Goal: Transaction & Acquisition: Purchase product/service

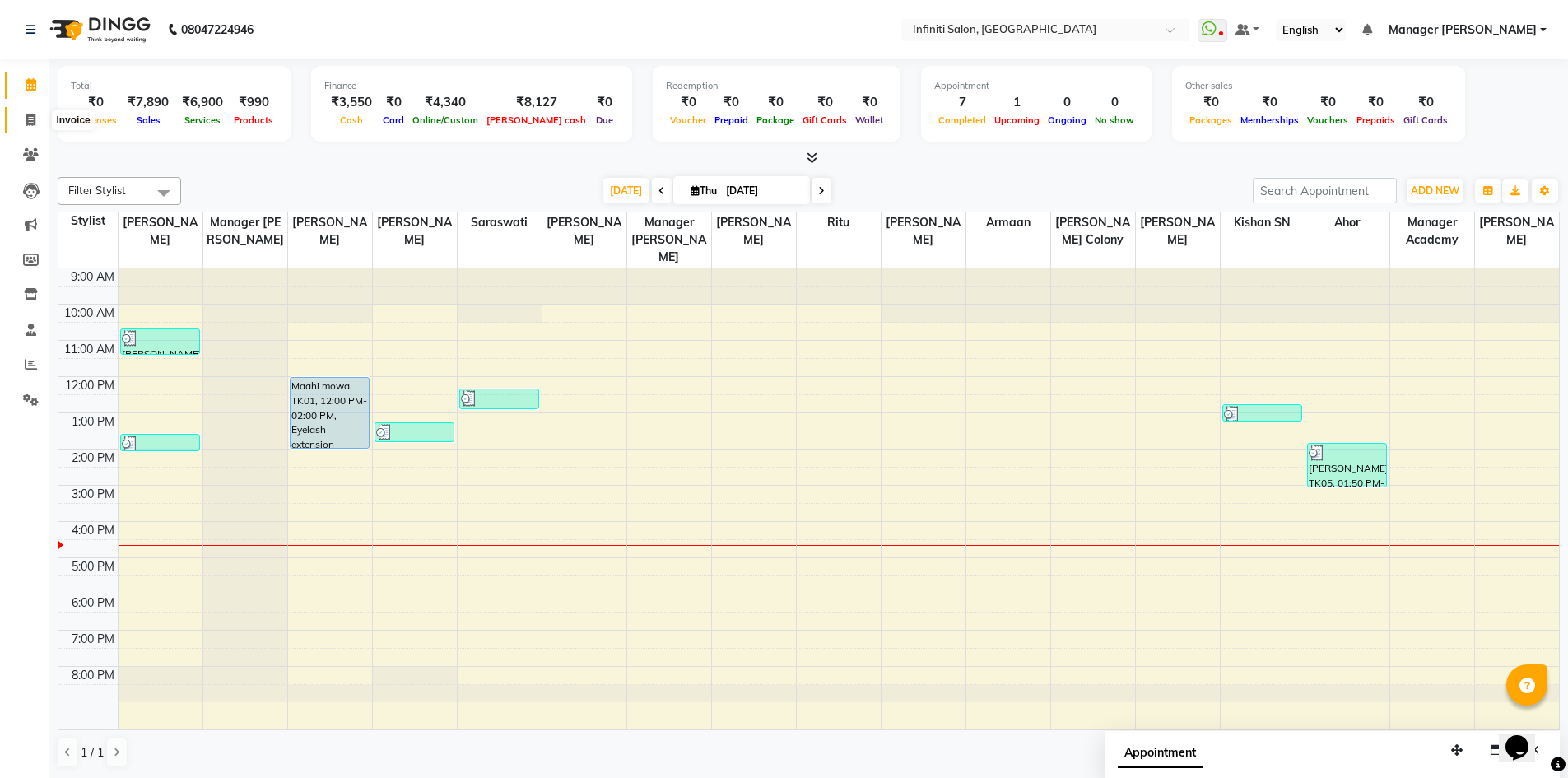
click at [31, 124] on icon at bounding box center [31, 119] width 9 height 12
select select "service"
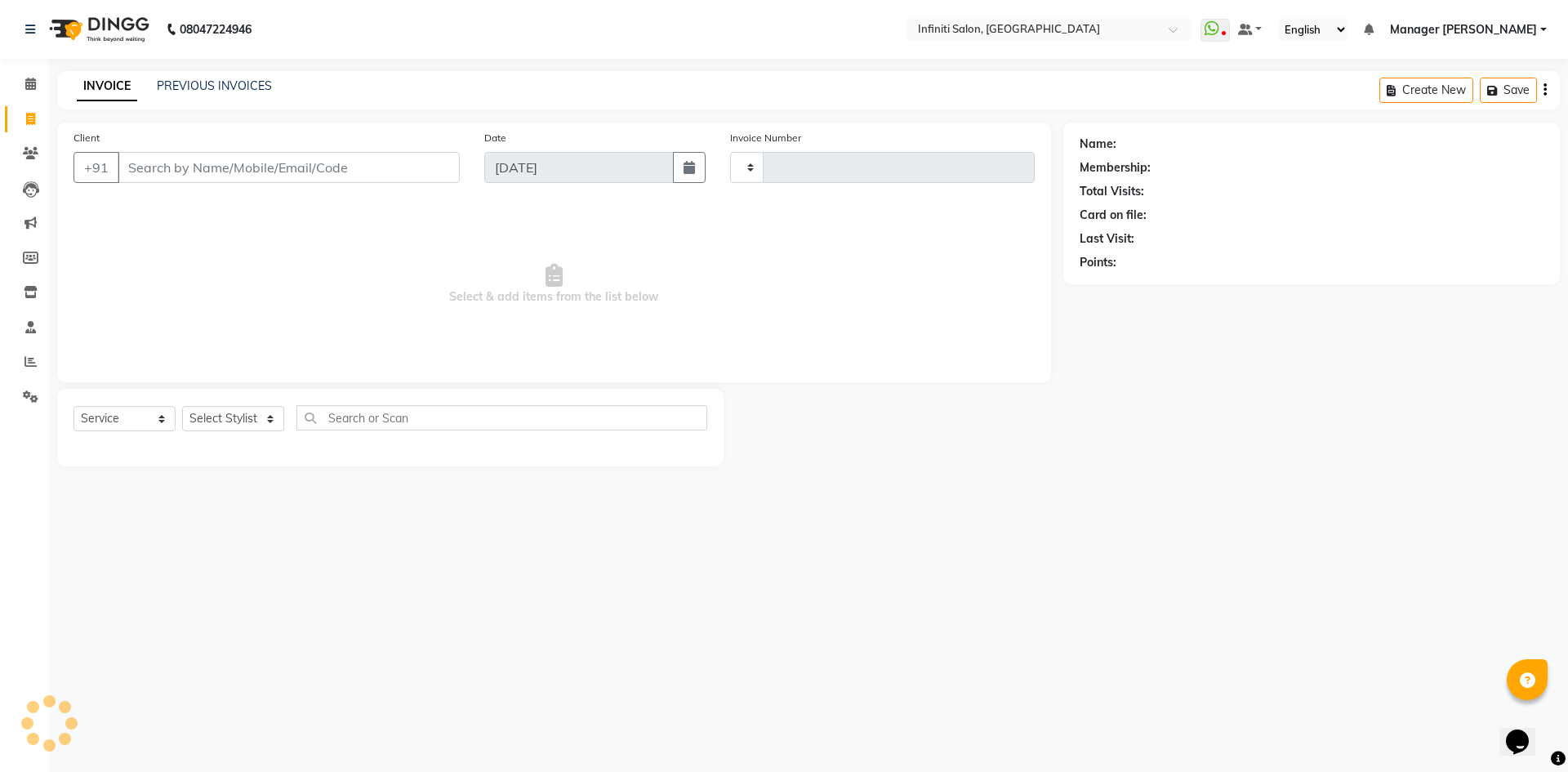
type input "2795"
select select "5804"
click at [259, 418] on select "Select Stylist [PERSON_NAME] Ahor Armaan [PERSON_NAME] [PERSON_NAME] [PERSON_NA…" at bounding box center [237, 418] width 110 height 25
select select "65516"
click at [182, 405] on select "Select Stylist [PERSON_NAME] Ahor Armaan [PERSON_NAME] [PERSON_NAME] [PERSON_NA…" at bounding box center [237, 418] width 110 height 25
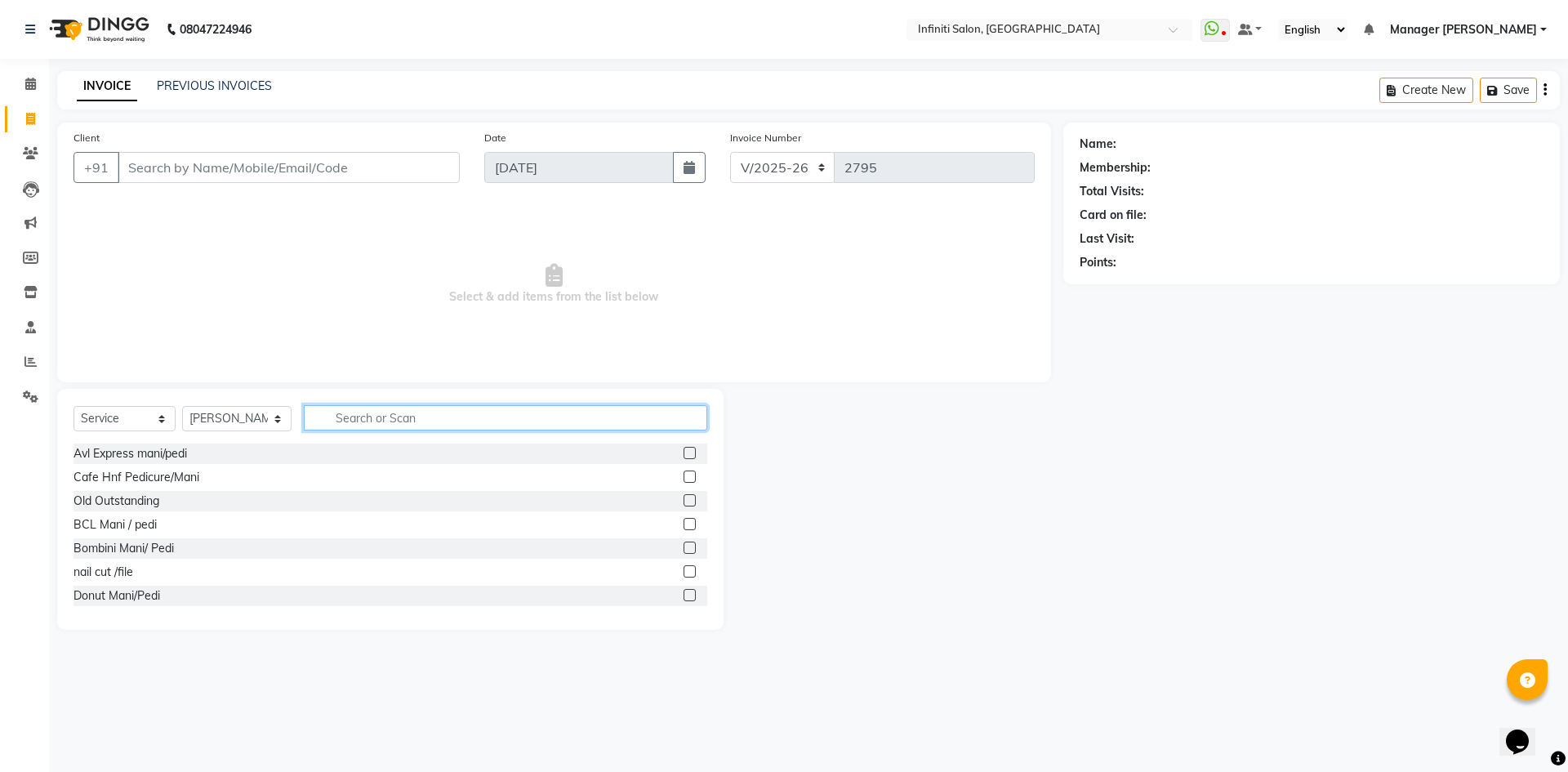
click at [419, 418] on input "text" at bounding box center [505, 417] width 404 height 25
type input "eye"
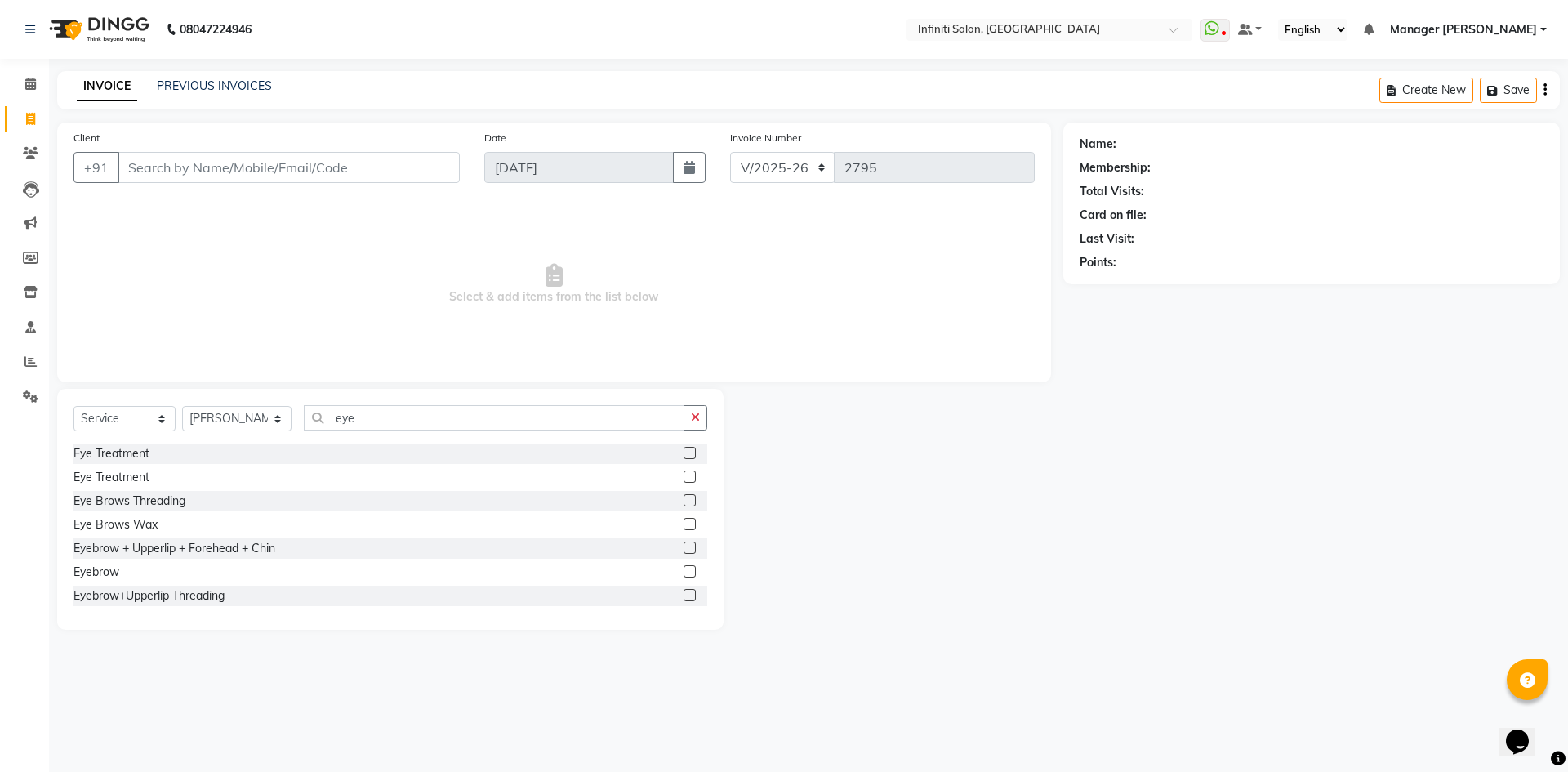
click at [683, 548] on label at bounding box center [689, 547] width 12 height 12
click at [683, 548] on input "checkbox" at bounding box center [688, 547] width 10 height 10
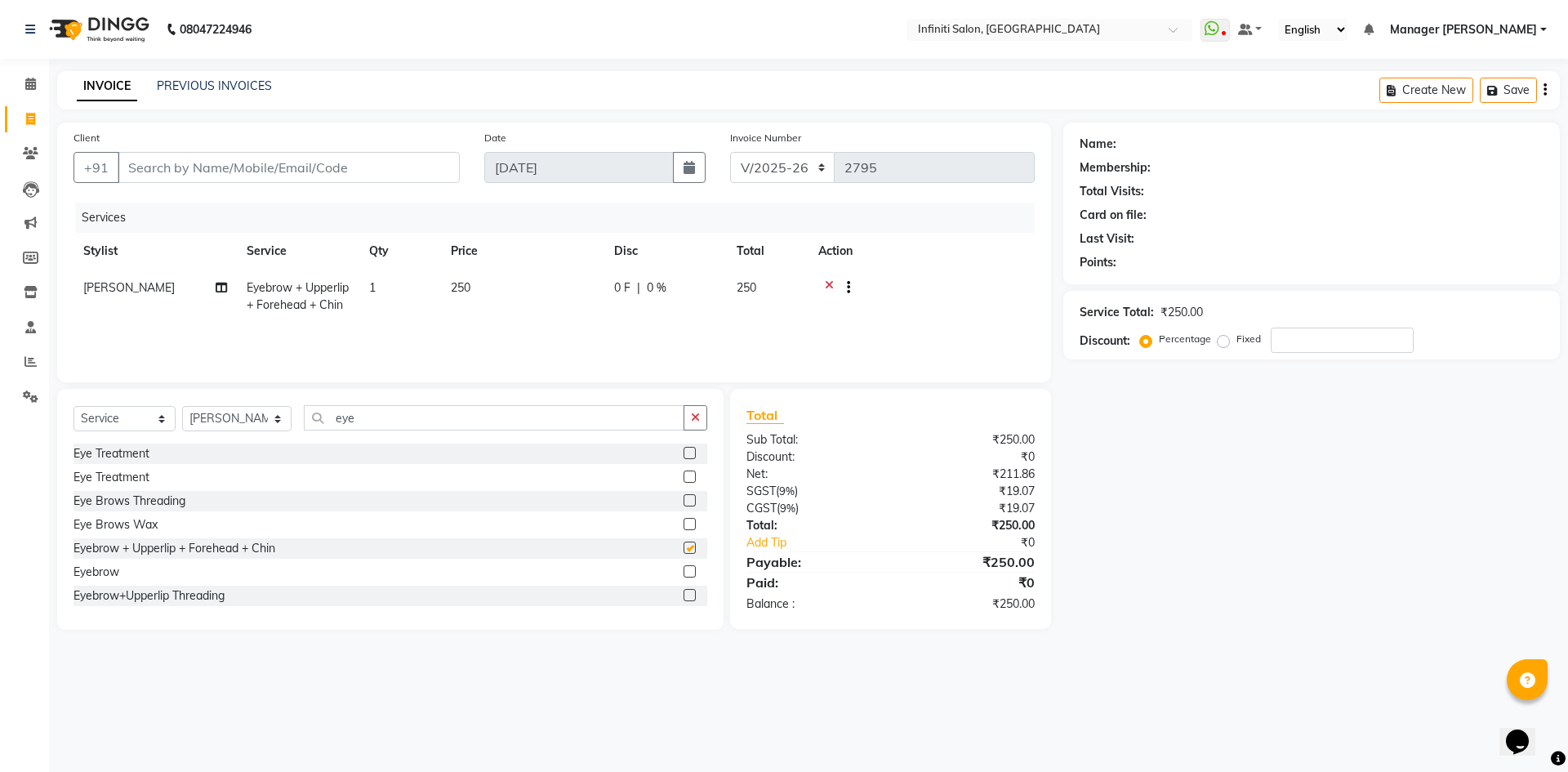
checkbox input "false"
click at [545, 289] on td "250" at bounding box center [523, 296] width 163 height 54
select select "65516"
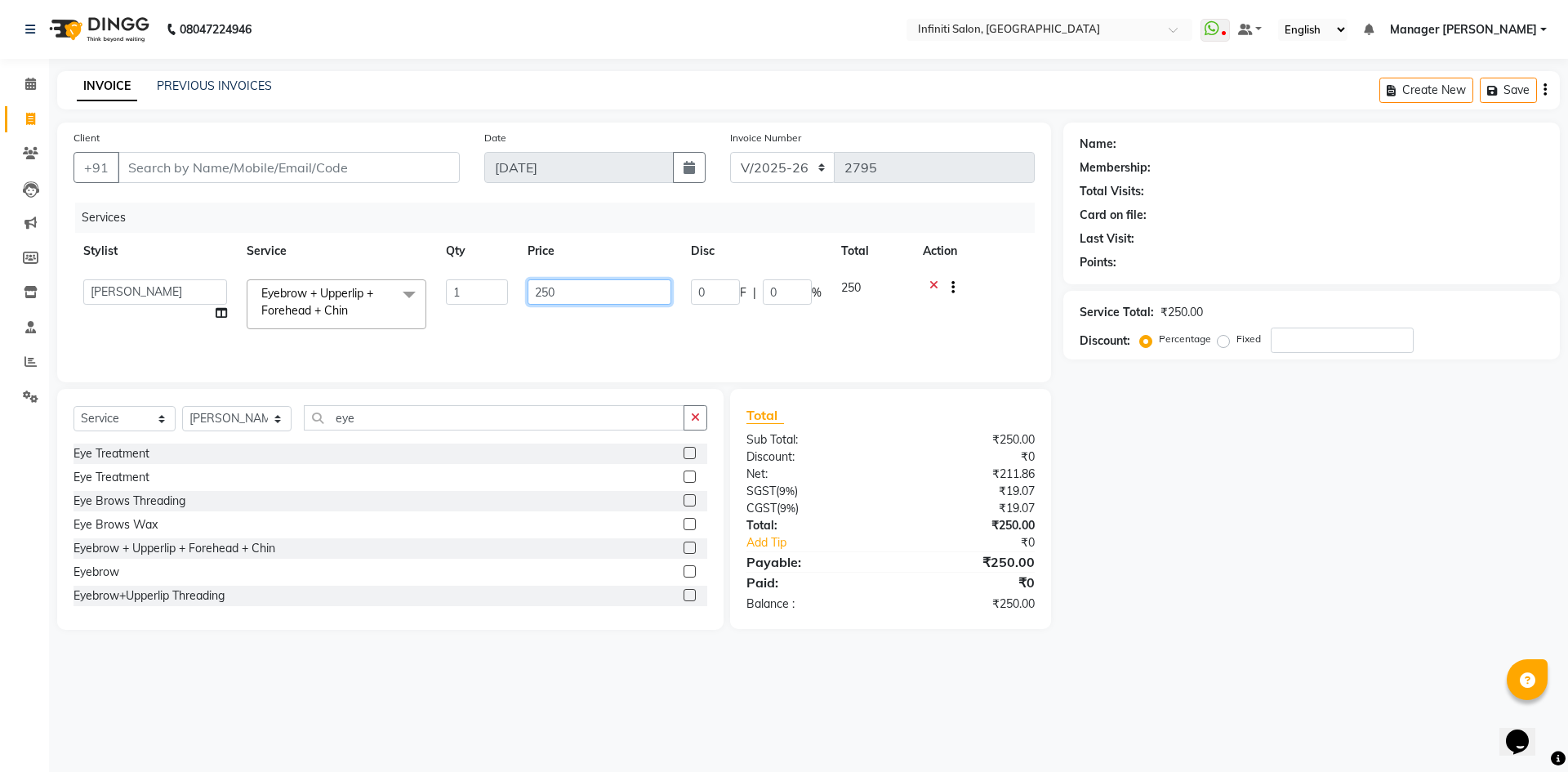
click at [585, 290] on input "250" at bounding box center [599, 291] width 144 height 25
type input "200"
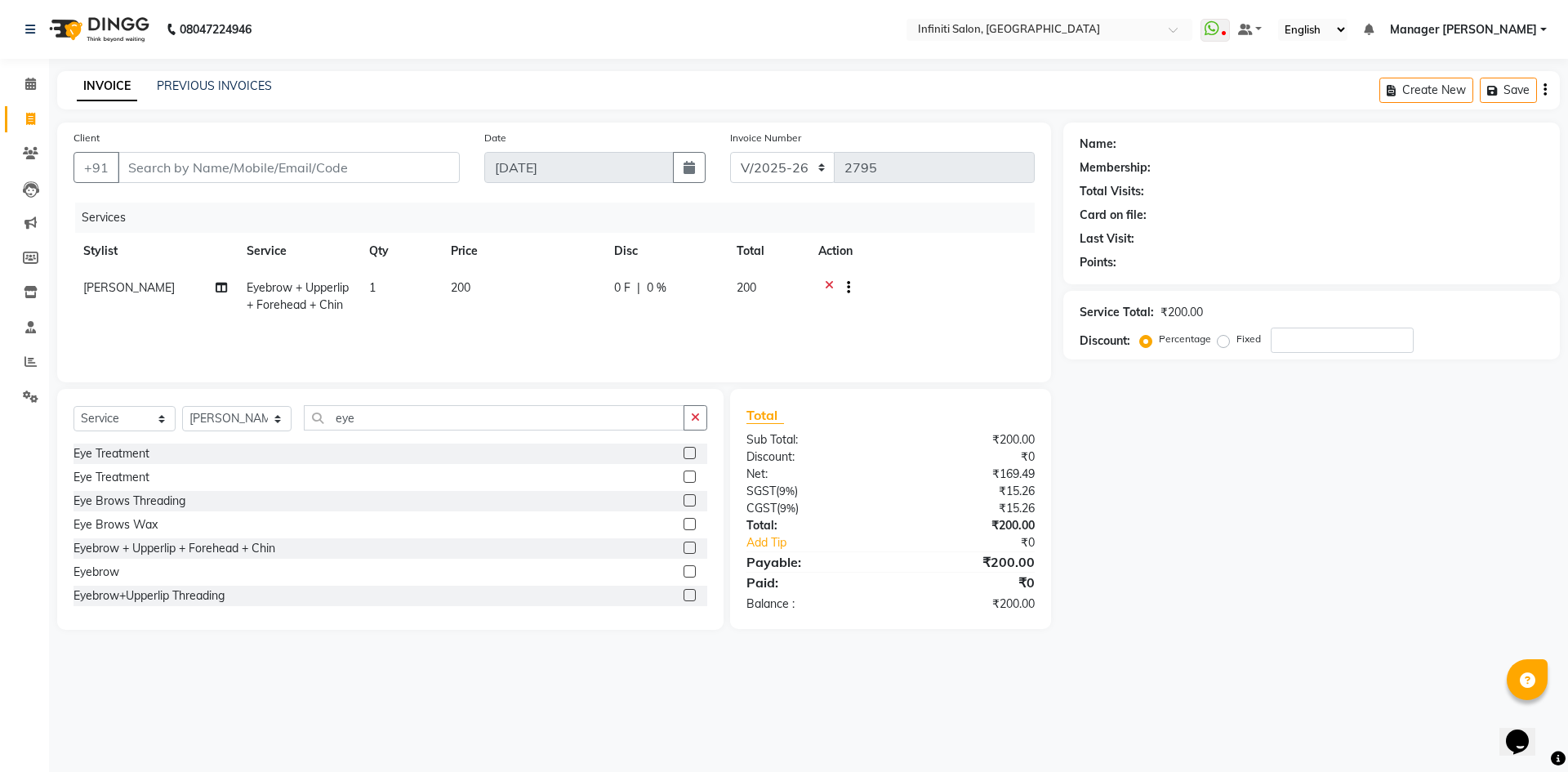
click at [780, 388] on div "Client +91 Date 04-09-2025 Invoice Number CI/2025-26 V/2025-26 2795 Services St…" at bounding box center [553, 376] width 1018 height 507
click at [345, 175] on input "Client" at bounding box center [289, 167] width 343 height 31
type input "7"
type input "0"
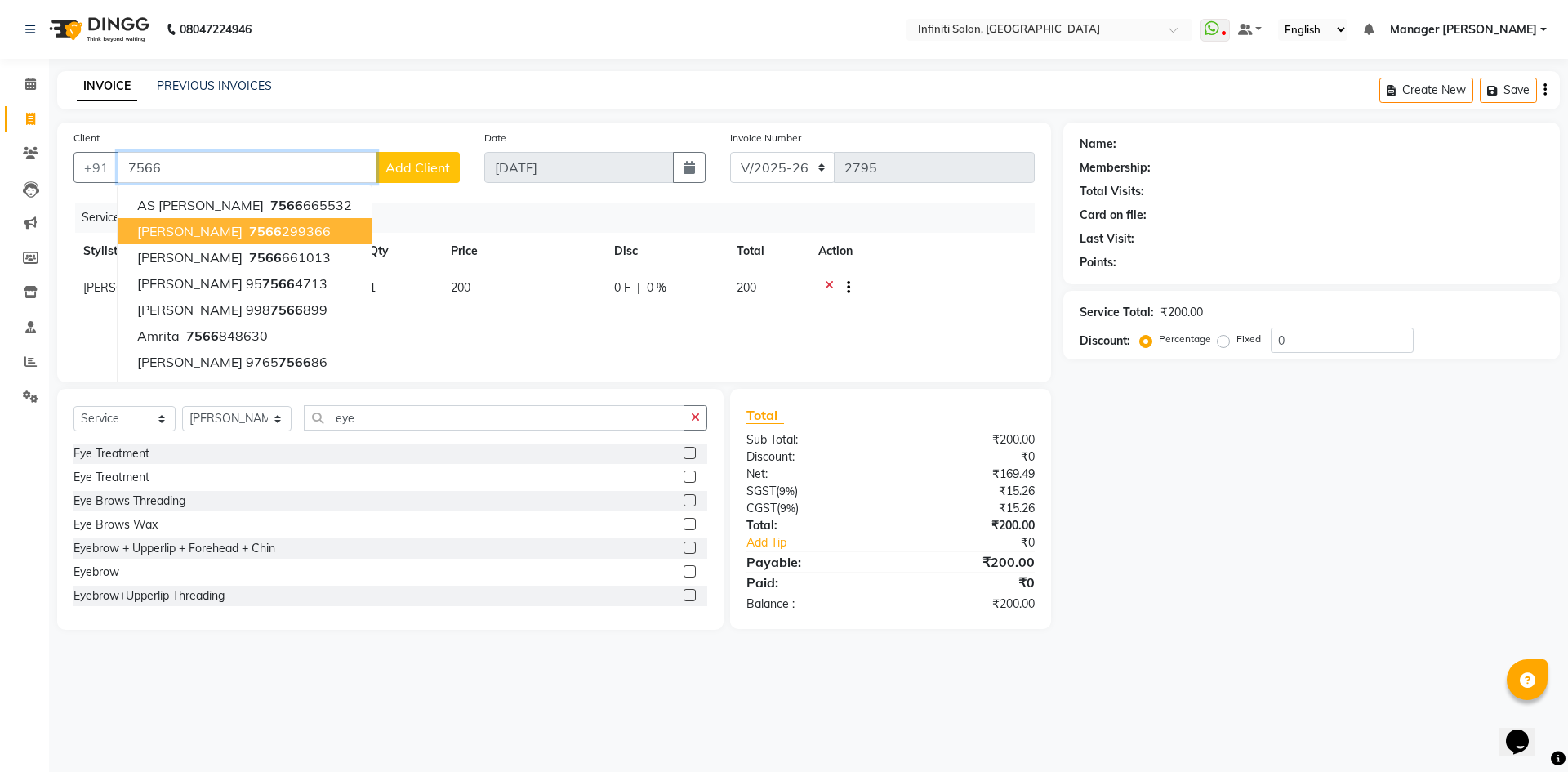
click at [246, 229] on ngb-highlight "7566 299366" at bounding box center [289, 231] width 85 height 17
type input "7566299366"
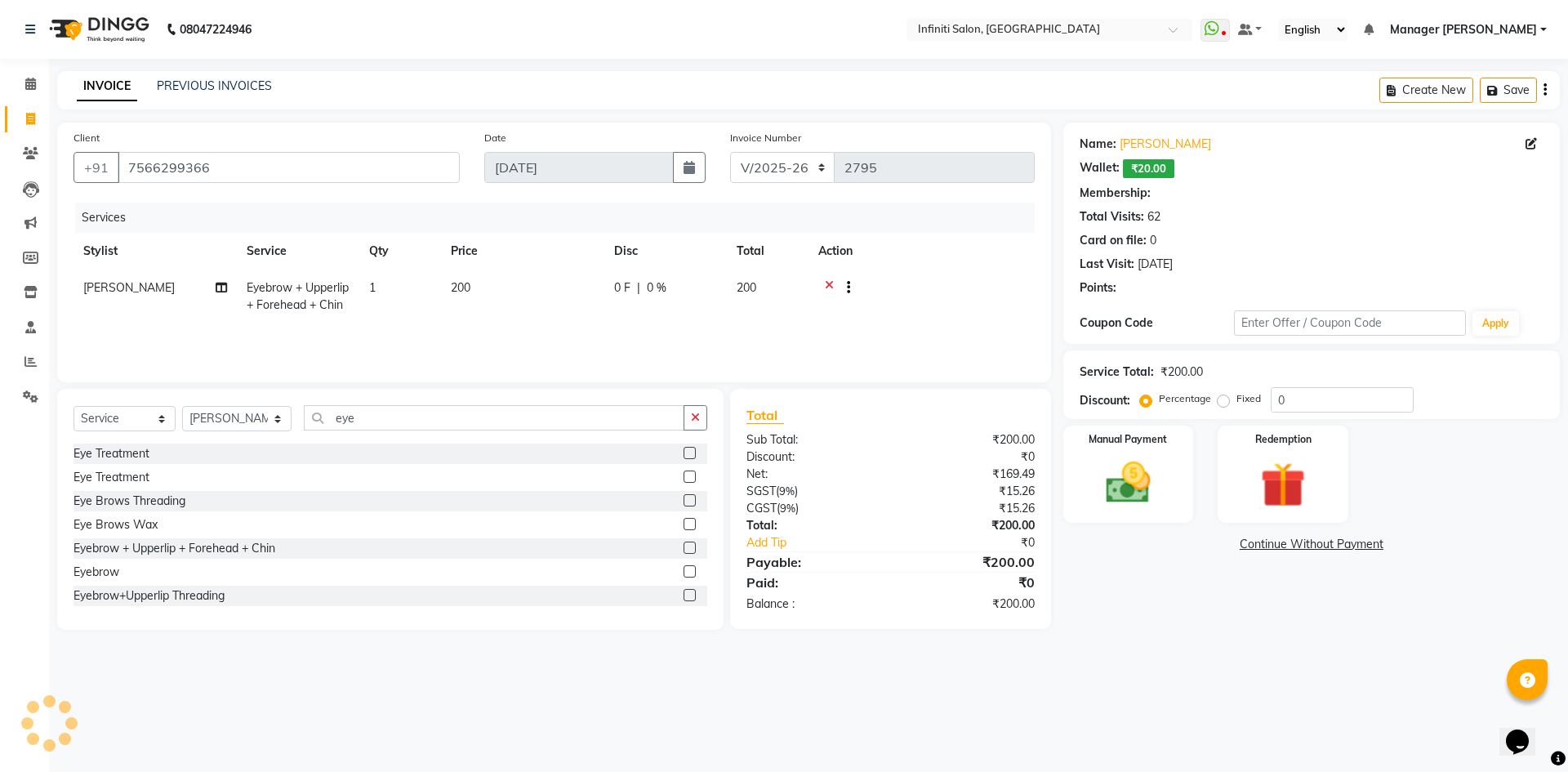
select select "1: Object"
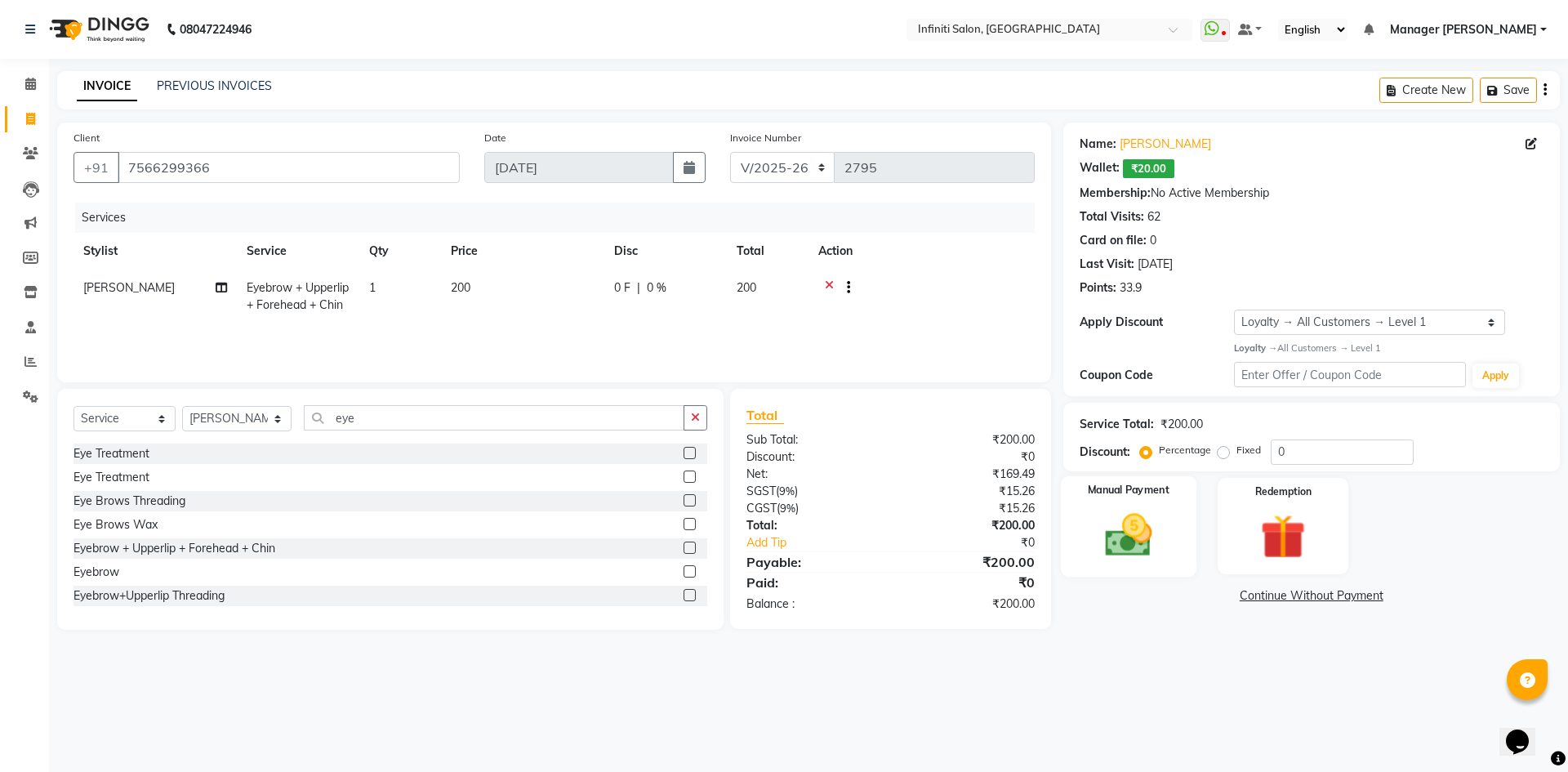
click at [1126, 525] on img at bounding box center [1129, 534] width 76 height 54
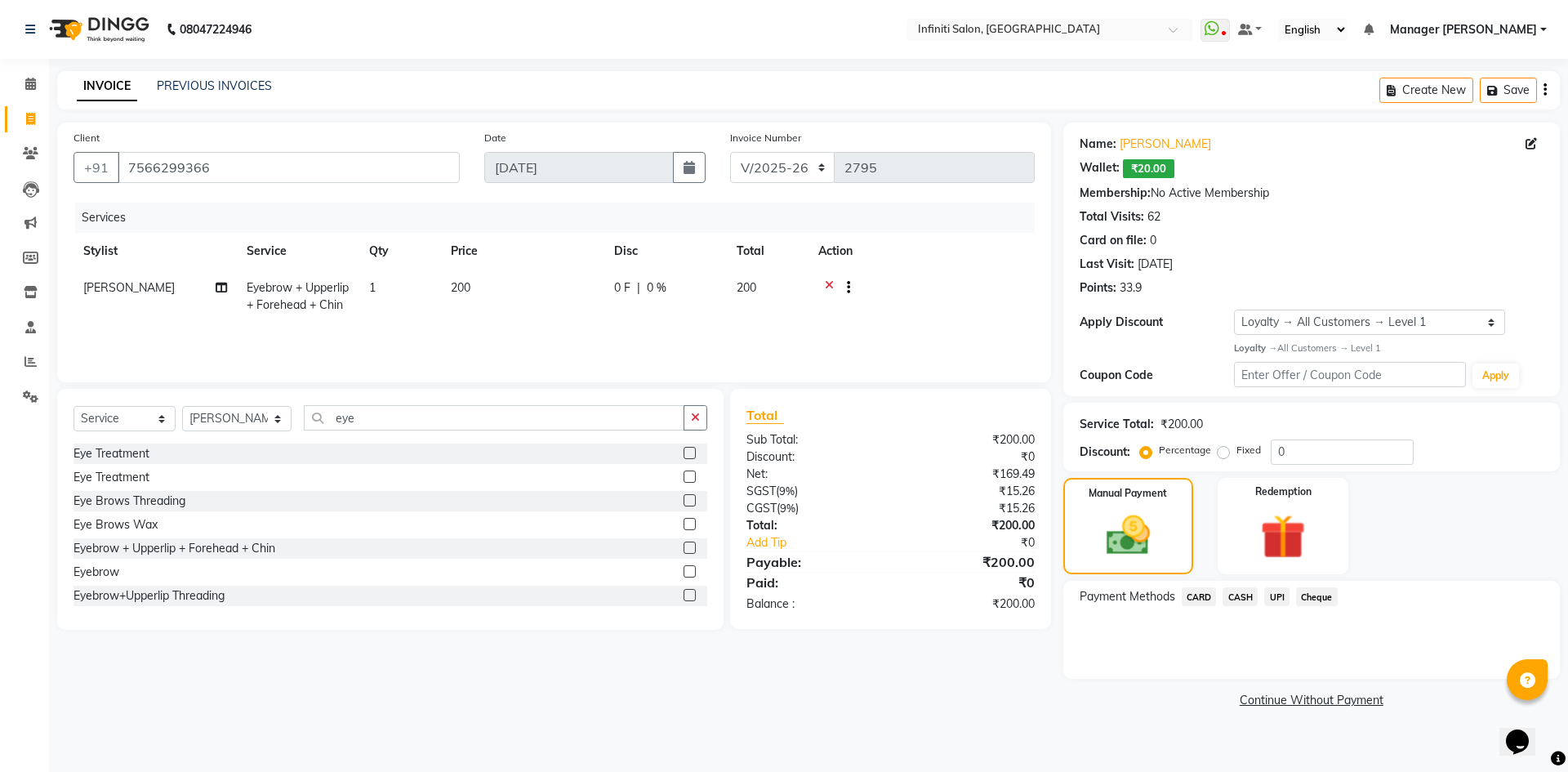
click at [1249, 595] on span "CASH" at bounding box center [1240, 597] width 35 height 19
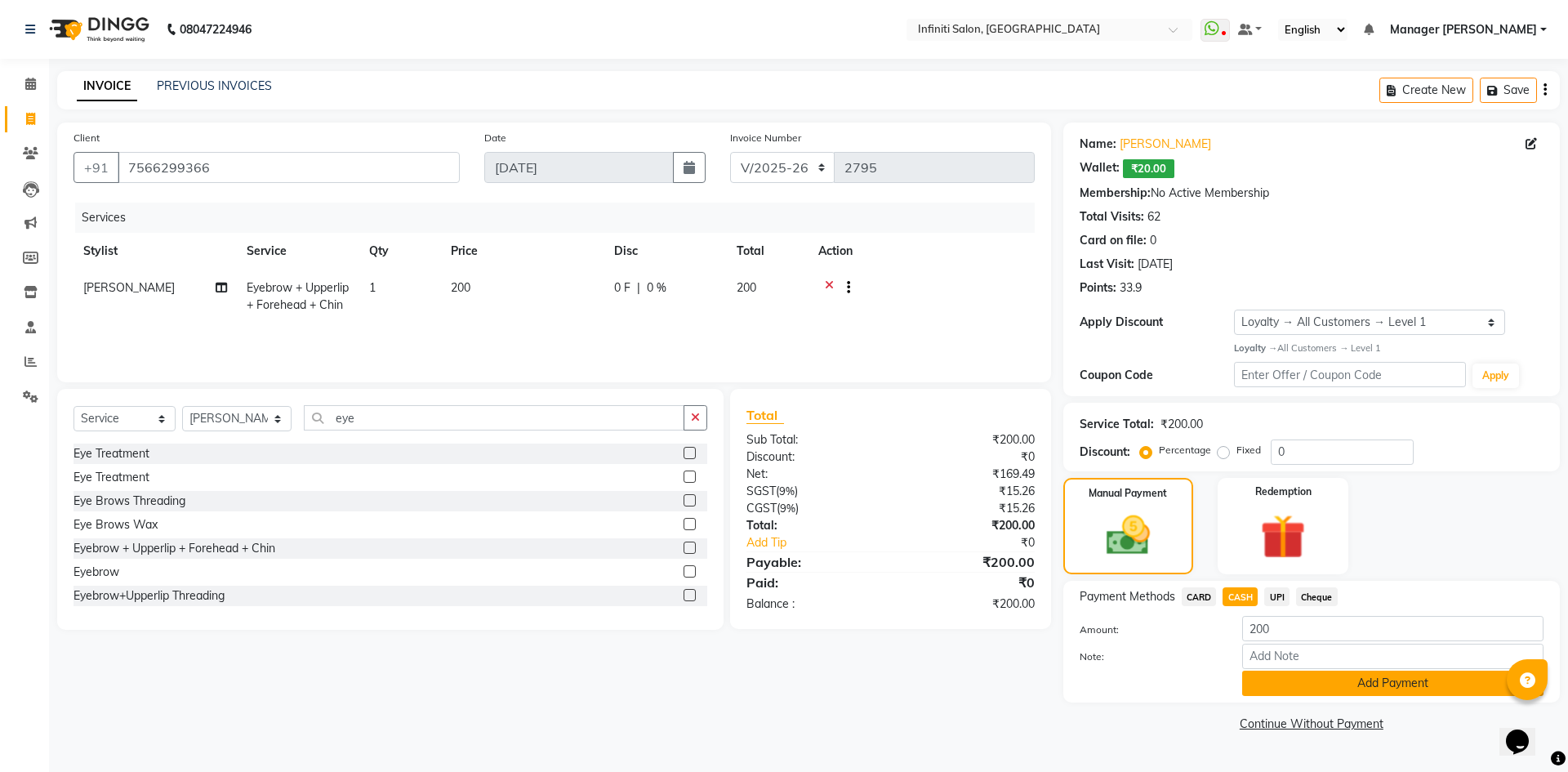
click at [1361, 682] on button "Add Payment" at bounding box center [1393, 682] width 302 height 25
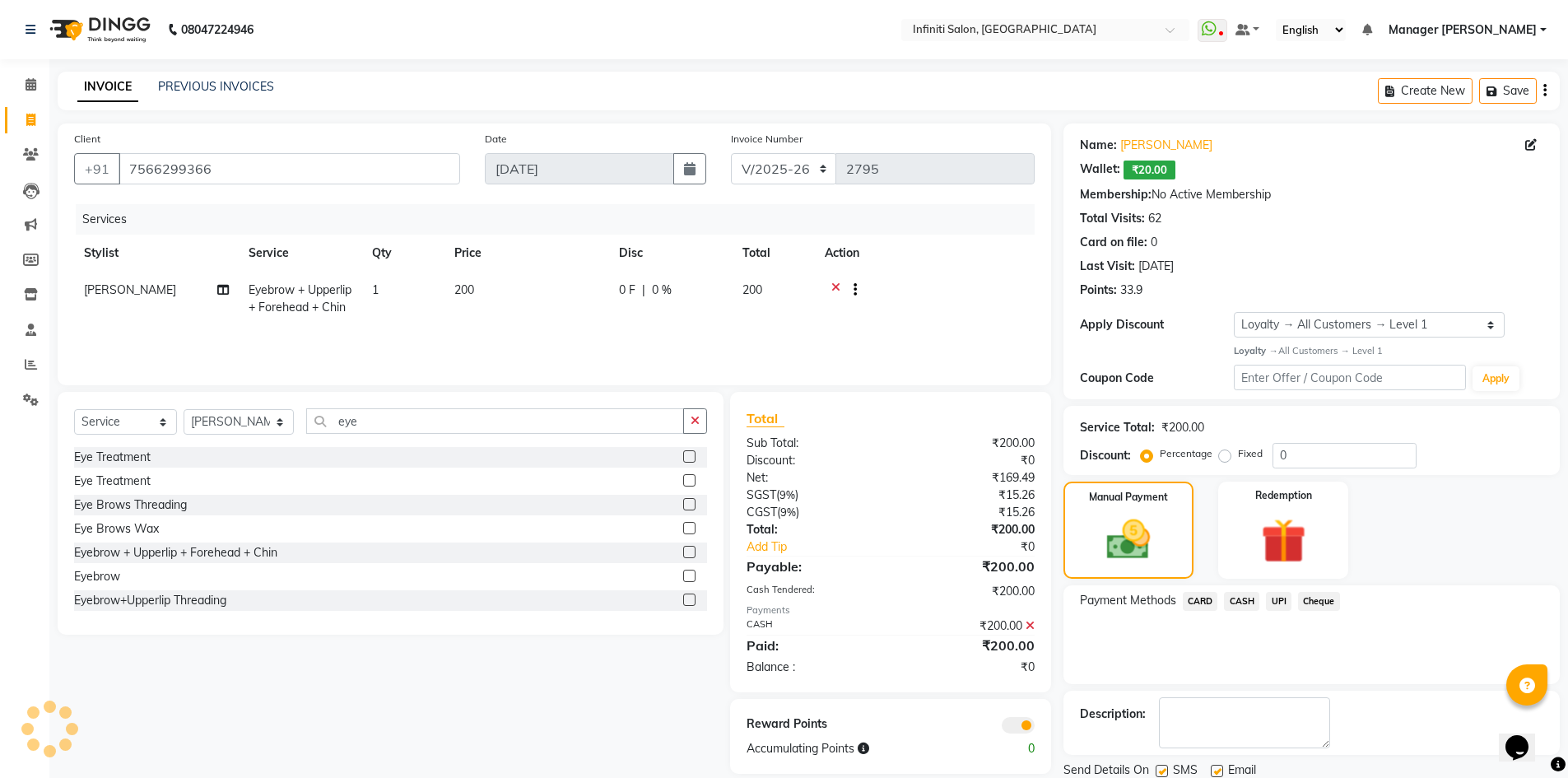
scroll to position [58, 0]
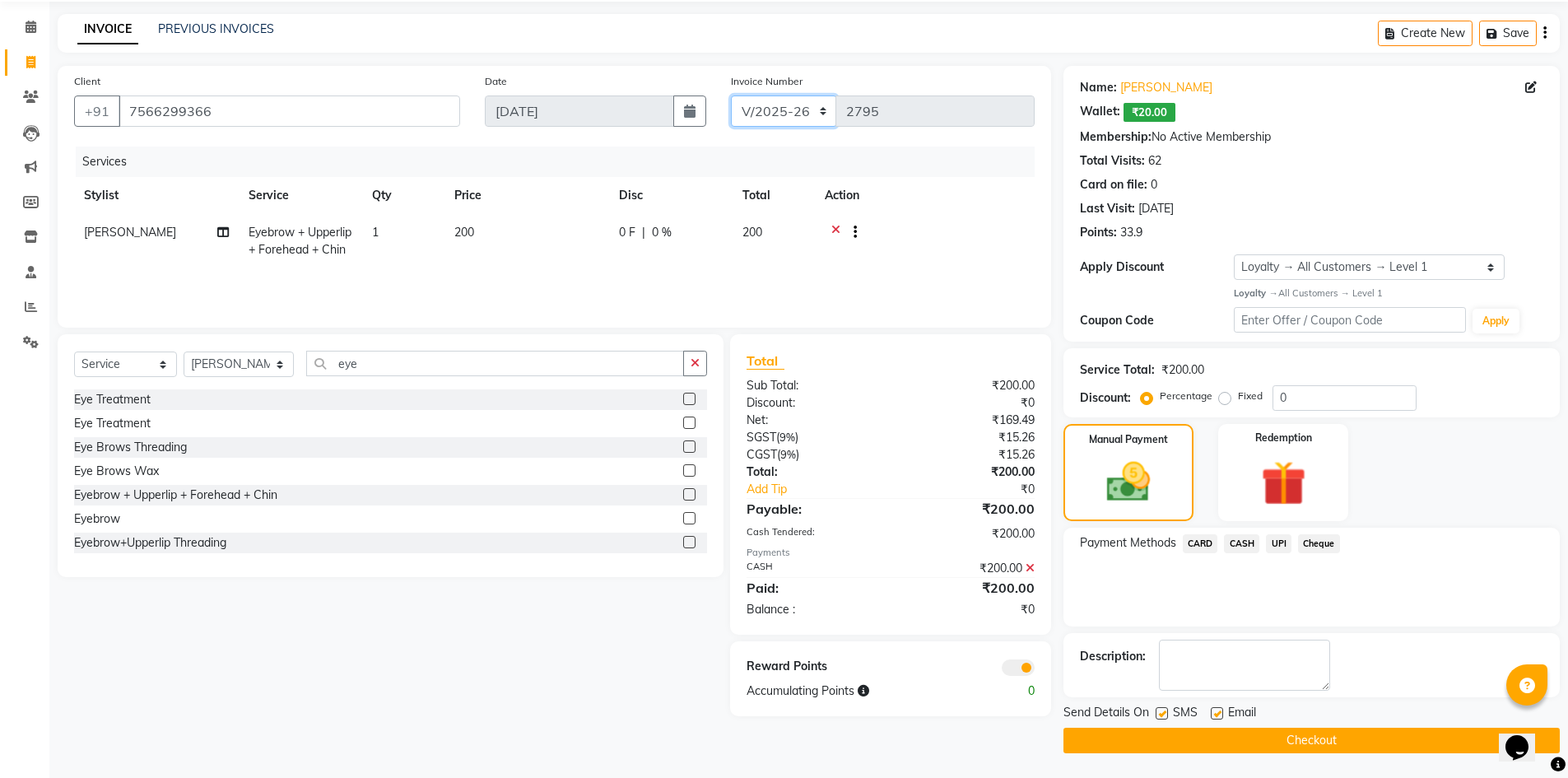
click at [813, 108] on select "CI/2025-26 V/2025-26" at bounding box center [784, 110] width 107 height 31
select select "7942"
click at [731, 95] on select "CI/2025-26 V/2025-26" at bounding box center [784, 110] width 107 height 31
type input "0315"
click at [1235, 738] on button "Checkout" at bounding box center [1312, 740] width 497 height 25
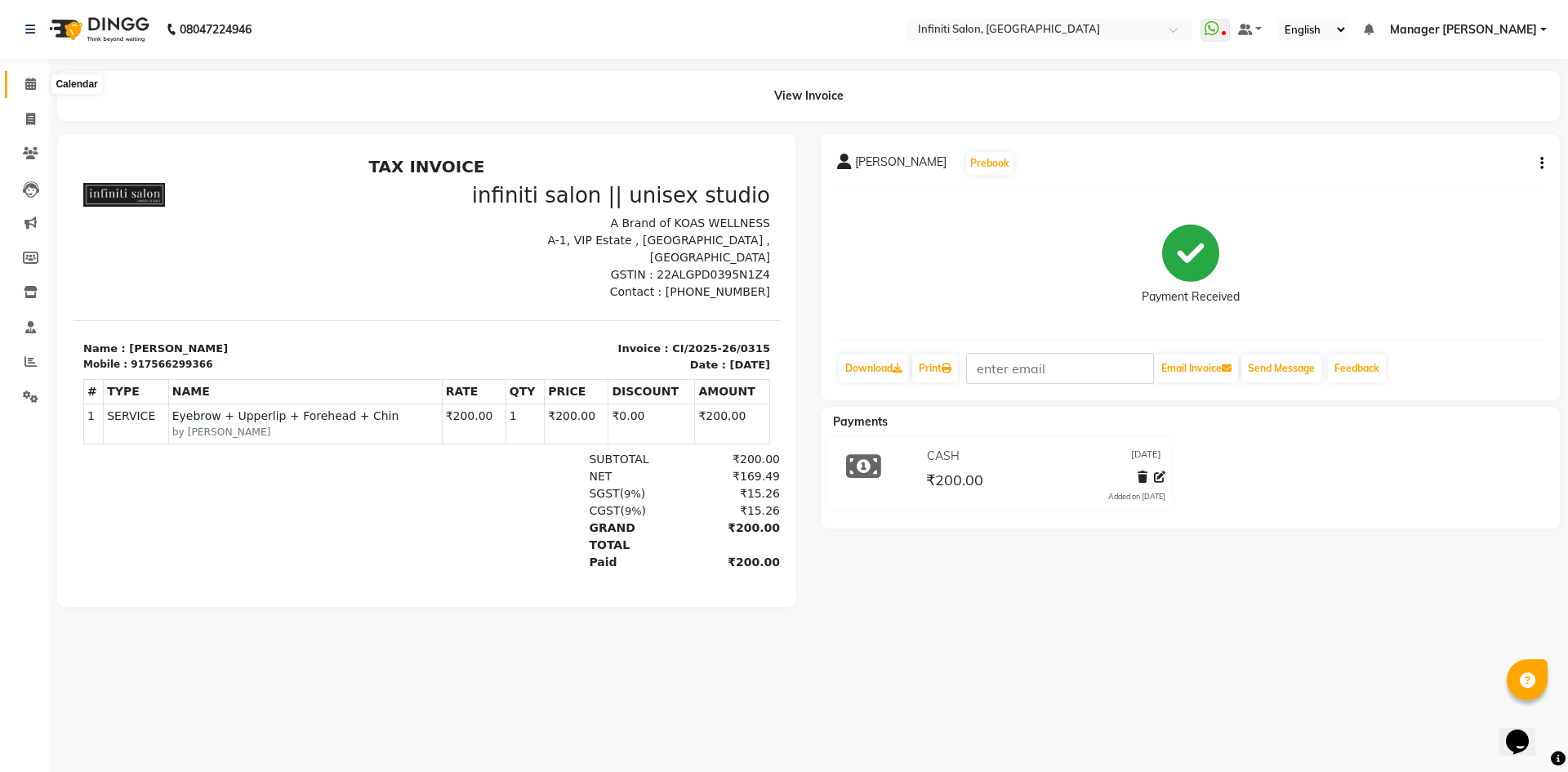
click at [27, 85] on icon at bounding box center [30, 84] width 10 height 12
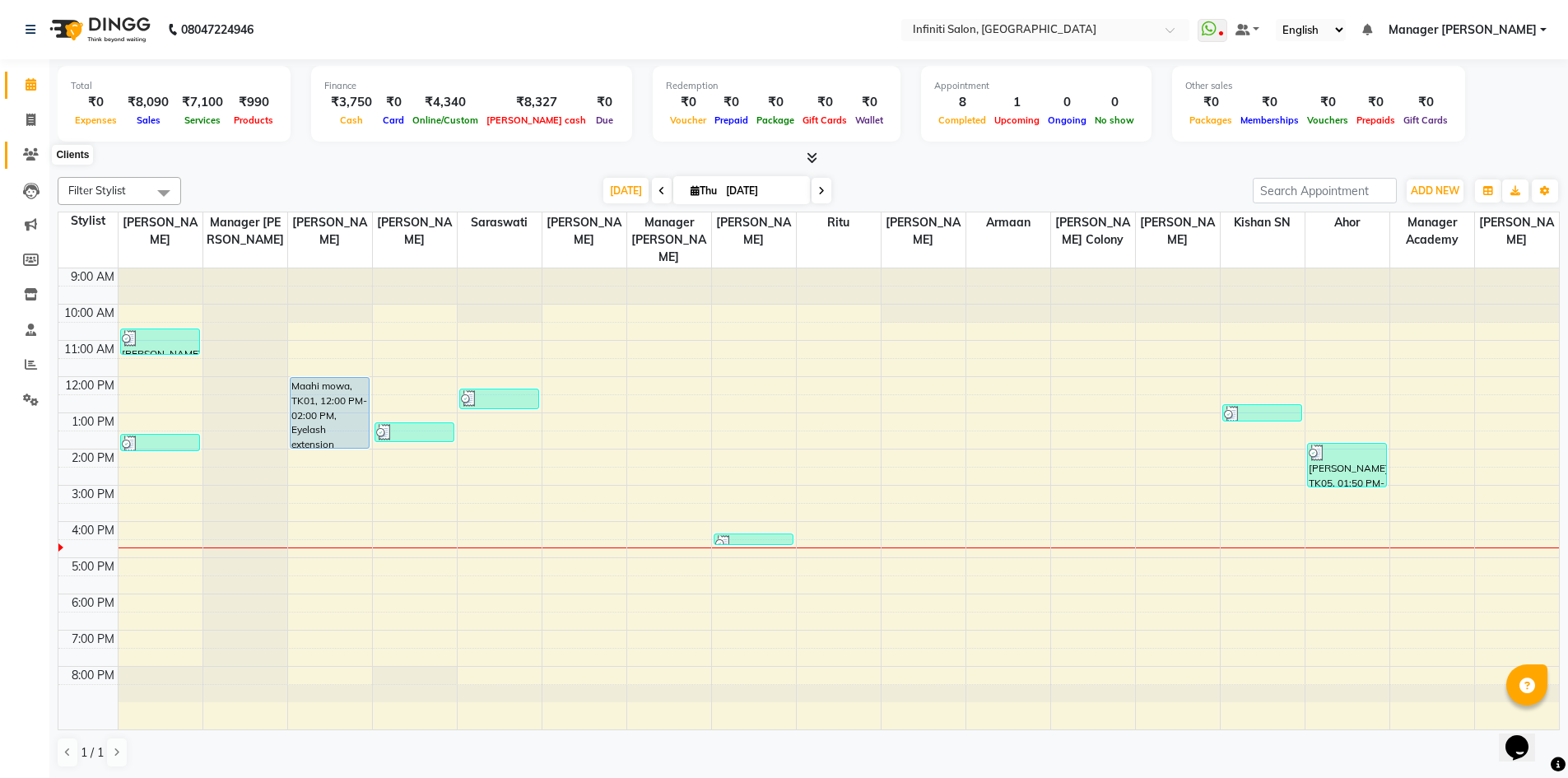
click at [25, 153] on icon at bounding box center [31, 153] width 16 height 12
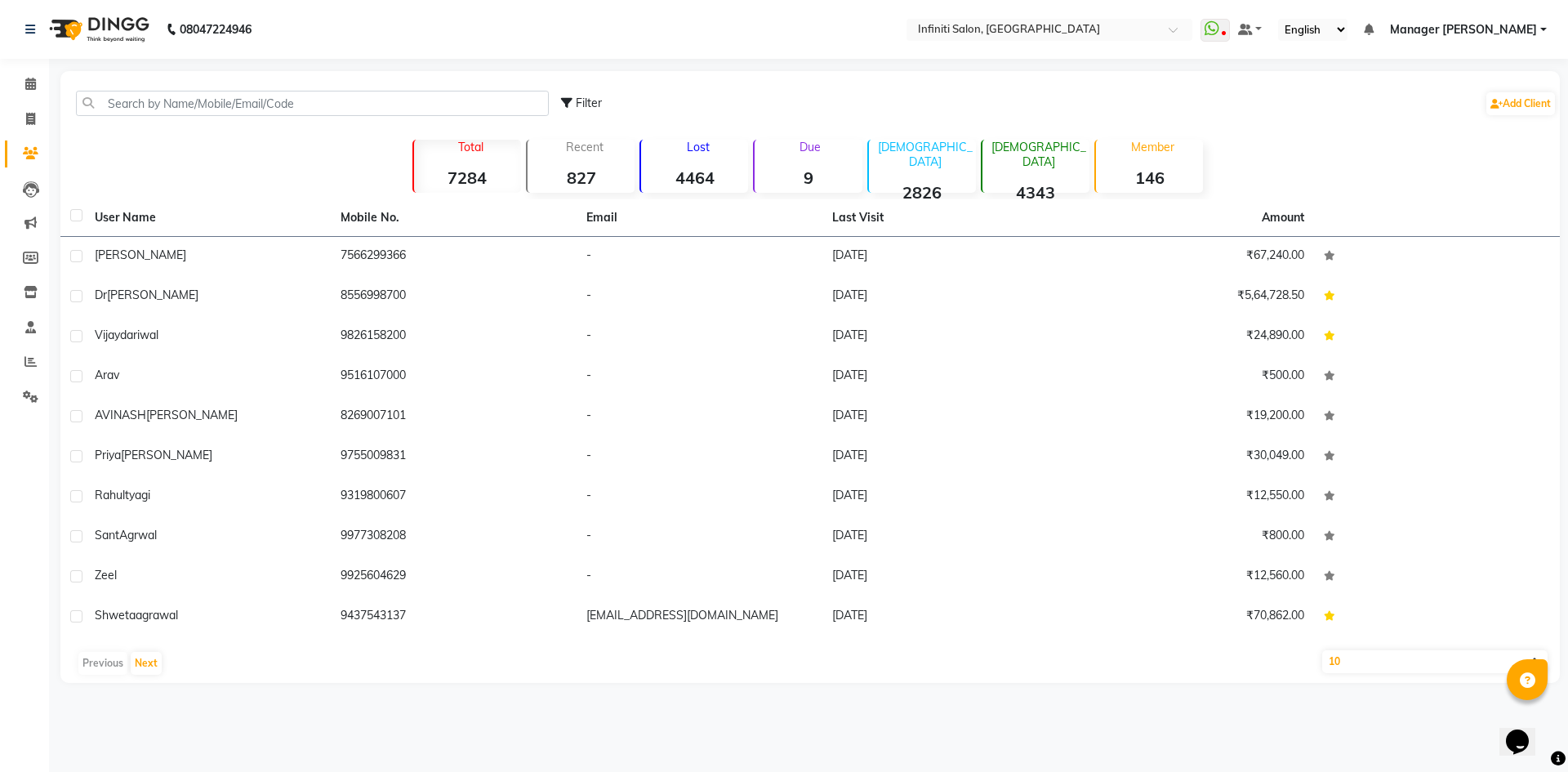
click at [706, 160] on div "Lost 4464" at bounding box center [693, 165] width 109 height 53
click at [1407, 655] on select "10 50 100" at bounding box center [1435, 661] width 226 height 23
select select "100"
click at [1323, 650] on select "10 50 100" at bounding box center [1435, 661] width 226 height 23
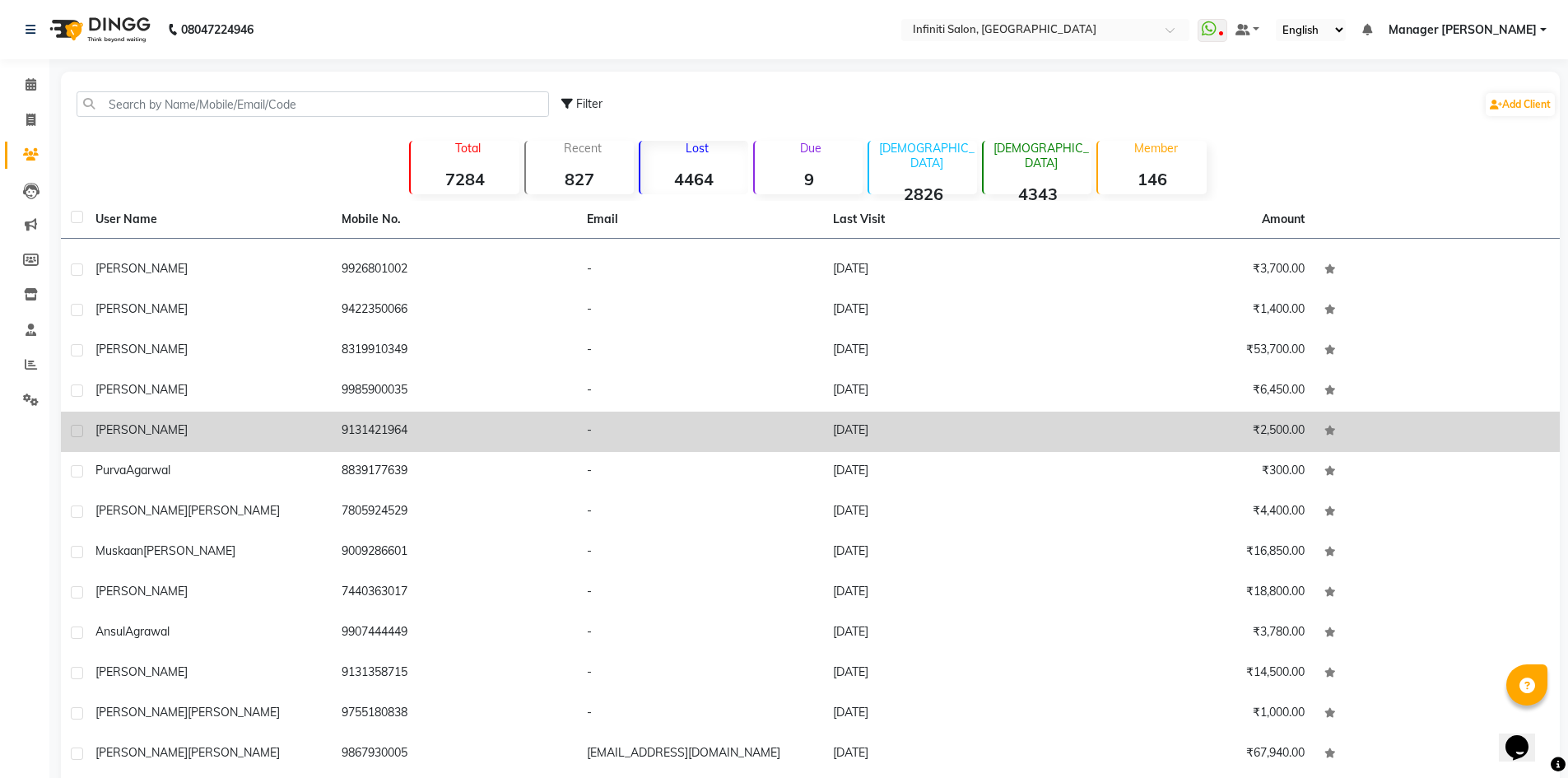
scroll to position [310, 0]
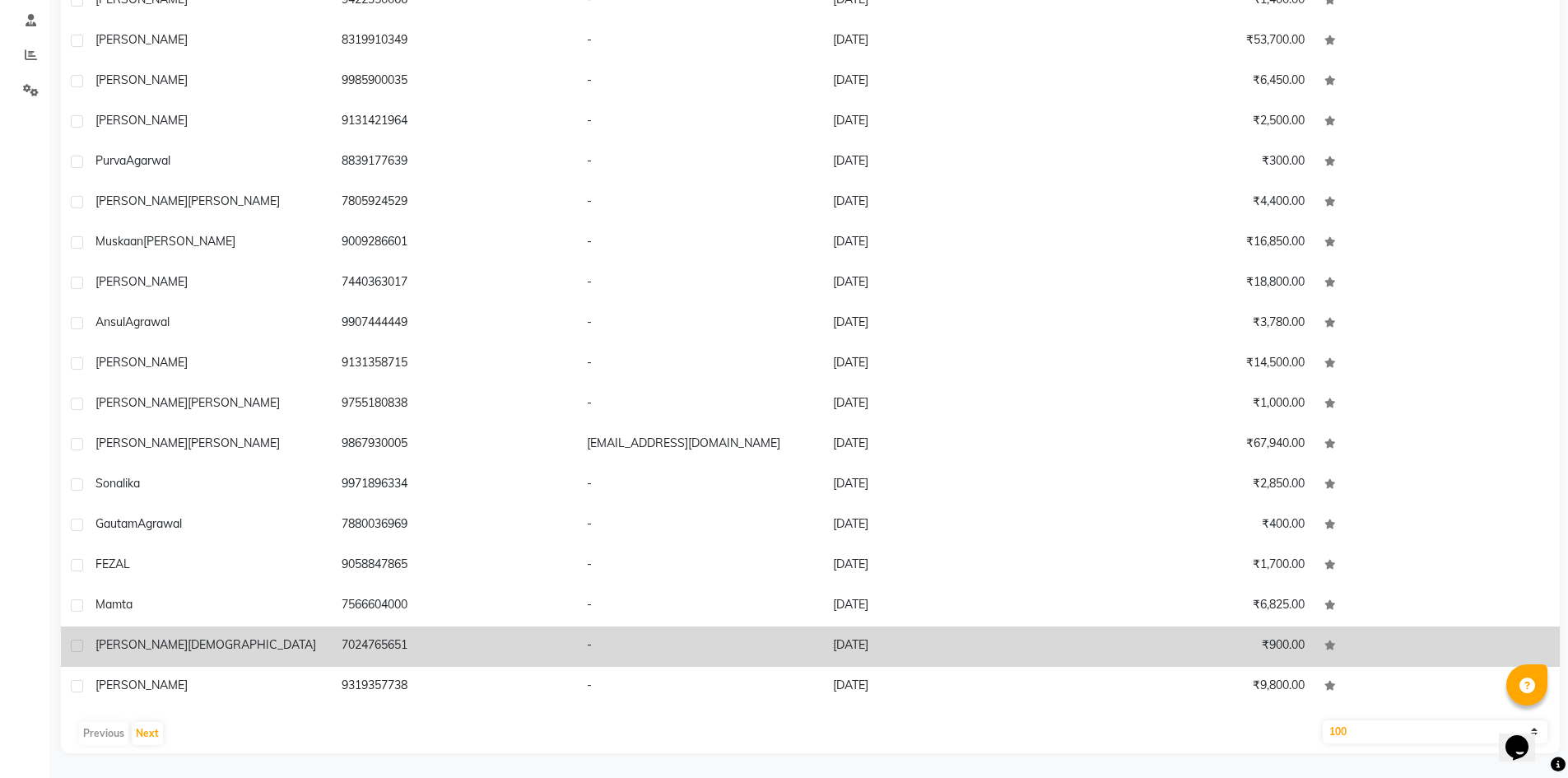
click at [402, 647] on td "7024765651" at bounding box center [455, 646] width 246 height 40
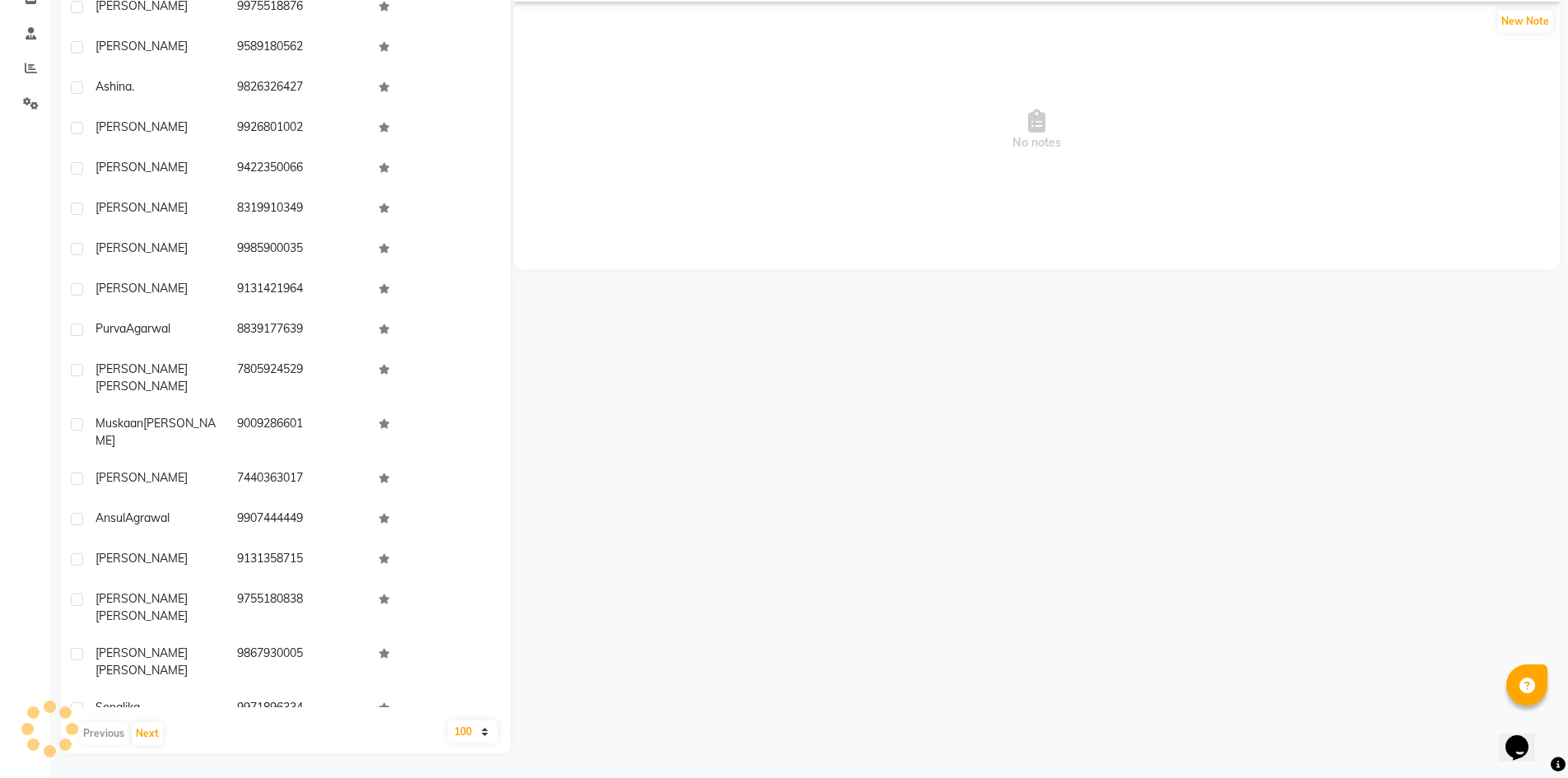
scroll to position [3268, 0]
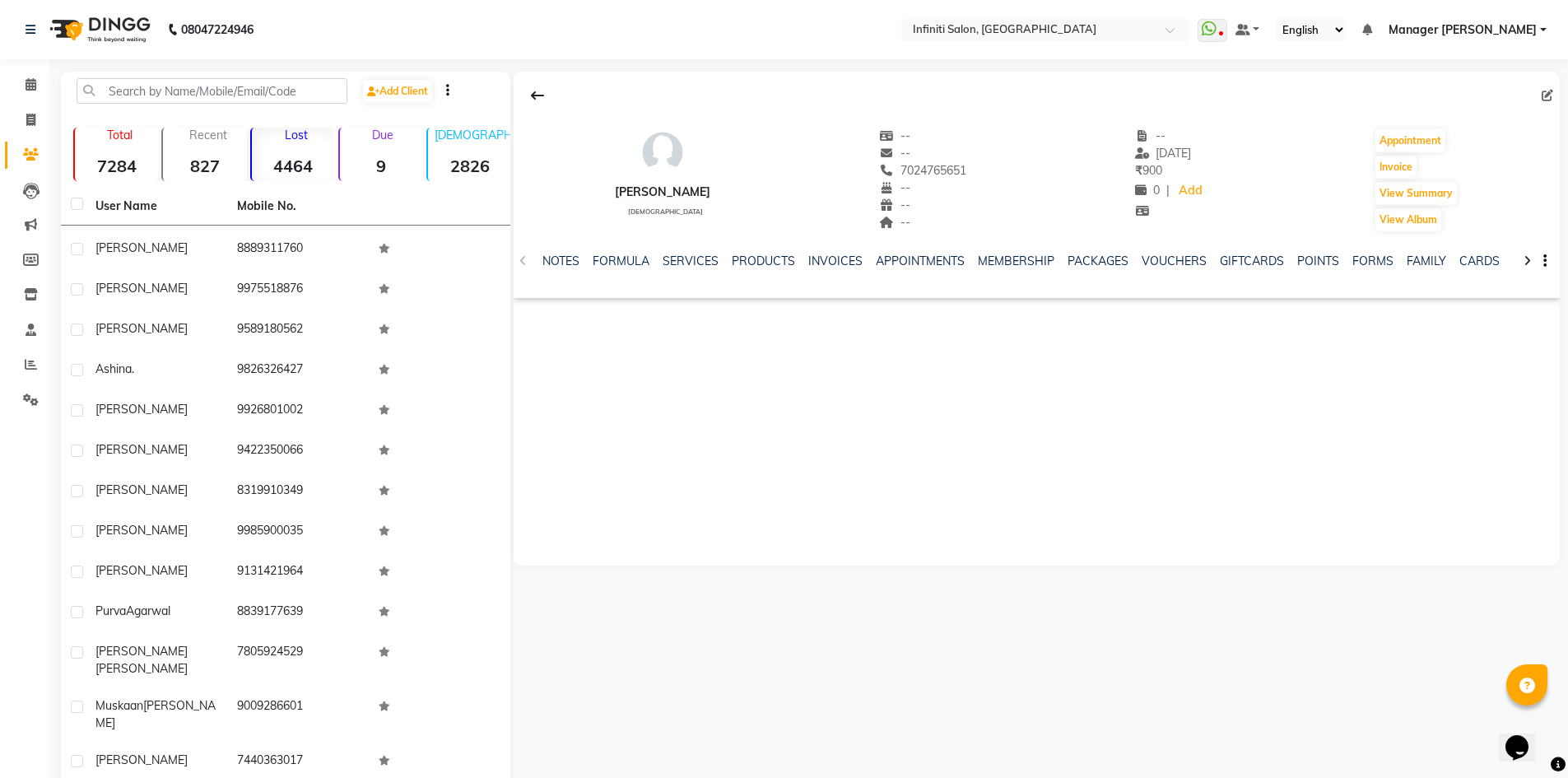
click at [678, 250] on div "NOTES FORMULA SERVICES PRODUCTS INVOICES APPOINTMENTS MEMBERSHIP PACKAGES VOUCH…" at bounding box center [1037, 261] width 1046 height 57
click at [689, 257] on link "SERVICES" at bounding box center [690, 261] width 56 height 15
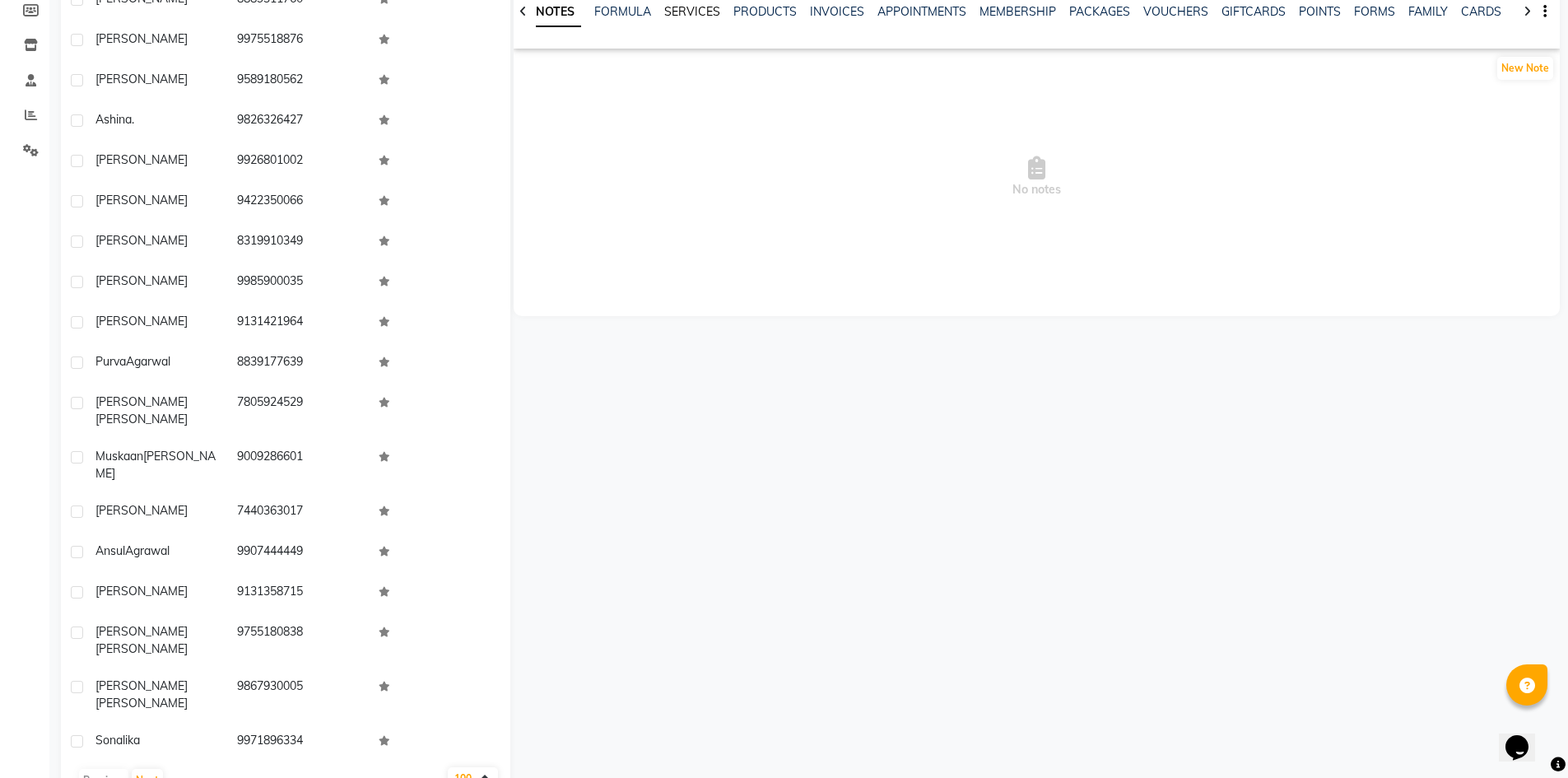
scroll to position [296, 0]
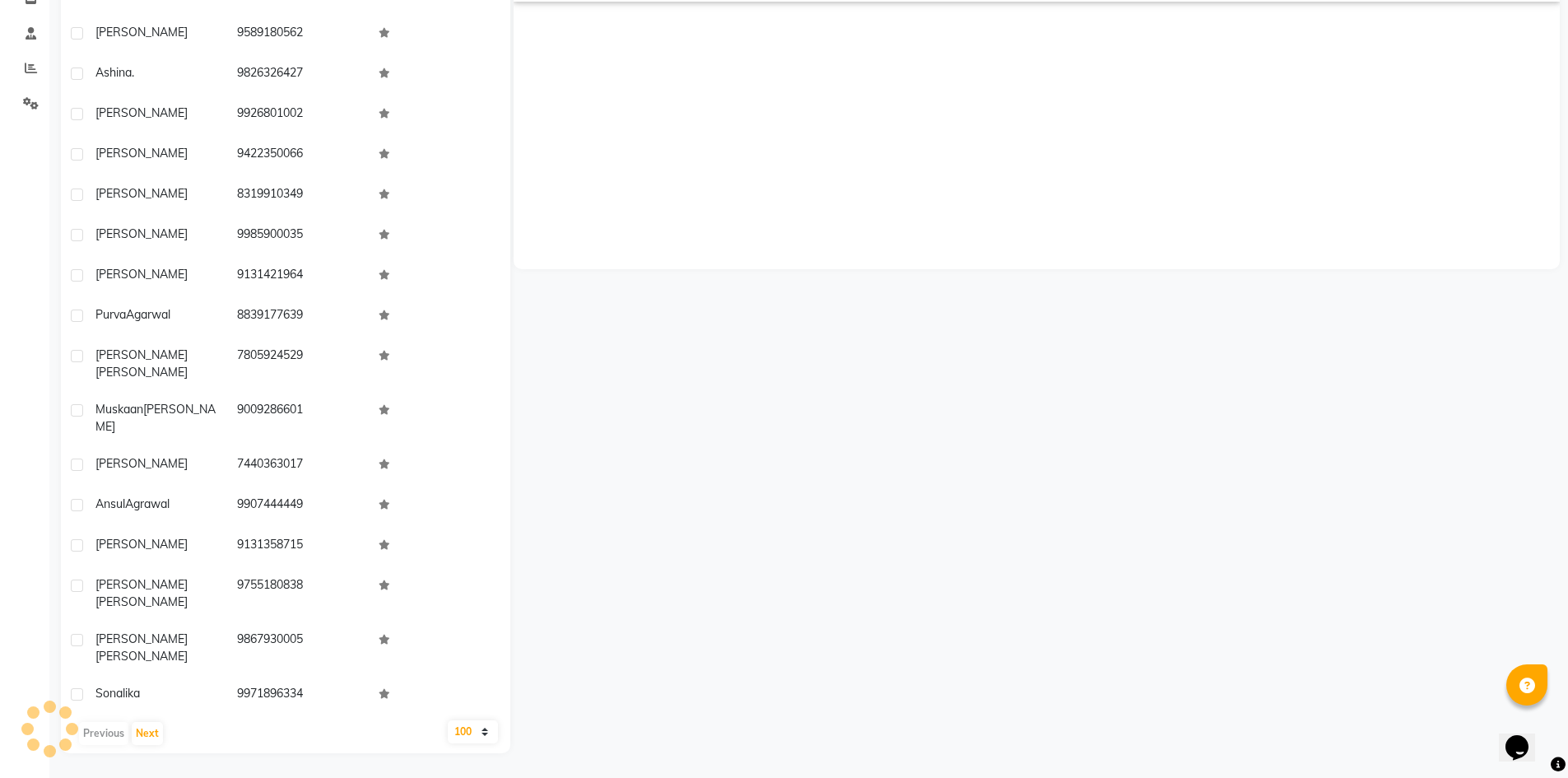
click at [479, 720] on select "10 50 100" at bounding box center [473, 731] width 51 height 23
click at [448, 720] on select "10 50 100" at bounding box center [473, 731] width 51 height 23
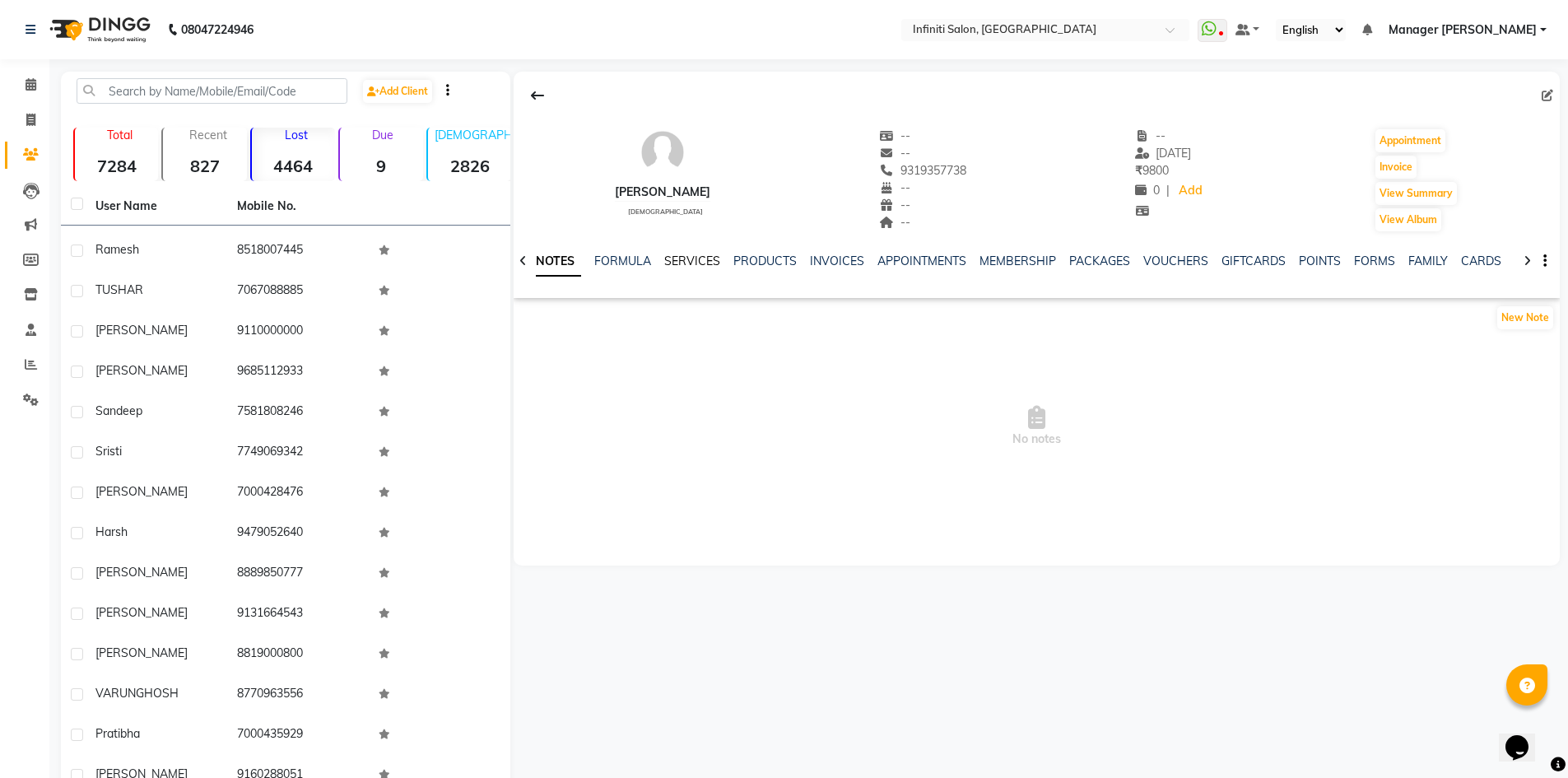
click at [701, 256] on link "SERVICES" at bounding box center [692, 261] width 56 height 15
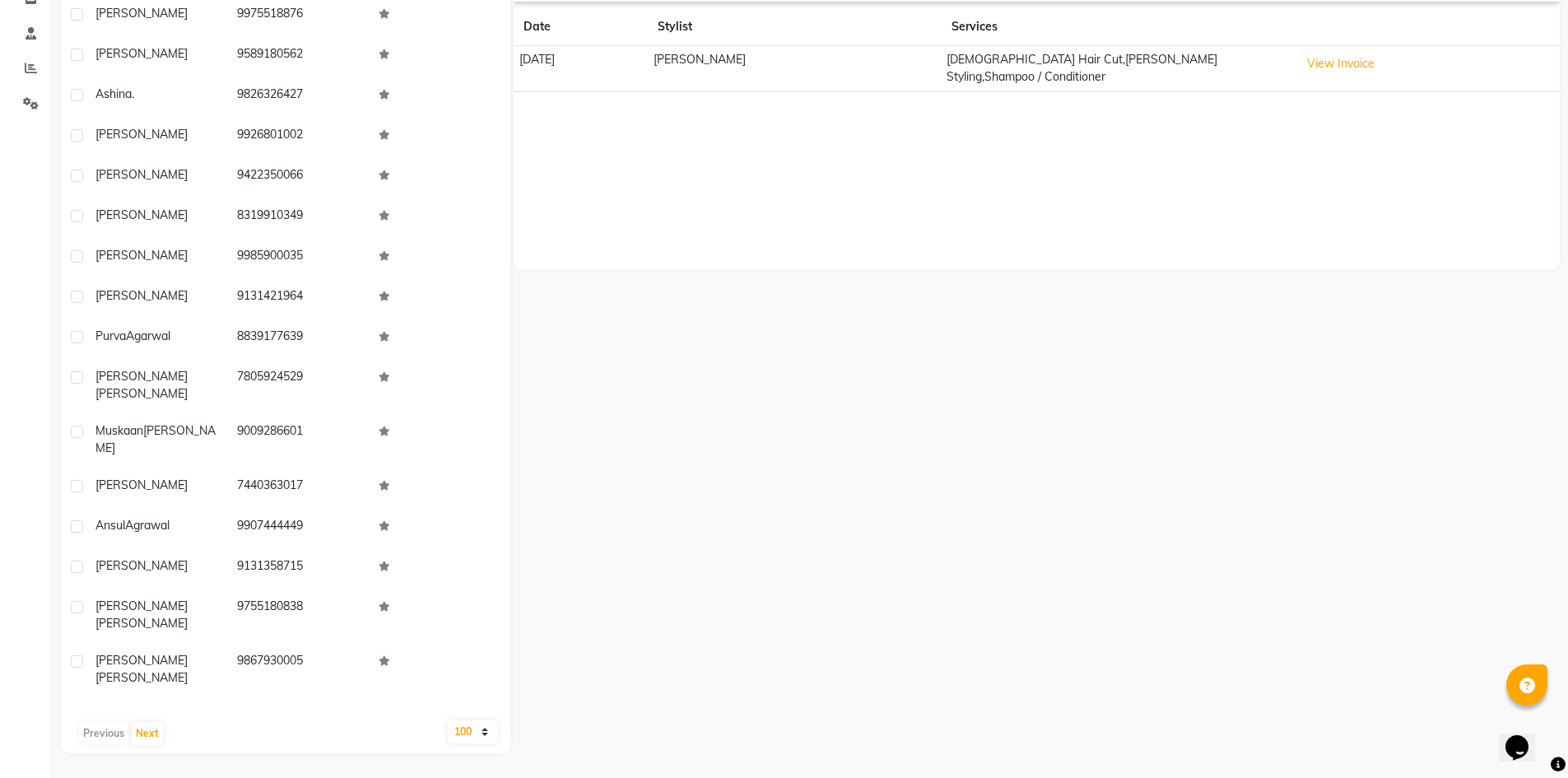
scroll to position [3268, 0]
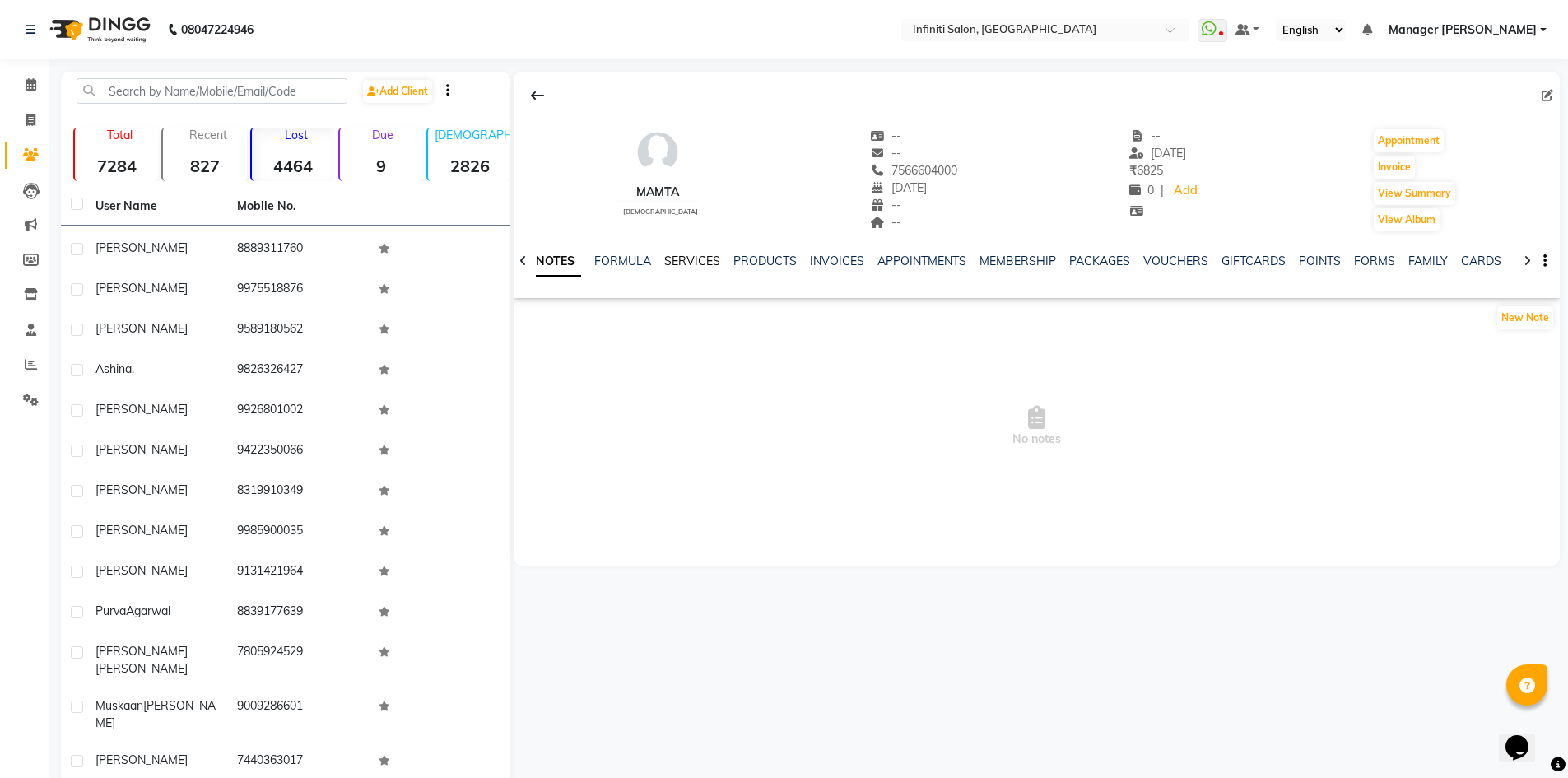
click at [684, 259] on link "SERVICES" at bounding box center [692, 261] width 56 height 15
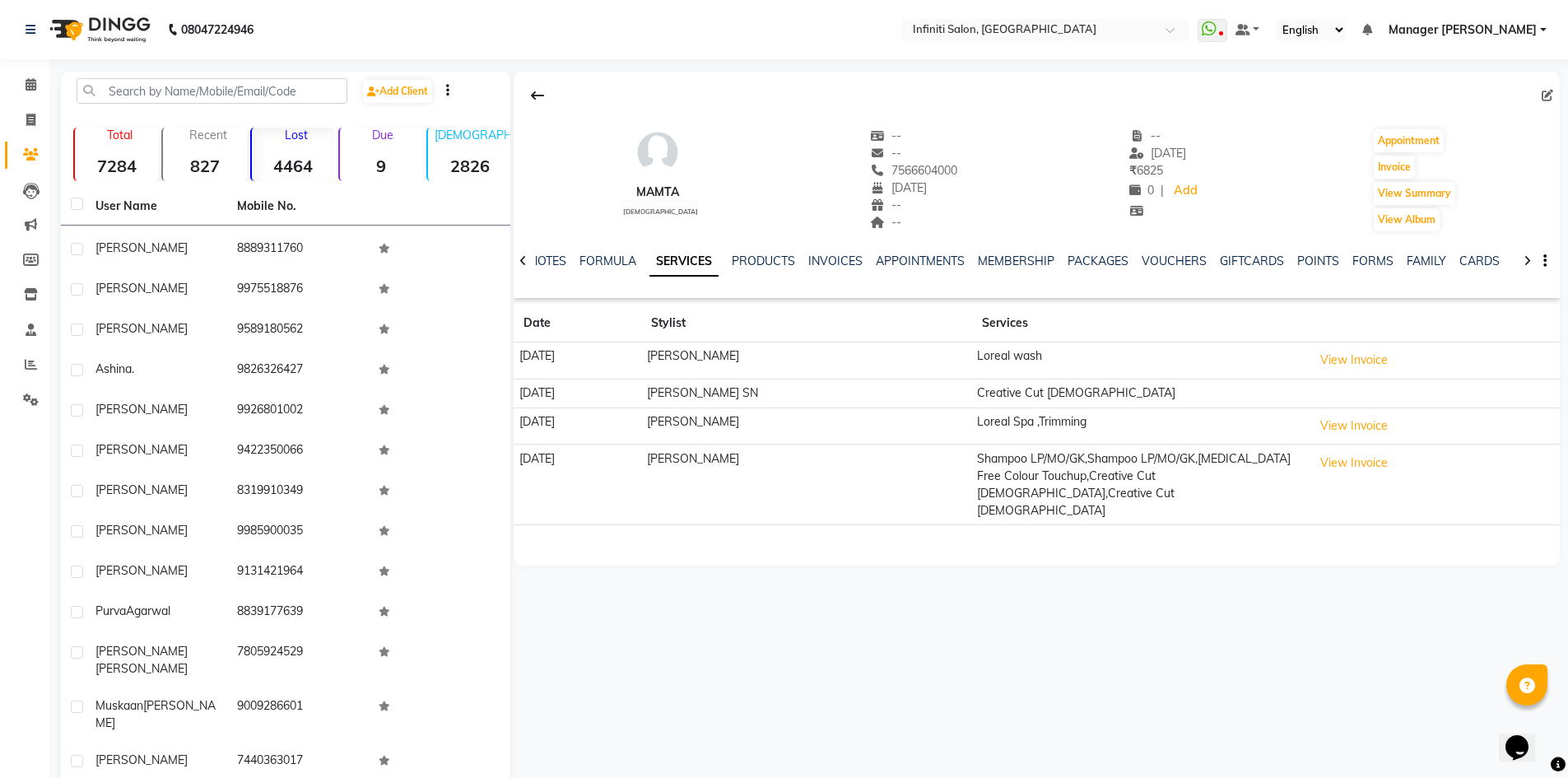
scroll to position [296, 0]
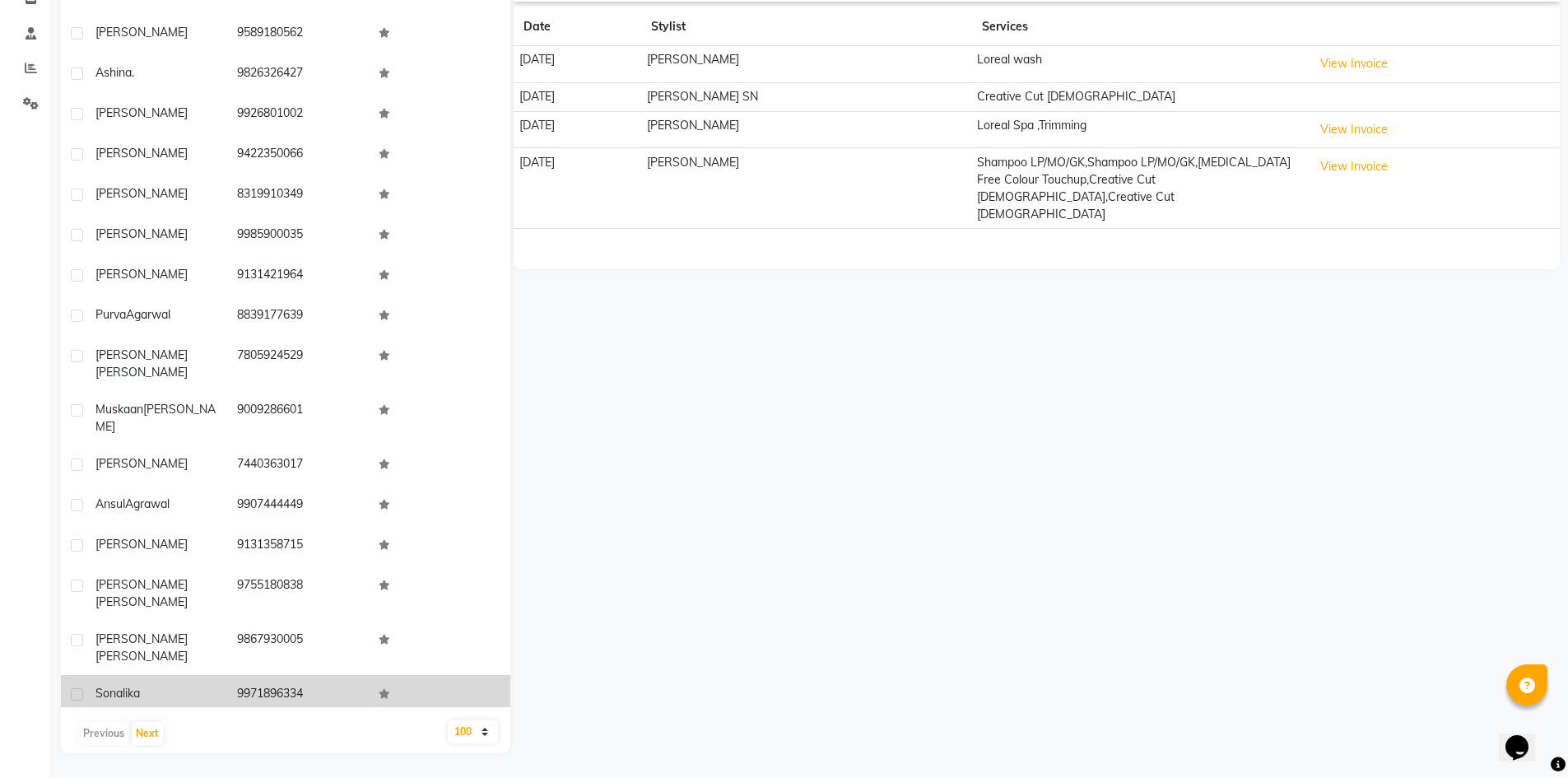
click at [181, 675] on td "Sonalika" at bounding box center [156, 695] width 141 height 40
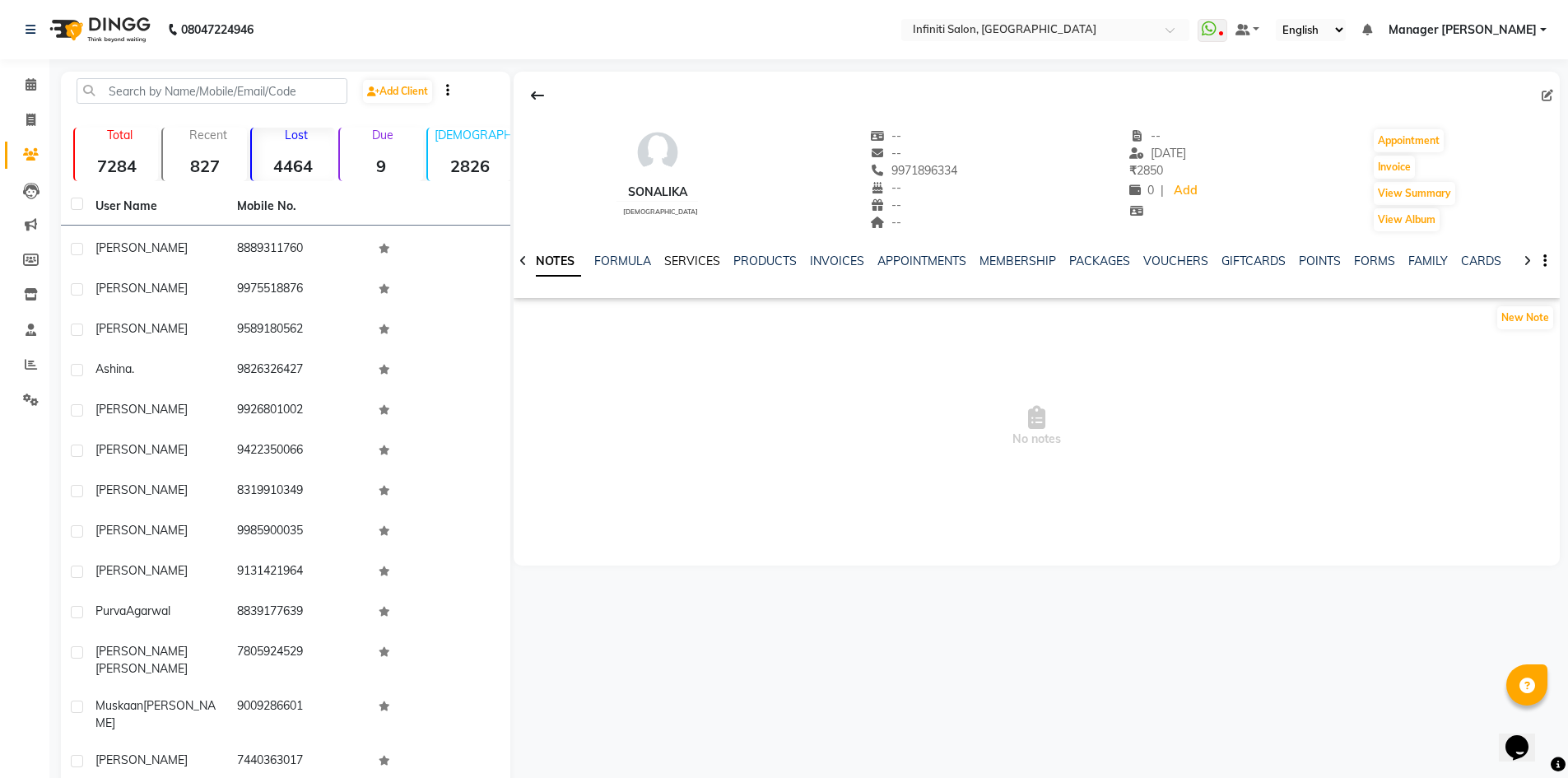
click at [695, 264] on link "SERVICES" at bounding box center [692, 261] width 56 height 15
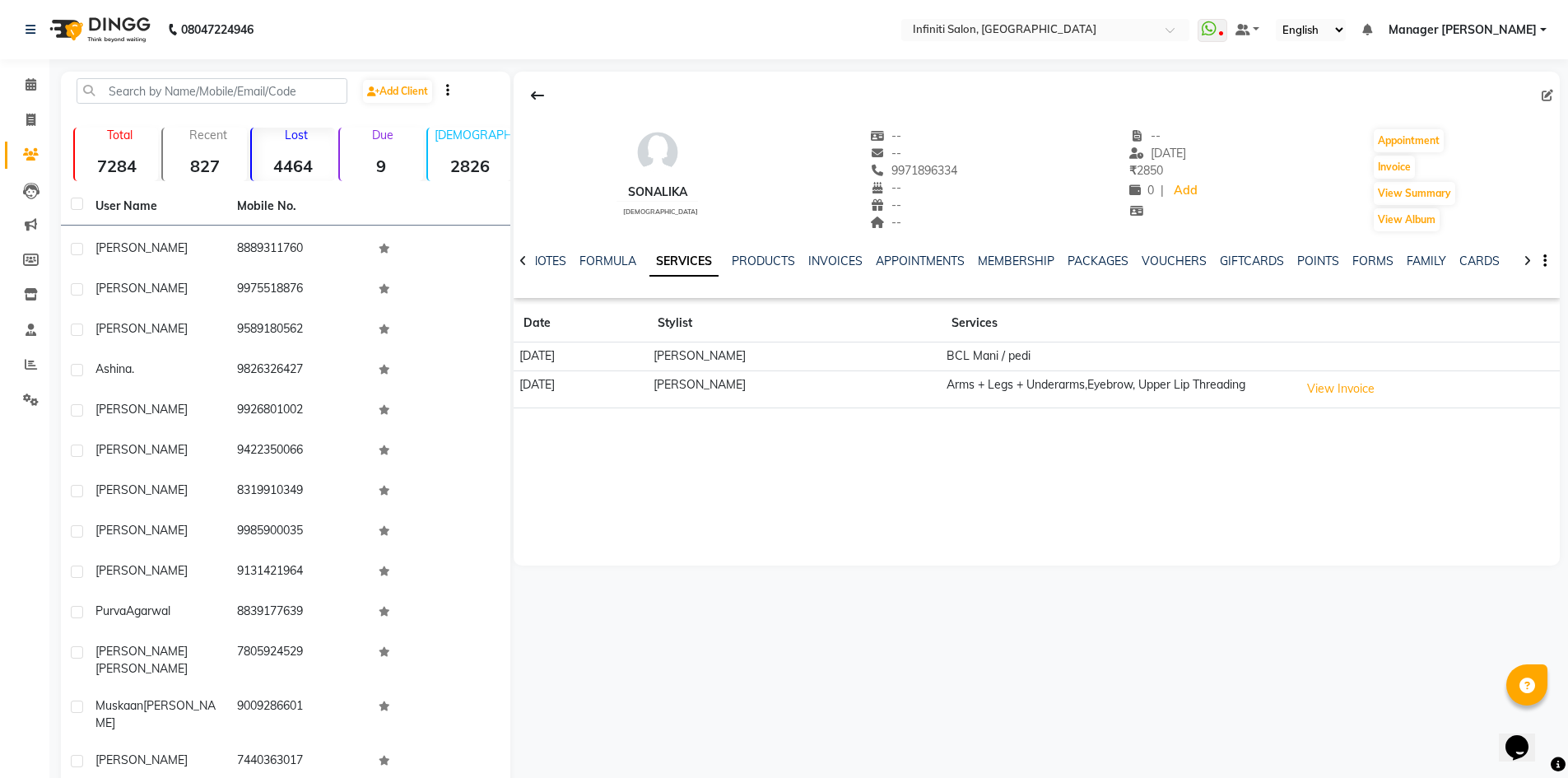
scroll to position [296, 0]
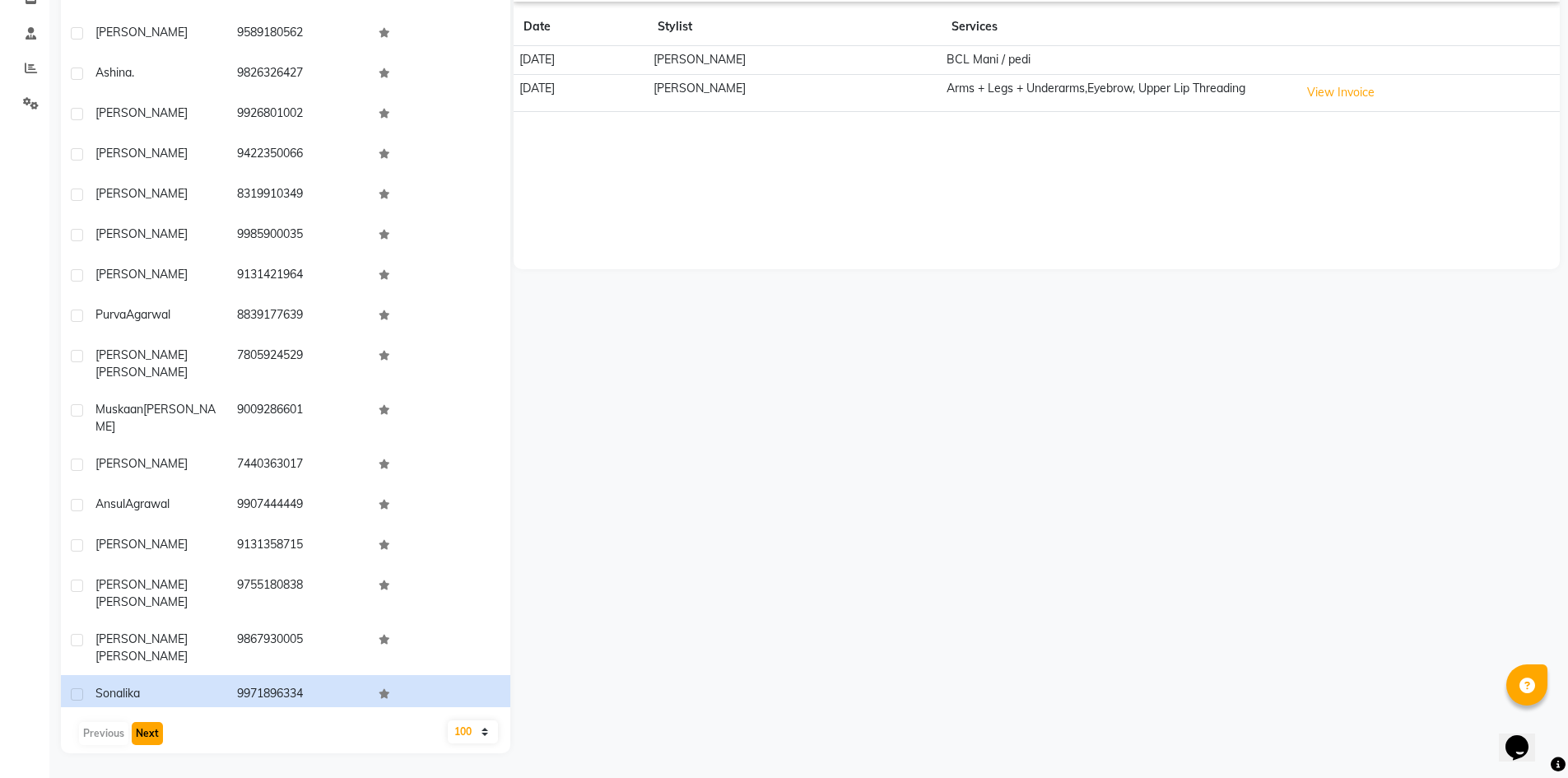
click at [145, 731] on button "Next" at bounding box center [147, 733] width 31 height 23
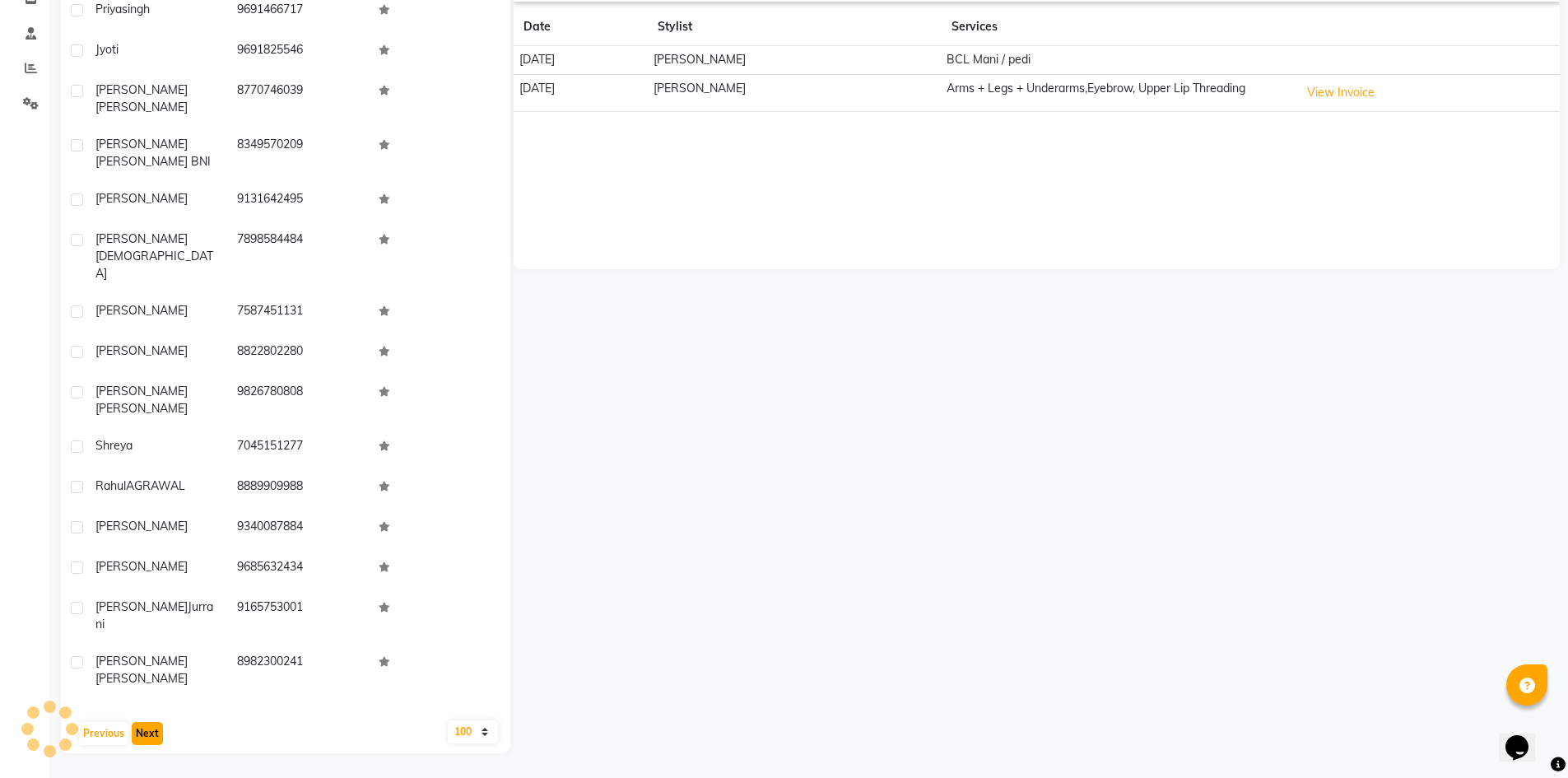
scroll to position [3254, 0]
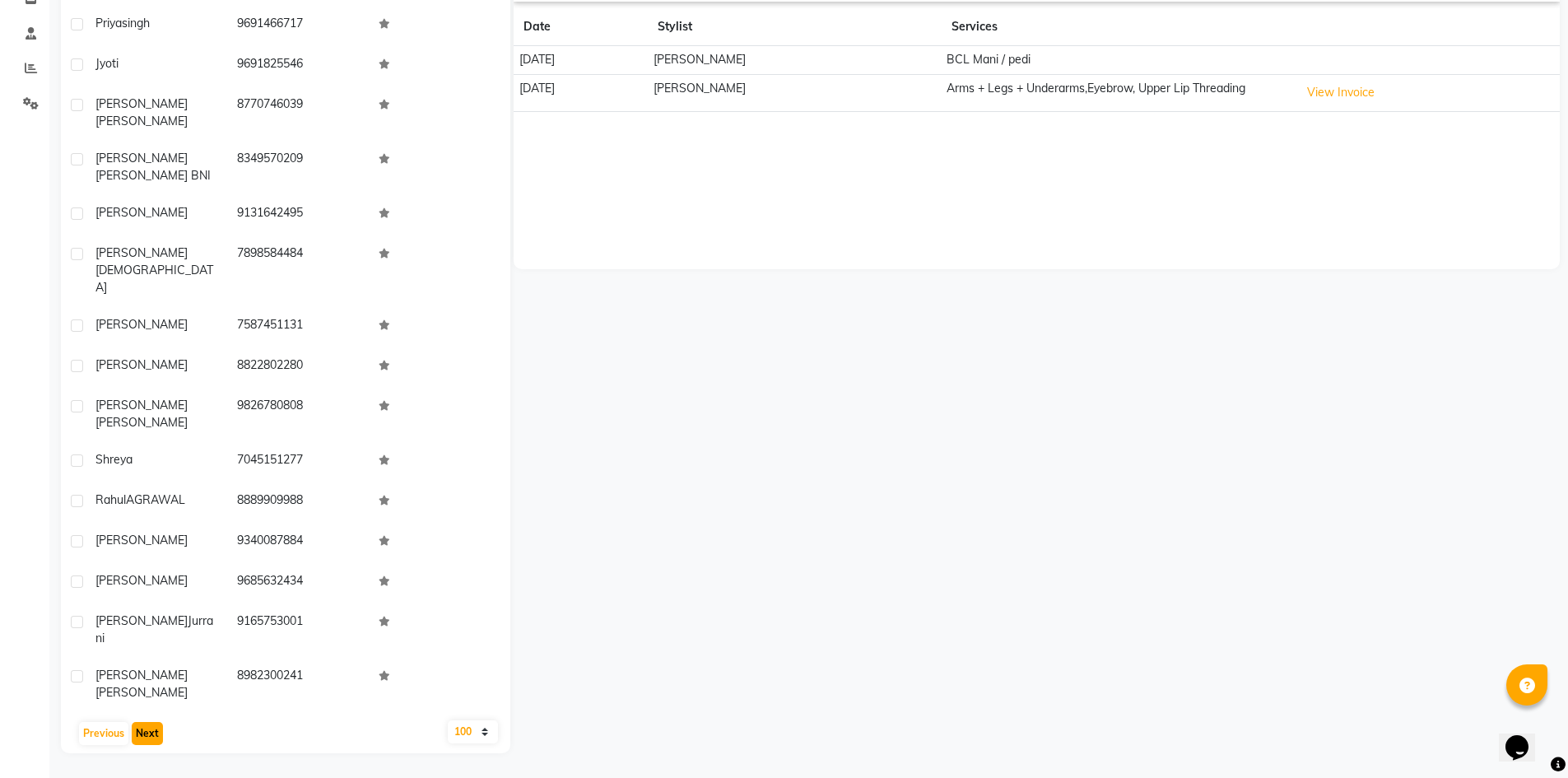
click at [145, 731] on button "Next" at bounding box center [147, 733] width 31 height 23
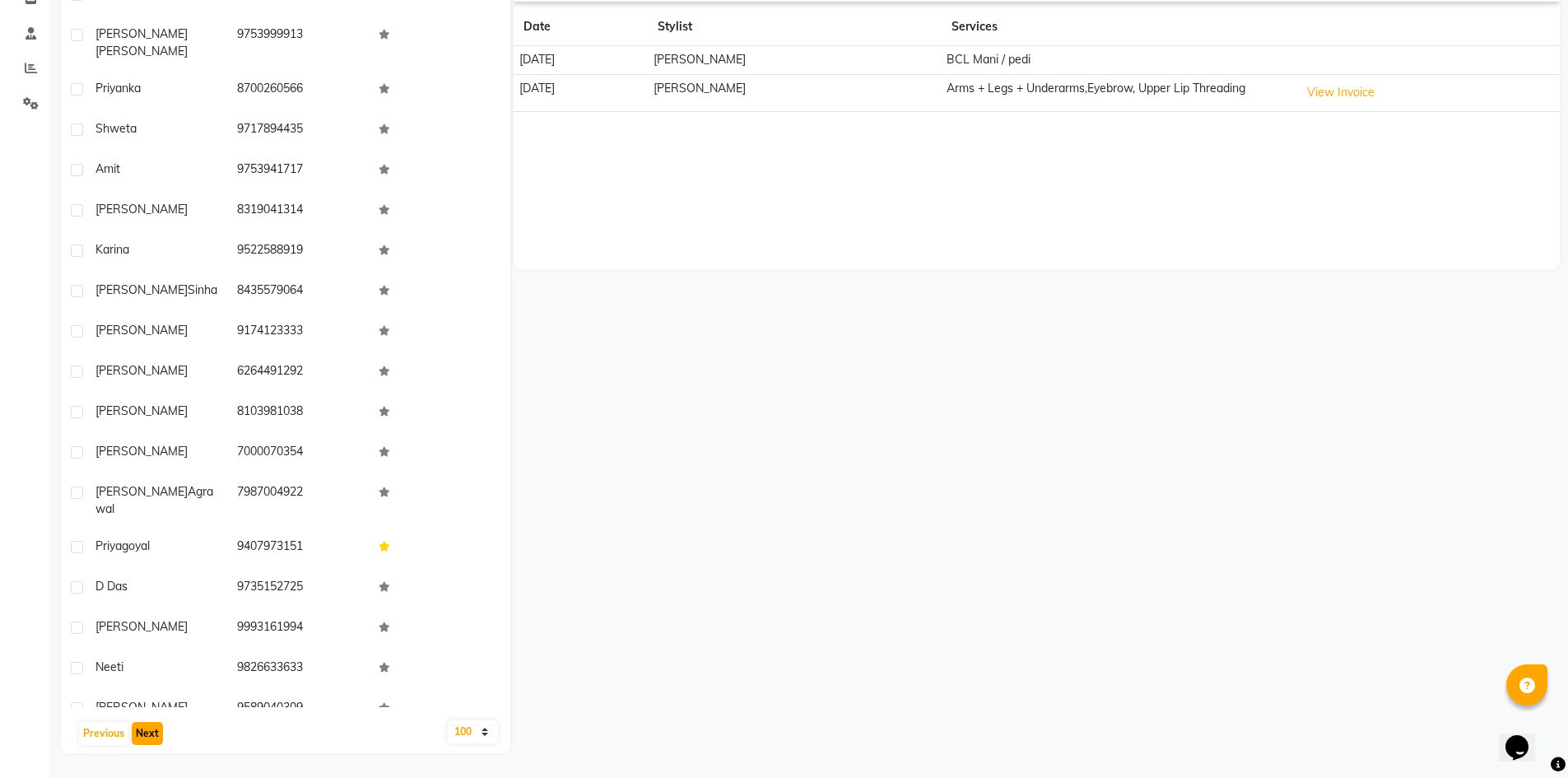
click at [145, 731] on button "Next" at bounding box center [147, 733] width 31 height 23
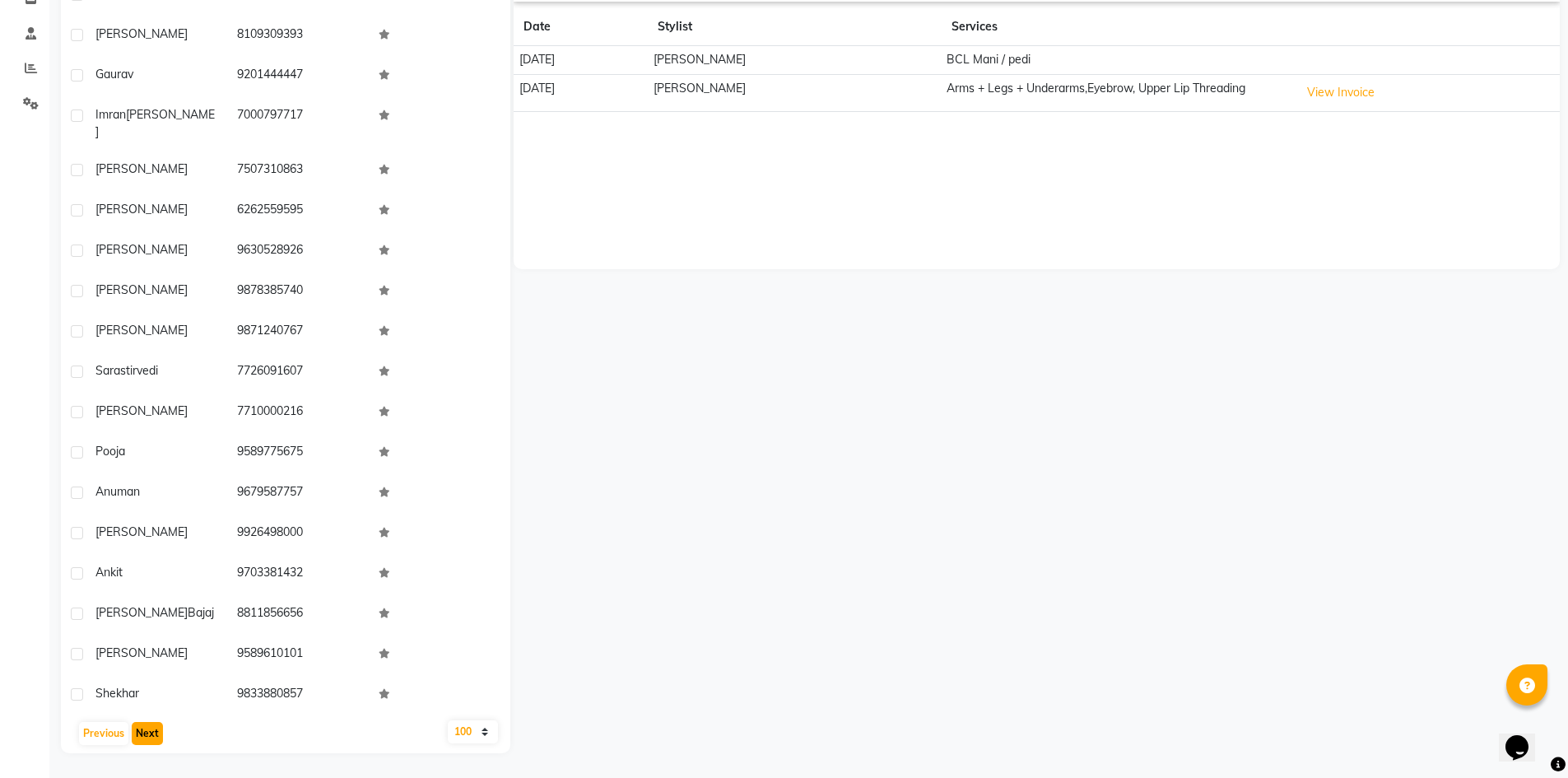
click at [145, 731] on button "Next" at bounding box center [147, 733] width 31 height 23
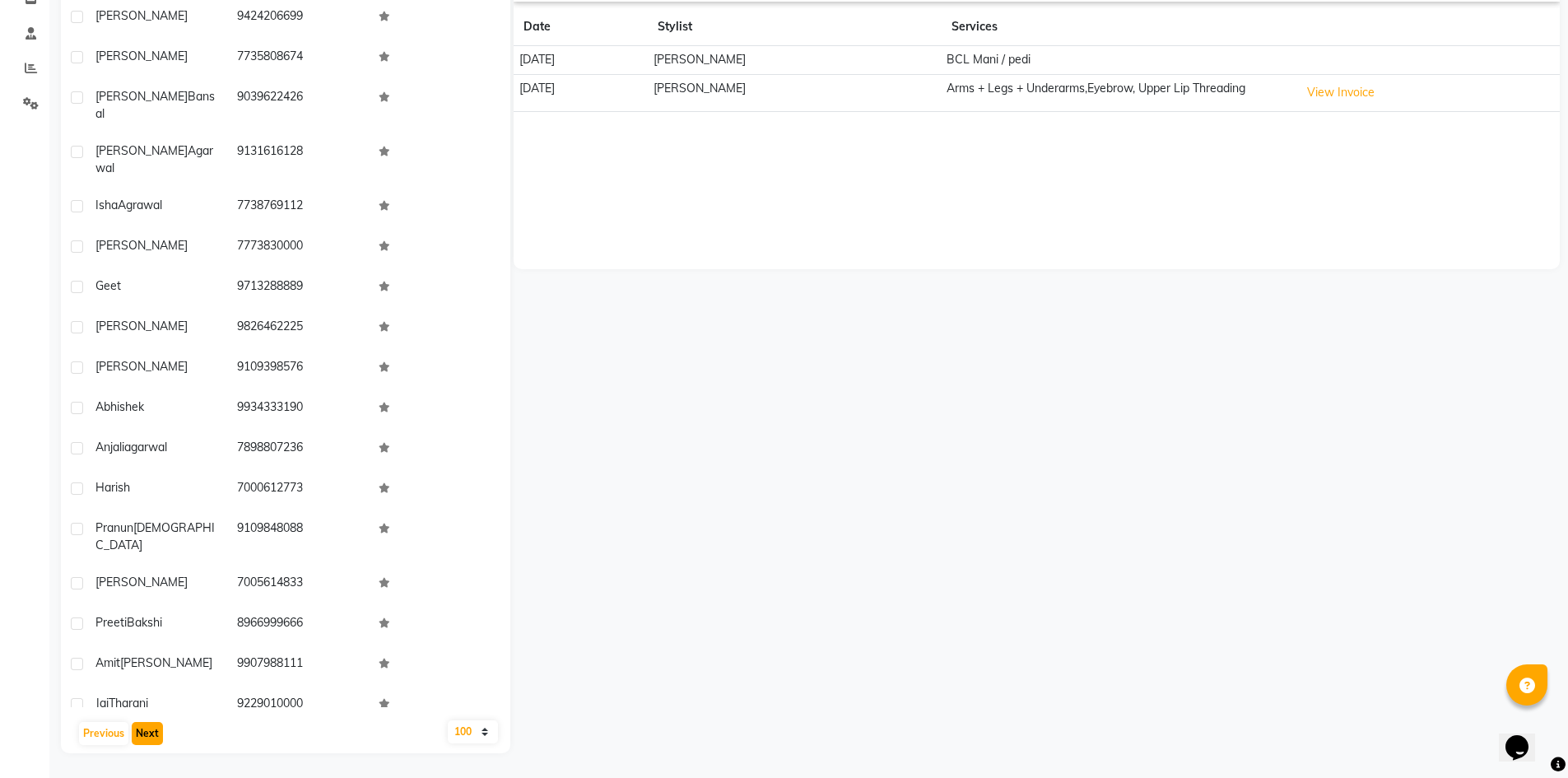
click at [145, 730] on button "Next" at bounding box center [147, 733] width 31 height 23
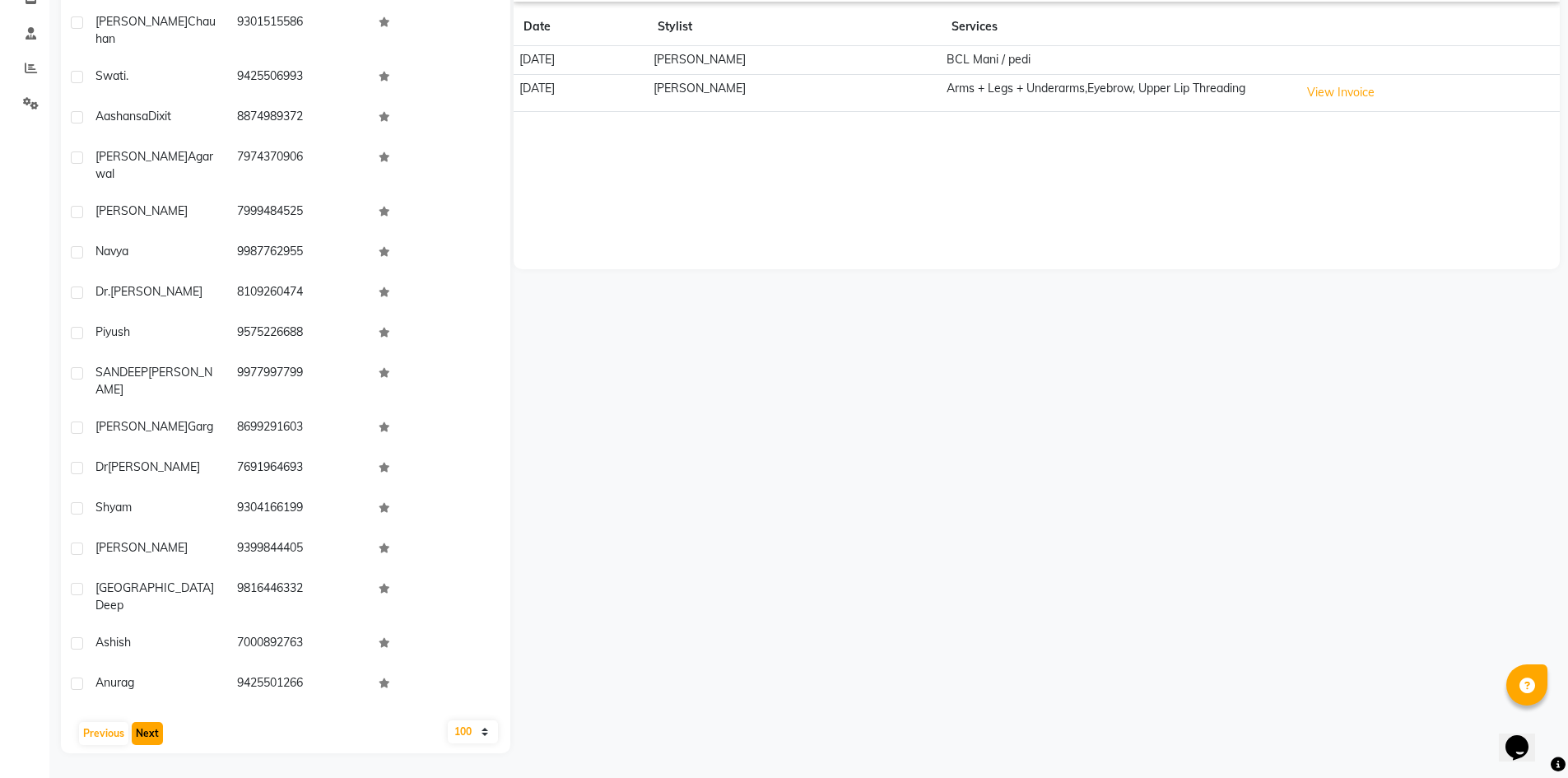
click at [145, 729] on button "Next" at bounding box center [147, 733] width 31 height 23
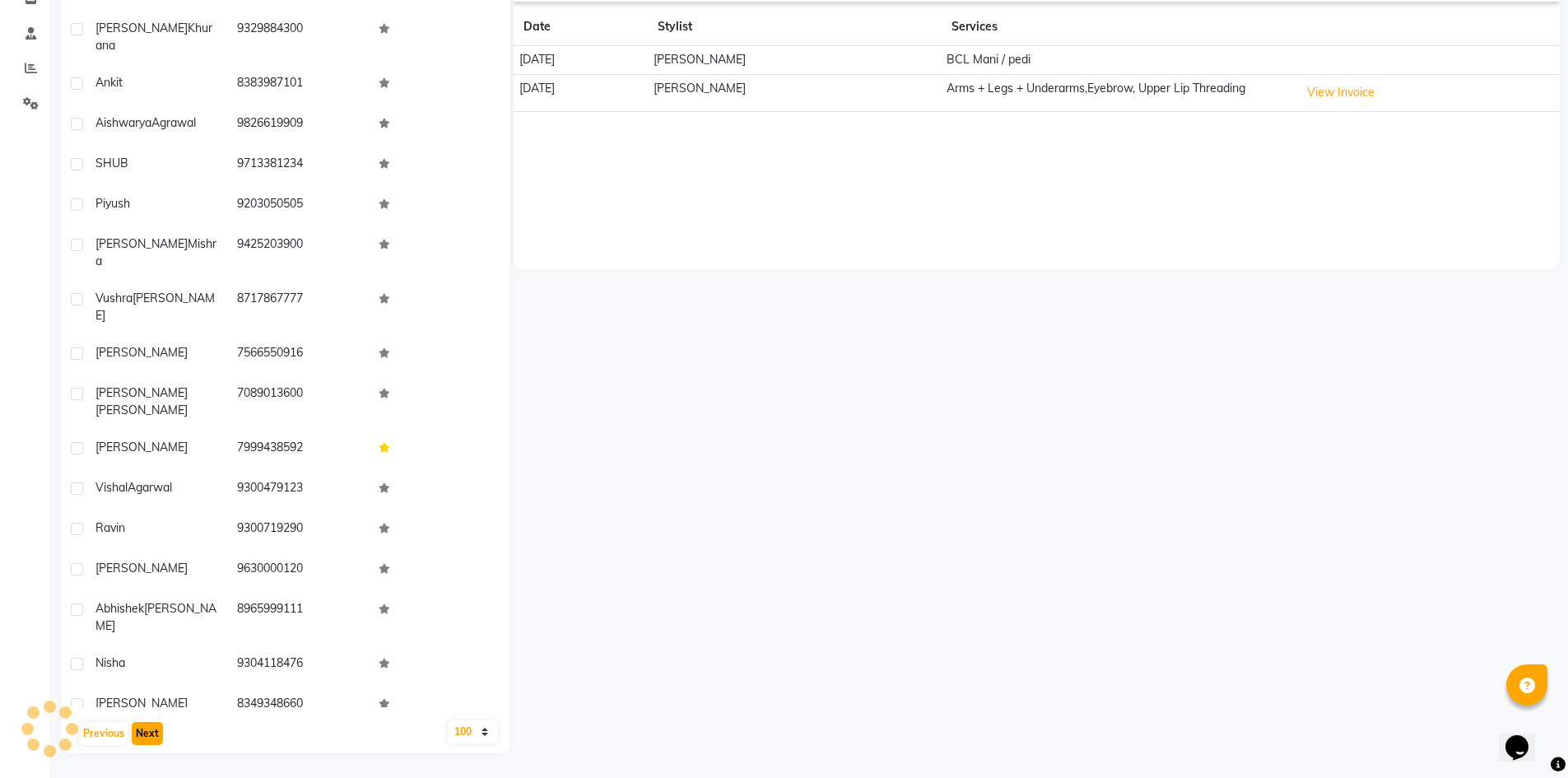
click at [145, 729] on button "Next" at bounding box center [147, 733] width 31 height 23
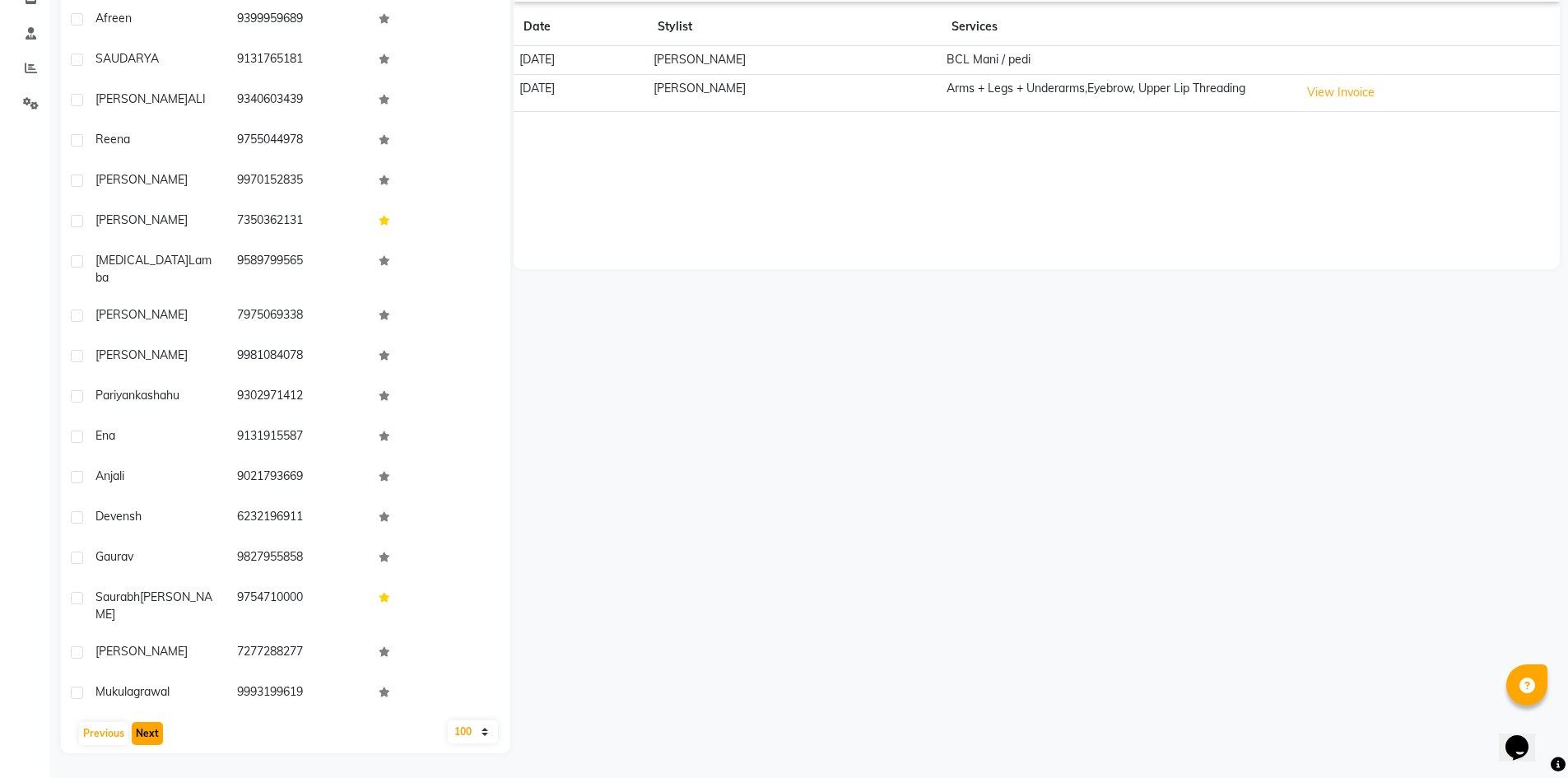
click at [145, 729] on button "Next" at bounding box center [147, 733] width 31 height 23
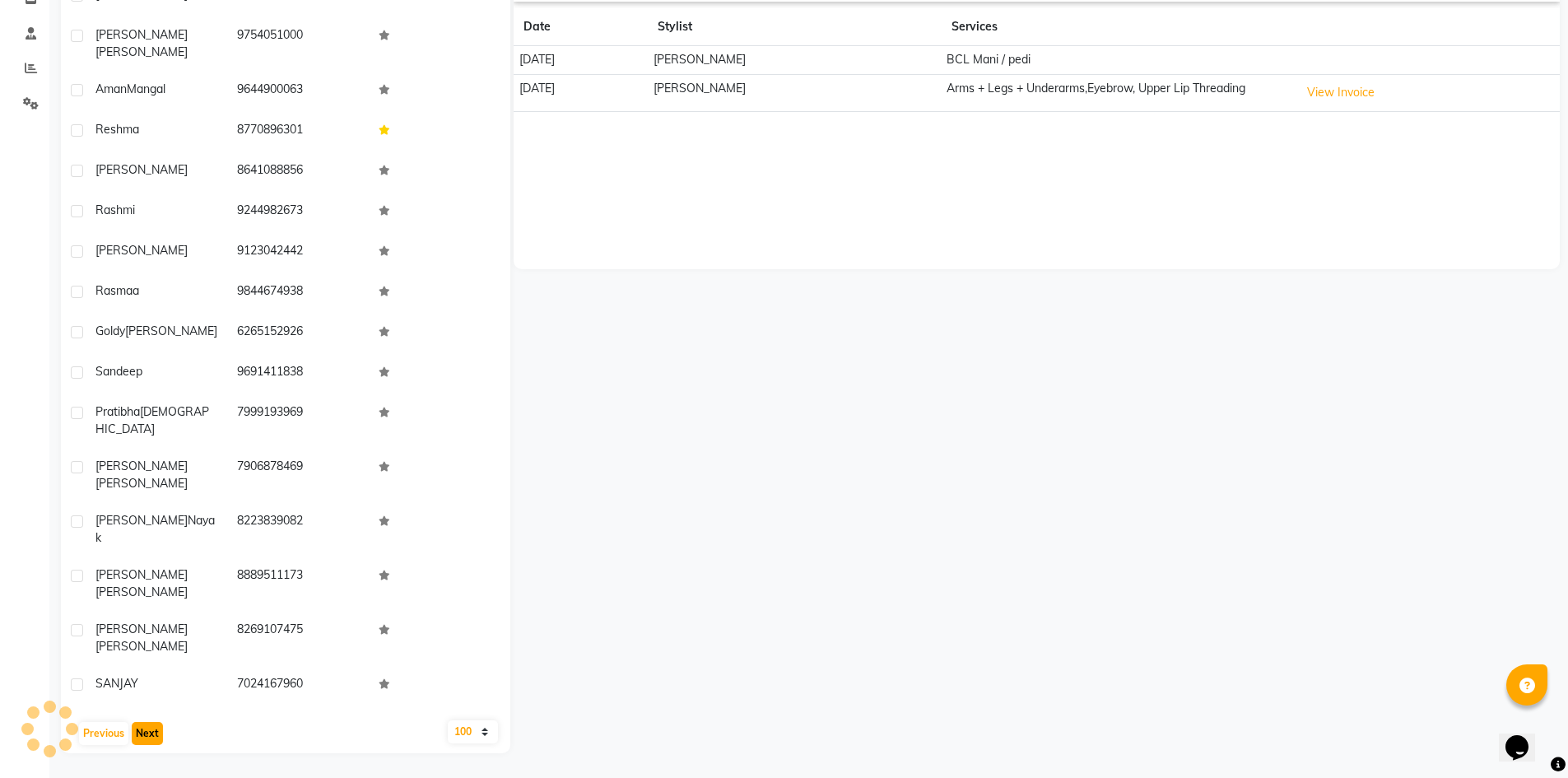
click at [145, 729] on button "Next" at bounding box center [147, 733] width 31 height 23
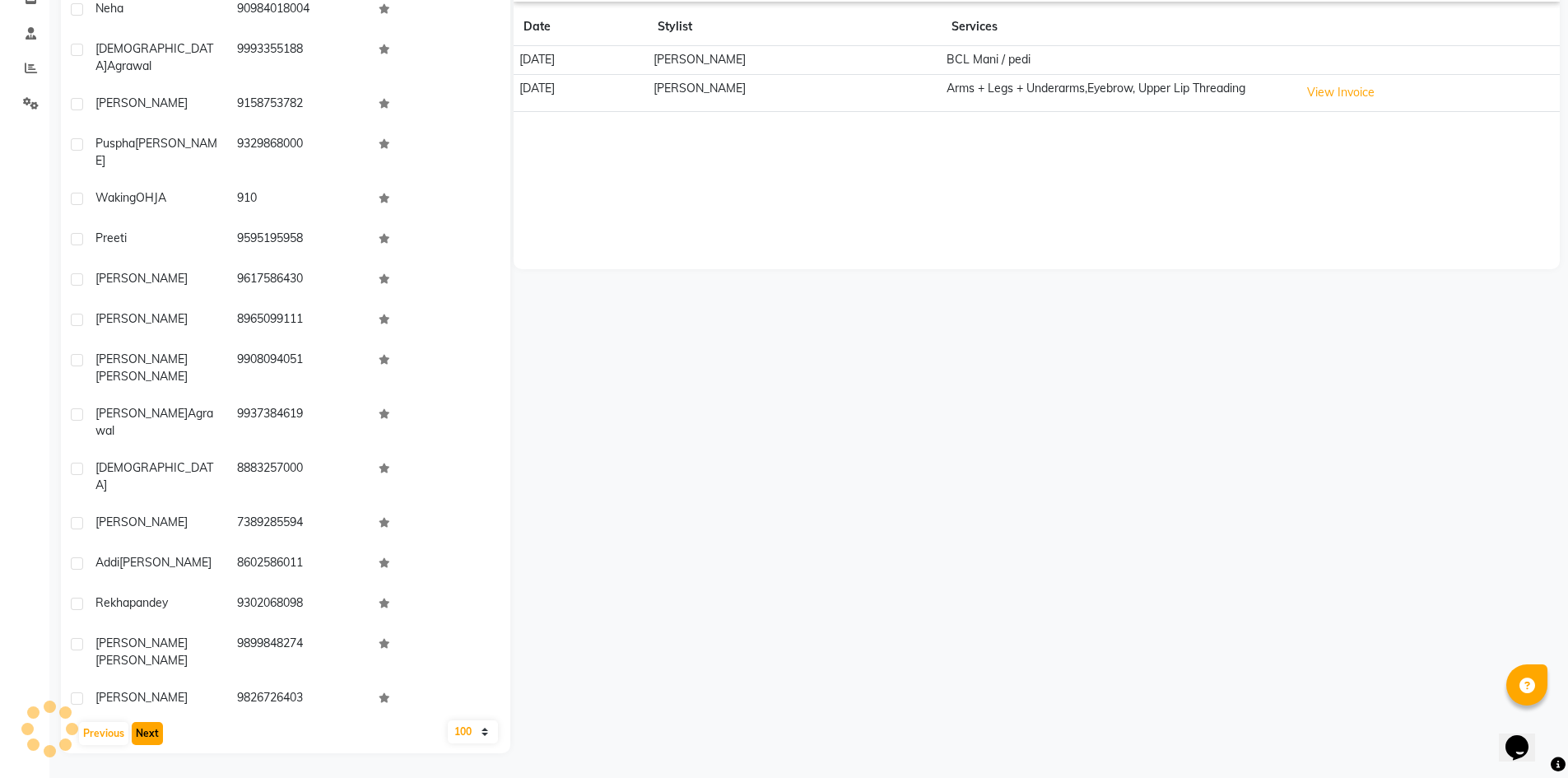
click at [145, 729] on button "Next" at bounding box center [147, 733] width 31 height 23
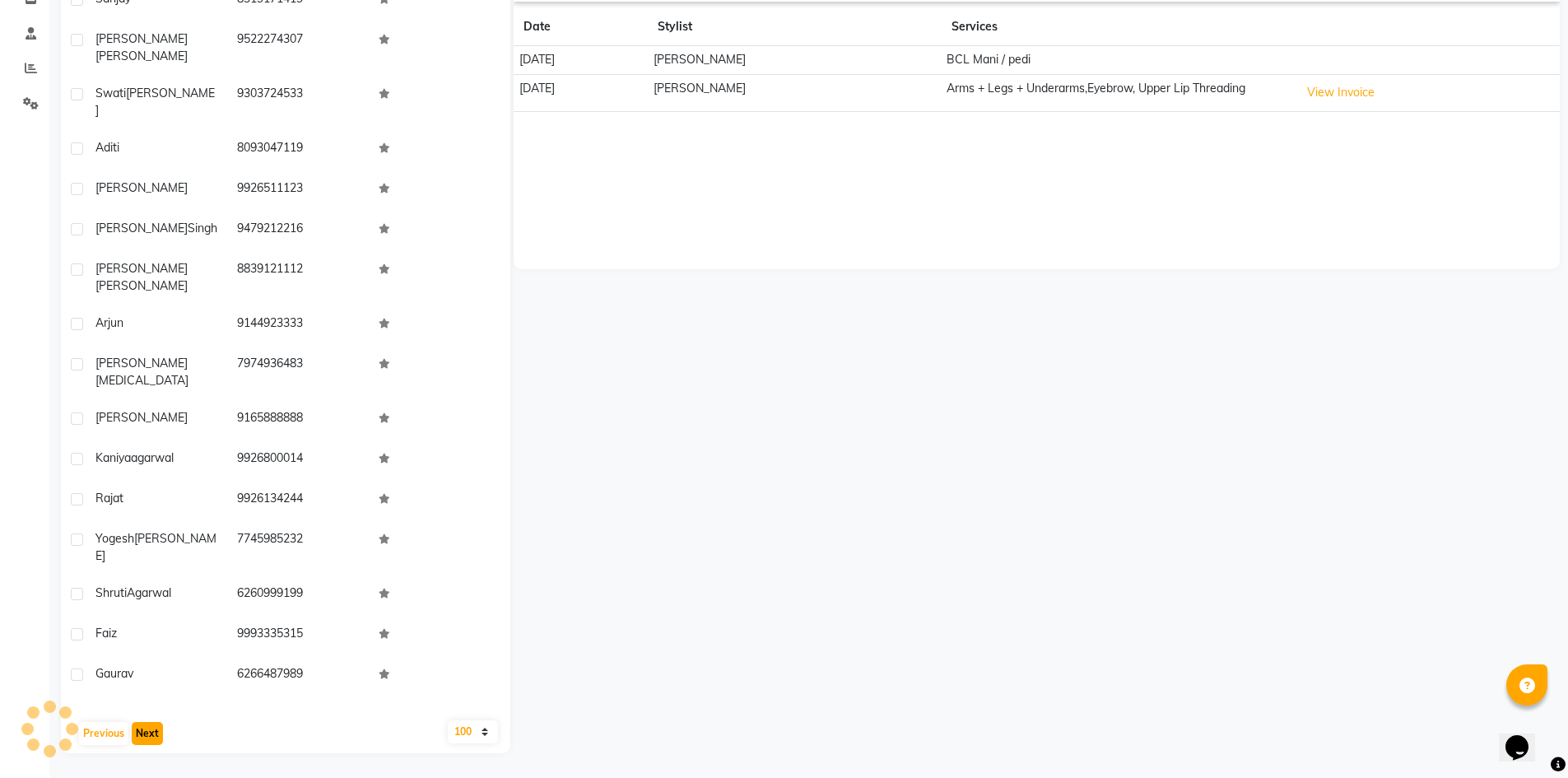
click at [145, 729] on button "Next" at bounding box center [147, 733] width 31 height 23
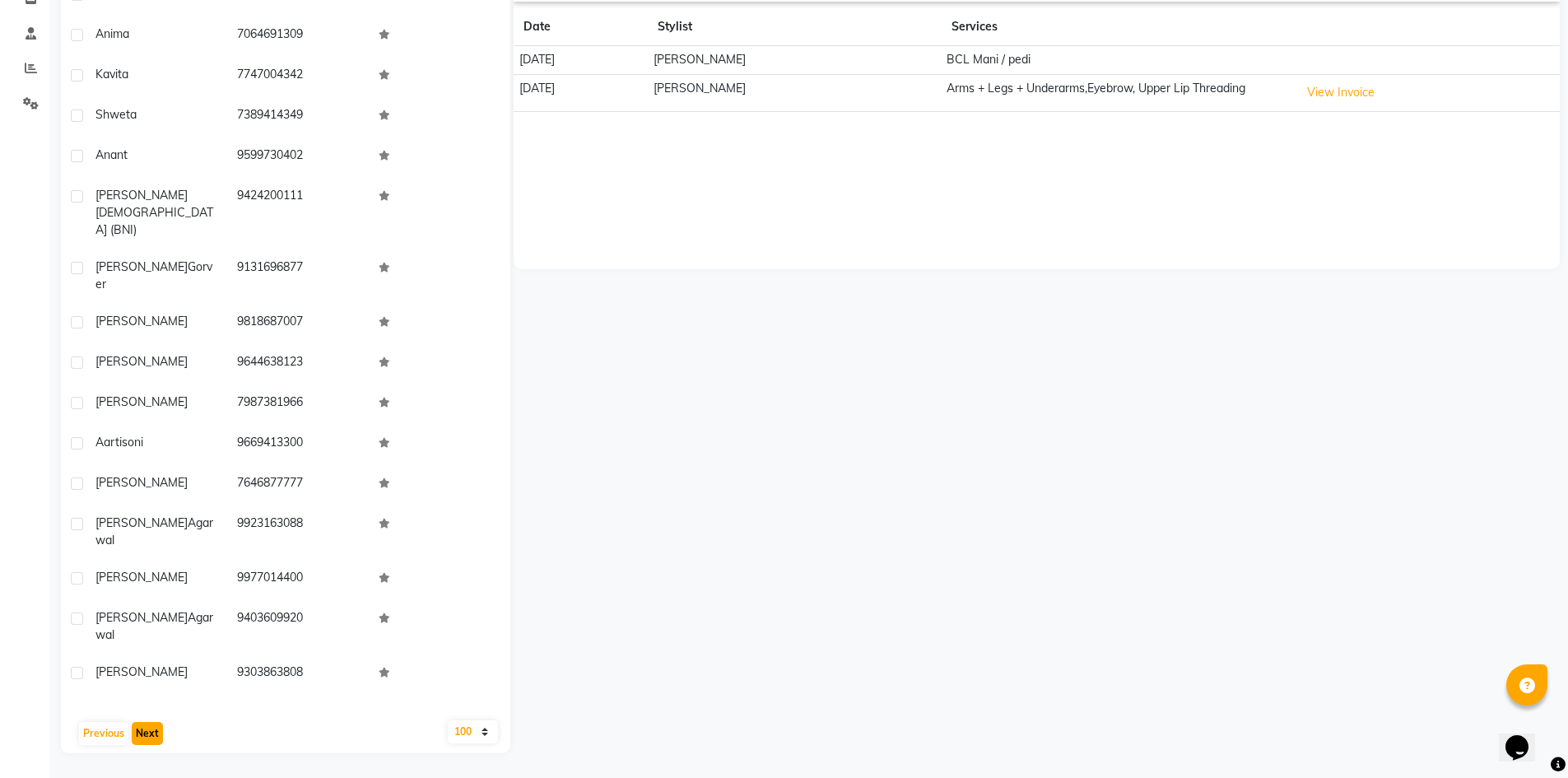
click at [145, 729] on button "Next" at bounding box center [147, 733] width 31 height 23
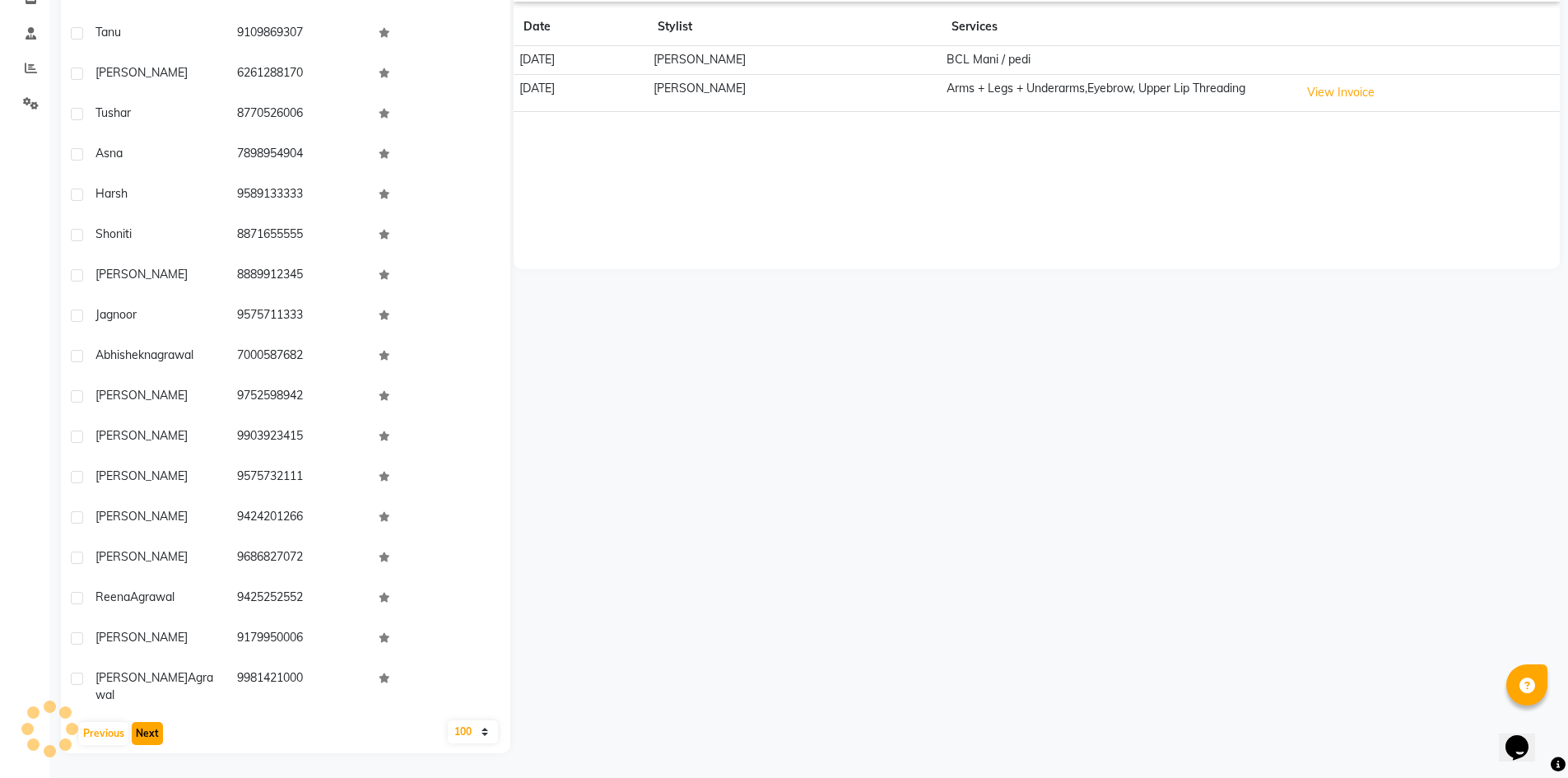
click at [144, 729] on button "Next" at bounding box center [147, 733] width 31 height 23
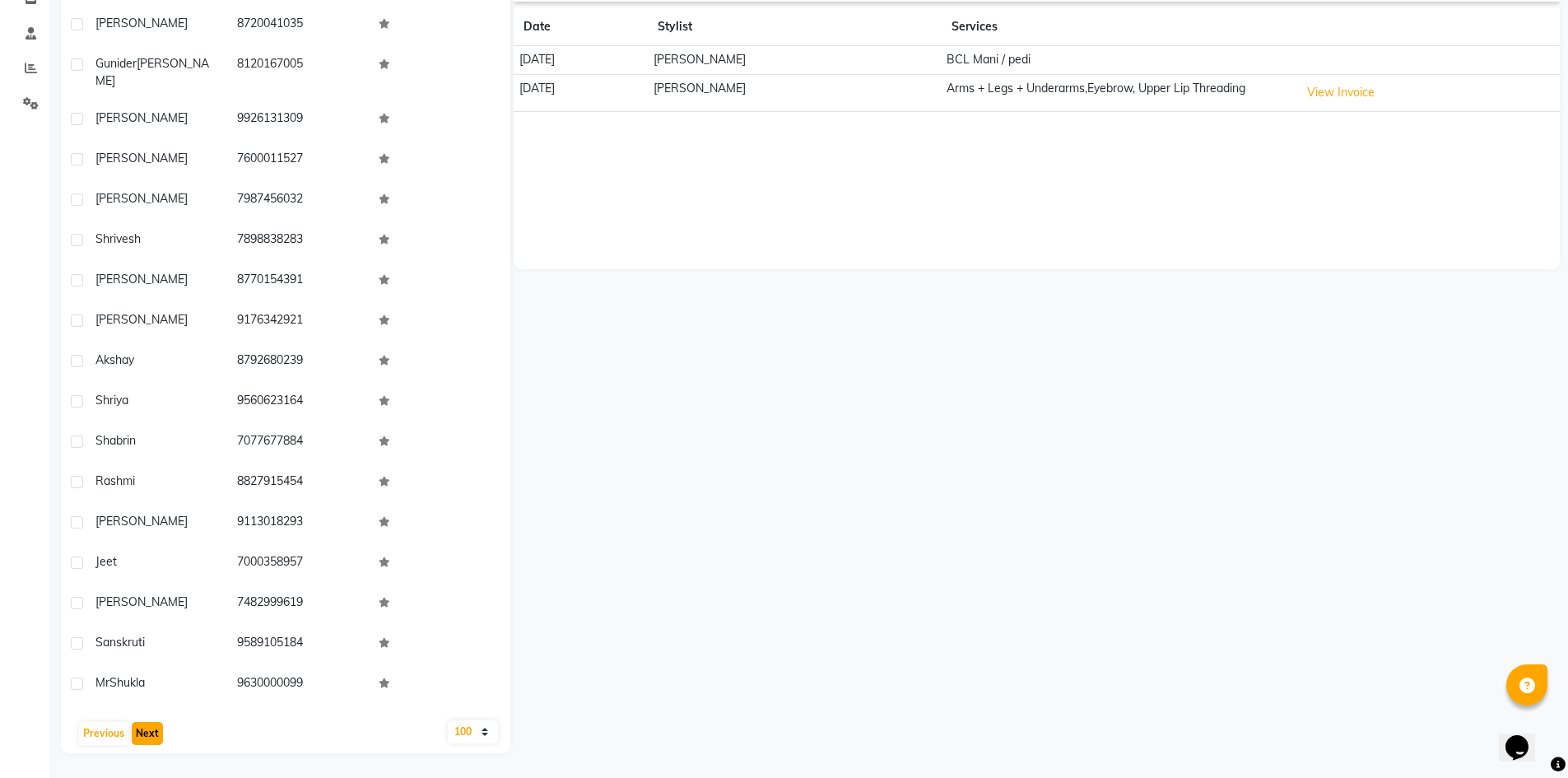
click at [143, 728] on button "Next" at bounding box center [147, 733] width 31 height 23
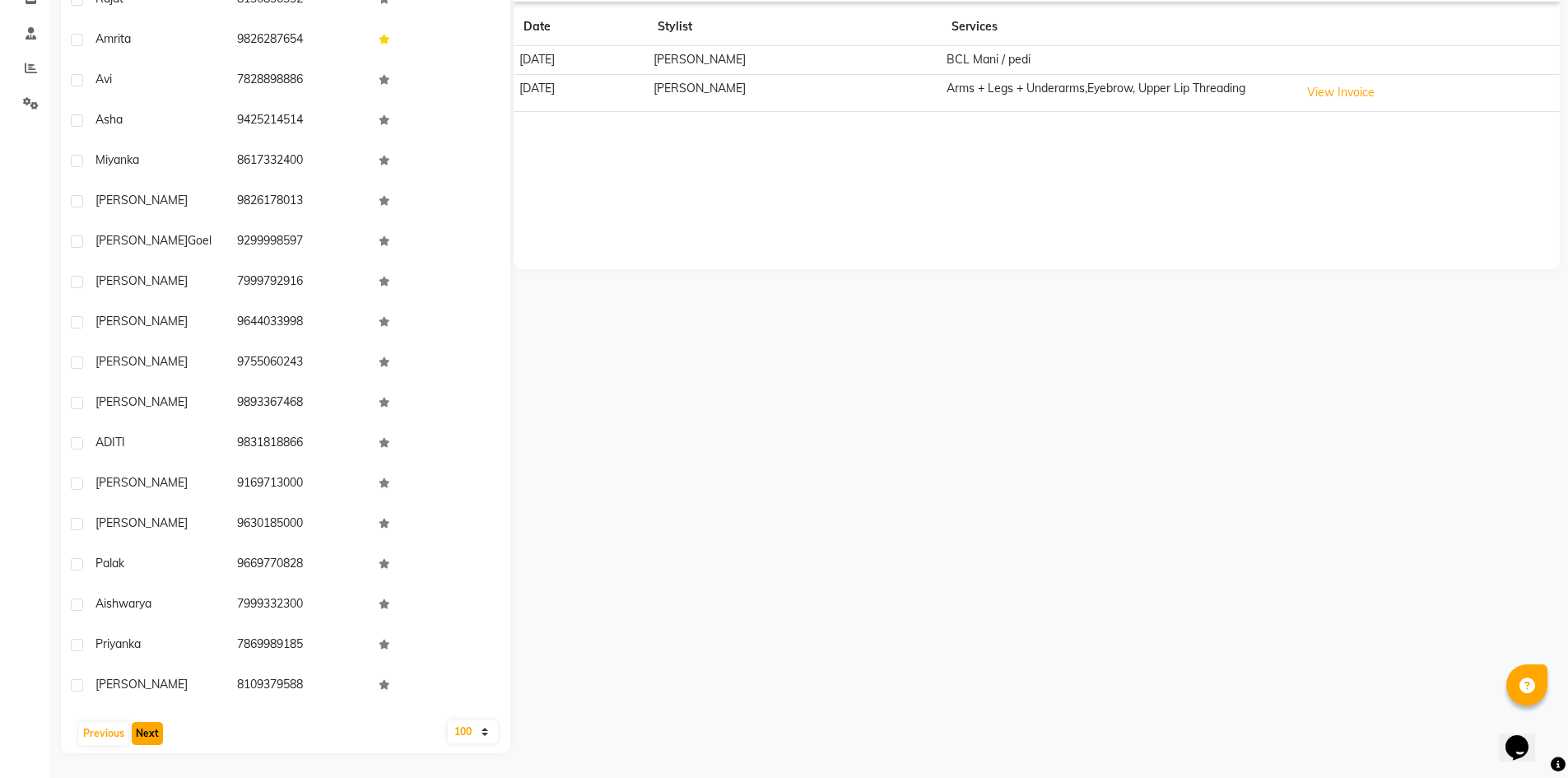
click at [143, 728] on button "Next" at bounding box center [147, 733] width 31 height 23
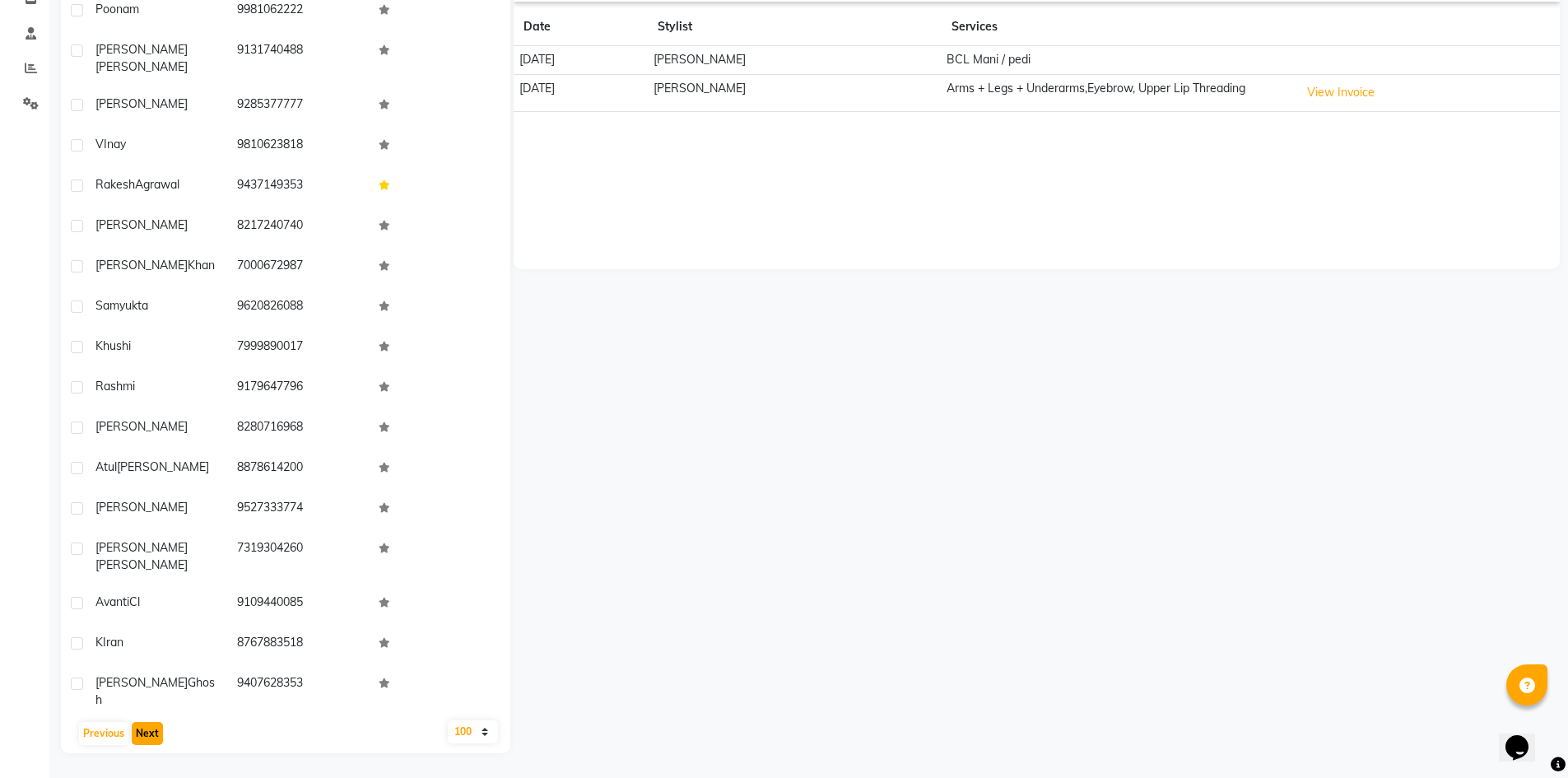
click at [143, 728] on button "Next" at bounding box center [147, 733] width 31 height 23
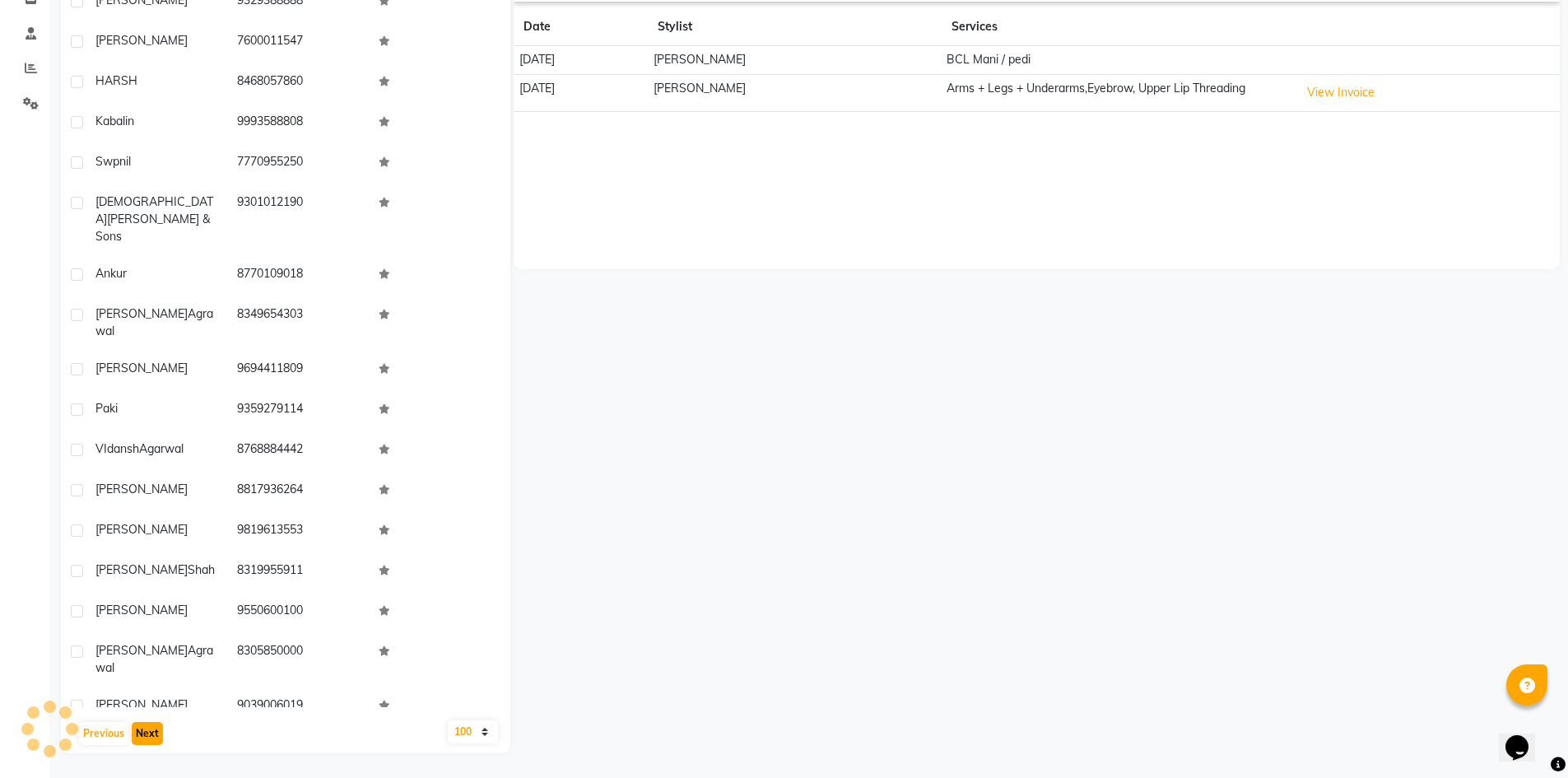
click at [143, 728] on button "Next" at bounding box center [147, 733] width 31 height 23
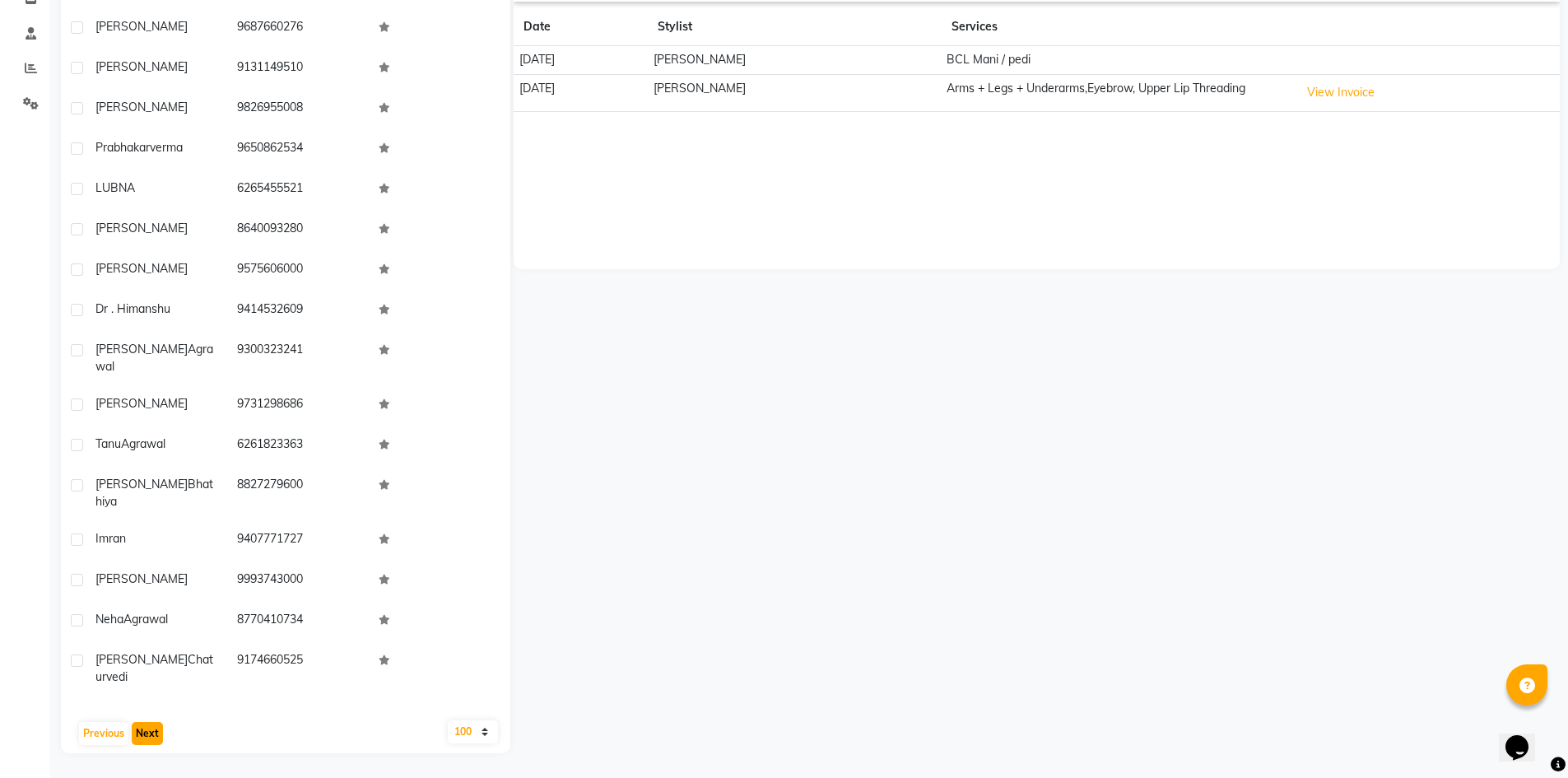
drag, startPoint x: 143, startPoint y: 728, endPoint x: 140, endPoint y: 717, distance: 11.4
click at [142, 728] on button "Next" at bounding box center [147, 733] width 31 height 23
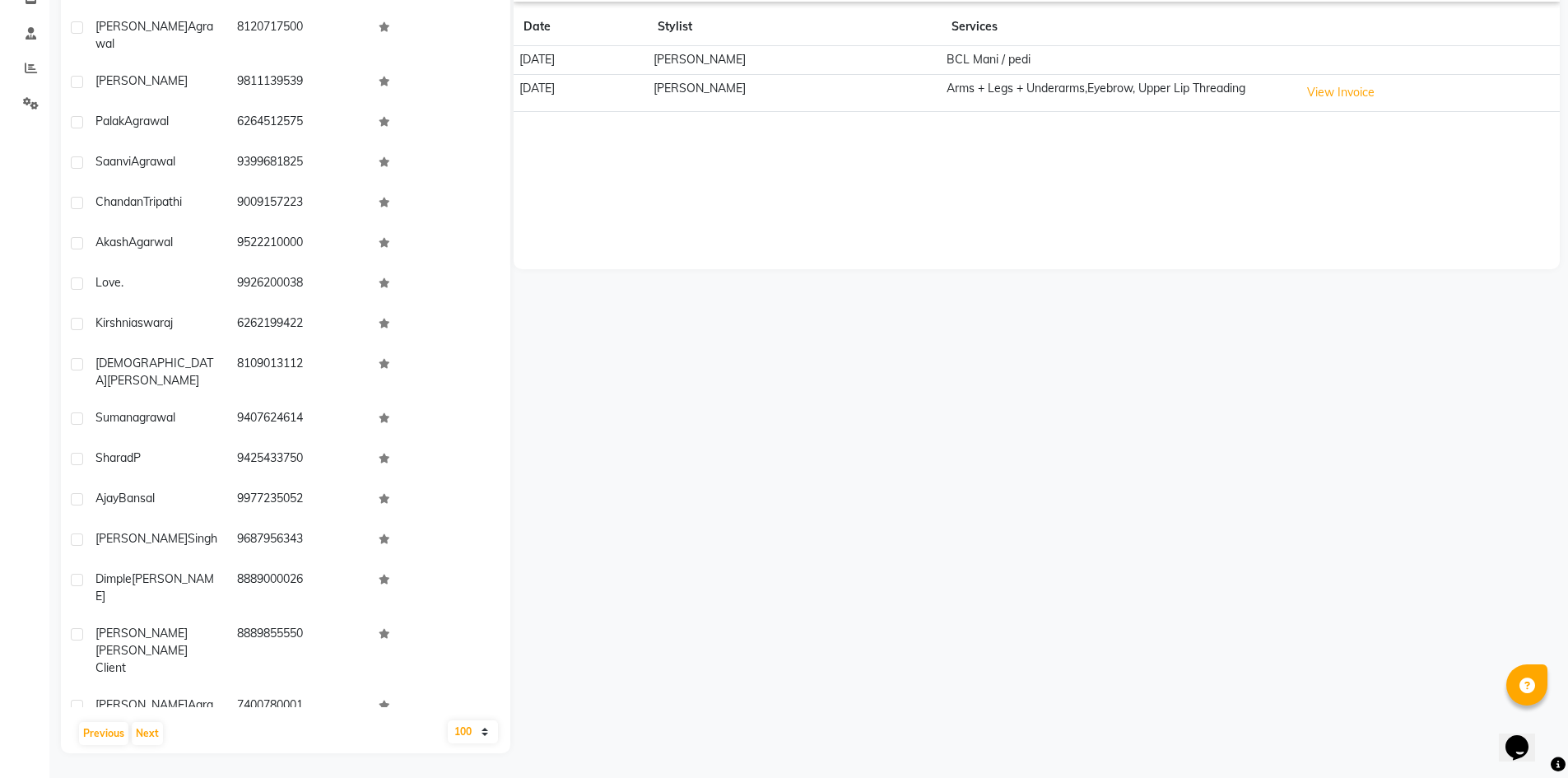
click at [140, 717] on div "User Name Mobile No. RIDDHI AGARWAL 9770069400 Shimpi Agrawal 9827130047 Pinky …" at bounding box center [285, 322] width 449 height 861
click at [200, 750] on div "Vanshika agrawal" at bounding box center [156, 767] width 122 height 35
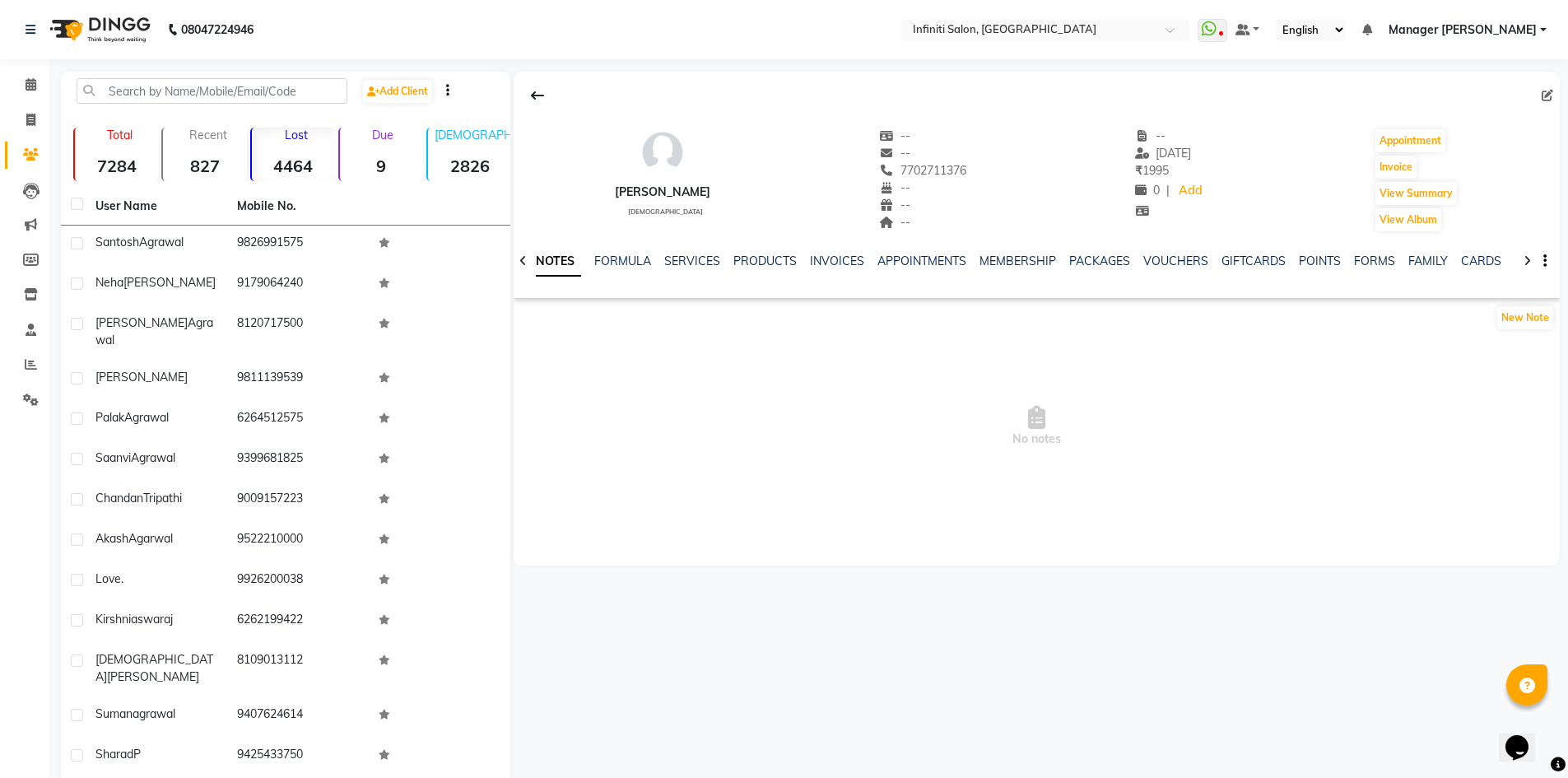
click at [686, 249] on div "NOTES FORMULA SERVICES PRODUCTS INVOICES APPOINTMENTS MEMBERSHIP PACKAGES VOUCH…" at bounding box center [1037, 261] width 1046 height 57
click at [683, 255] on link "SERVICES" at bounding box center [692, 261] width 56 height 15
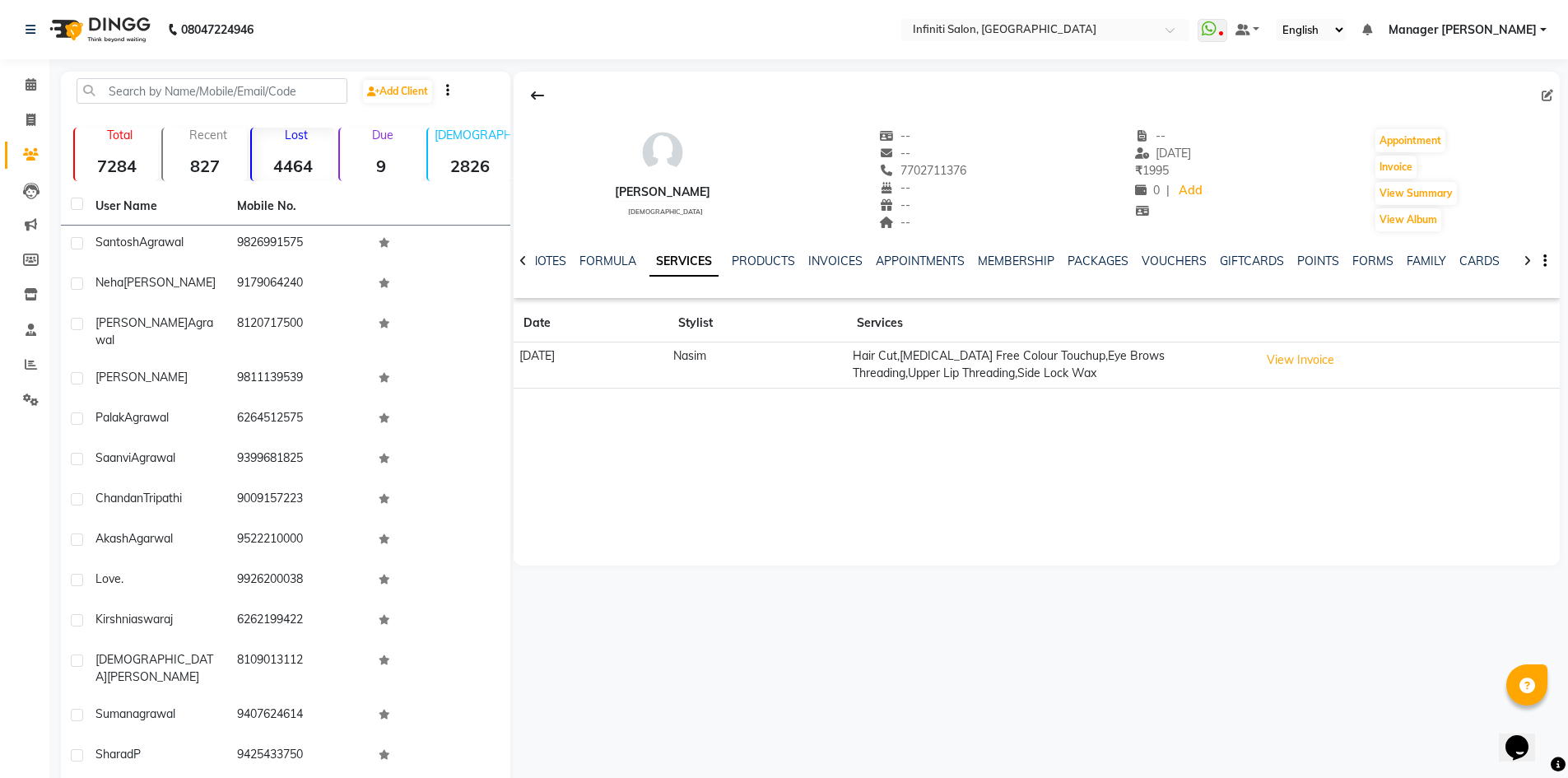
scroll to position [296, 0]
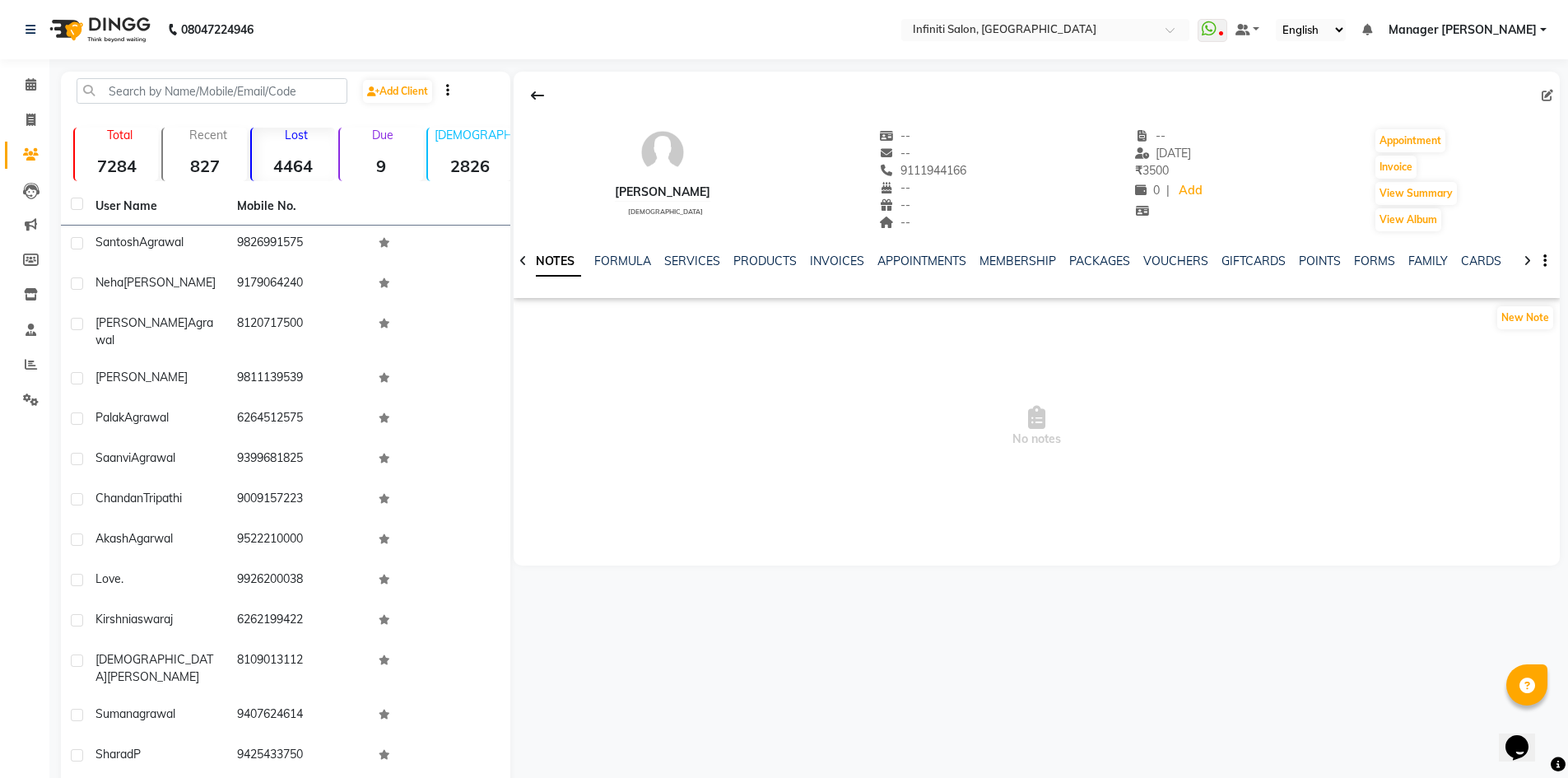
click at [690, 251] on div "NOTES FORMULA SERVICES PRODUCTS INVOICES APPOINTMENTS MEMBERSHIP PACKAGES VOUCH…" at bounding box center [1037, 261] width 1046 height 57
click at [690, 260] on link "SERVICES" at bounding box center [692, 261] width 56 height 15
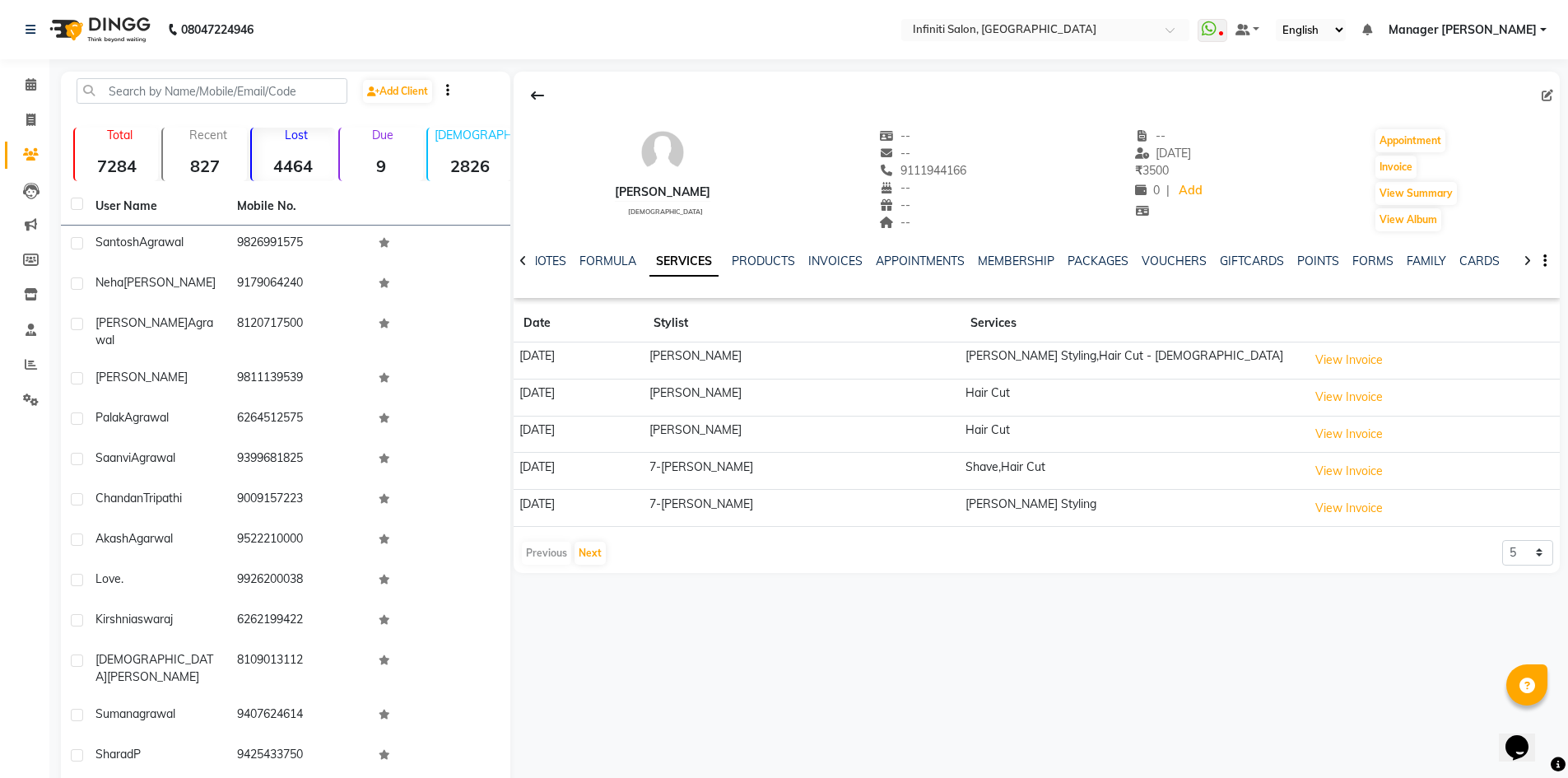
scroll to position [296, 0]
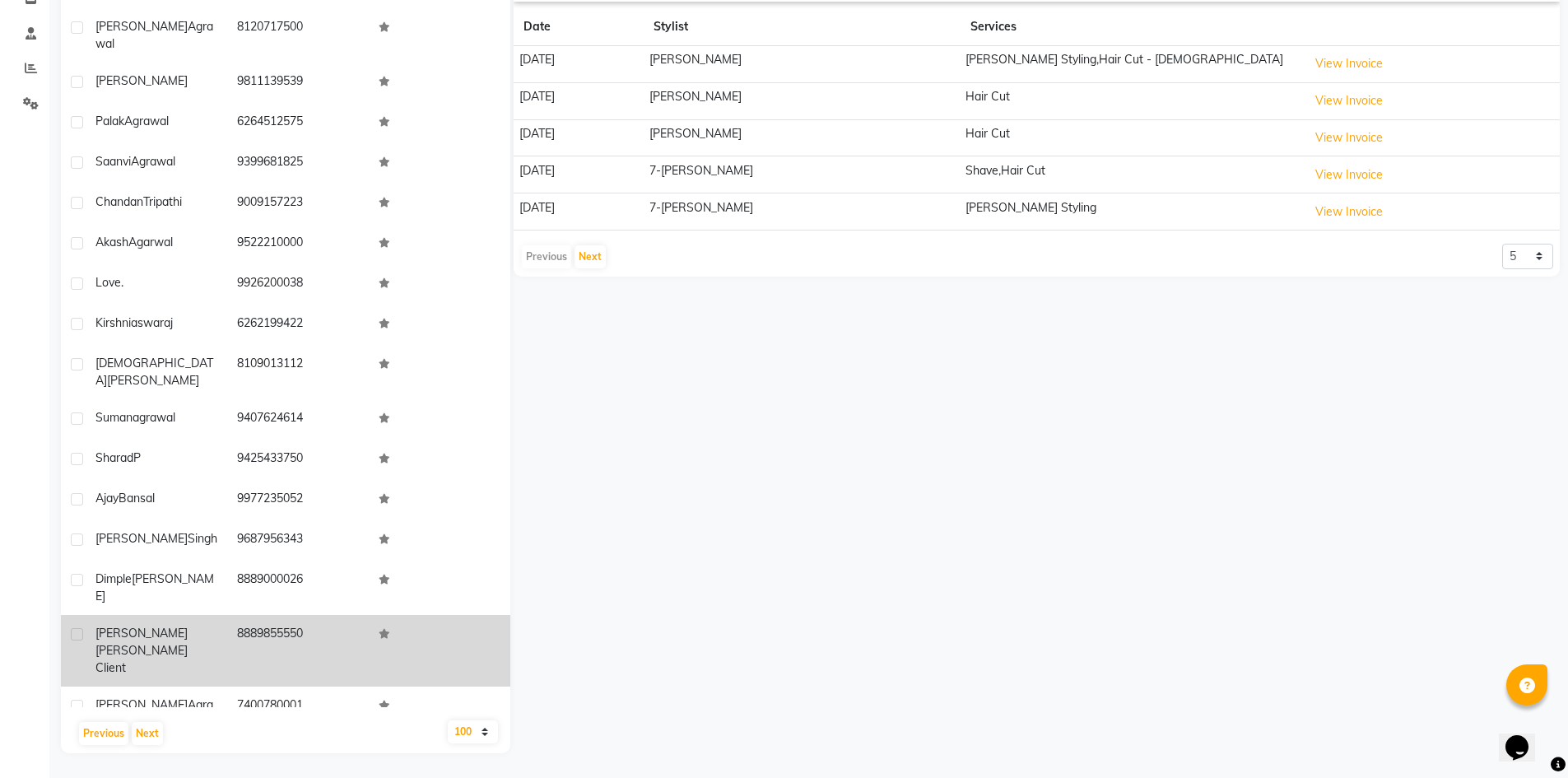
click at [292, 614] on td "8889855550" at bounding box center [298, 650] width 141 height 72
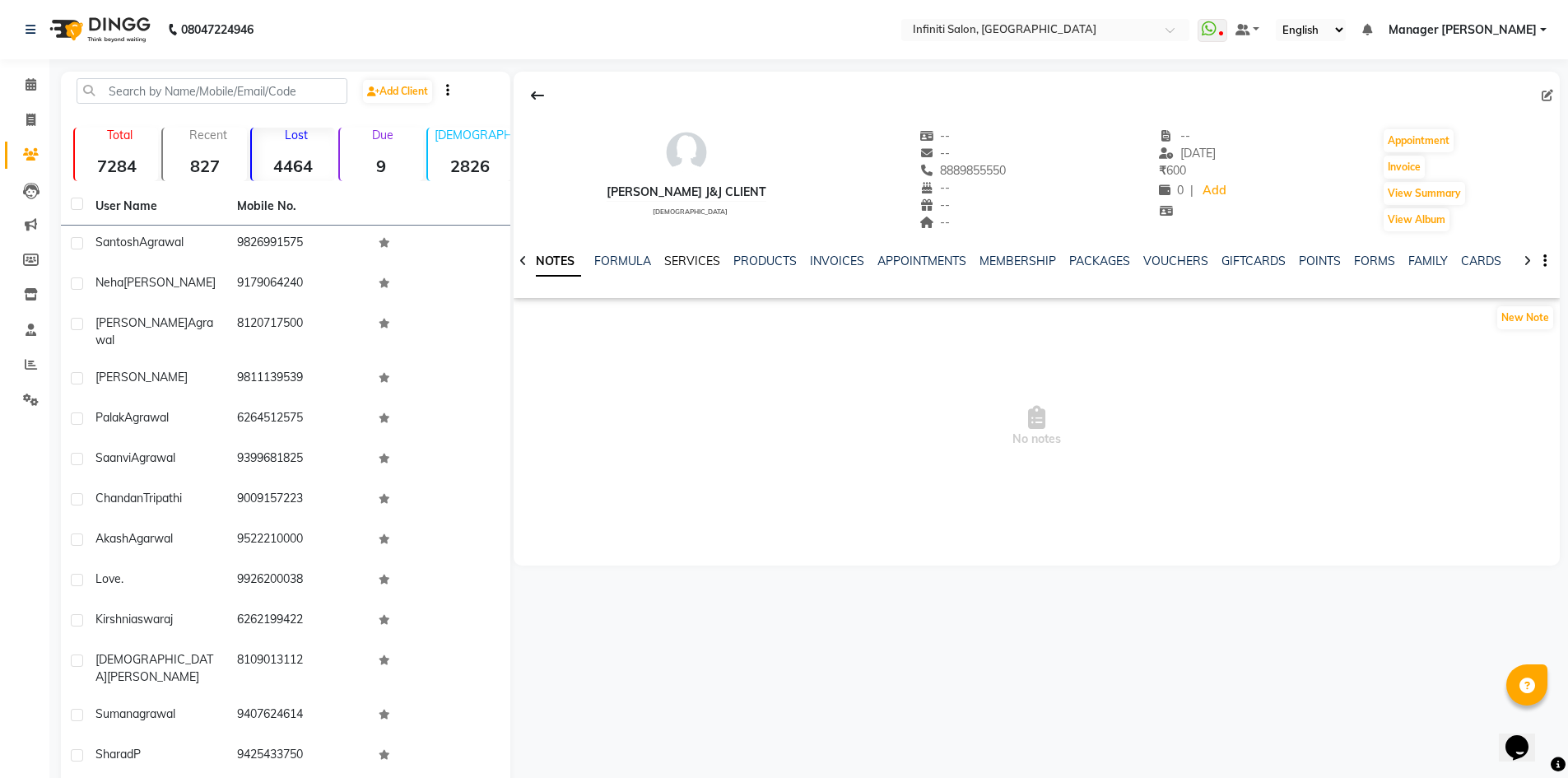
click at [697, 266] on link "SERVICES" at bounding box center [692, 261] width 56 height 15
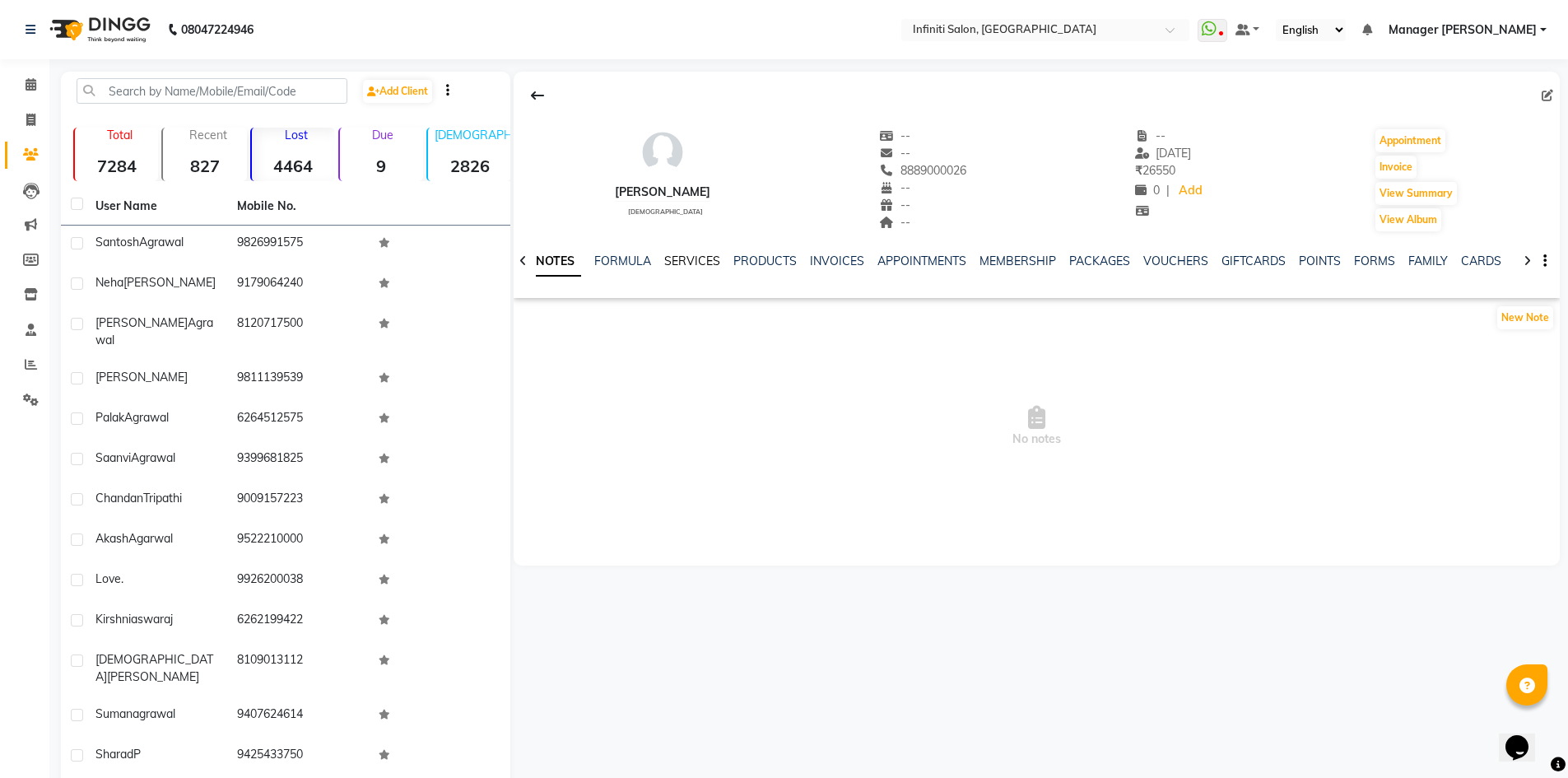
click at [690, 253] on link "SERVICES" at bounding box center [692, 261] width 56 height 15
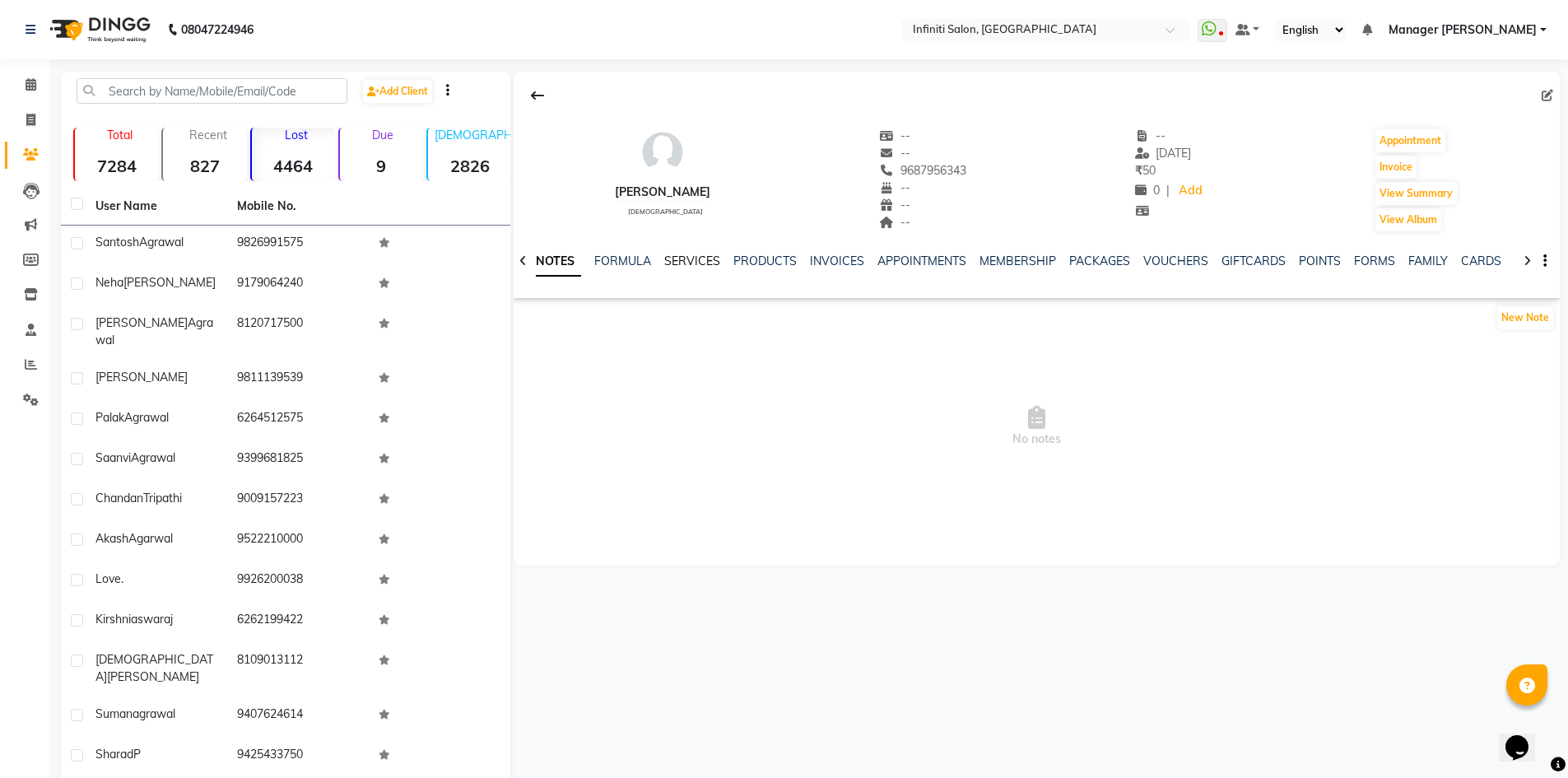
click at [695, 258] on link "SERVICES" at bounding box center [692, 261] width 56 height 15
click at [694, 266] on link "SERVICES" at bounding box center [692, 261] width 56 height 15
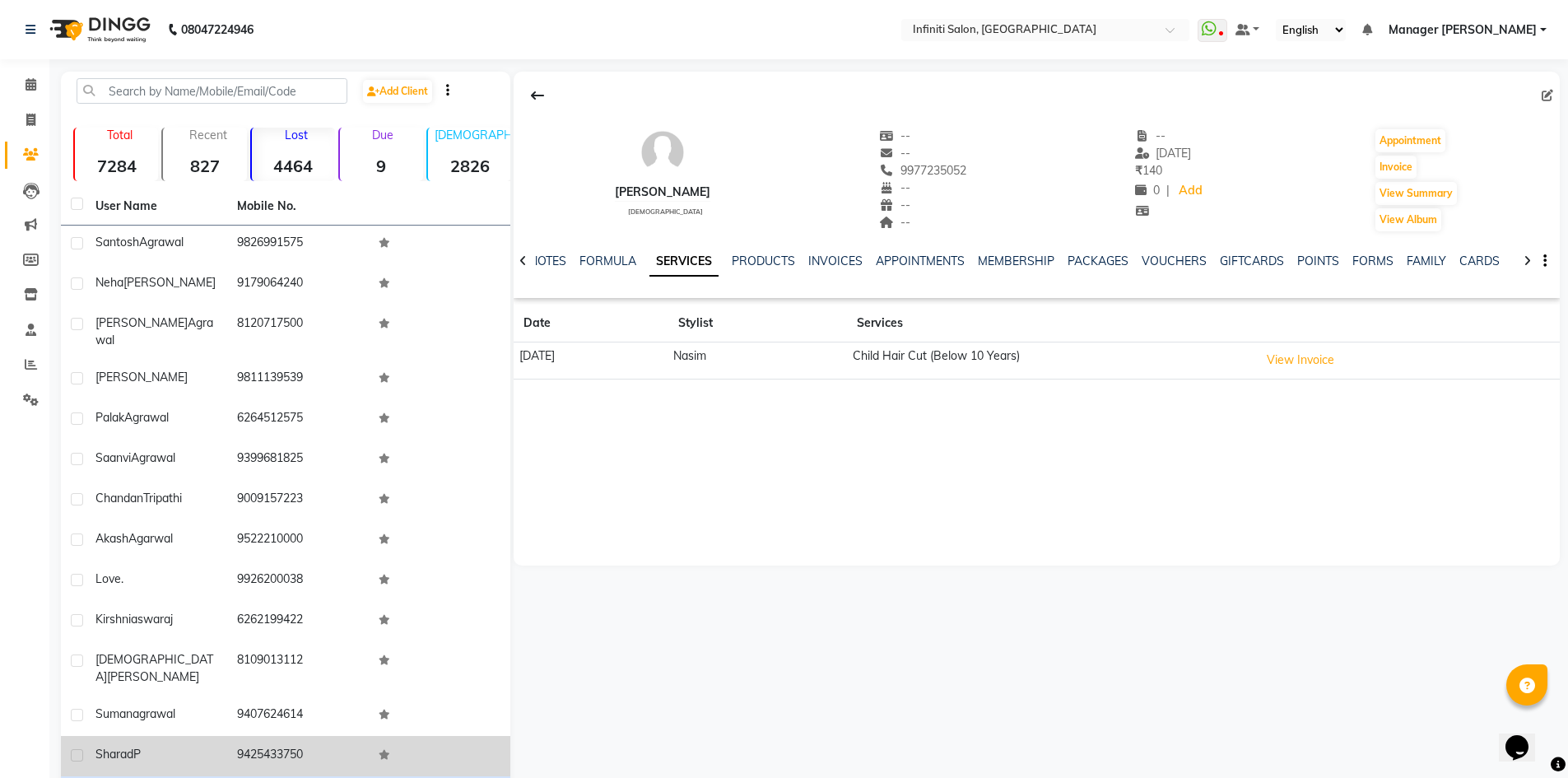
click at [135, 736] on td "Sharad P" at bounding box center [156, 756] width 141 height 40
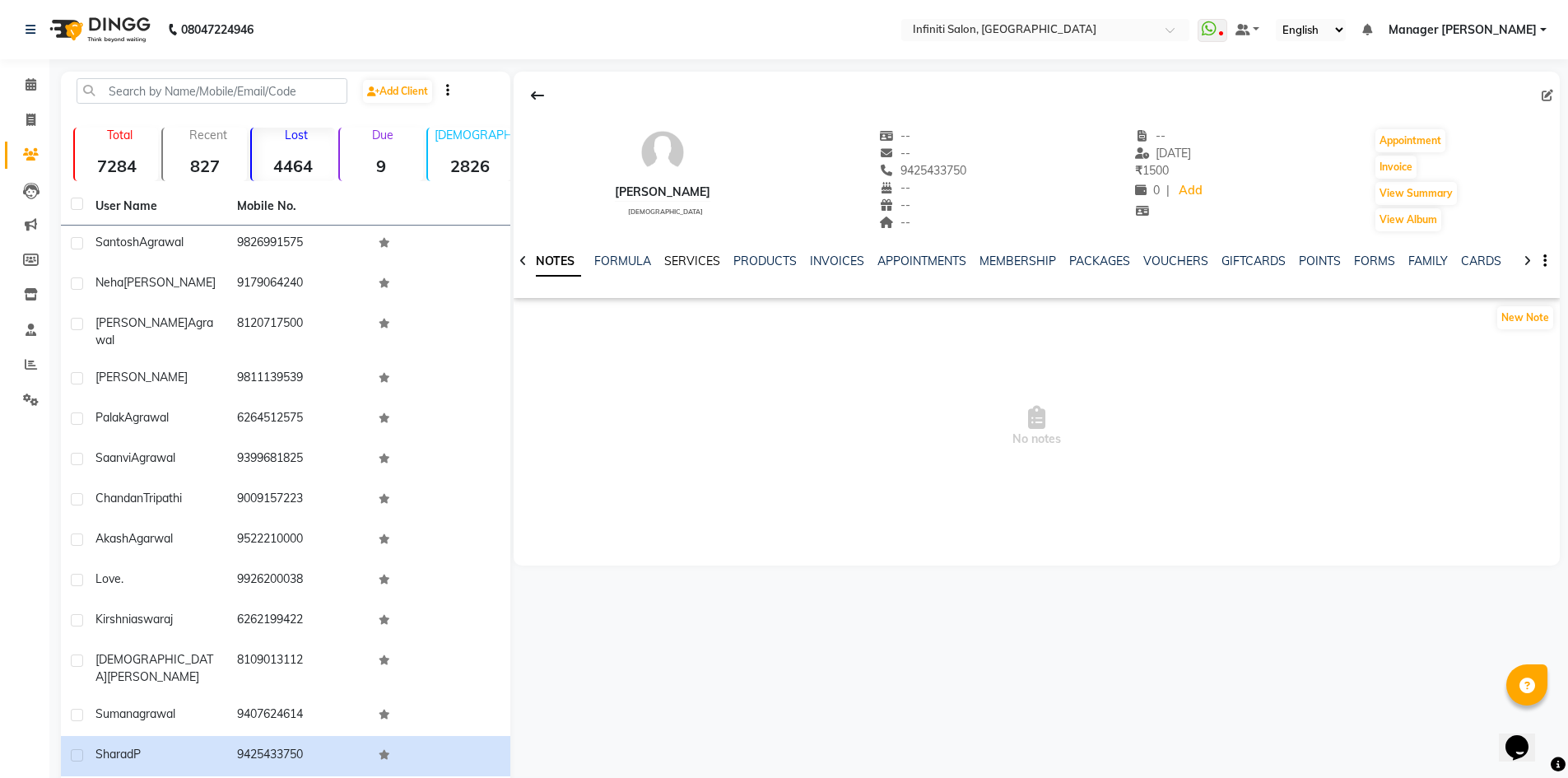
click at [710, 257] on link "SERVICES" at bounding box center [692, 261] width 56 height 15
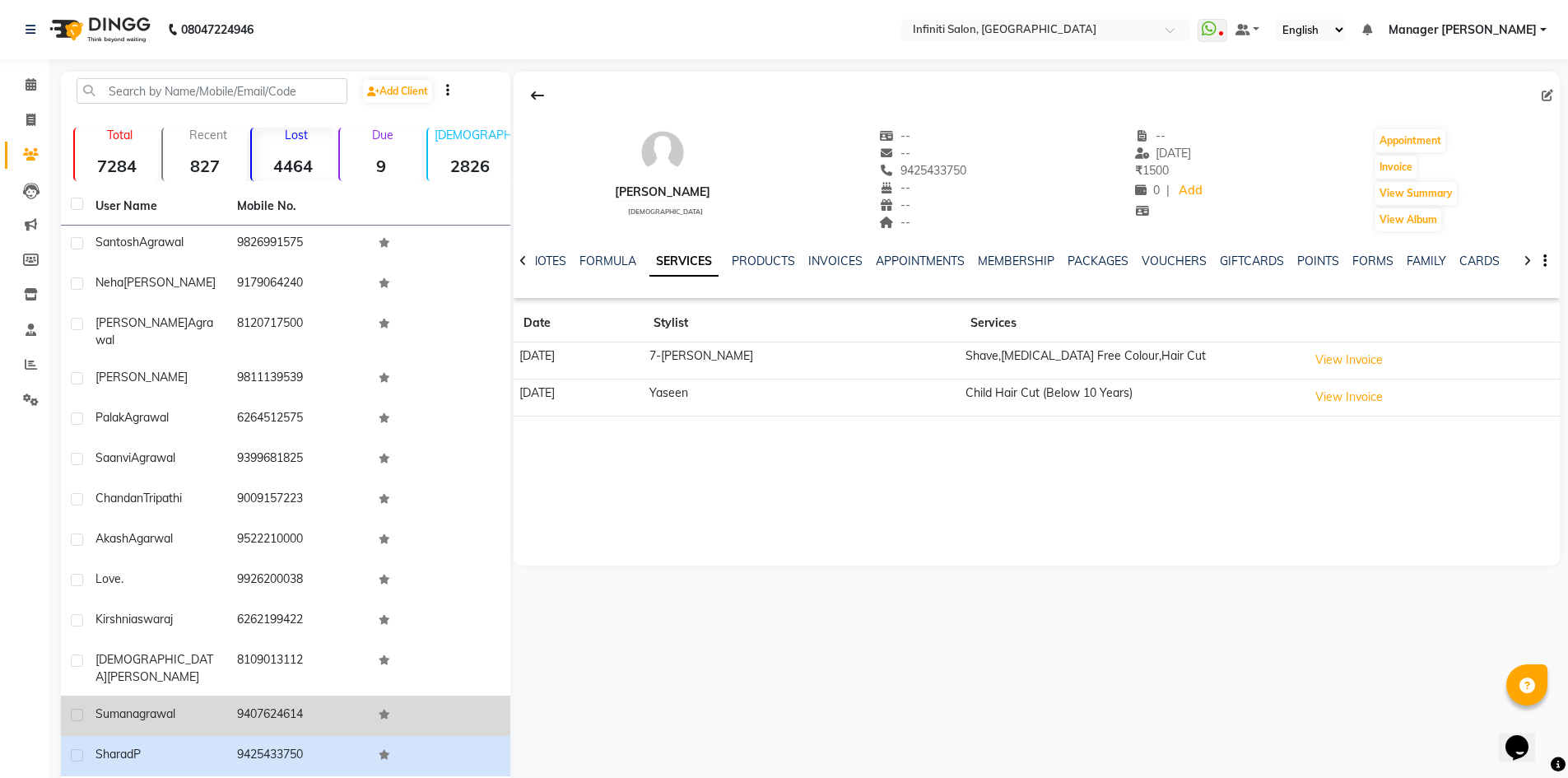
click at [115, 706] on span "suman" at bounding box center [114, 713] width 37 height 15
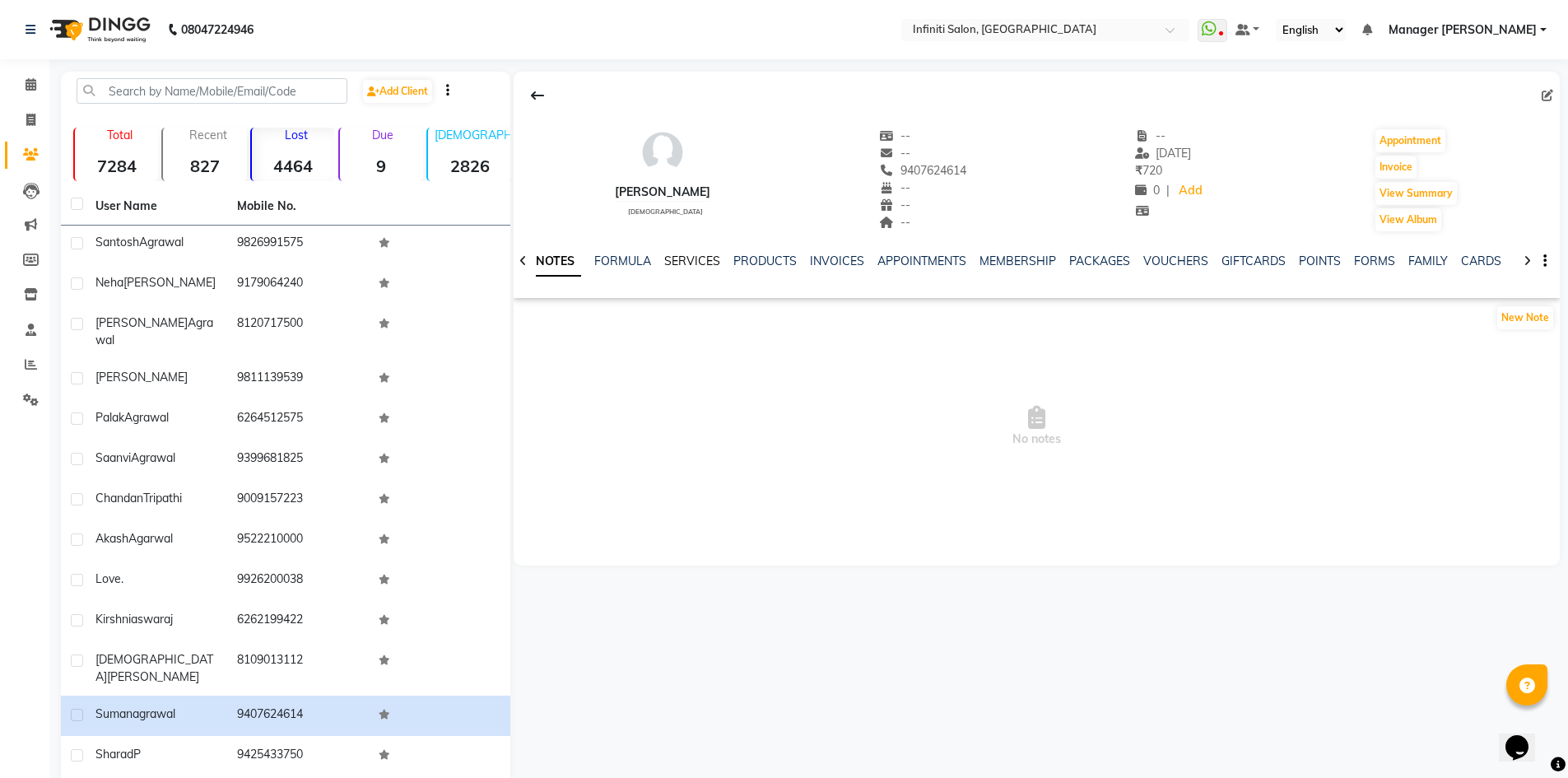
click at [687, 263] on link "SERVICES" at bounding box center [692, 261] width 56 height 15
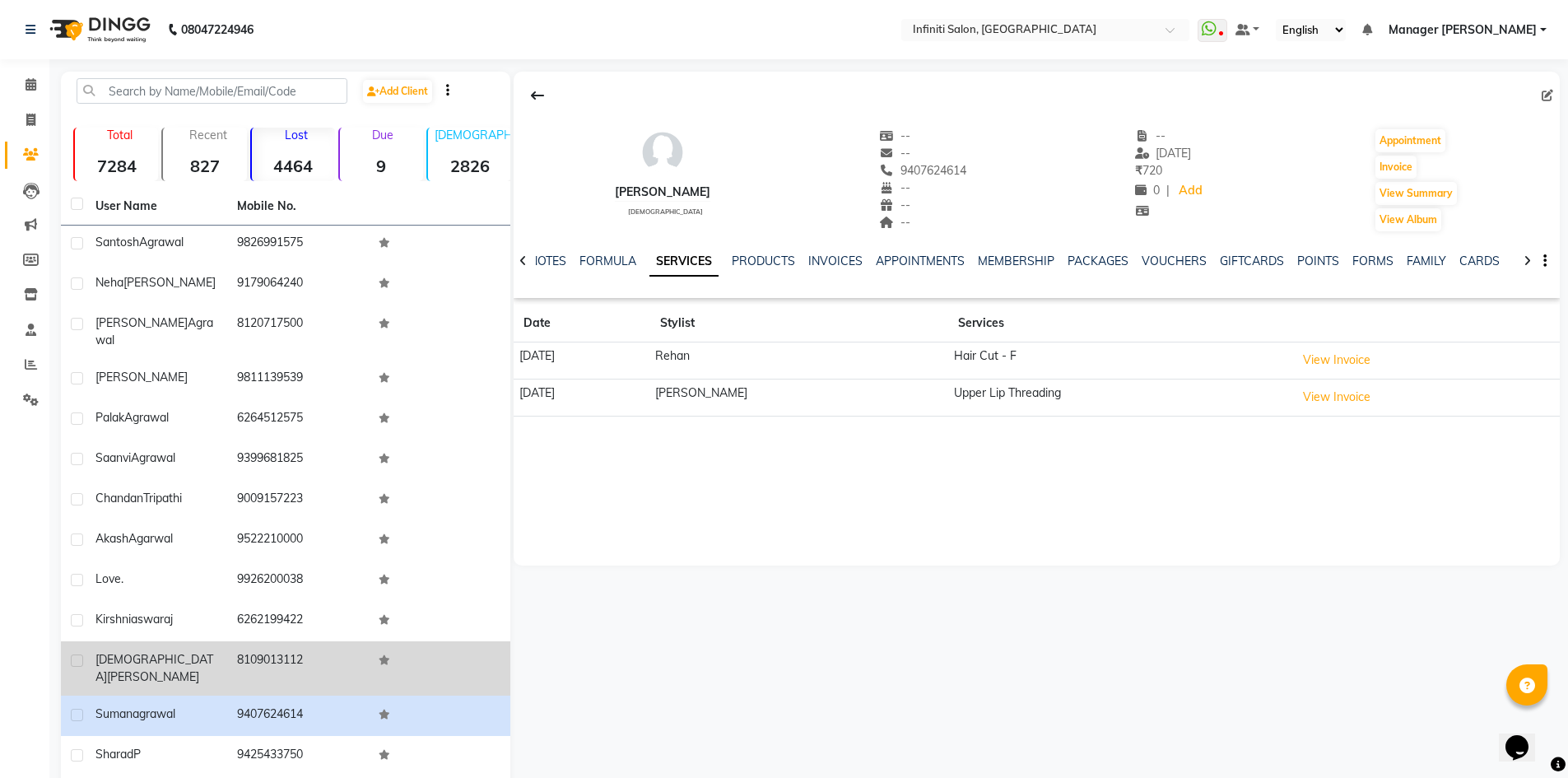
click at [284, 641] on td "8109013112" at bounding box center [298, 668] width 141 height 54
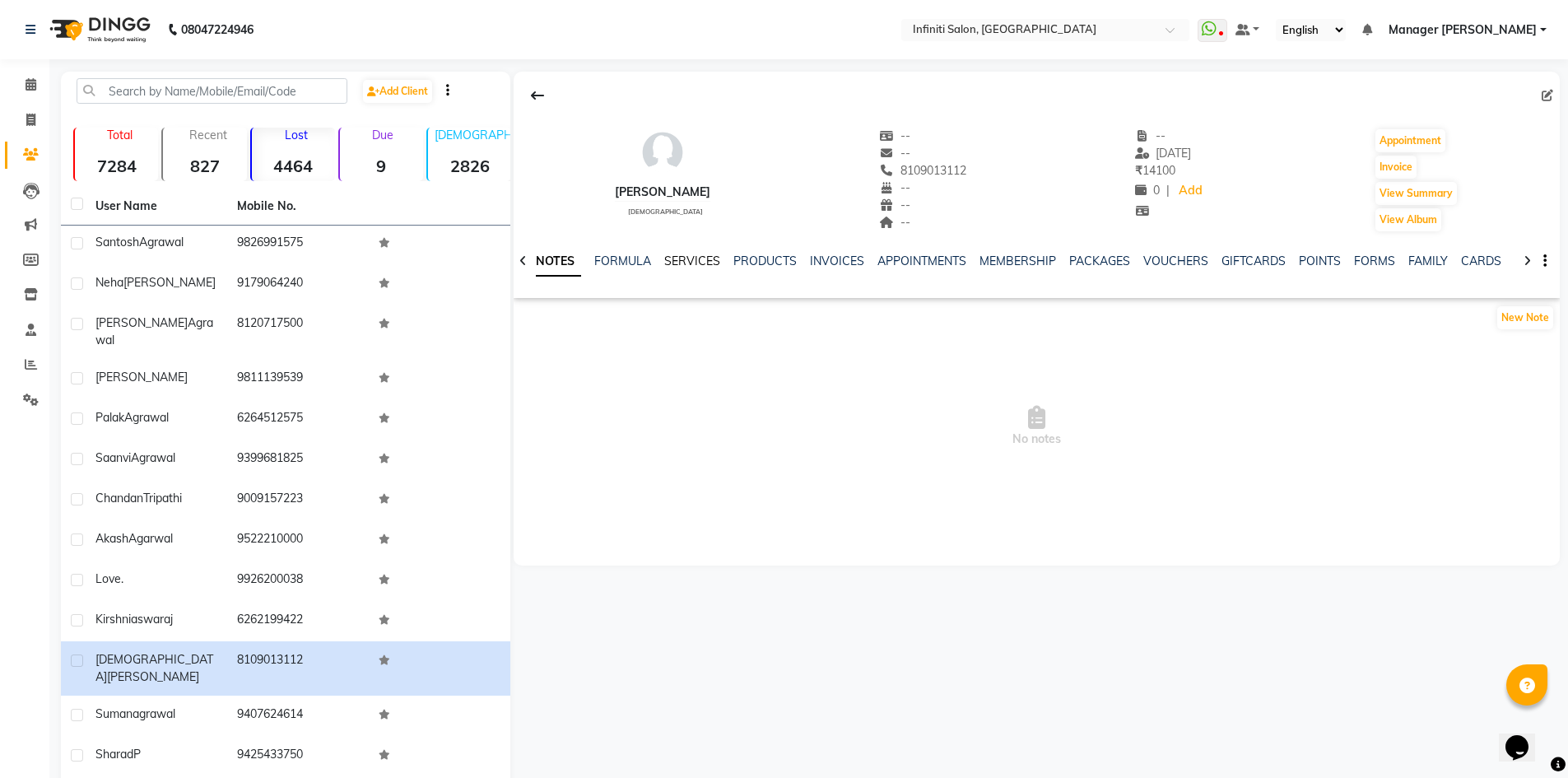
click at [702, 257] on link "SERVICES" at bounding box center [692, 261] width 56 height 15
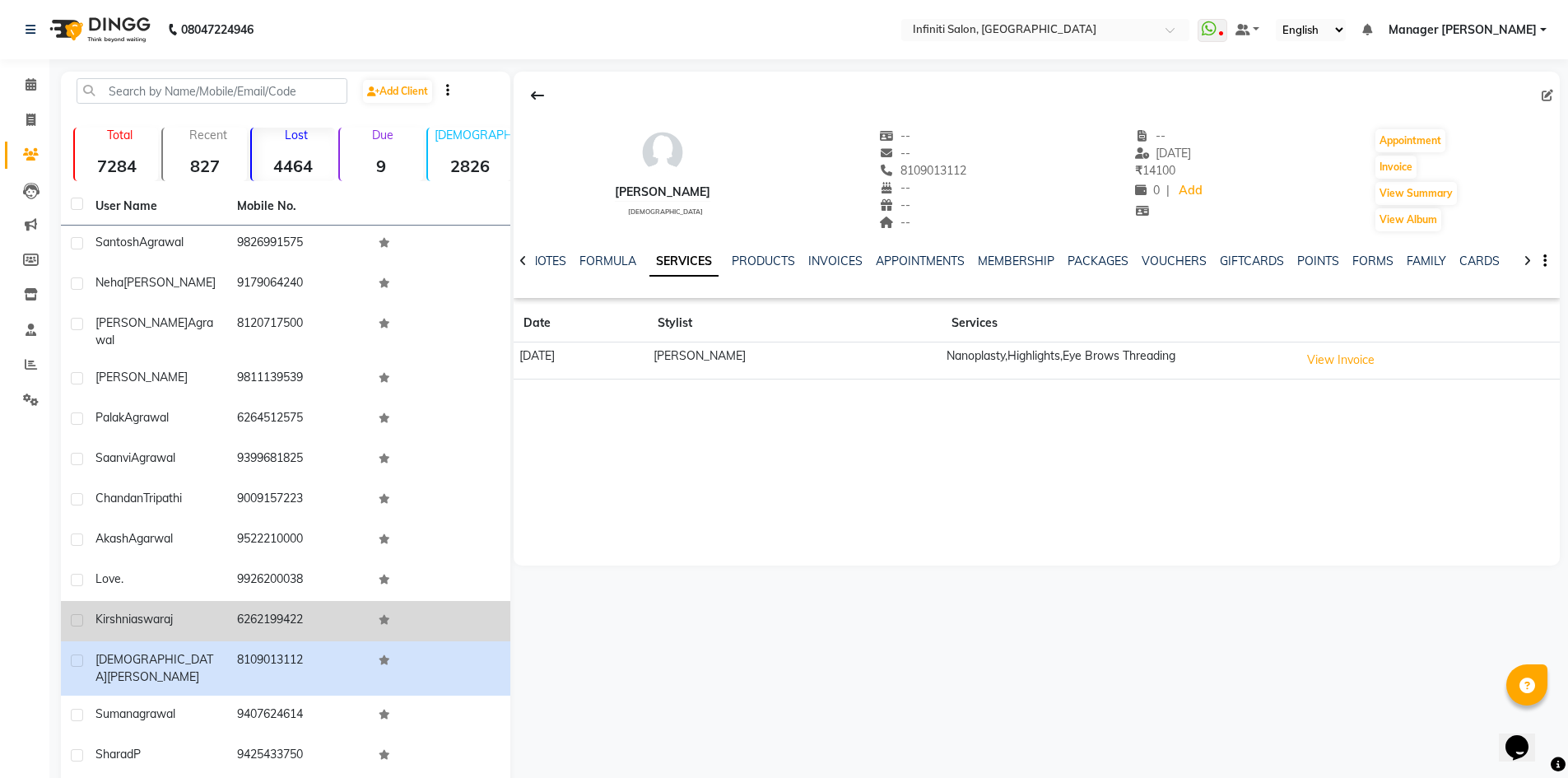
click at [173, 612] on span "swaraj" at bounding box center [155, 619] width 36 height 15
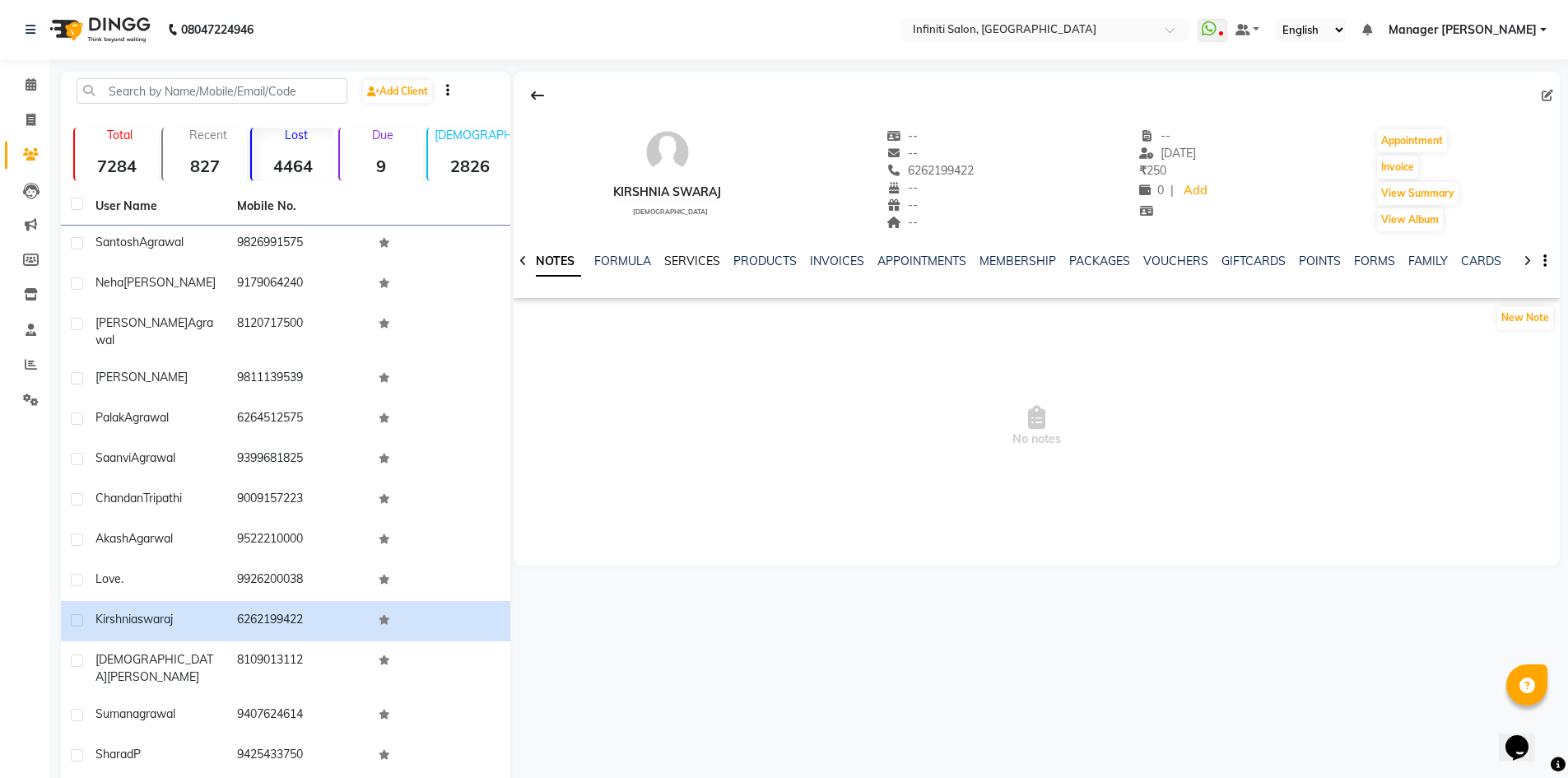
click at [685, 258] on link "SERVICES" at bounding box center [692, 261] width 56 height 15
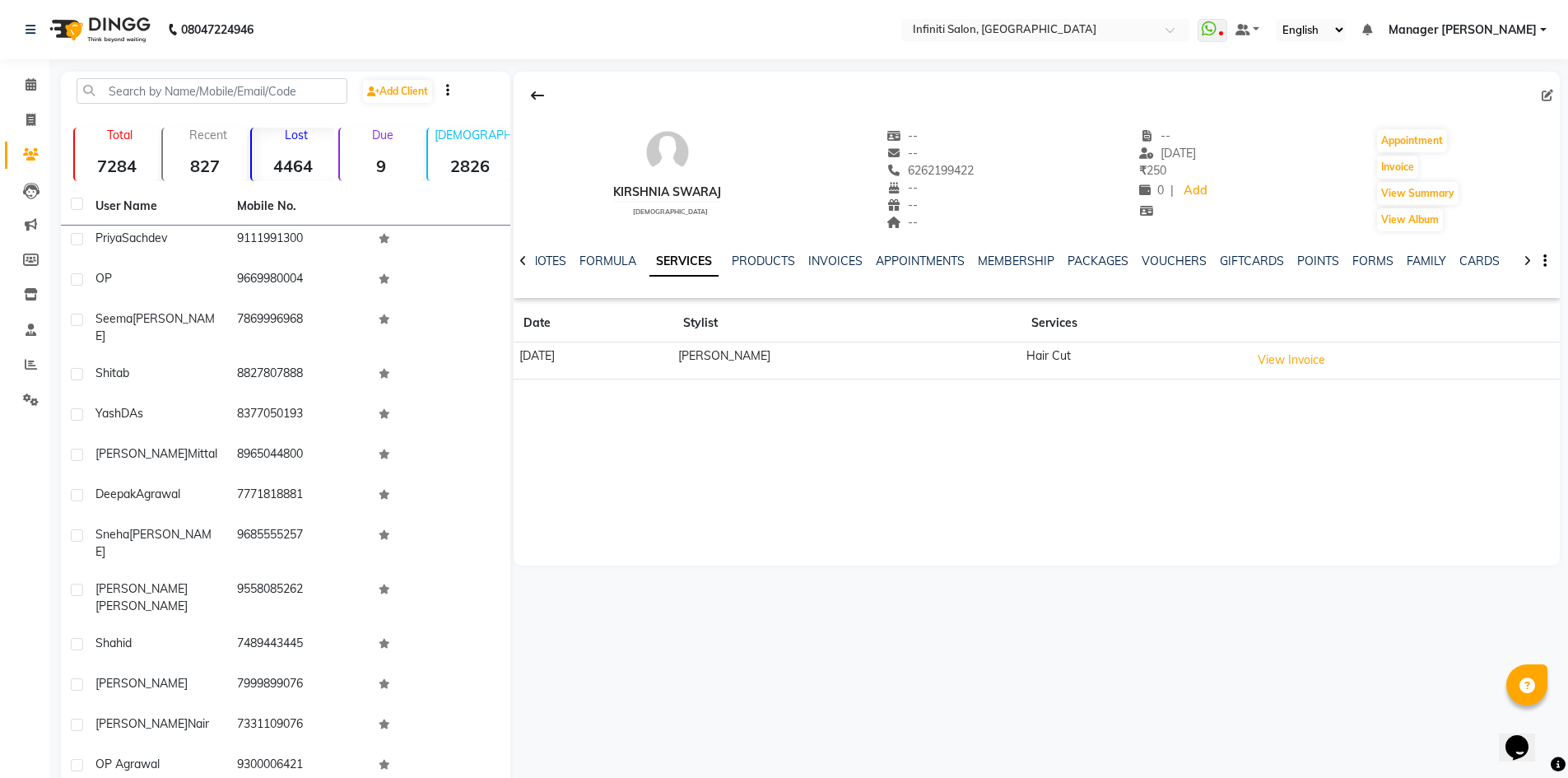
scroll to position [192, 0]
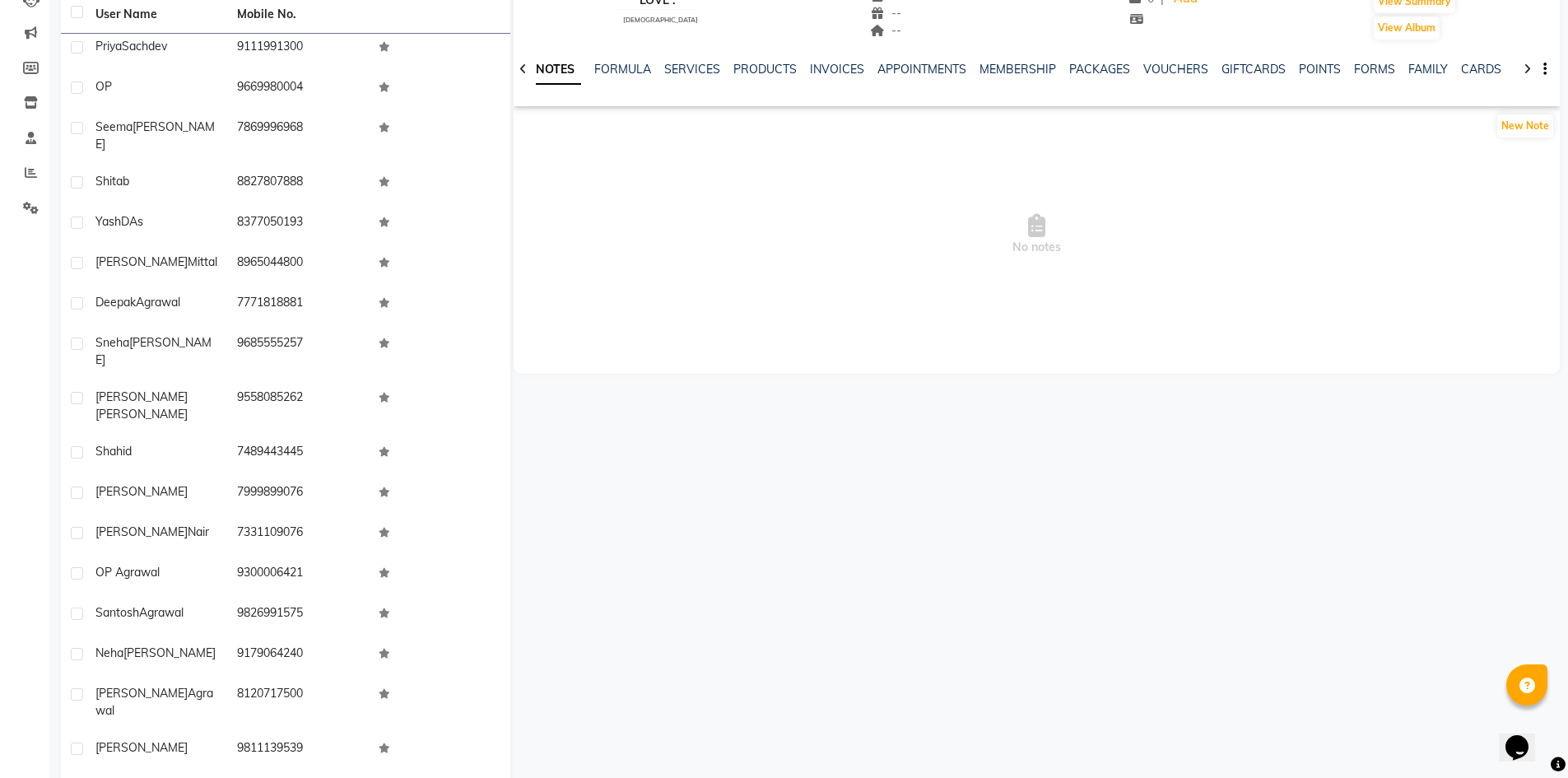
click at [703, 59] on div "NOTES FORMULA SERVICES PRODUCTS INVOICES APPOINTMENTS MEMBERSHIP PACKAGES VOUCH…" at bounding box center [1037, 69] width 1046 height 57
click at [712, 65] on link "SERVICES" at bounding box center [692, 69] width 56 height 15
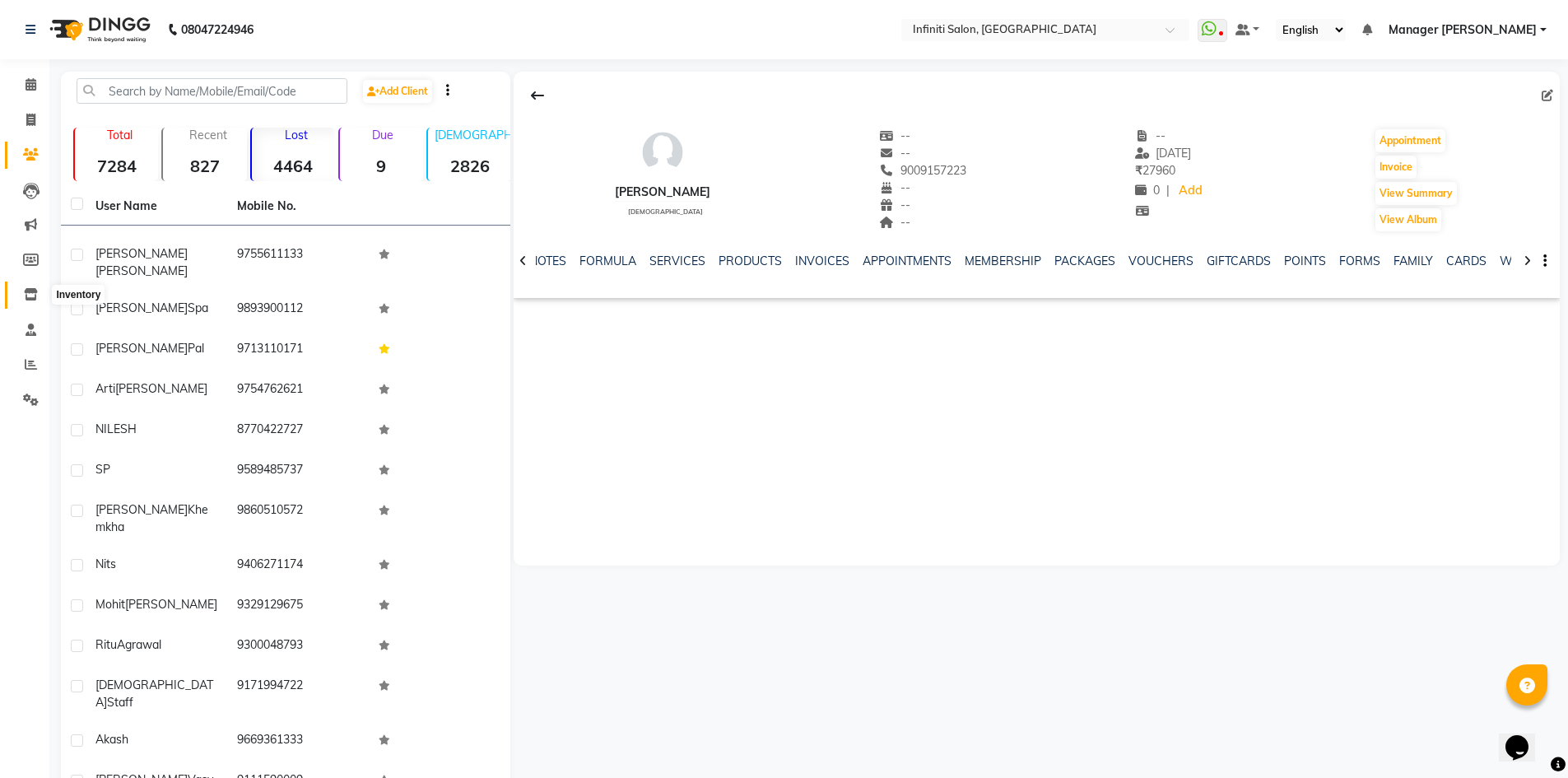
click at [29, 294] on icon at bounding box center [31, 294] width 14 height 12
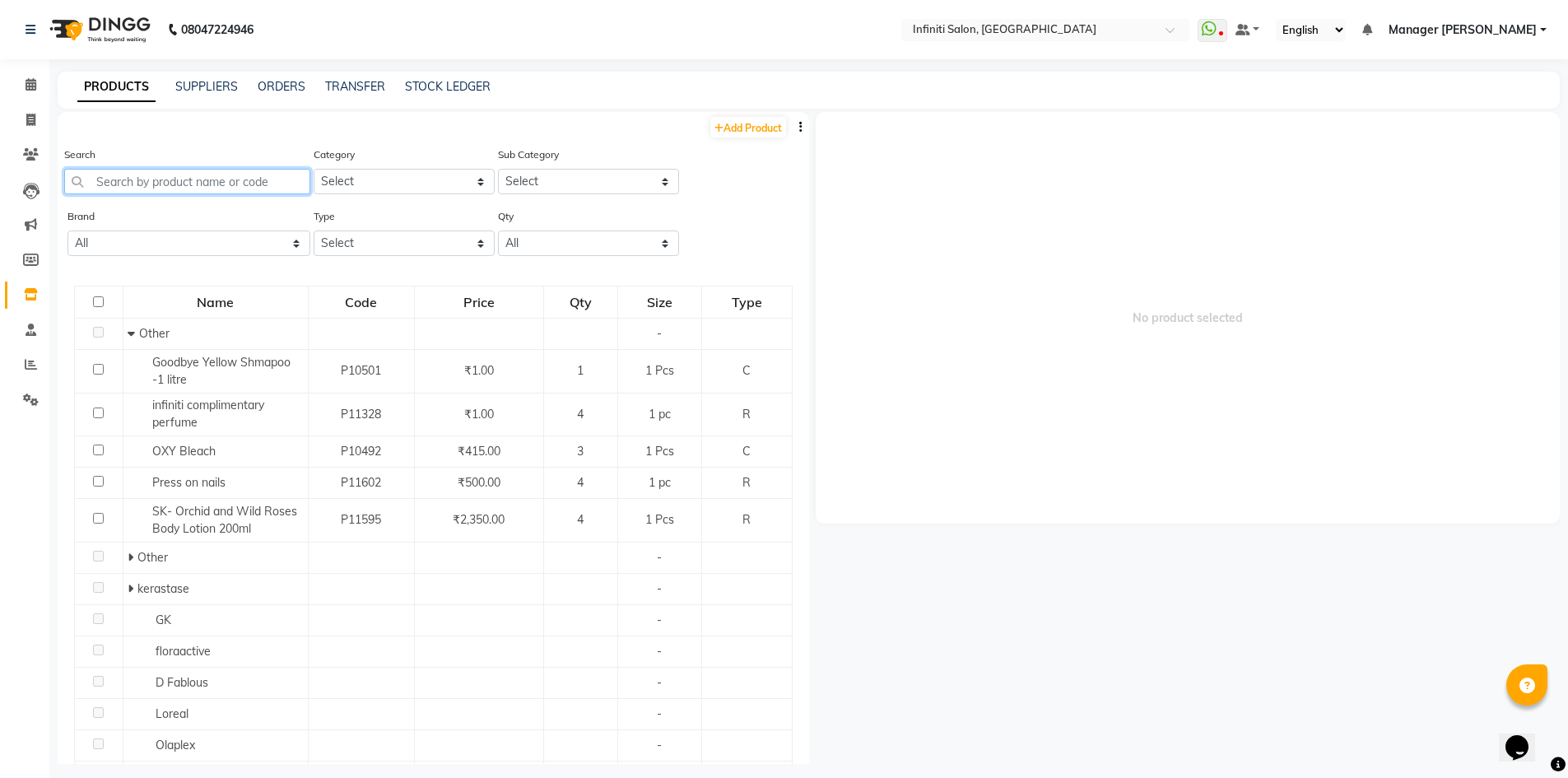
click at [140, 178] on input "text" at bounding box center [187, 180] width 246 height 25
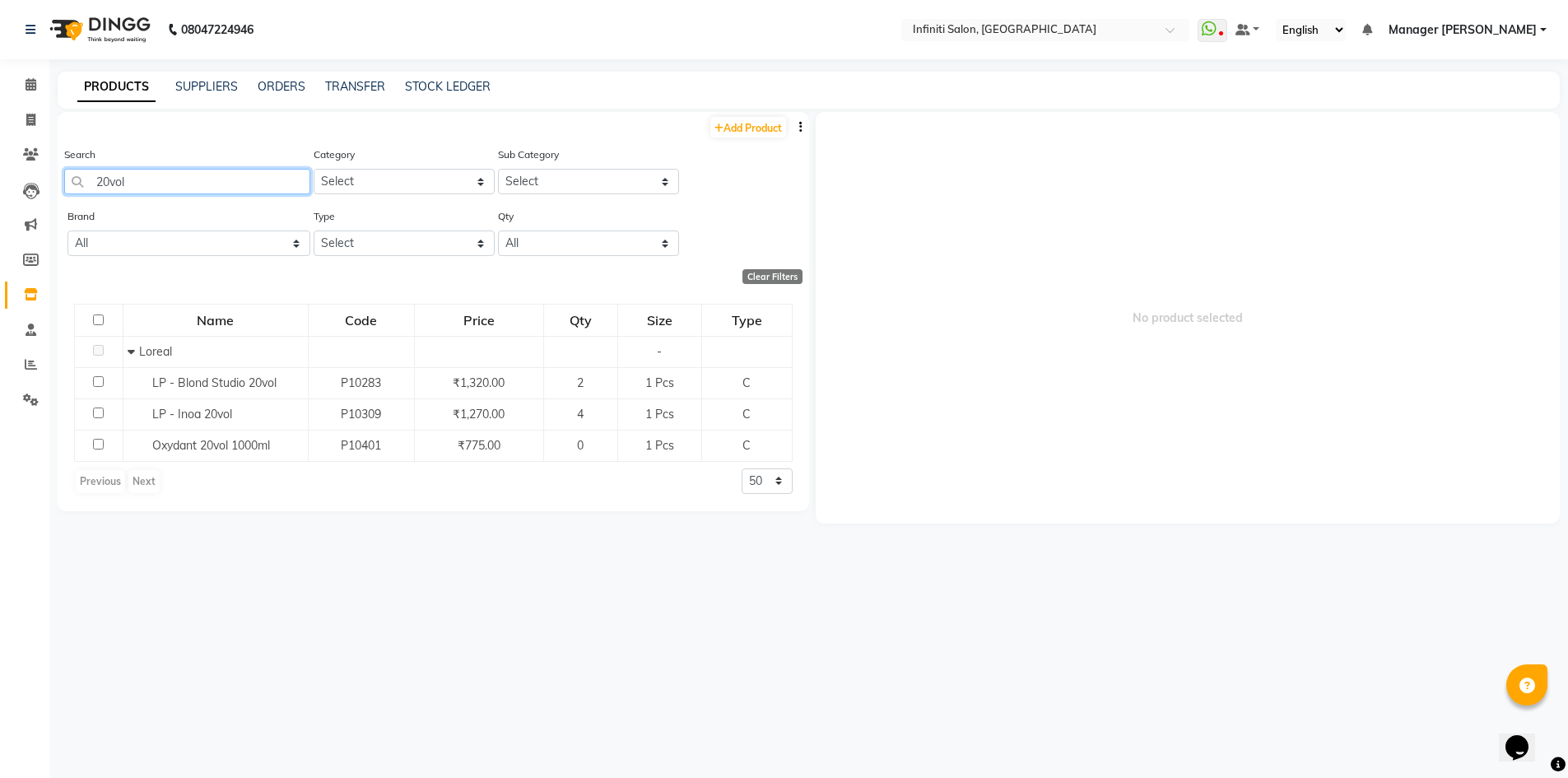
click at [182, 168] on input "20vol" at bounding box center [187, 180] width 246 height 25
type input "2"
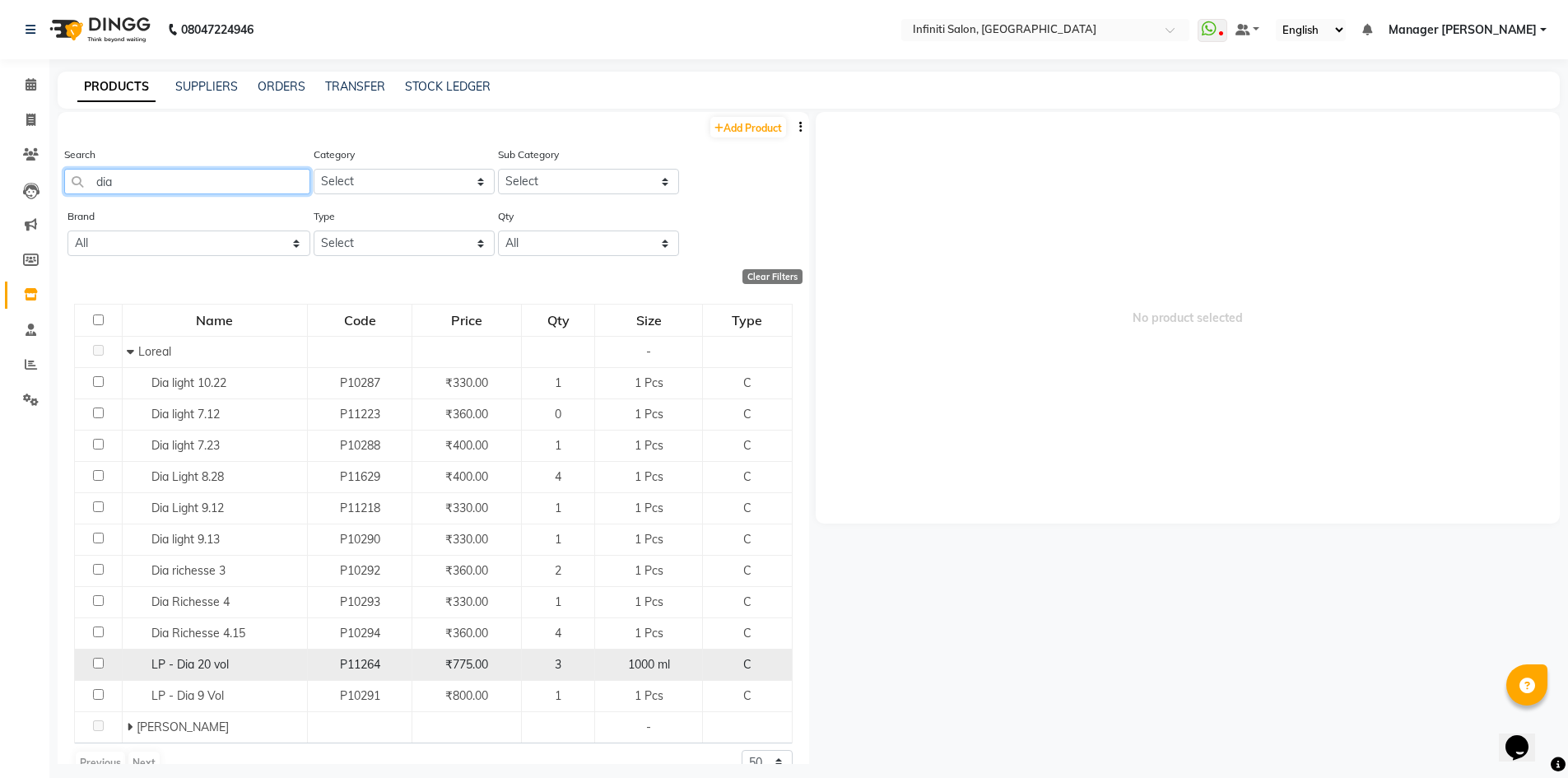
type input "dia"
click at [98, 661] on input "checkbox" at bounding box center [97, 662] width 10 height 10
checkbox input "true"
select select
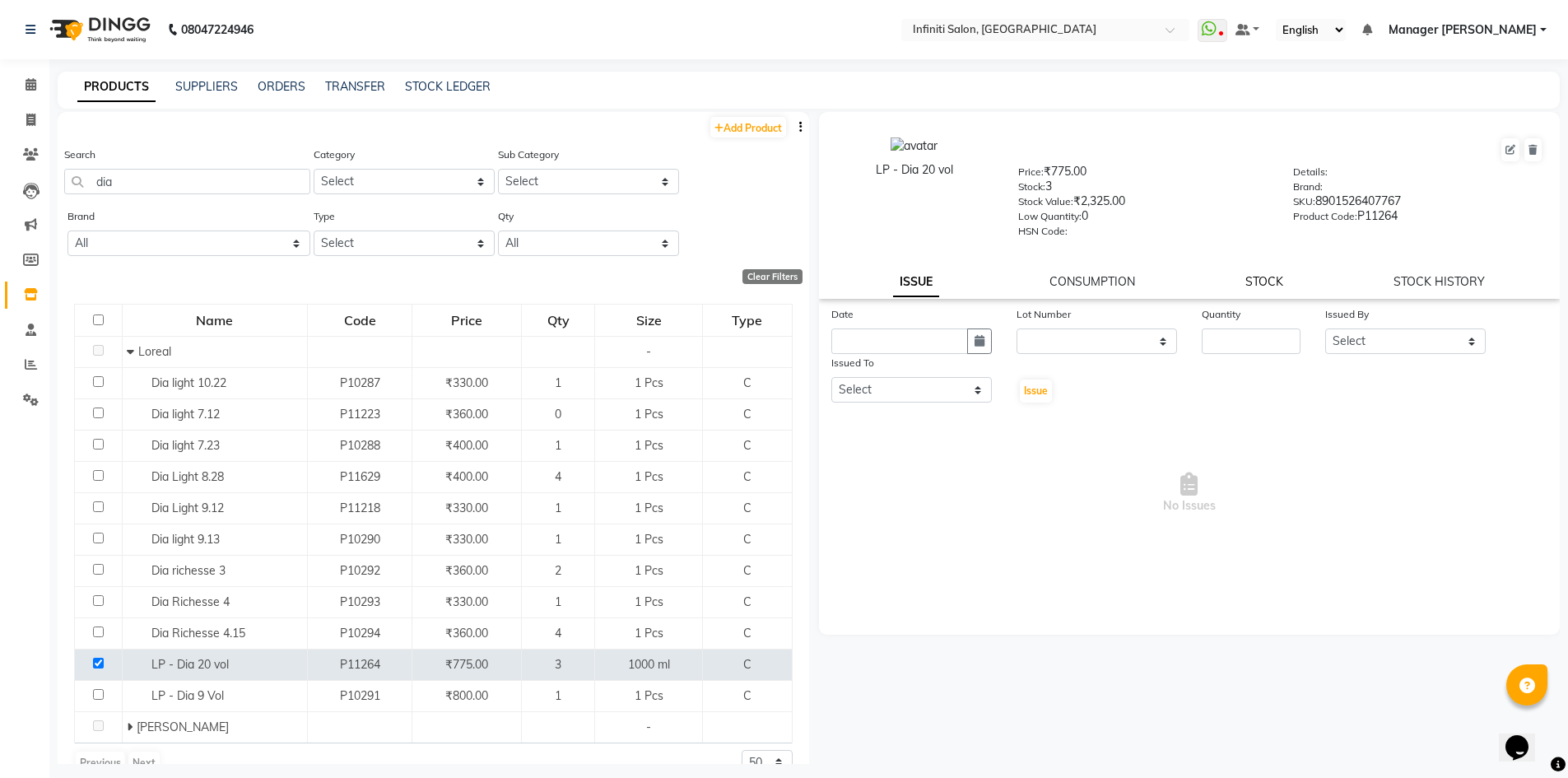
click at [1259, 278] on link "STOCK" at bounding box center [1264, 281] width 37 height 15
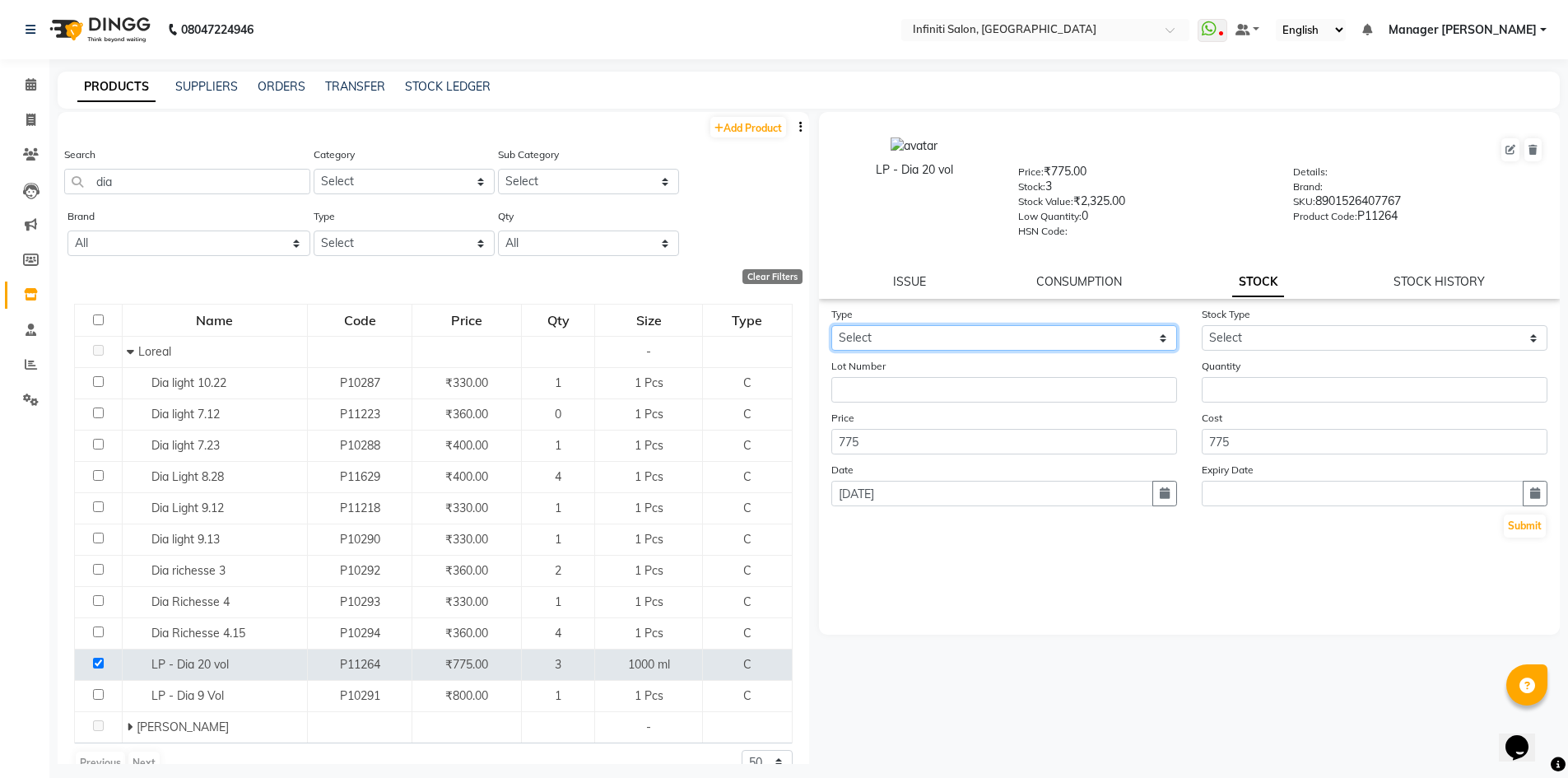
click at [1069, 330] on select "Select In Out" at bounding box center [1005, 338] width 346 height 25
select select "out"
click at [832, 325] on select "Select In Out" at bounding box center [1005, 338] width 346 height 25
select select
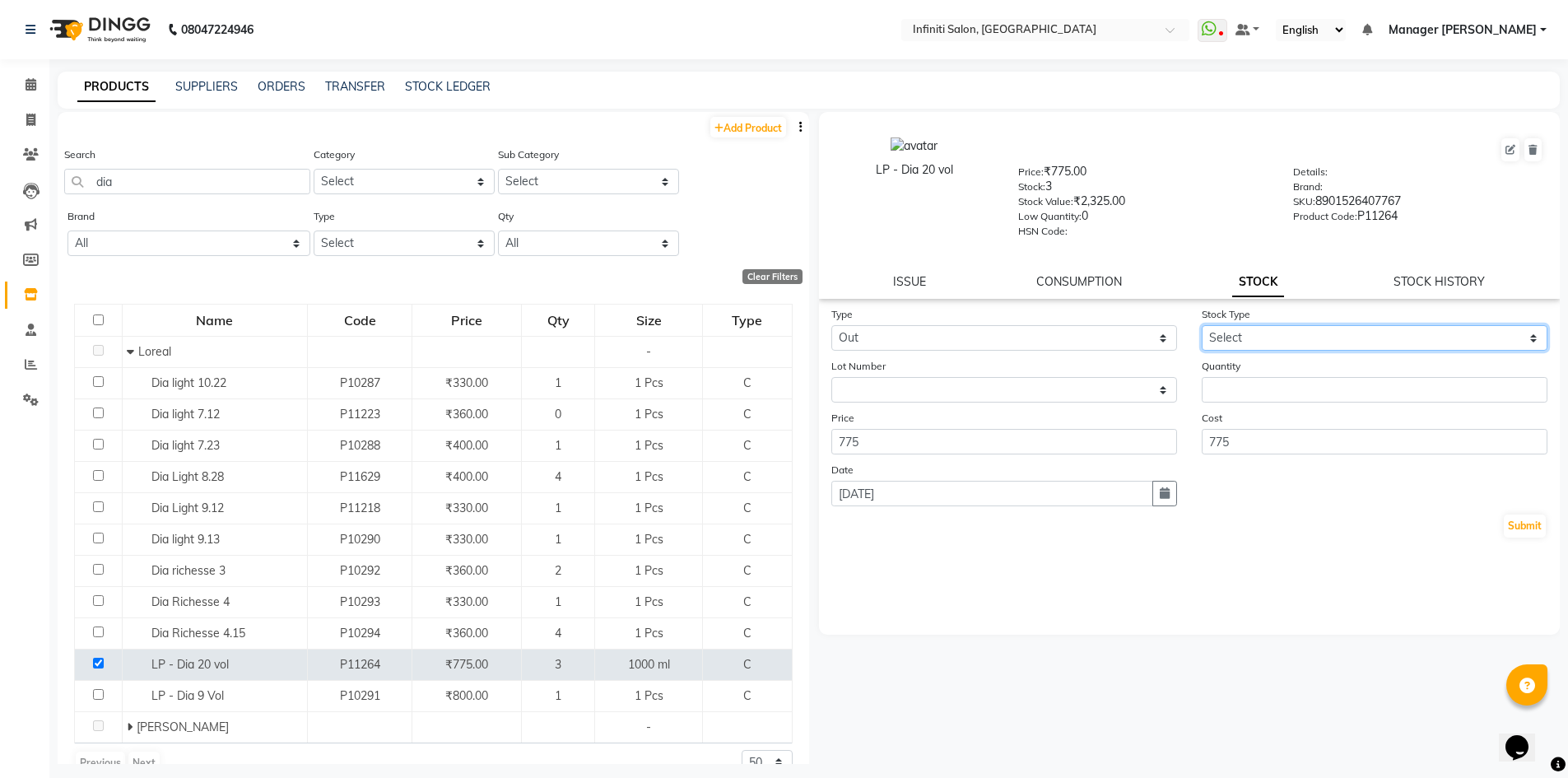
click at [1484, 335] on select "Select Internal Use Damaged Expired Adjustment Return Other" at bounding box center [1375, 338] width 346 height 25
select select "internal use"
click at [1202, 325] on select "Select Internal Use Damaged Expired Adjustment Return Other" at bounding box center [1375, 338] width 346 height 25
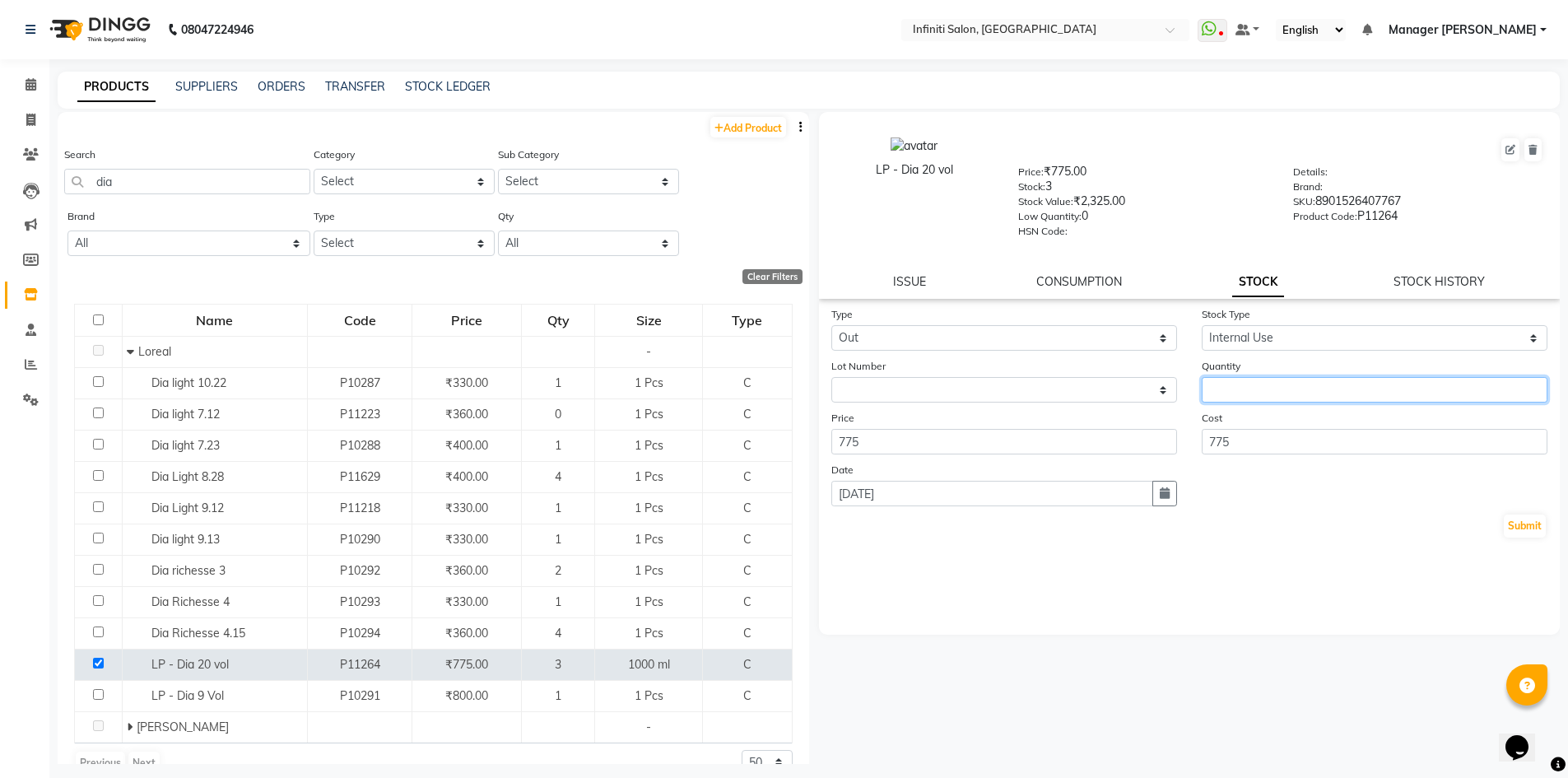
click at [1244, 392] on input "number" at bounding box center [1375, 389] width 346 height 25
type input "1"
click at [1532, 530] on button "Submit" at bounding box center [1525, 526] width 42 height 23
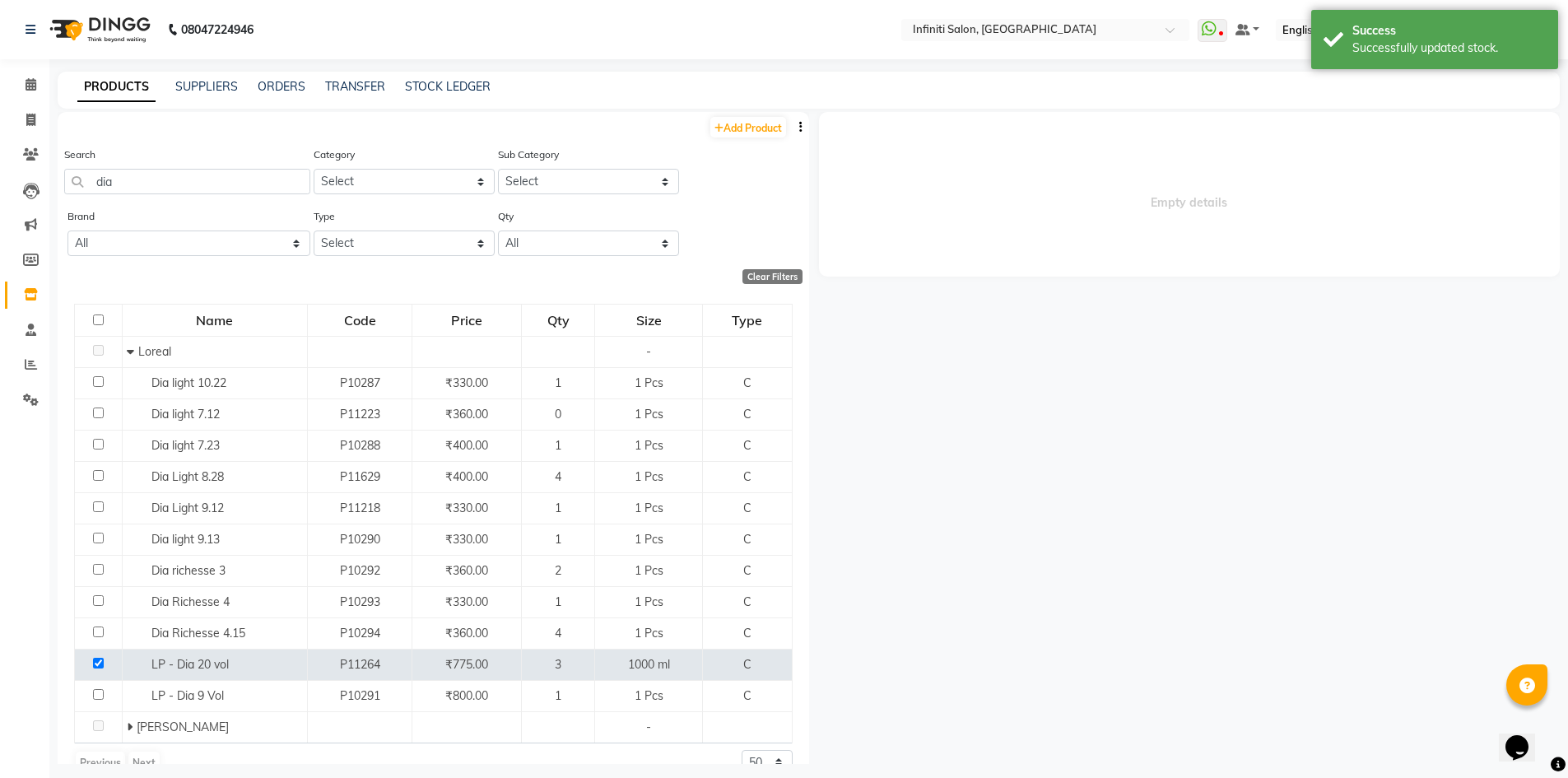
select select
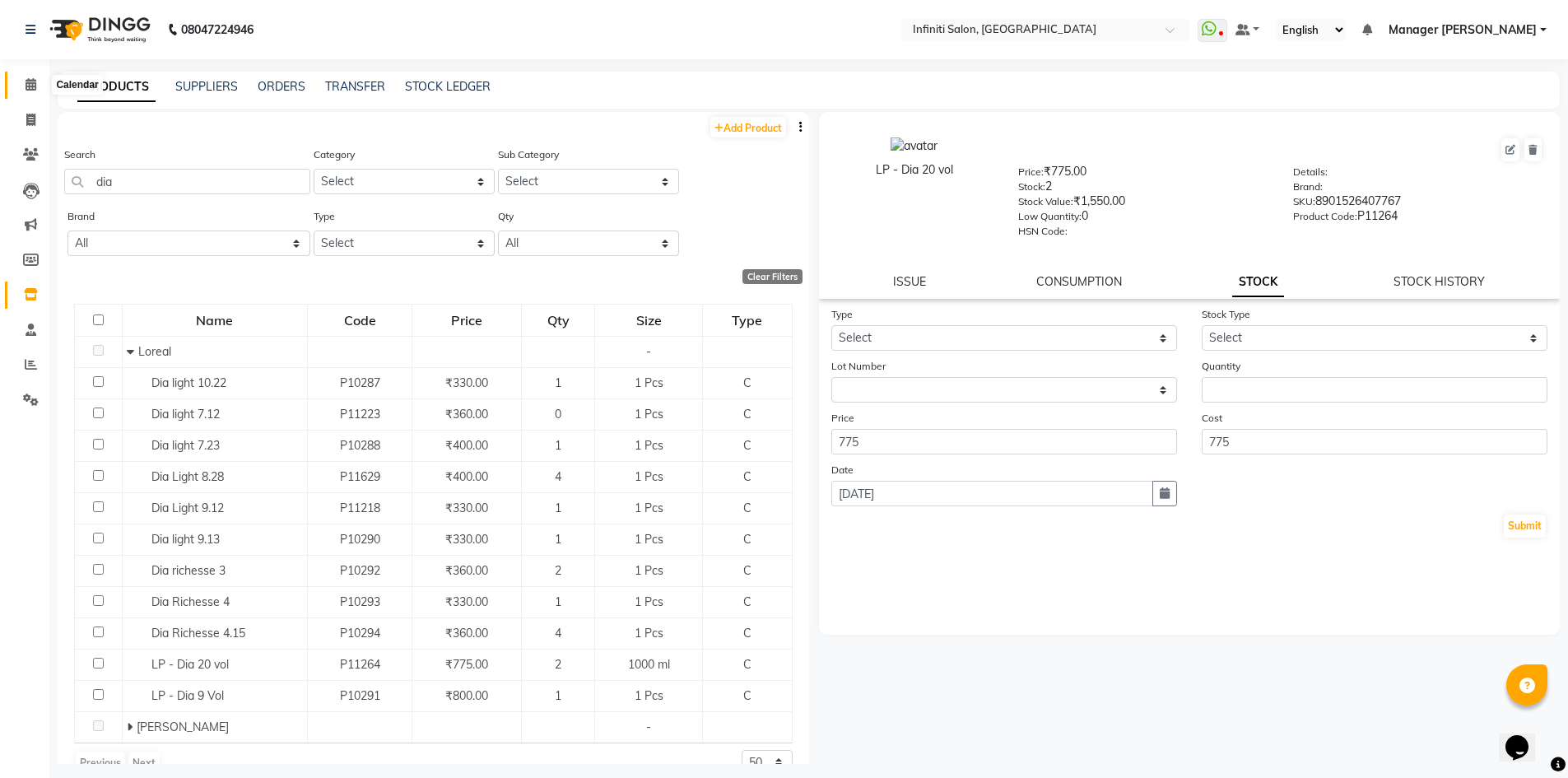
drag, startPoint x: 31, startPoint y: 82, endPoint x: 32, endPoint y: 72, distance: 10.0
click at [31, 82] on icon at bounding box center [30, 84] width 10 height 12
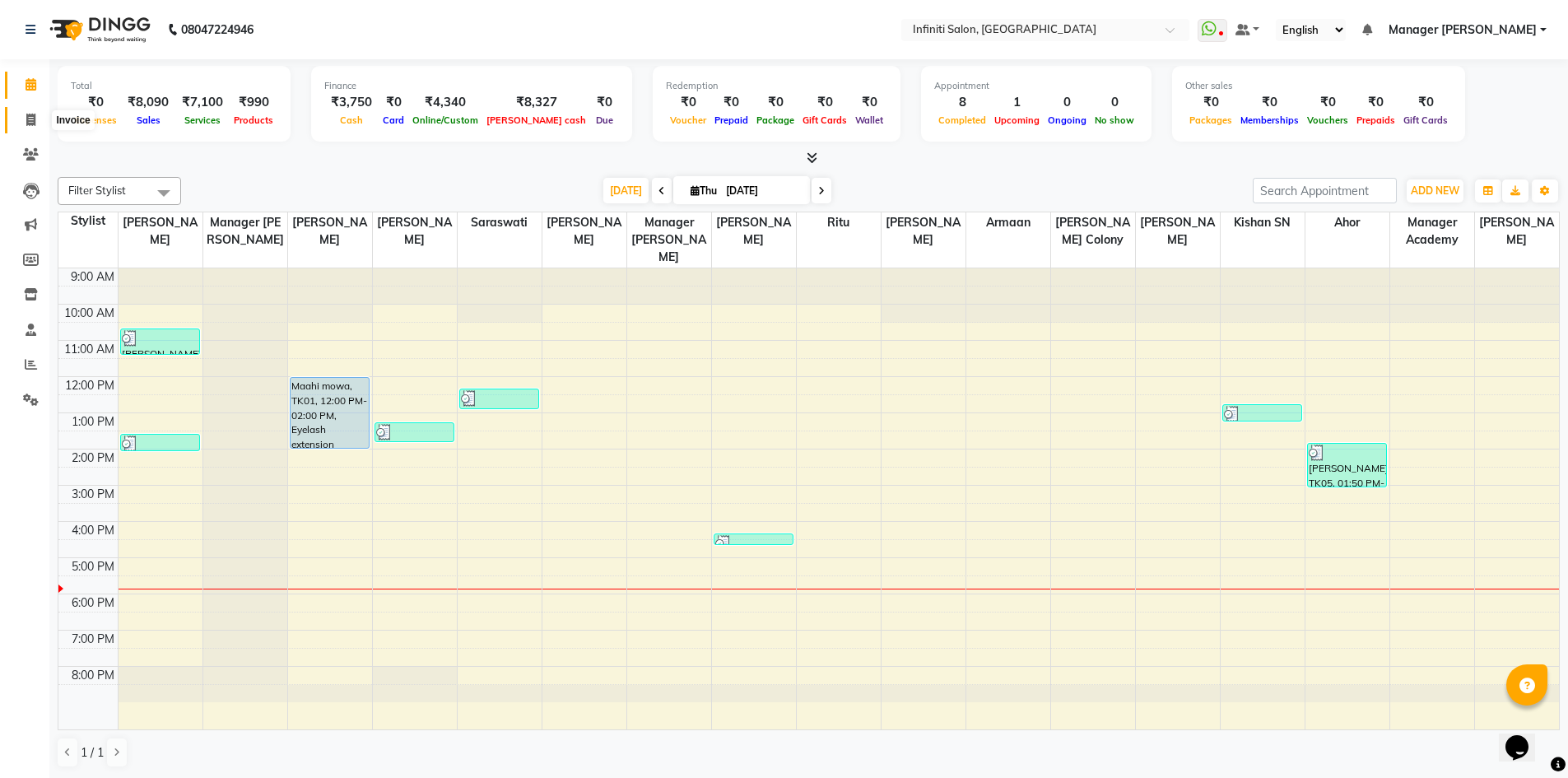
click at [31, 123] on icon at bounding box center [31, 119] width 9 height 12
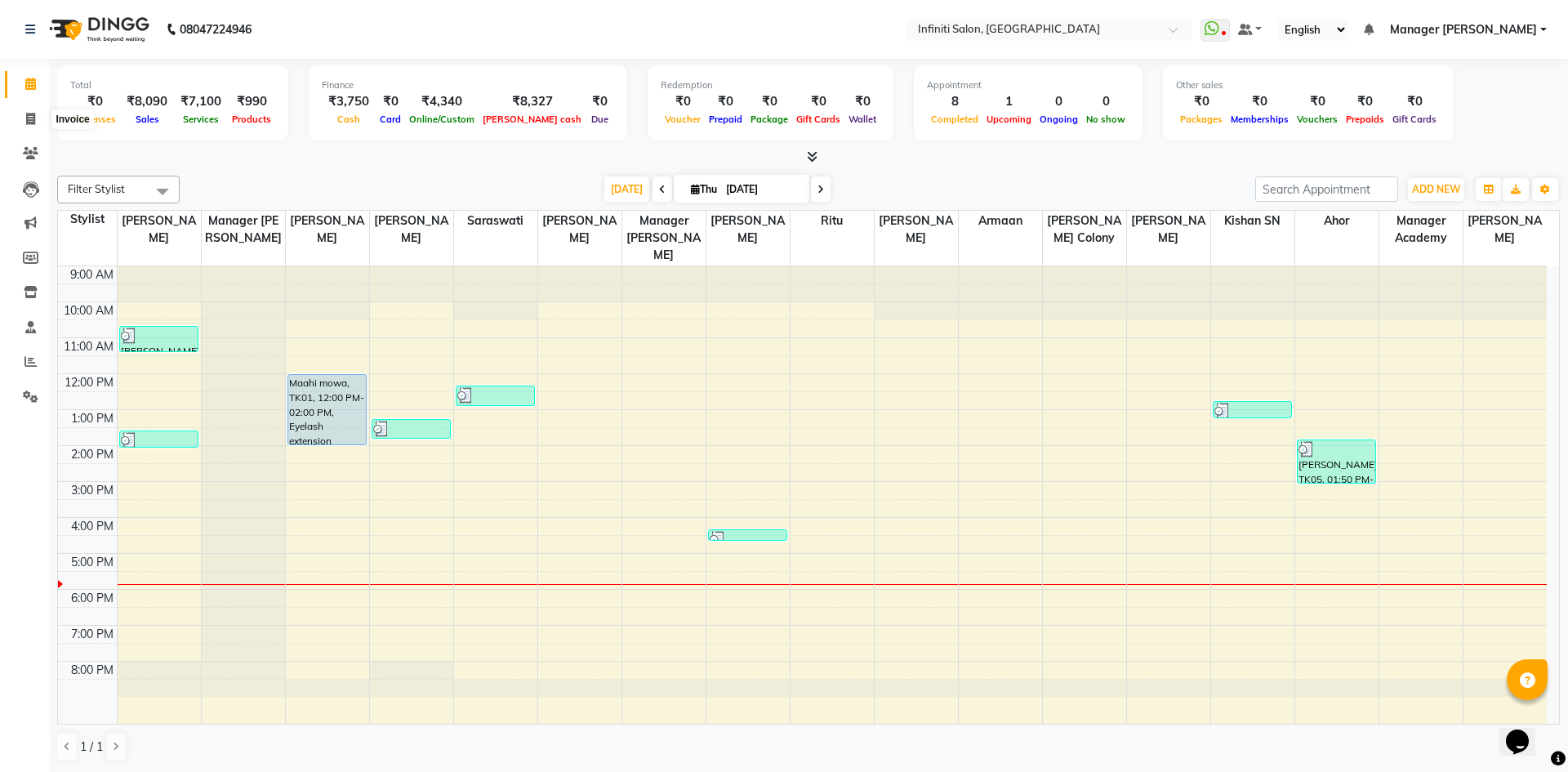
select select "5804"
select select "service"
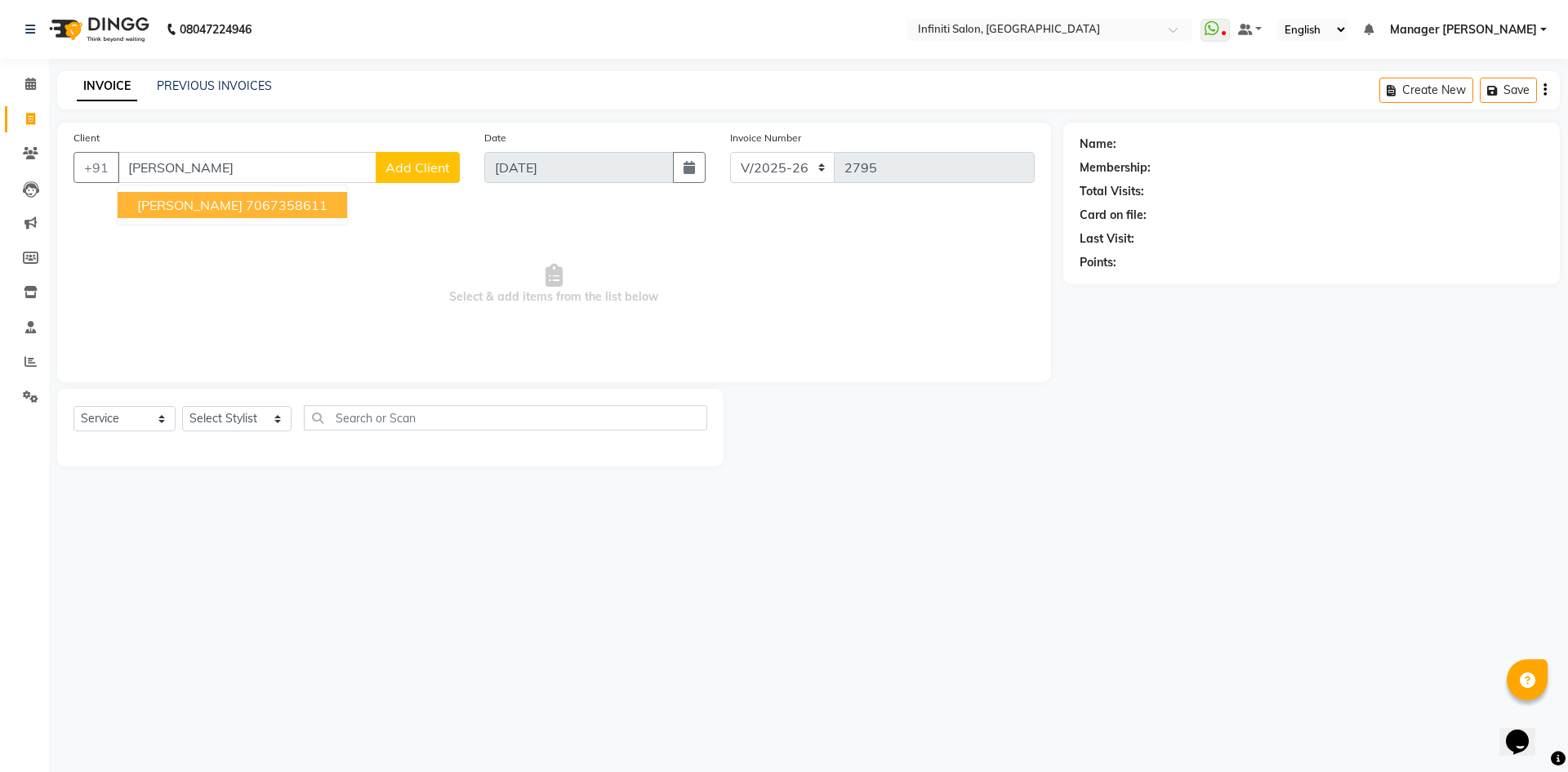
click at [227, 213] on button "srijita 7067358611" at bounding box center [232, 205] width 229 height 26
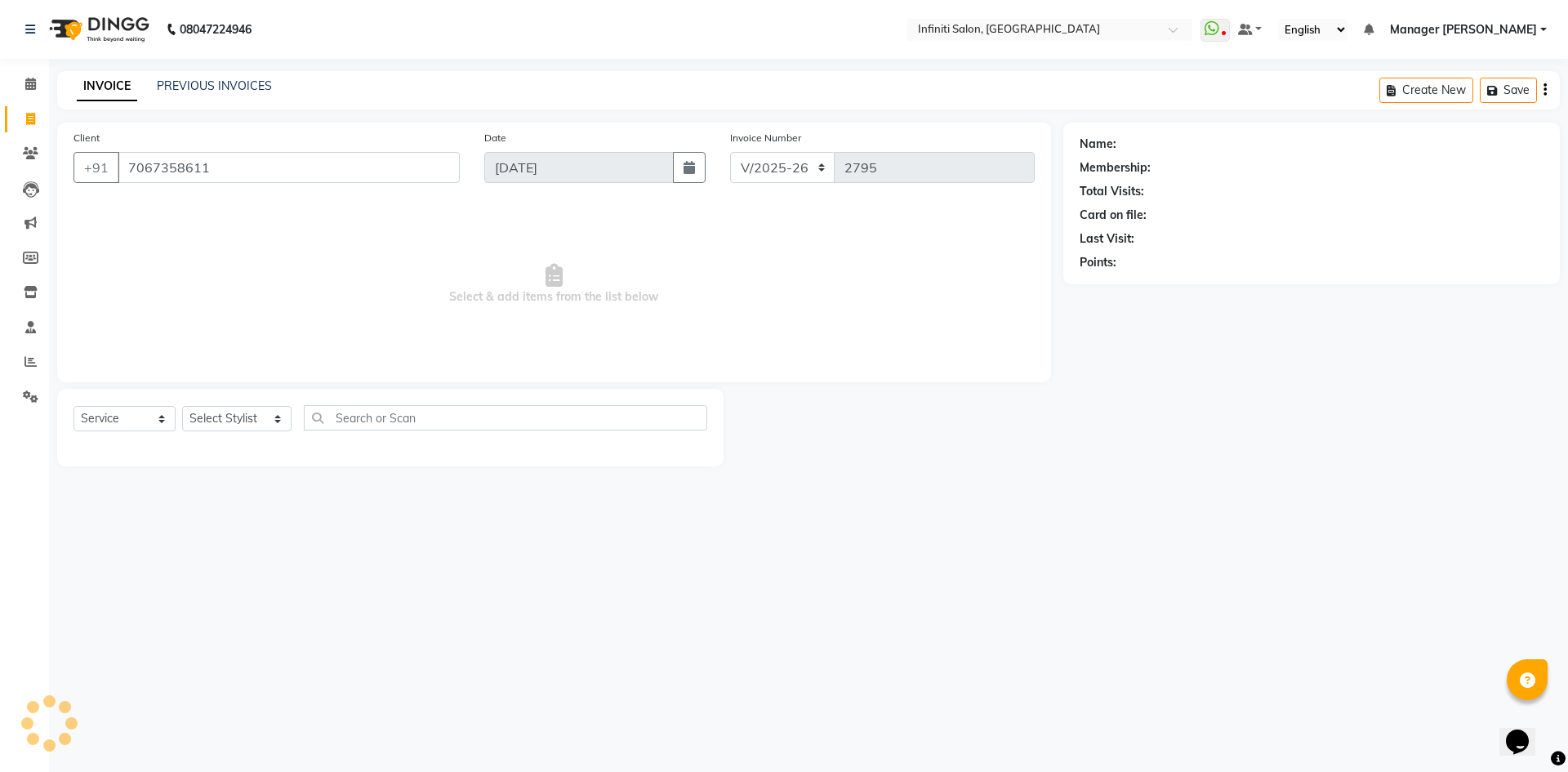
type input "7067358611"
select select "1: Object"
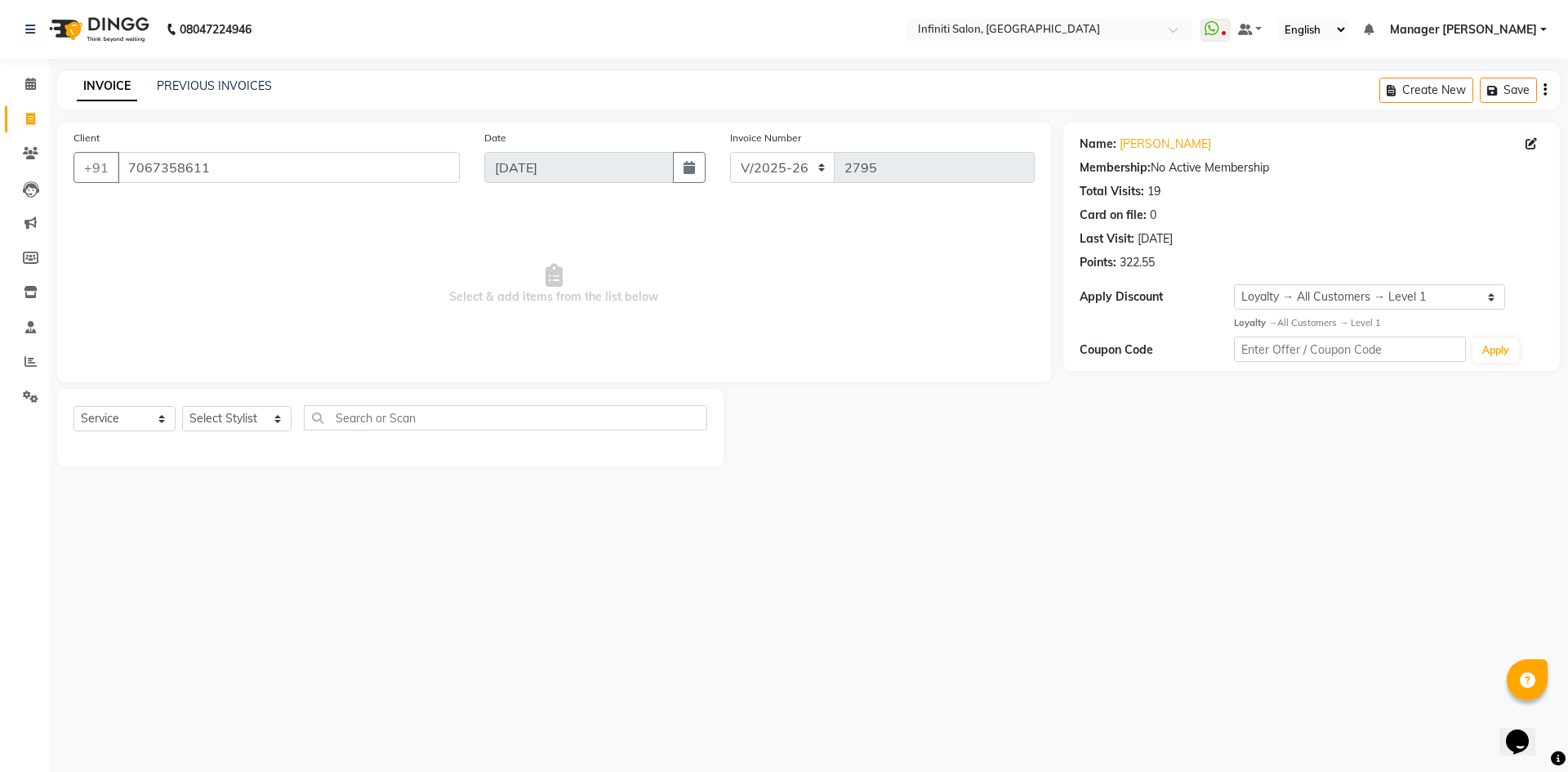
click at [1144, 153] on div "Name: Srijita Membership: No Active Membership Total Visits: 19 Card on file: 0…" at bounding box center [1312, 199] width 464 height 142
click at [1145, 150] on link "Srijita" at bounding box center [1165, 144] width 92 height 17
click at [278, 418] on select "Select Stylist [PERSON_NAME] Ahor Armaan [PERSON_NAME] [PERSON_NAME] [PERSON_NA…" at bounding box center [237, 418] width 110 height 25
select select "40471"
click at [182, 405] on select "Select Stylist [PERSON_NAME] Ahor Armaan [PERSON_NAME] [PERSON_NAME] [PERSON_NA…" at bounding box center [237, 418] width 110 height 25
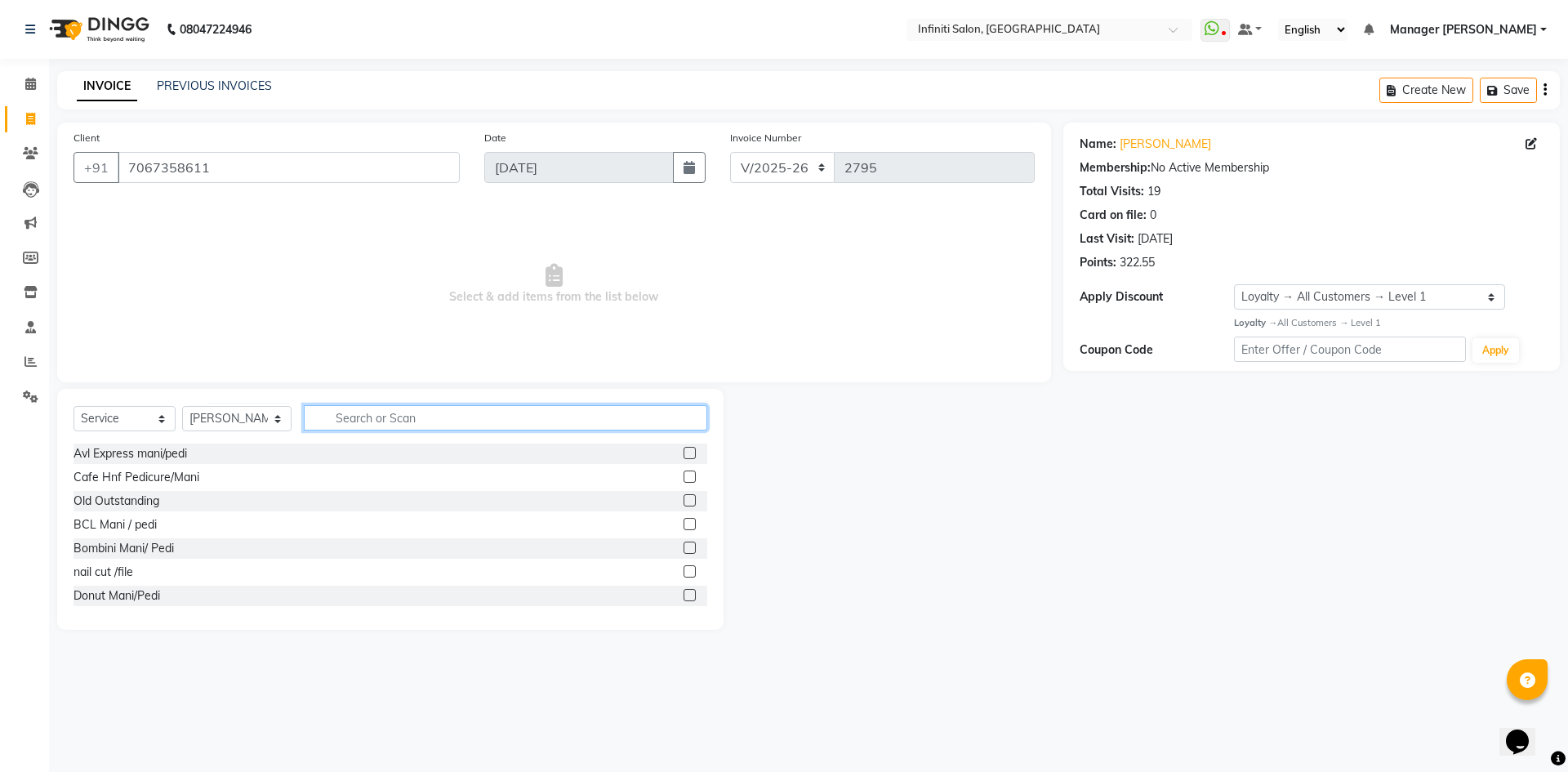
click at [456, 423] on input "text" at bounding box center [505, 417] width 404 height 25
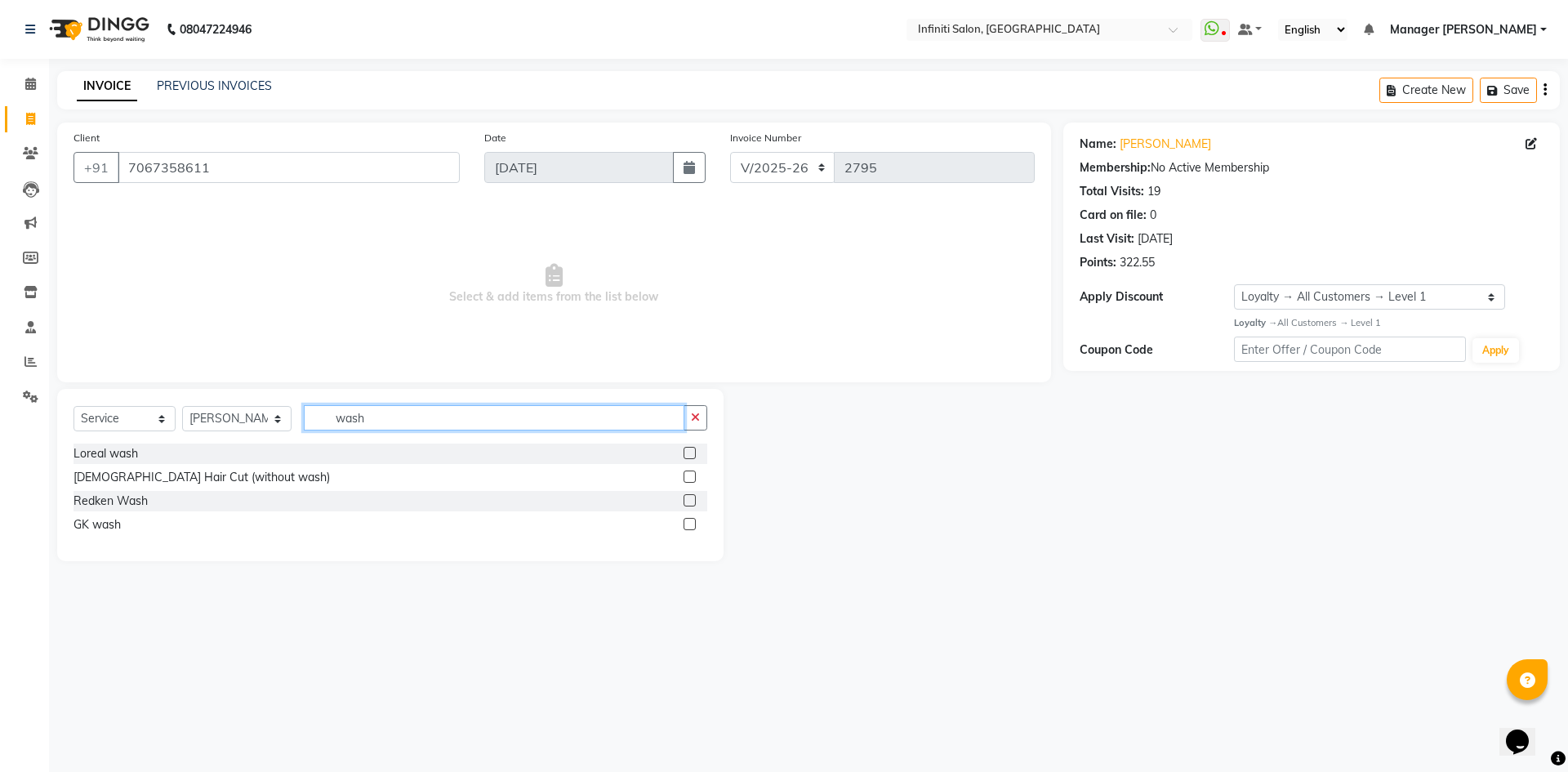
type input "wash"
click at [683, 452] on label at bounding box center [689, 452] width 12 height 12
click at [683, 452] on input "checkbox" at bounding box center [688, 453] width 10 height 10
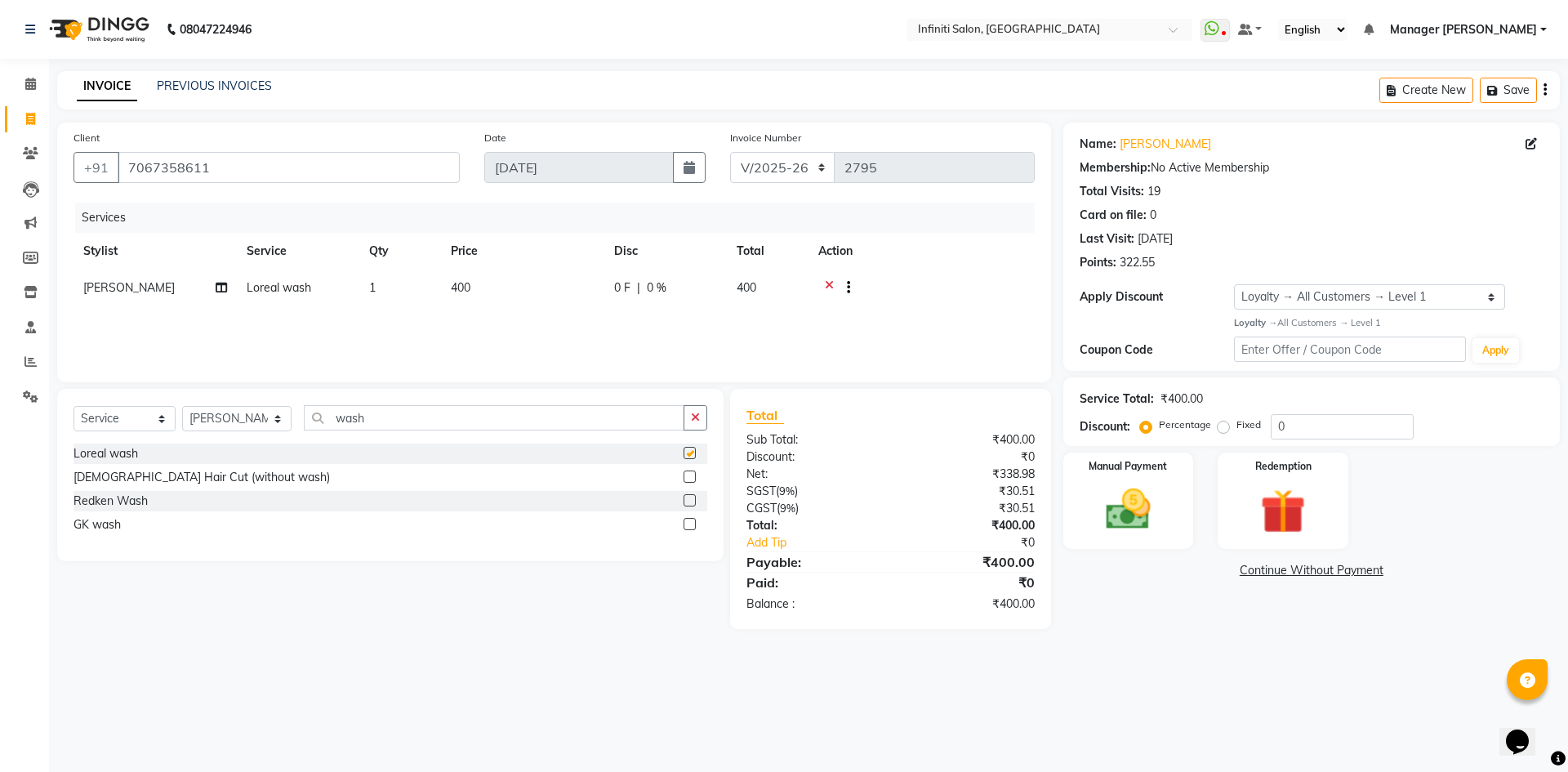
checkbox input "false"
click at [221, 416] on select "Select Stylist [PERSON_NAME] Ahor Armaan [PERSON_NAME] [PERSON_NAME] [PERSON_NA…" at bounding box center [237, 418] width 110 height 25
select select "40449"
click at [182, 405] on select "Select Stylist [PERSON_NAME] Ahor Armaan [PERSON_NAME] [PERSON_NAME] [PERSON_NA…" at bounding box center [237, 418] width 110 height 25
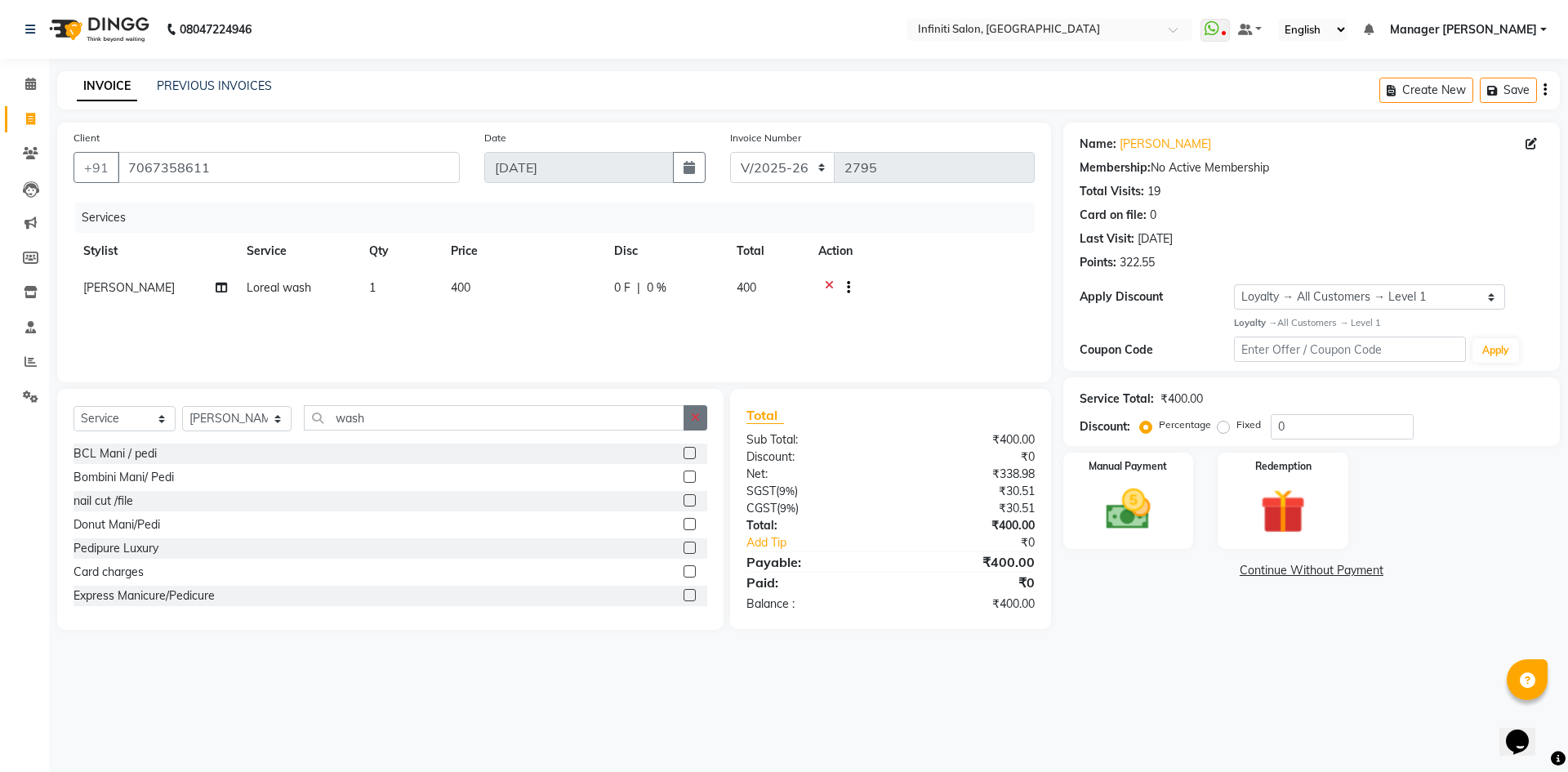
click at [696, 415] on icon "button" at bounding box center [695, 417] width 9 height 11
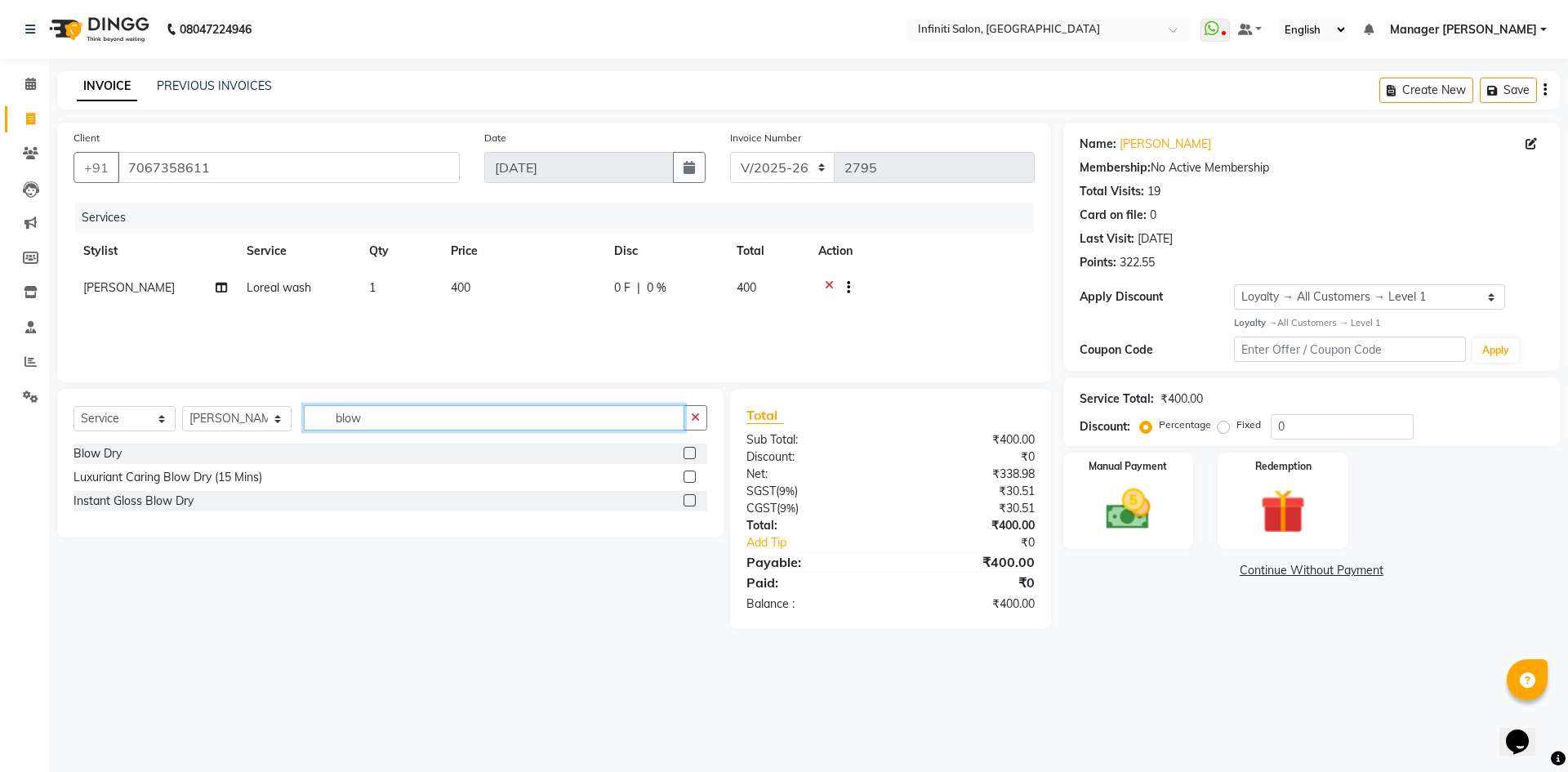
type input "blow"
click at [690, 452] on label at bounding box center [689, 452] width 12 height 12
click at [690, 452] on input "checkbox" at bounding box center [688, 453] width 10 height 10
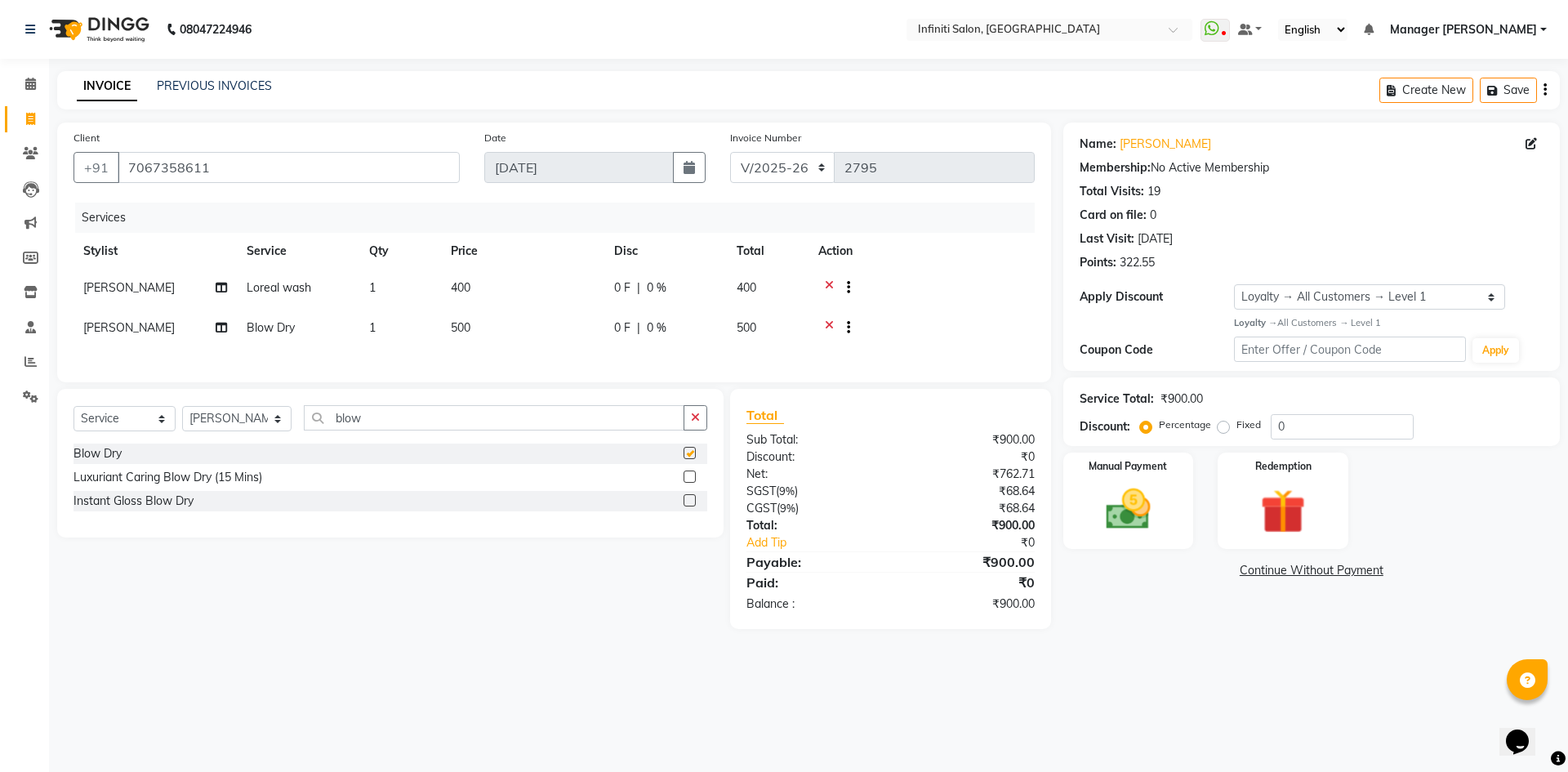
checkbox input "false"
click at [219, 420] on select "Select Stylist [PERSON_NAME] Ahor Armaan [PERSON_NAME] [PERSON_NAME] [PERSON_NA…" at bounding box center [237, 418] width 110 height 25
select select "43592"
click at [182, 415] on select "Select Stylist [PERSON_NAME] Ahor Armaan [PERSON_NAME] [PERSON_NAME] [PERSON_NA…" at bounding box center [237, 418] width 110 height 25
click at [690, 428] on button "button" at bounding box center [695, 417] width 24 height 25
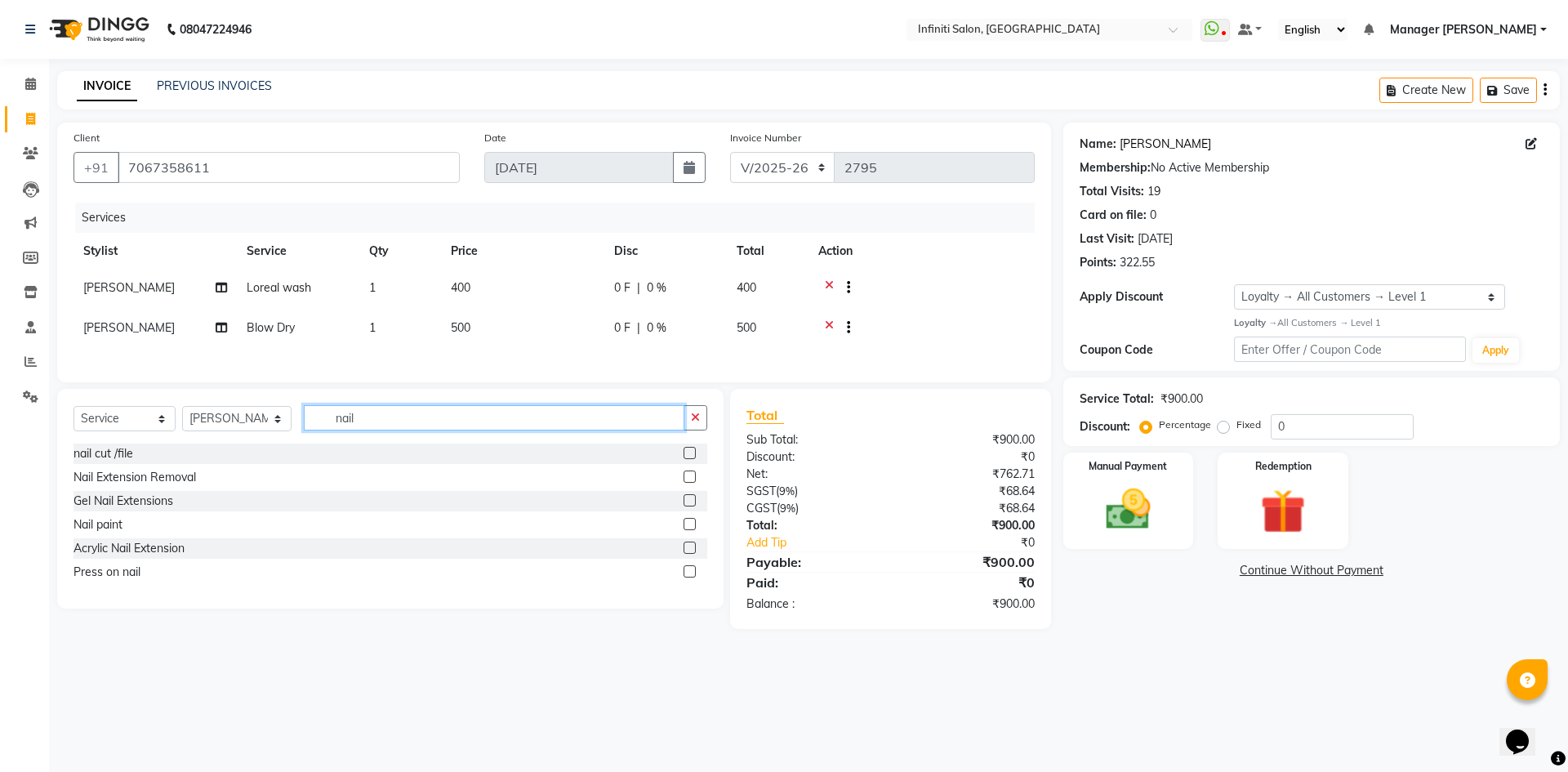
type input "nail"
click at [1123, 143] on link "Srijita" at bounding box center [1165, 144] width 92 height 17
click at [701, 430] on button "button" at bounding box center [695, 417] width 24 height 25
type input "press"
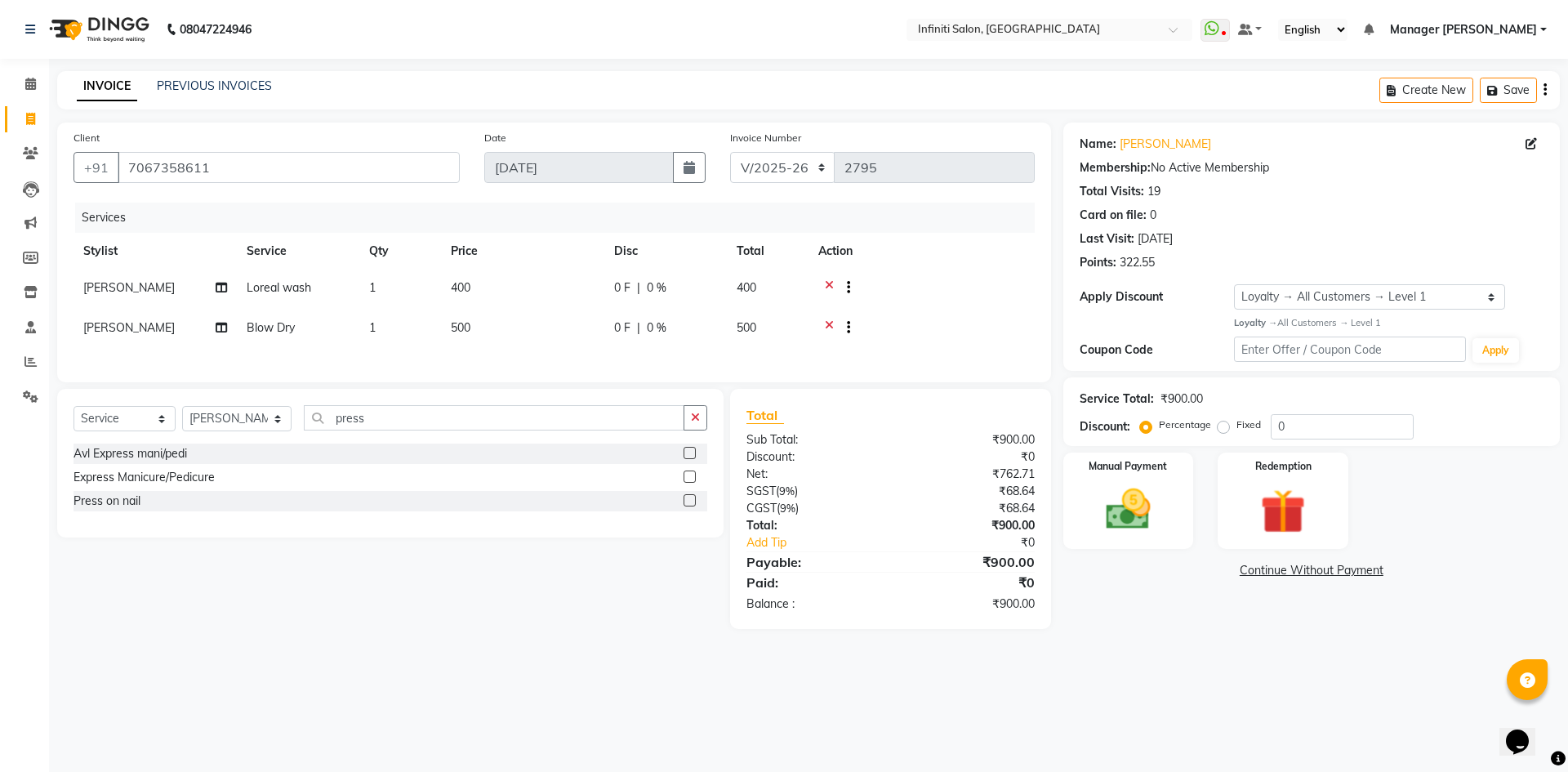
click at [689, 507] on label at bounding box center [689, 499] width 12 height 12
click at [689, 507] on input "checkbox" at bounding box center [688, 500] width 10 height 10
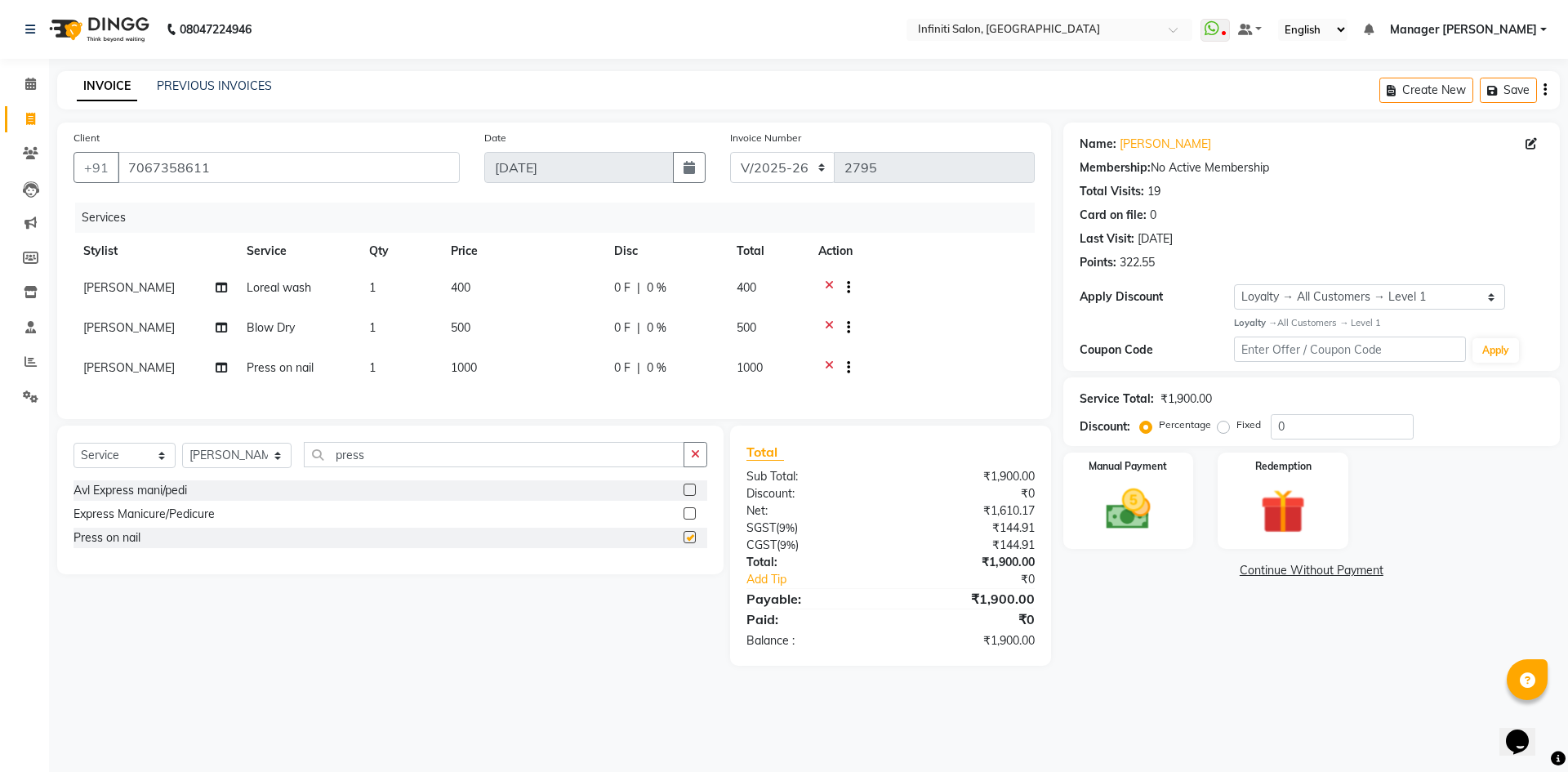
checkbox input "false"
click at [502, 358] on td "1000" at bounding box center [523, 369] width 163 height 40
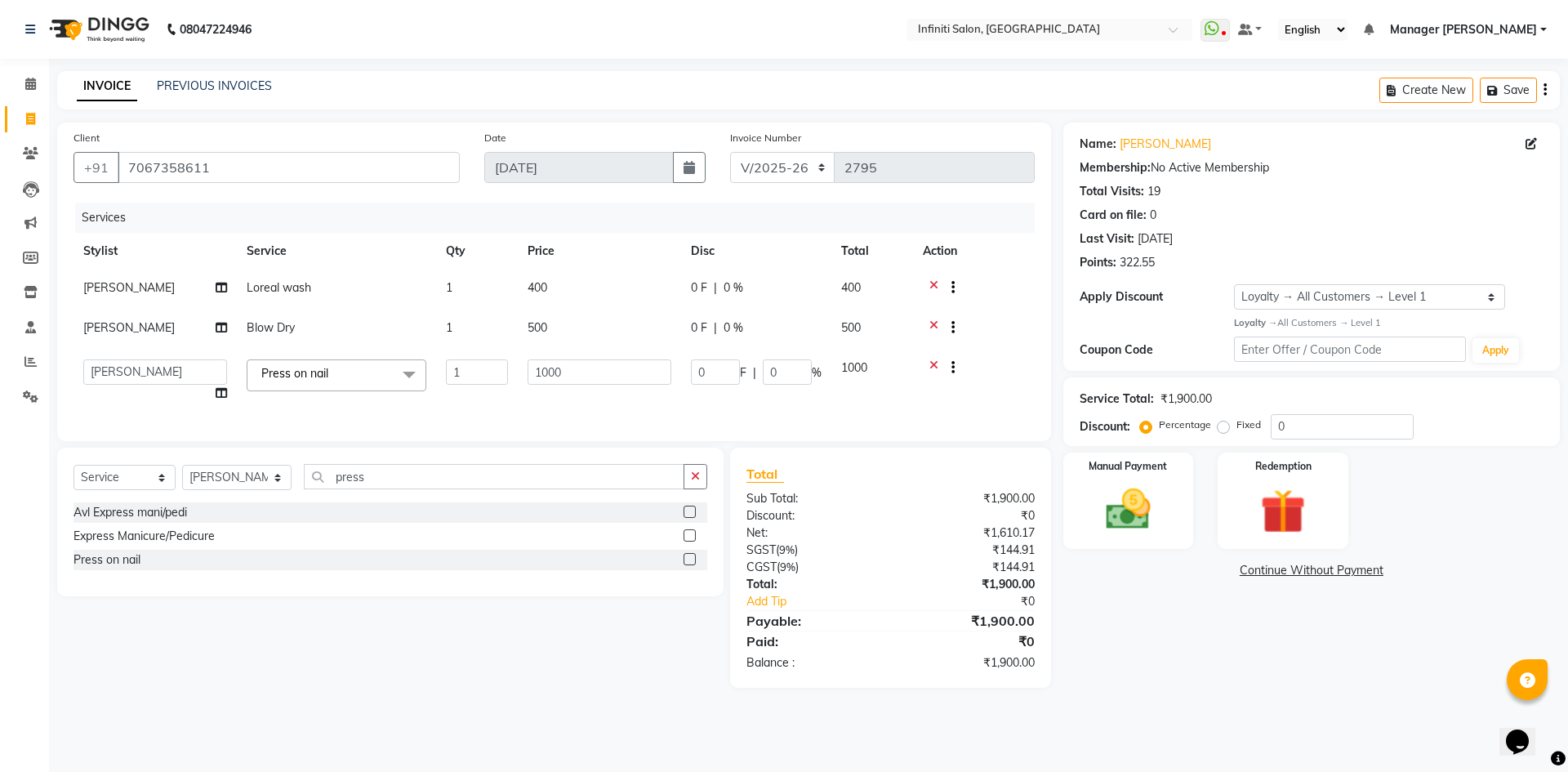
click at [582, 355] on td "1000" at bounding box center [600, 380] width 163 height 62
click at [586, 374] on input "1000" at bounding box center [599, 371] width 144 height 25
type input "1"
type input "200"
click at [549, 659] on div "Select Service Product Membership Package Voucher Prepaid Gift Card Select Styl…" at bounding box center [383, 567] width 679 height 240
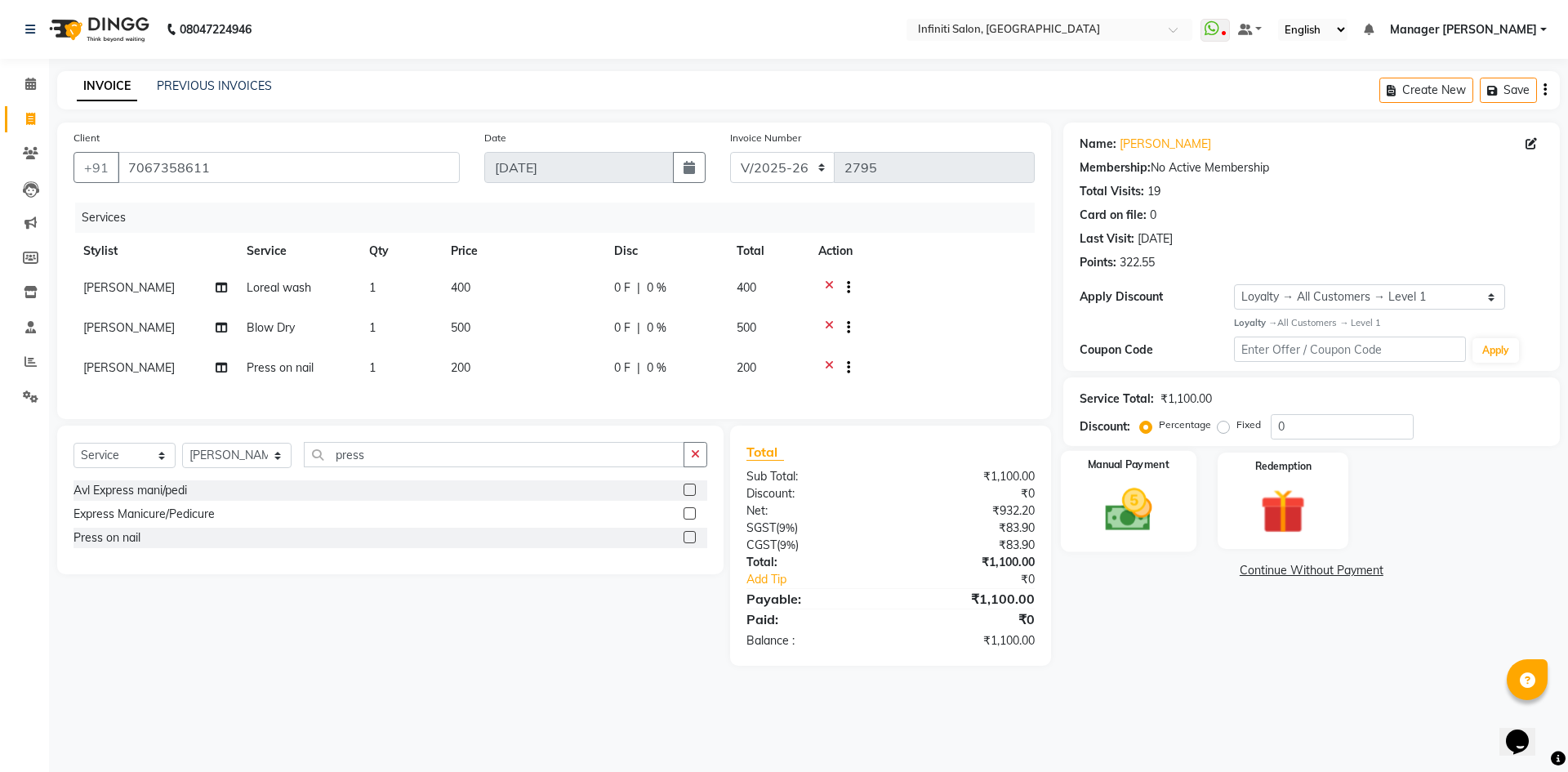
click at [1119, 504] on img at bounding box center [1129, 509] width 76 height 54
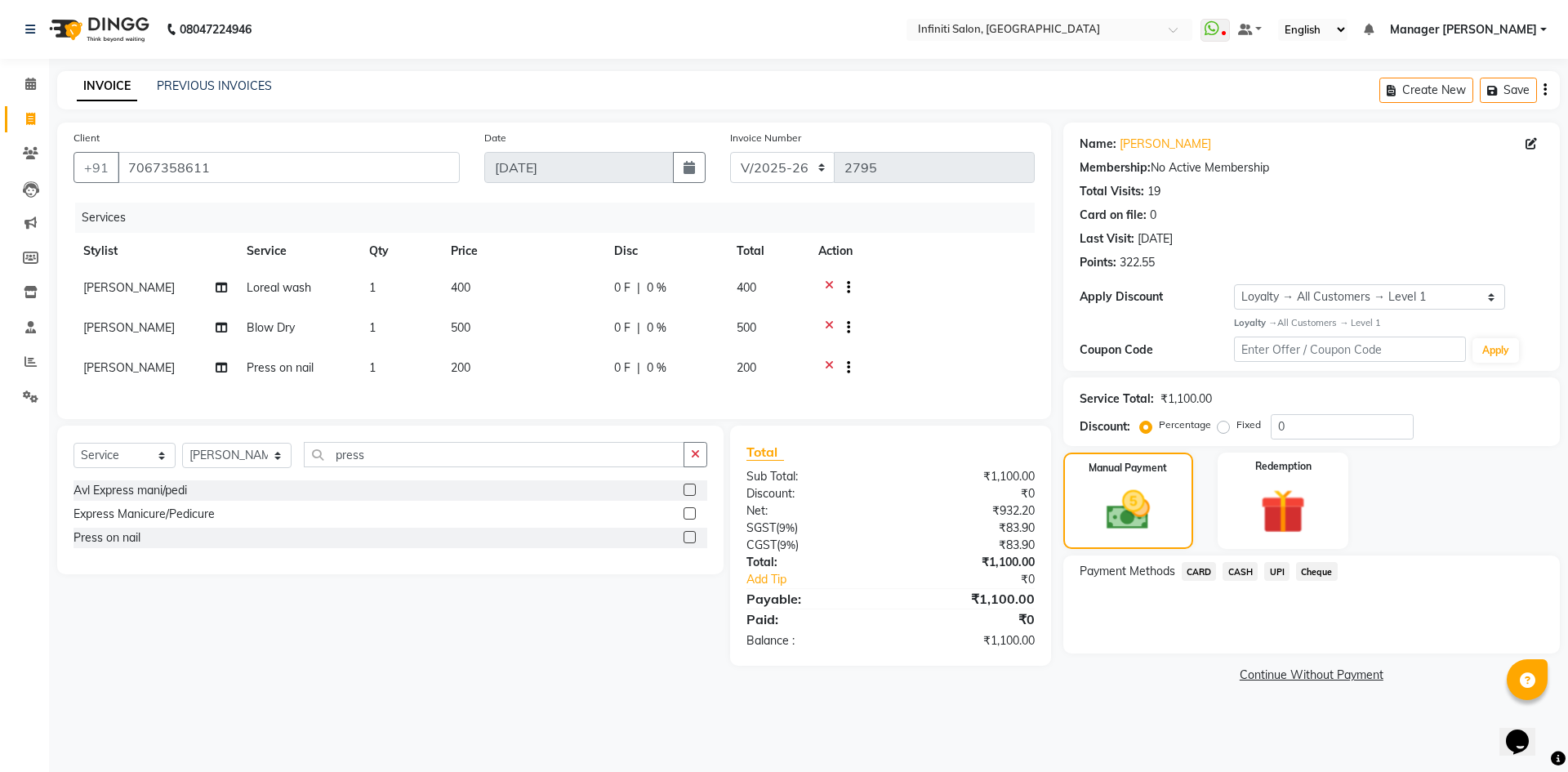
click at [1276, 571] on span "UPI" at bounding box center [1276, 571] width 25 height 19
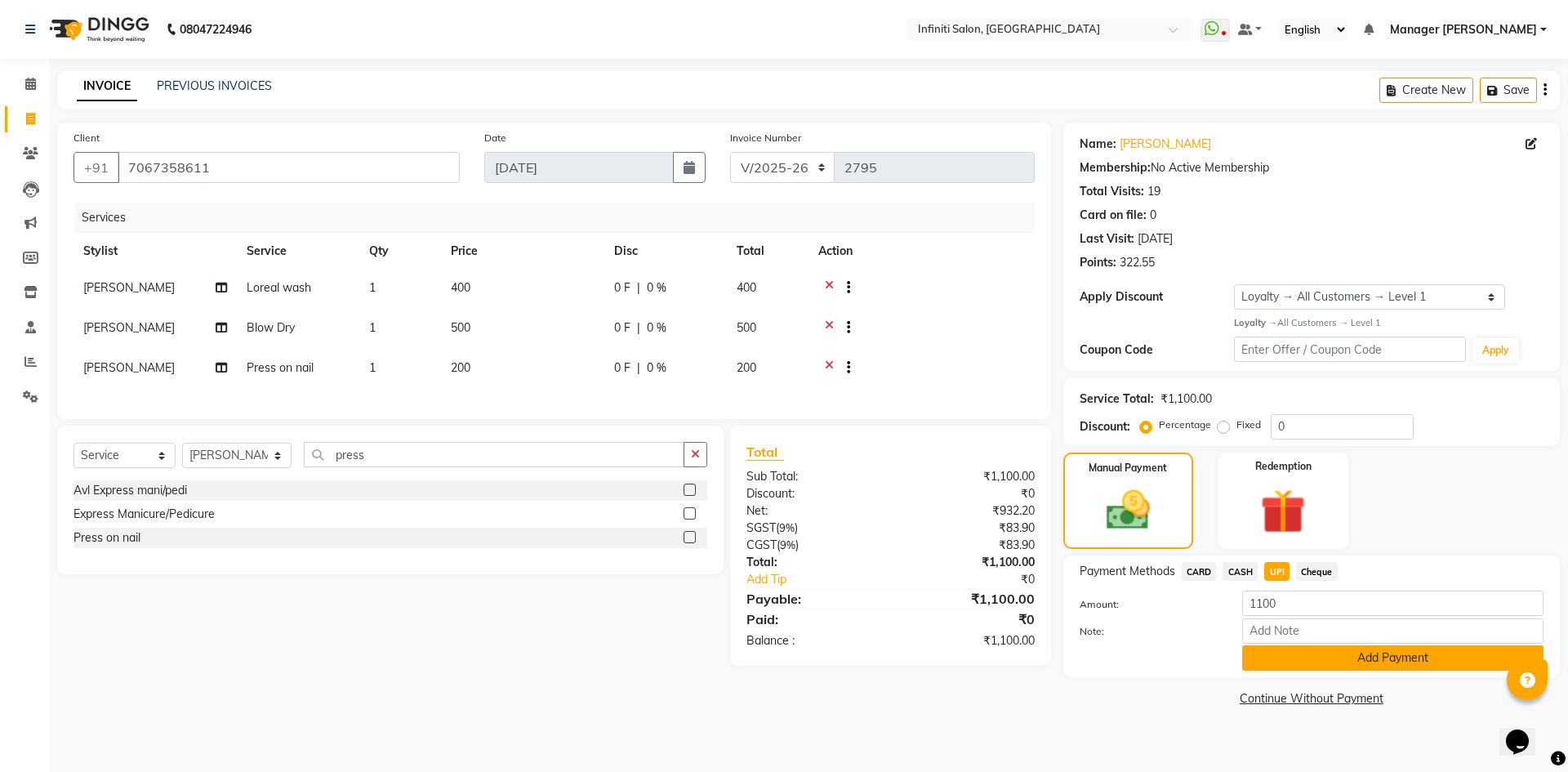
click at [1281, 661] on button "Add Payment" at bounding box center [1393, 657] width 302 height 25
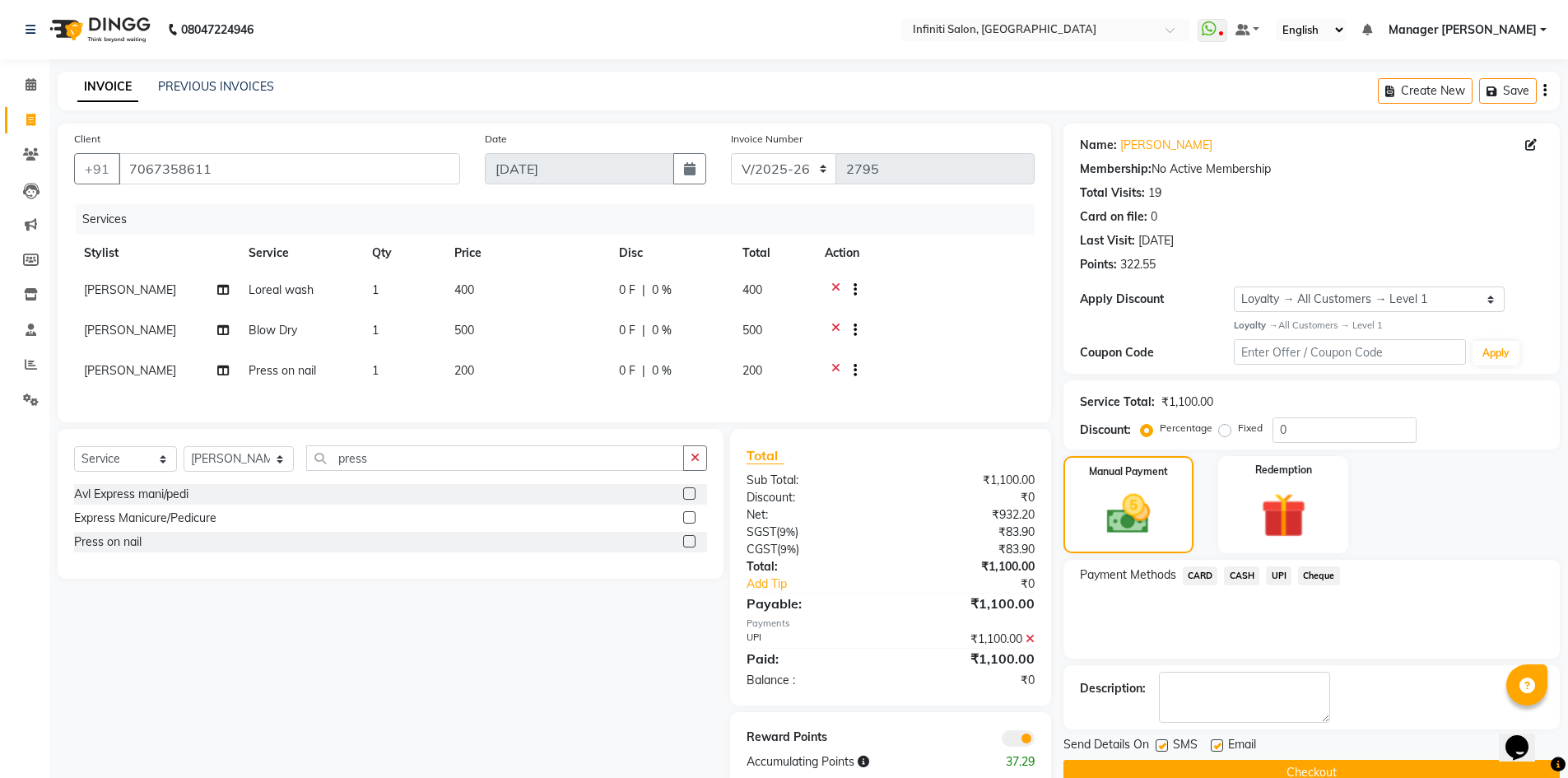
scroll to position [46, 0]
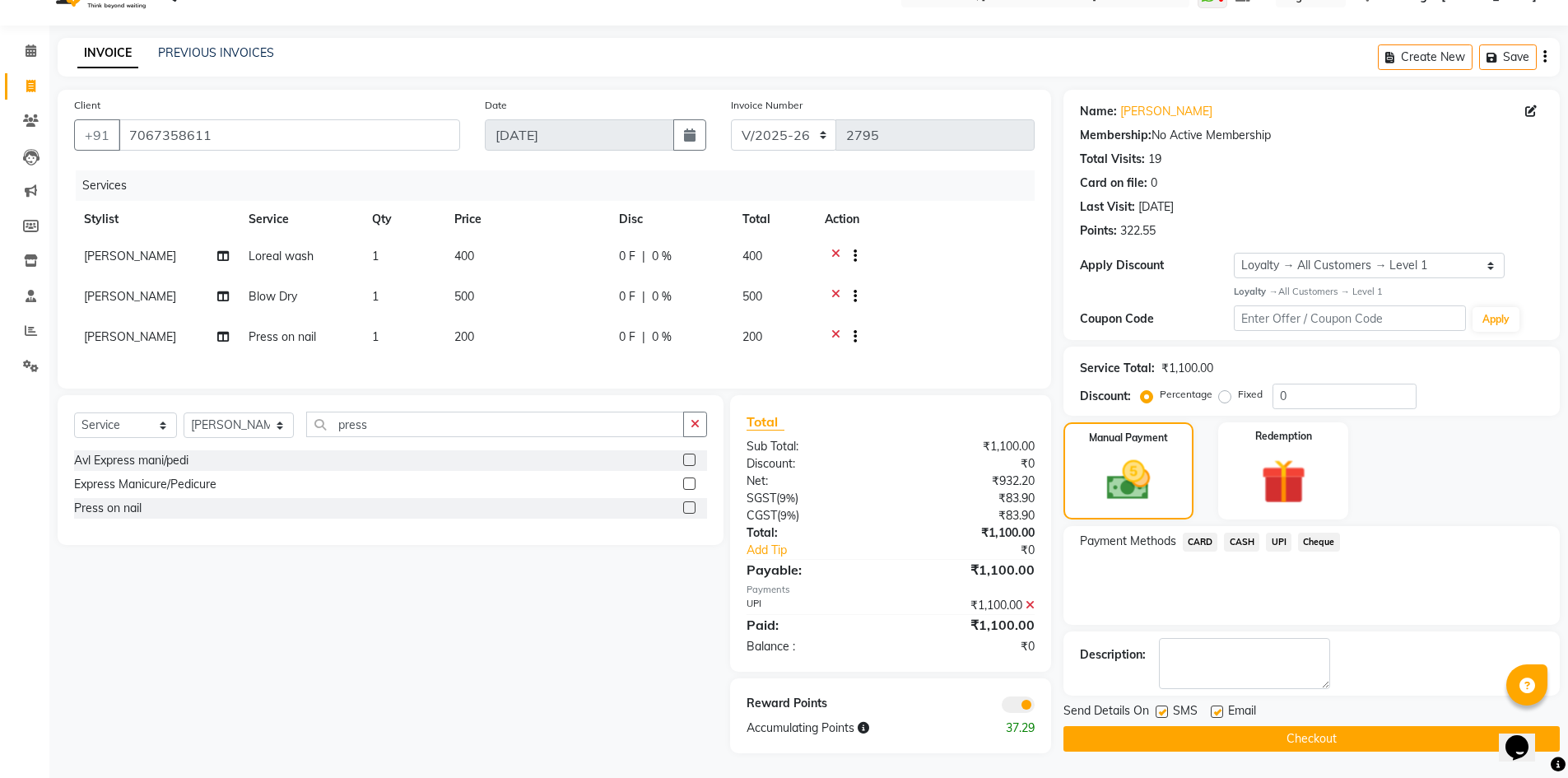
click at [1236, 728] on button "Checkout" at bounding box center [1312, 738] width 497 height 25
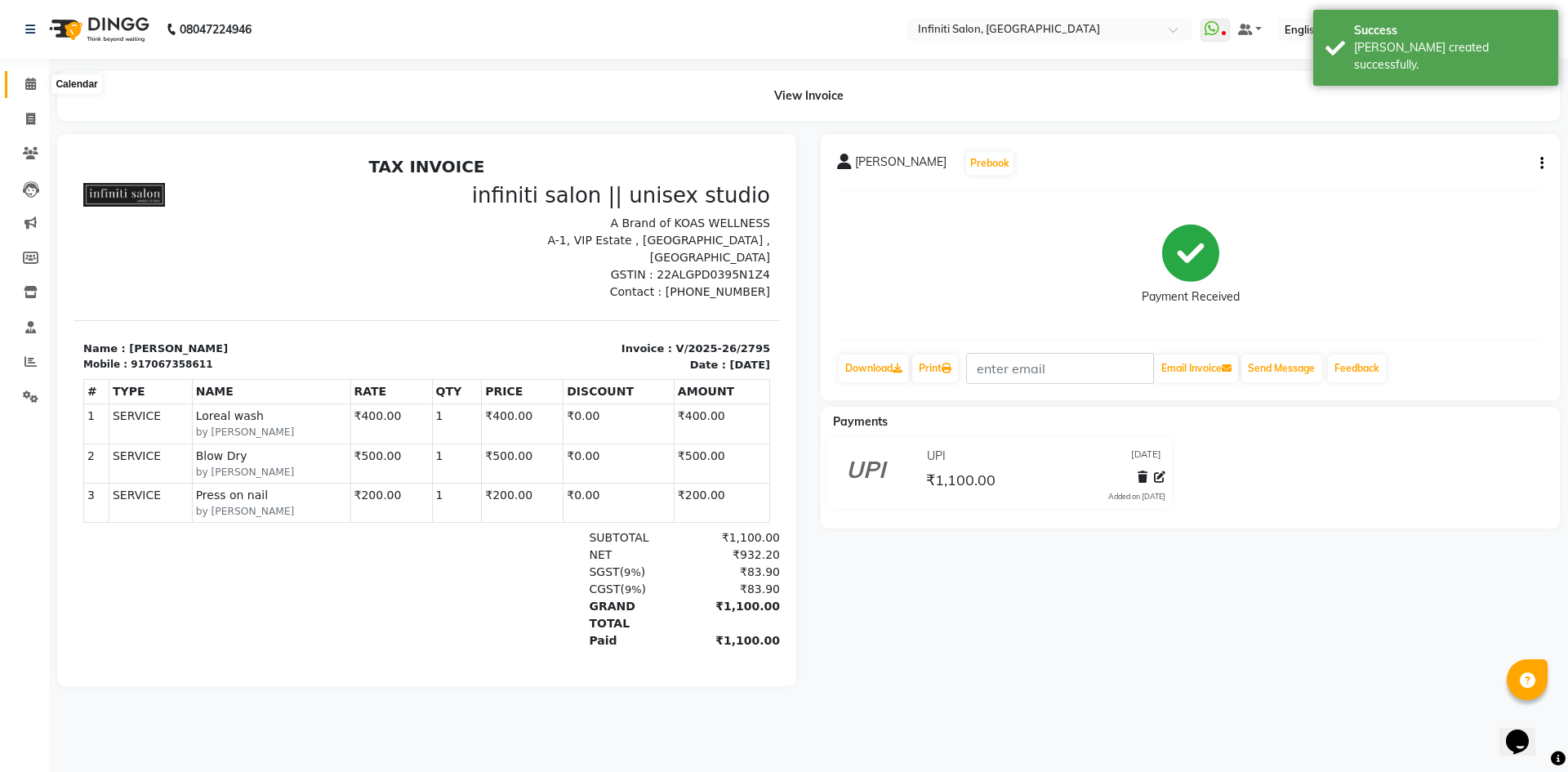
click at [22, 84] on span at bounding box center [31, 84] width 29 height 19
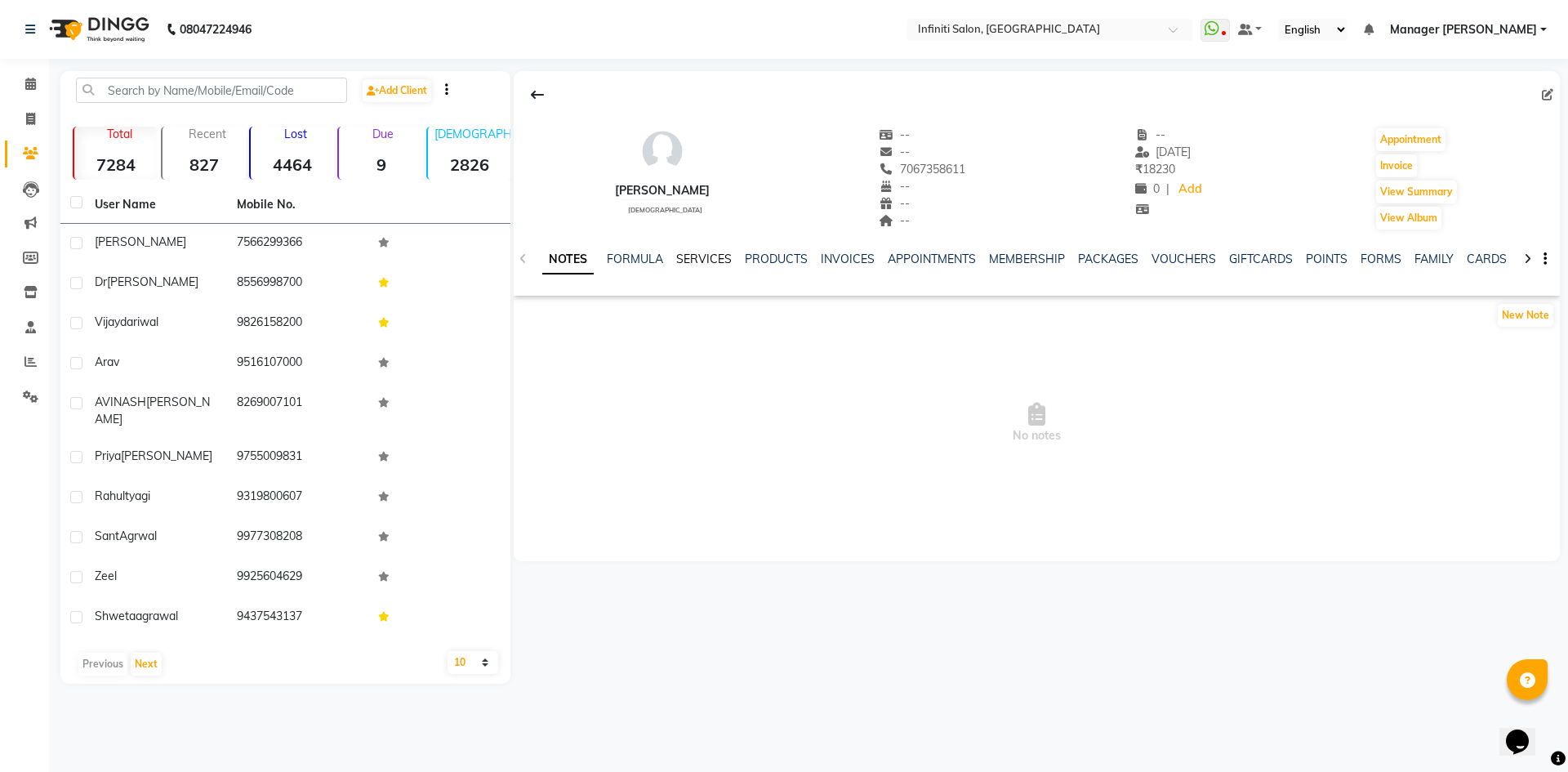
click at [697, 262] on link "SERVICES" at bounding box center [705, 259] width 56 height 15
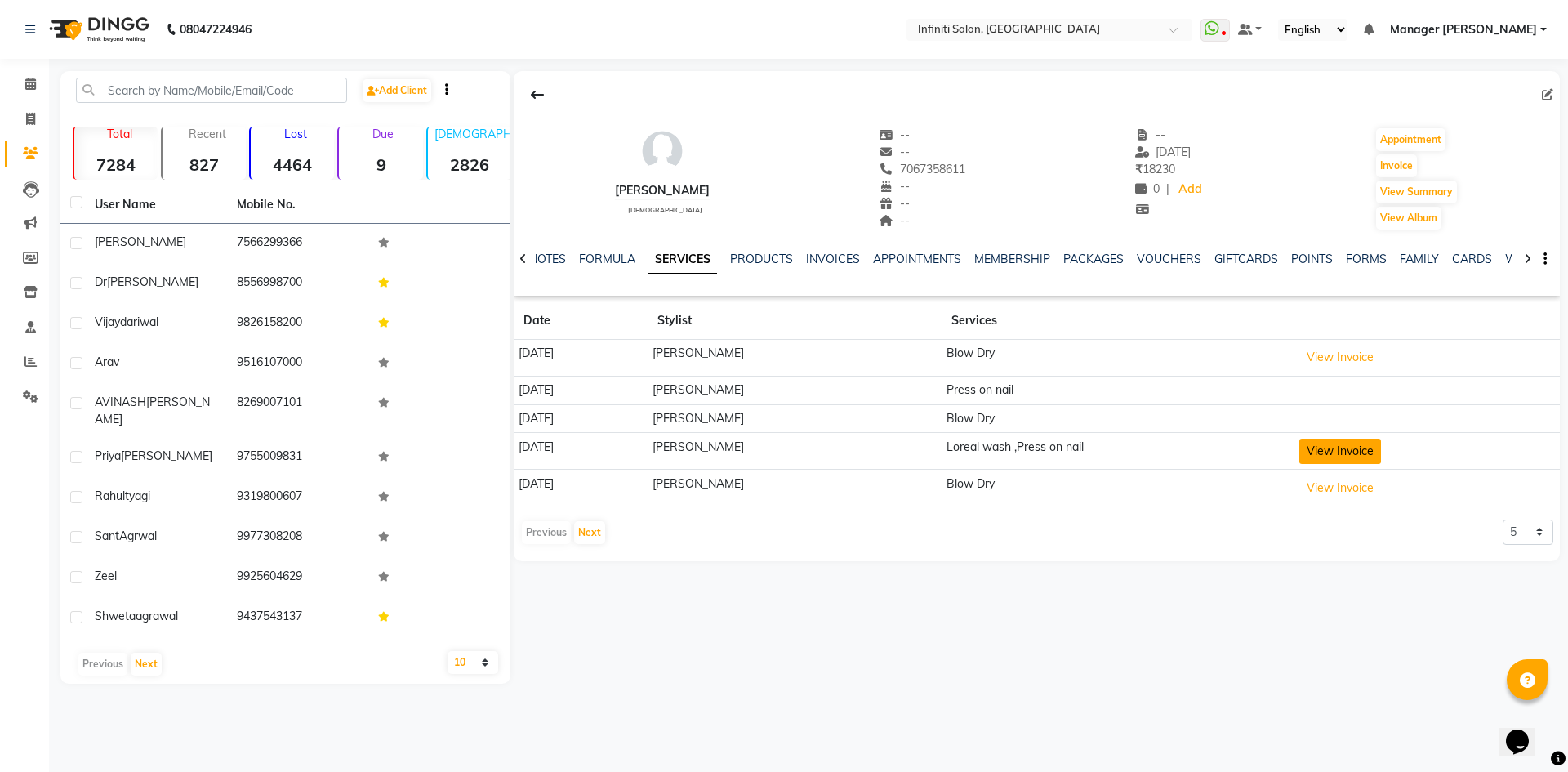
click at [1322, 457] on button "View Invoice" at bounding box center [1341, 451] width 82 height 25
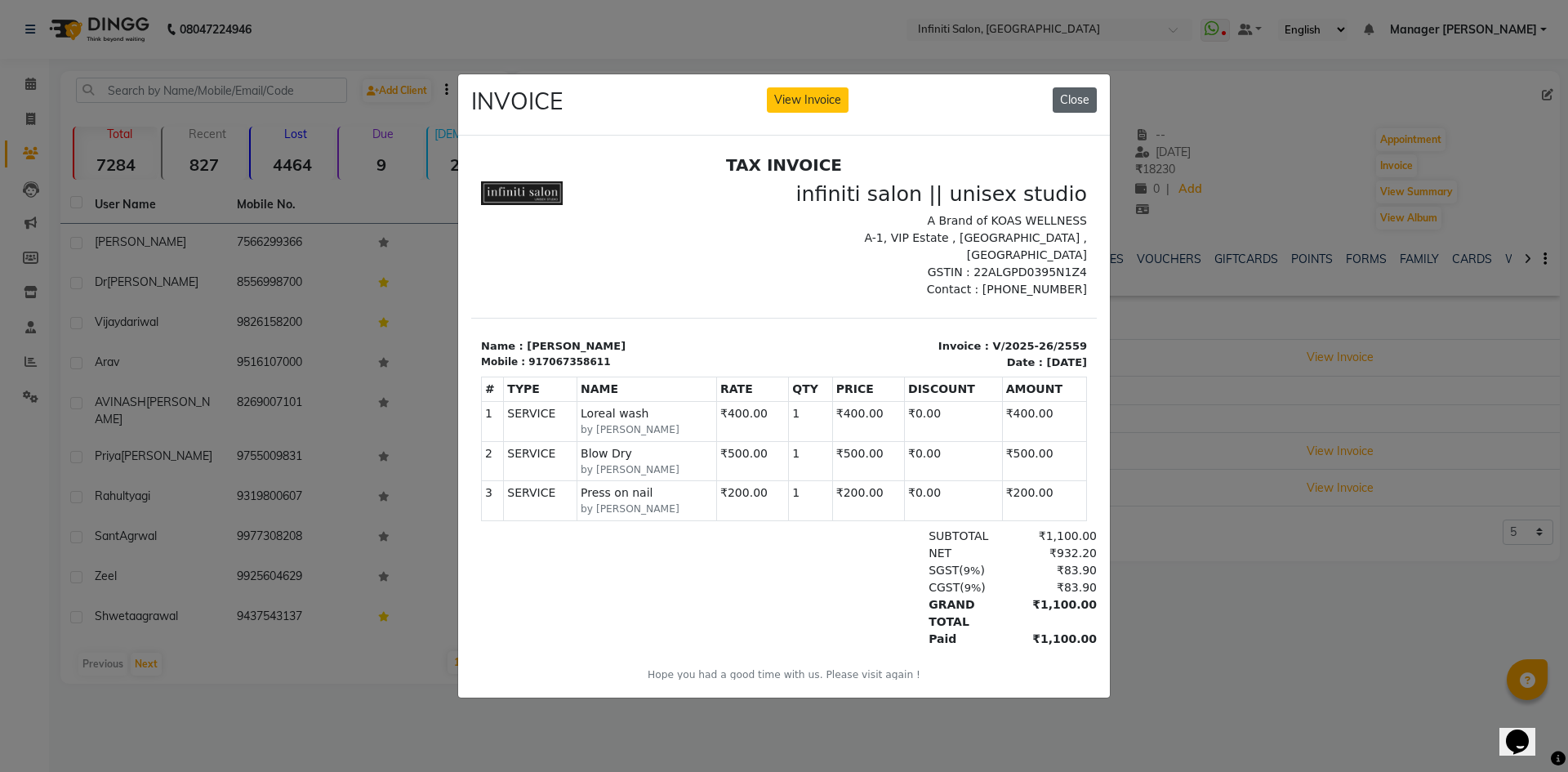
click at [1073, 87] on button "Close" at bounding box center [1075, 99] width 45 height 25
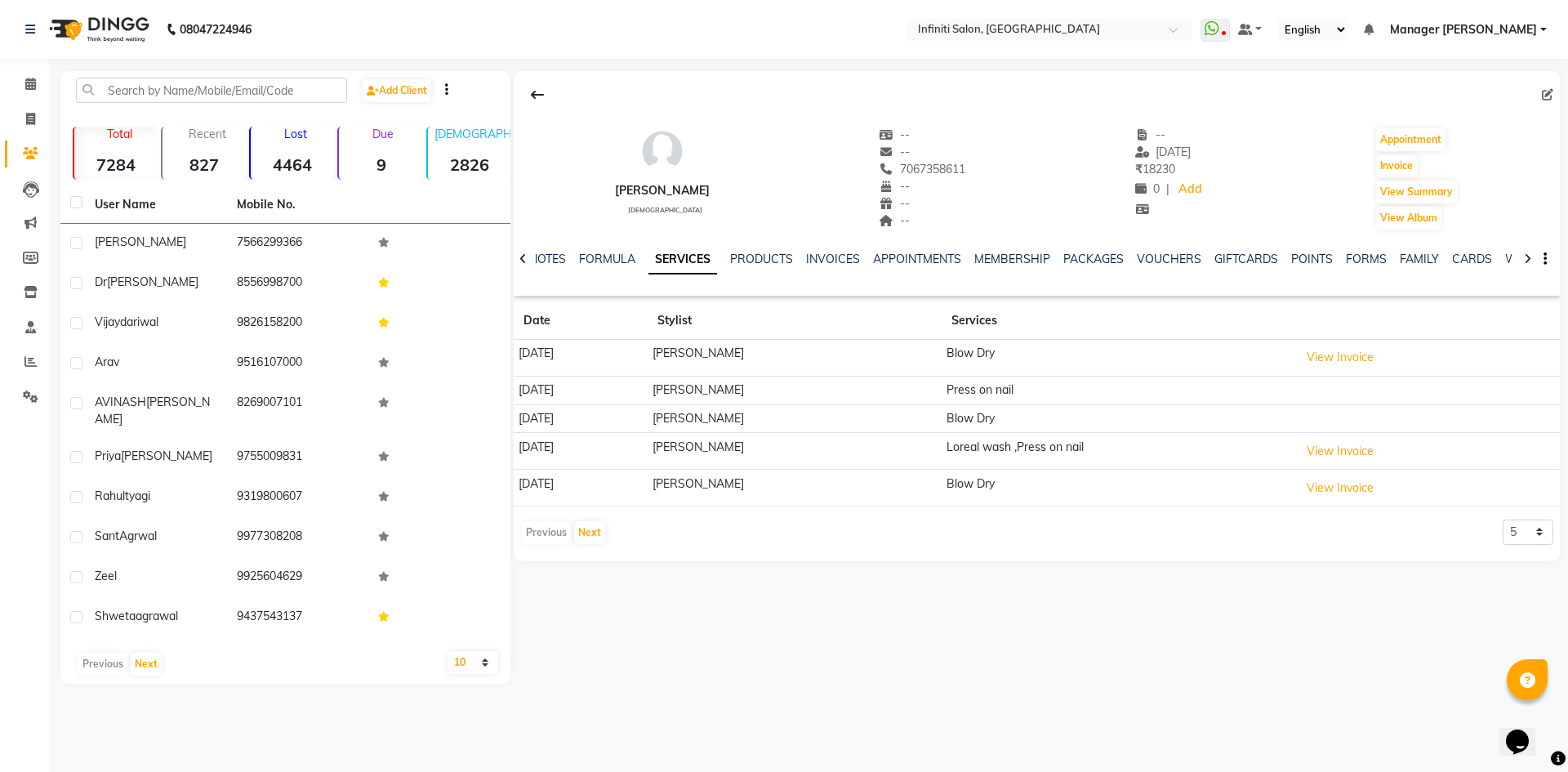
click at [1347, 336] on th at bounding box center [1428, 321] width 266 height 37
click at [1346, 350] on button "View Invoice" at bounding box center [1341, 356] width 82 height 25
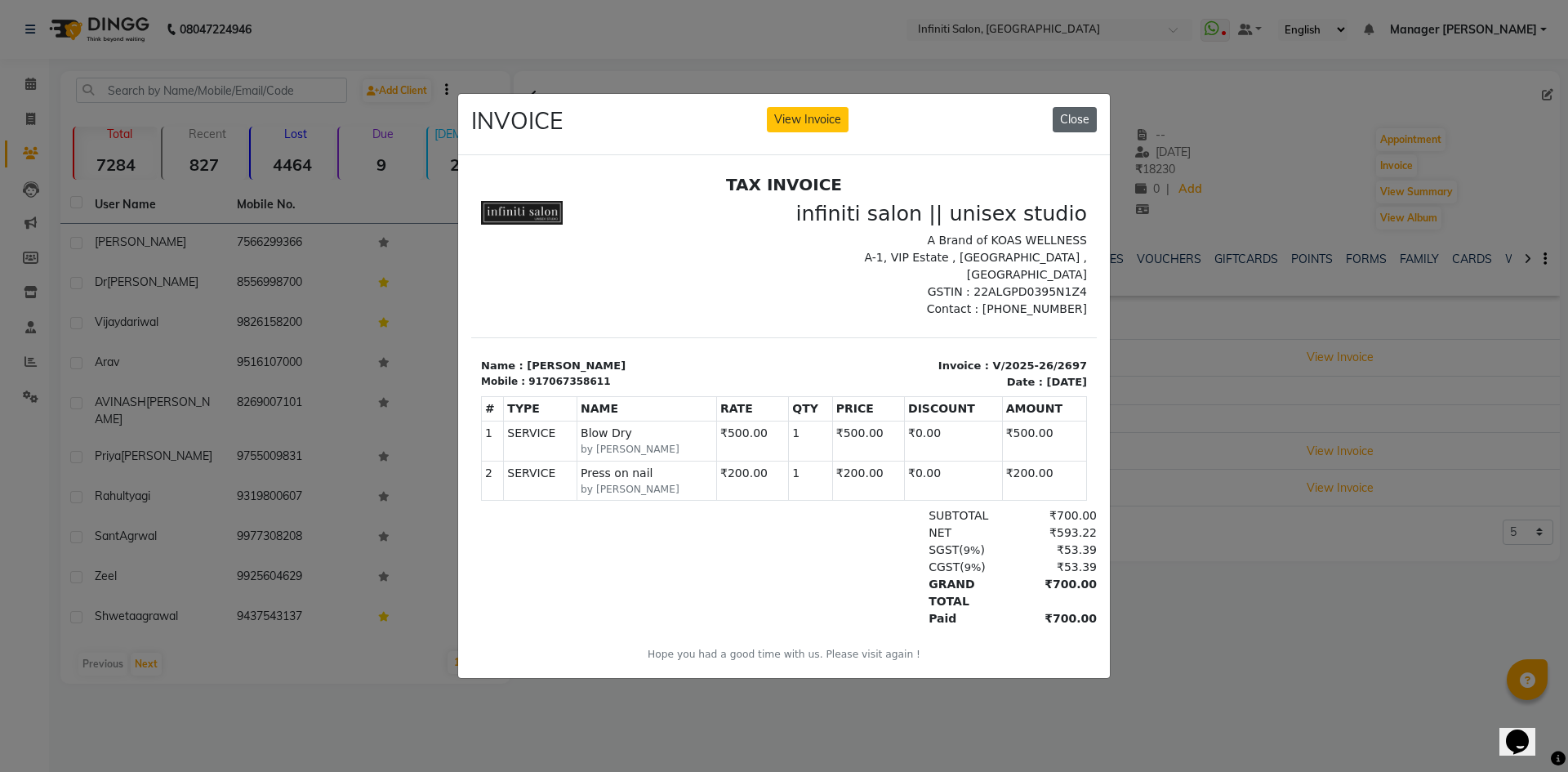
click at [1059, 108] on button "Close" at bounding box center [1075, 119] width 45 height 25
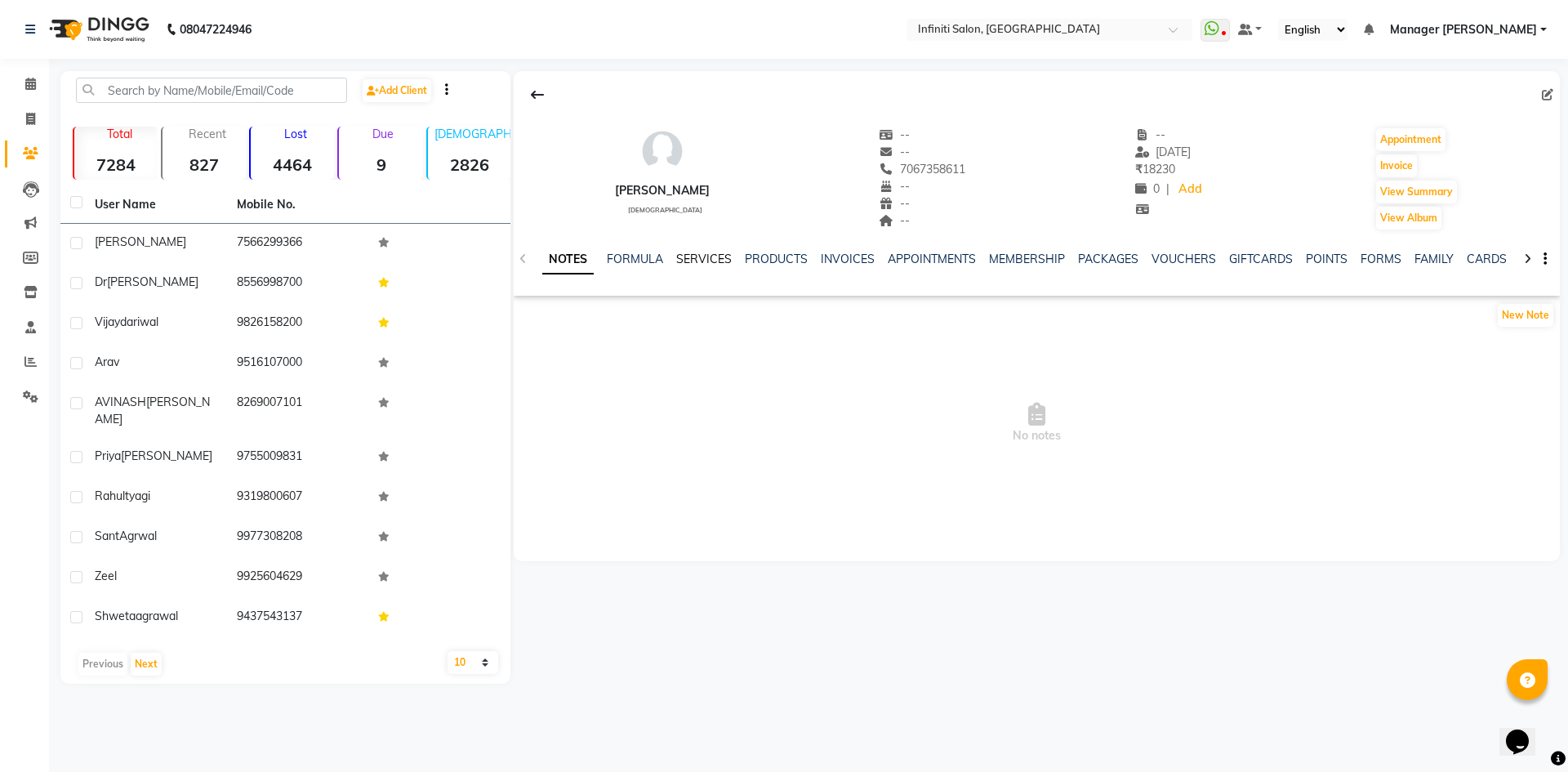
click at [717, 261] on link "SERVICES" at bounding box center [705, 259] width 56 height 15
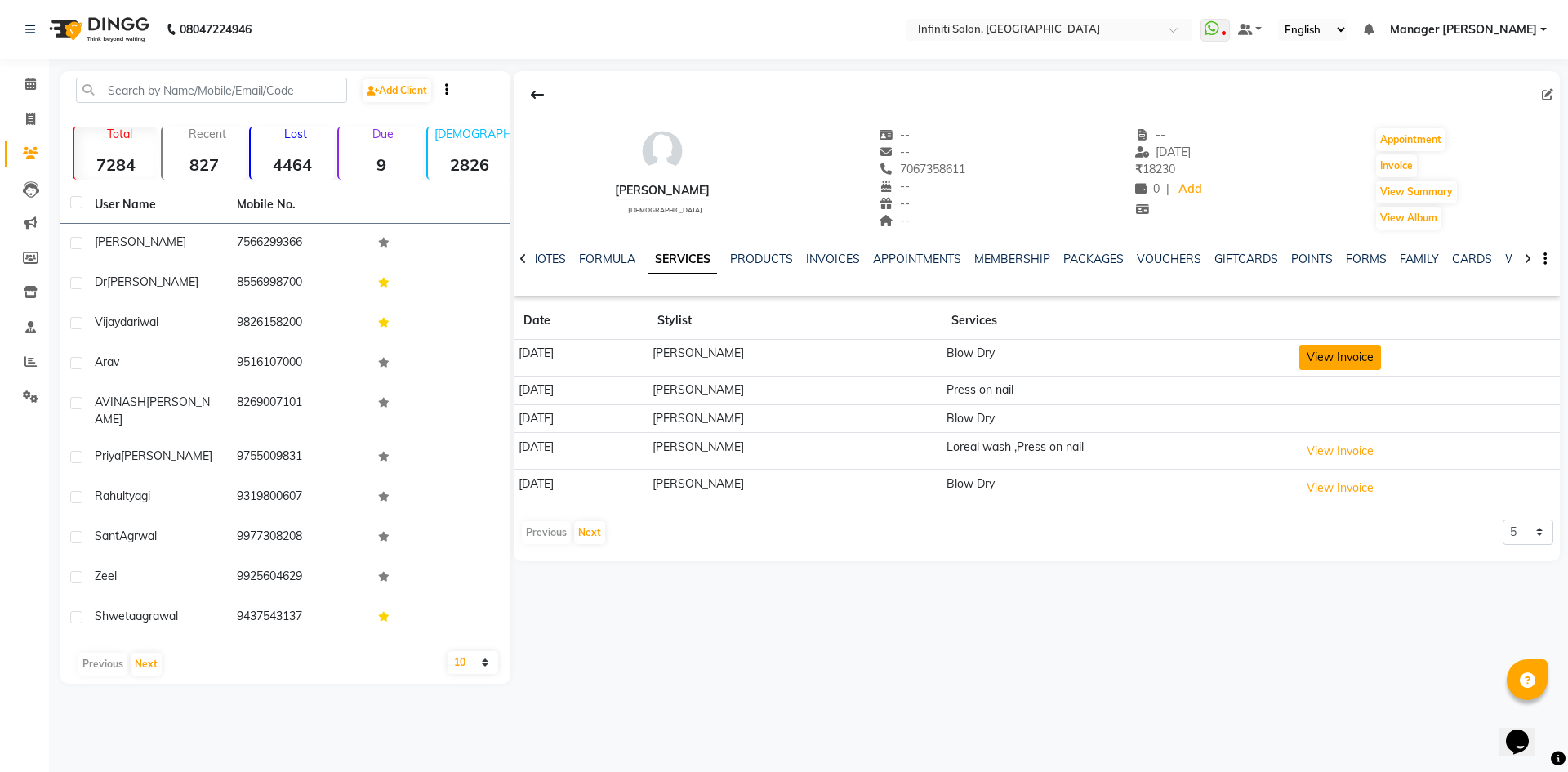
click at [1358, 363] on button "View Invoice" at bounding box center [1341, 356] width 82 height 25
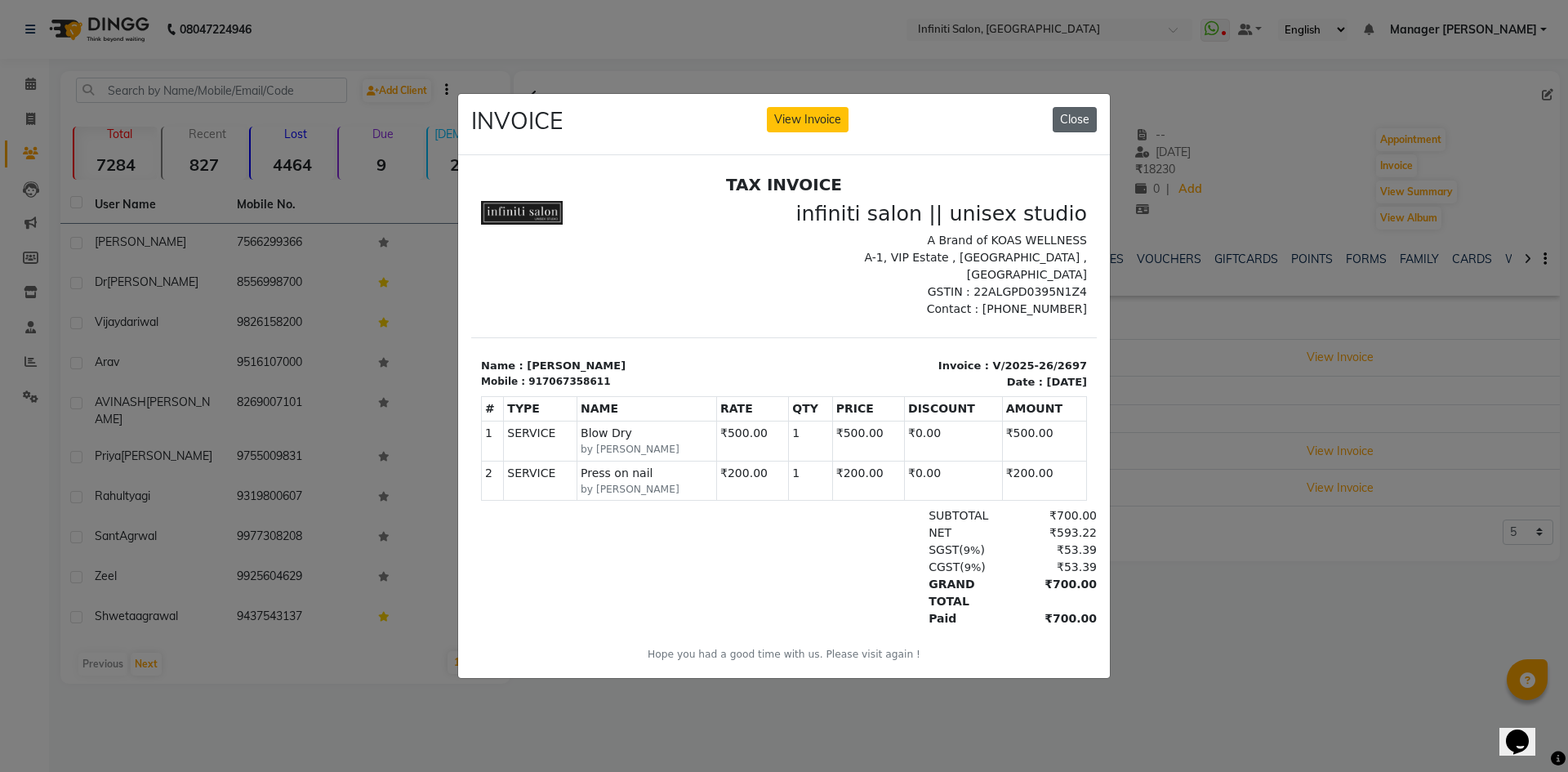
click at [1082, 116] on button "Close" at bounding box center [1075, 119] width 45 height 25
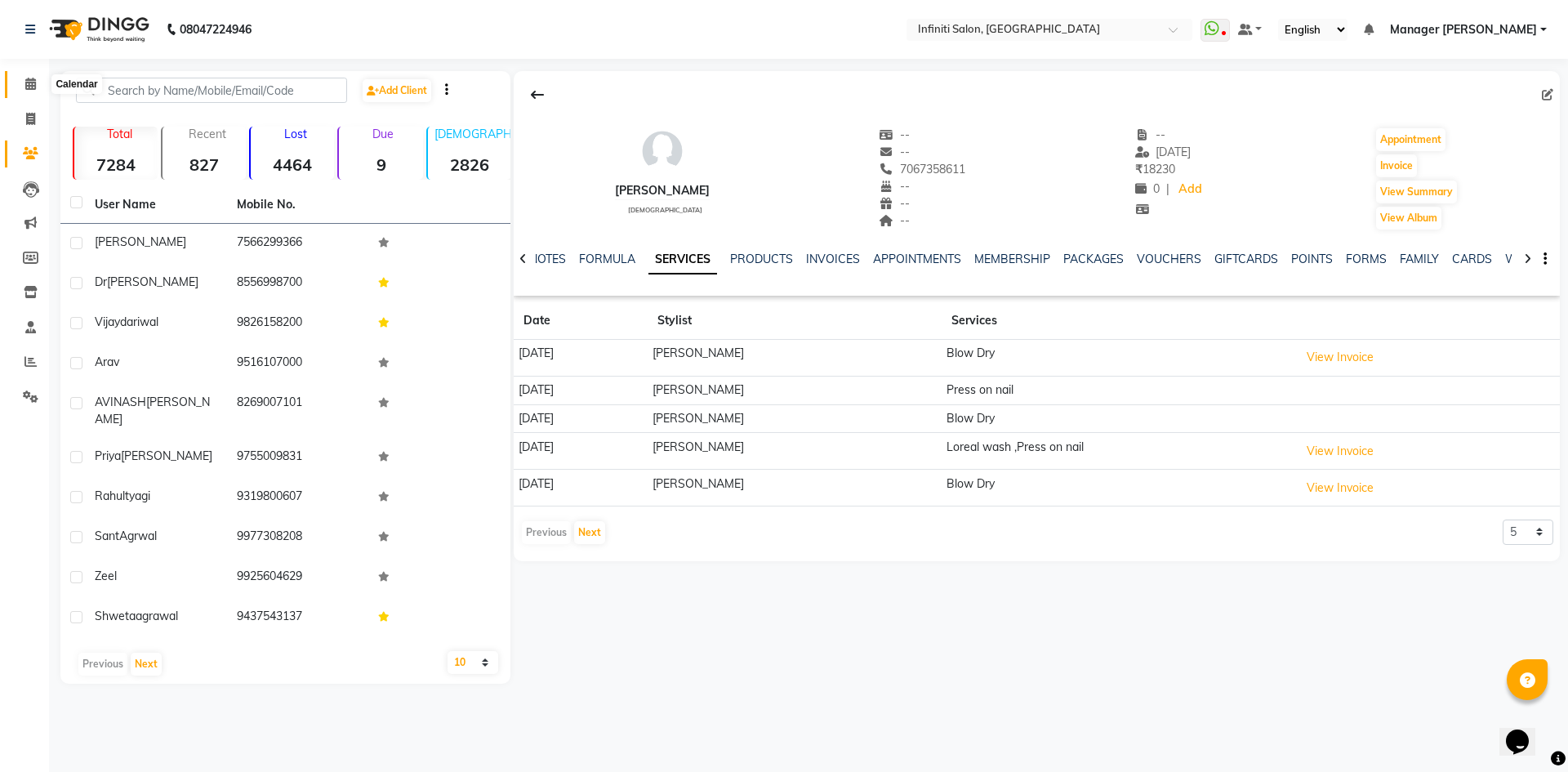
click at [31, 86] on icon at bounding box center [30, 84] width 10 height 12
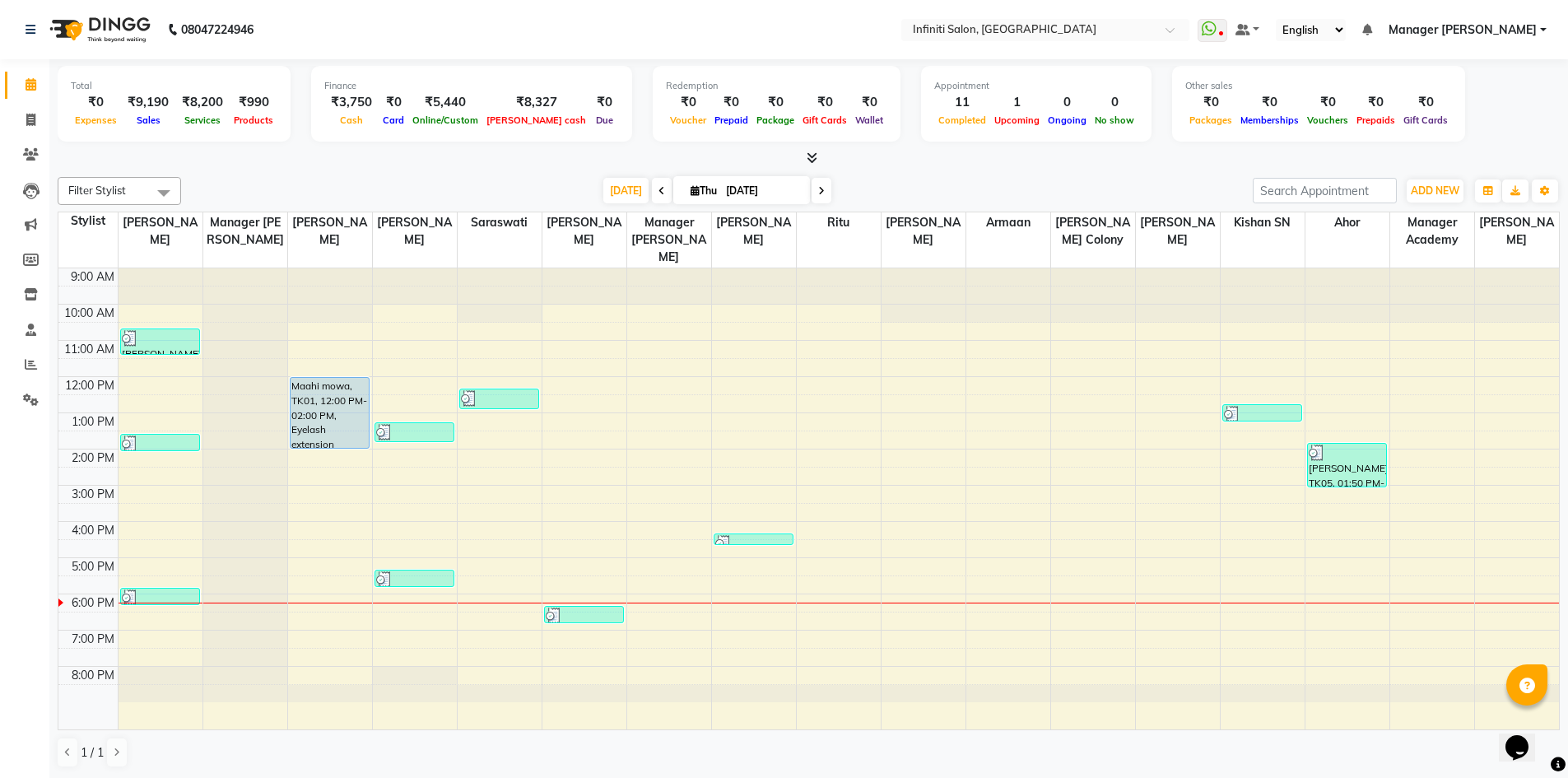
click at [806, 151] on span at bounding box center [808, 158] width 17 height 17
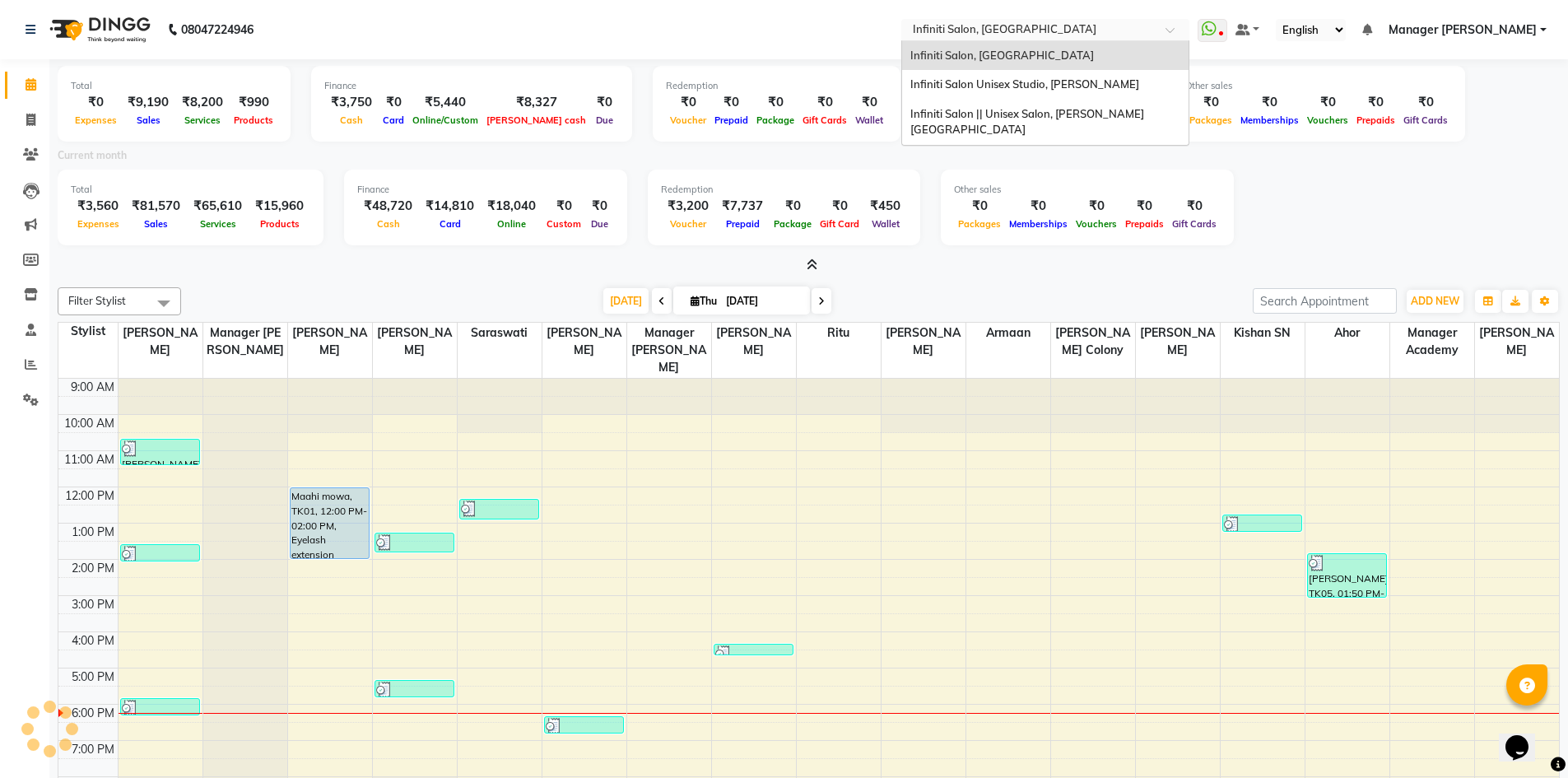
click at [1083, 24] on input "text" at bounding box center [1028, 32] width 239 height 17
click at [1078, 78] on span "Infiniti Salon Unisex Studio, Devendra Nagar" at bounding box center [1024, 84] width 229 height 13
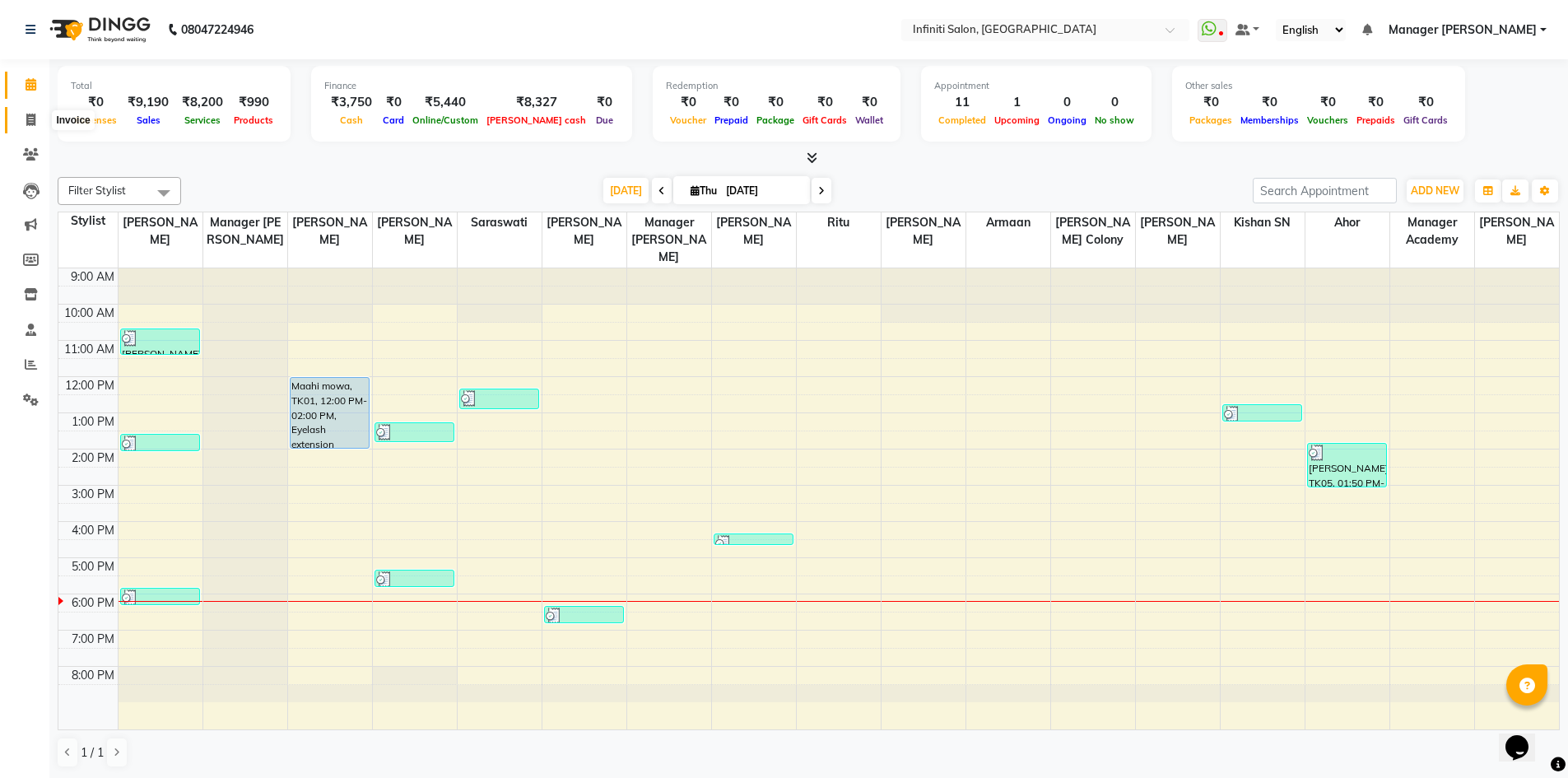
click at [24, 122] on span at bounding box center [31, 121] width 29 height 19
select select "service"
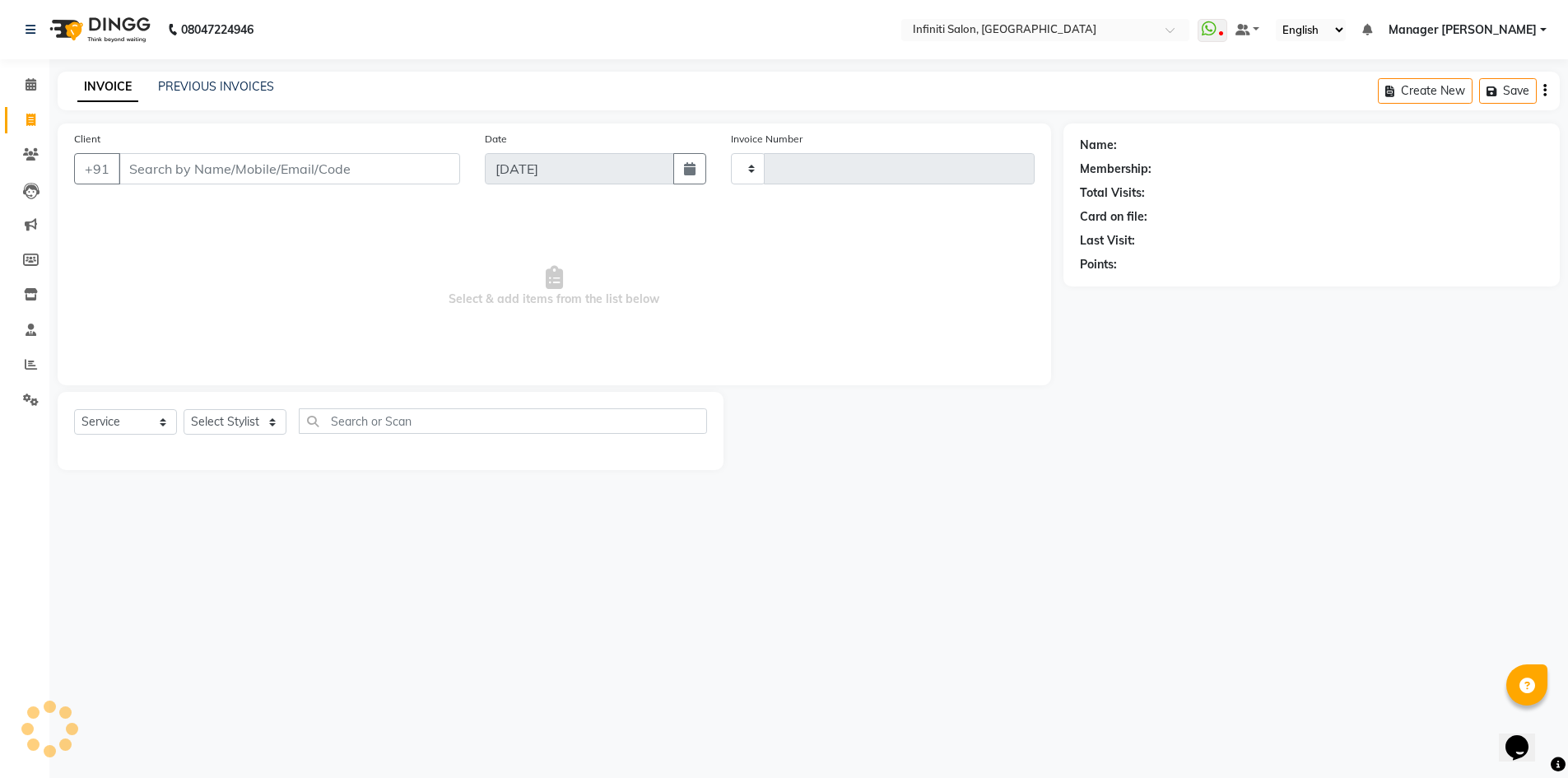
type input "2796"
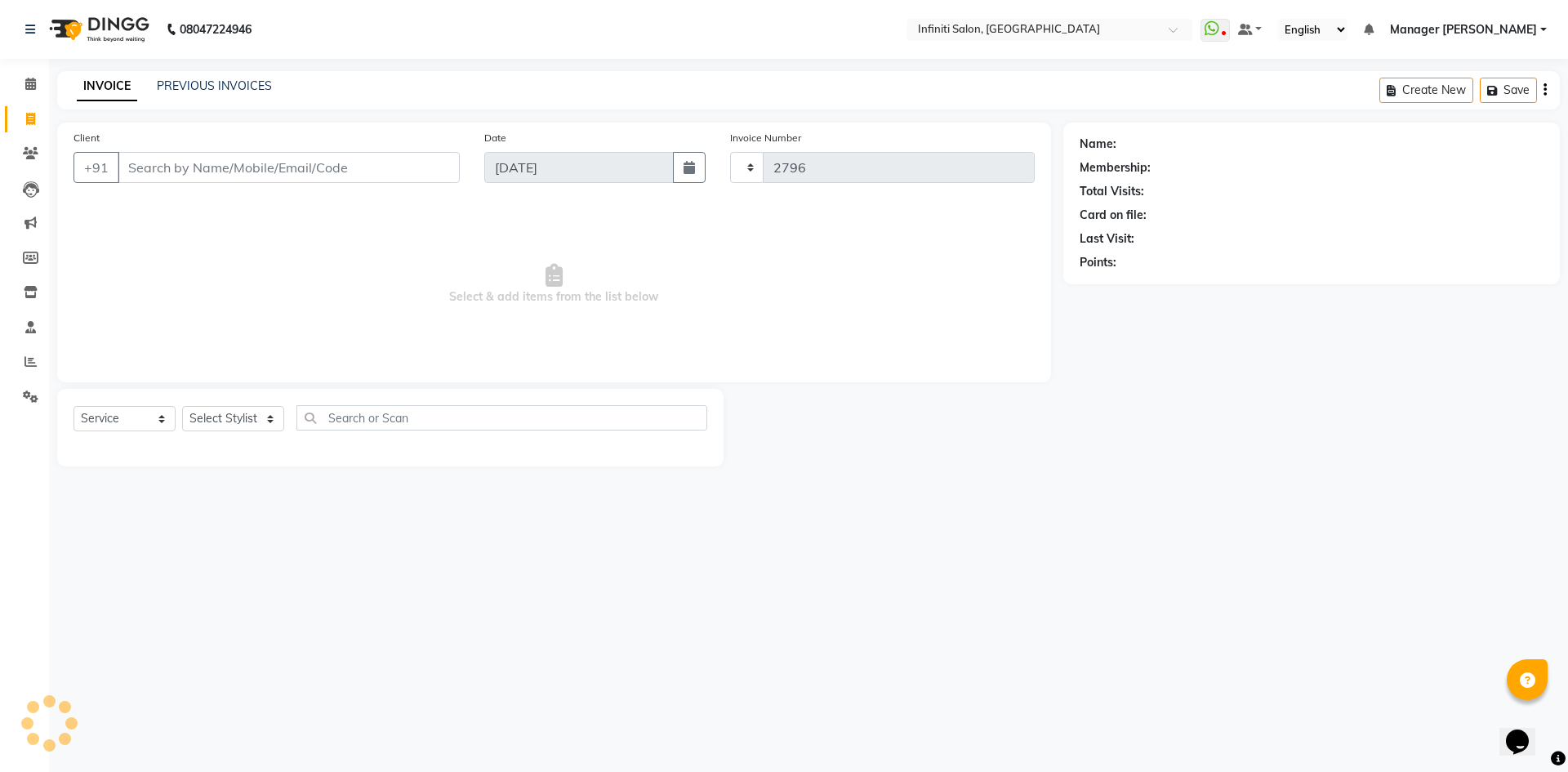
select select "5804"
click at [282, 174] on input "Client" at bounding box center [289, 167] width 343 height 31
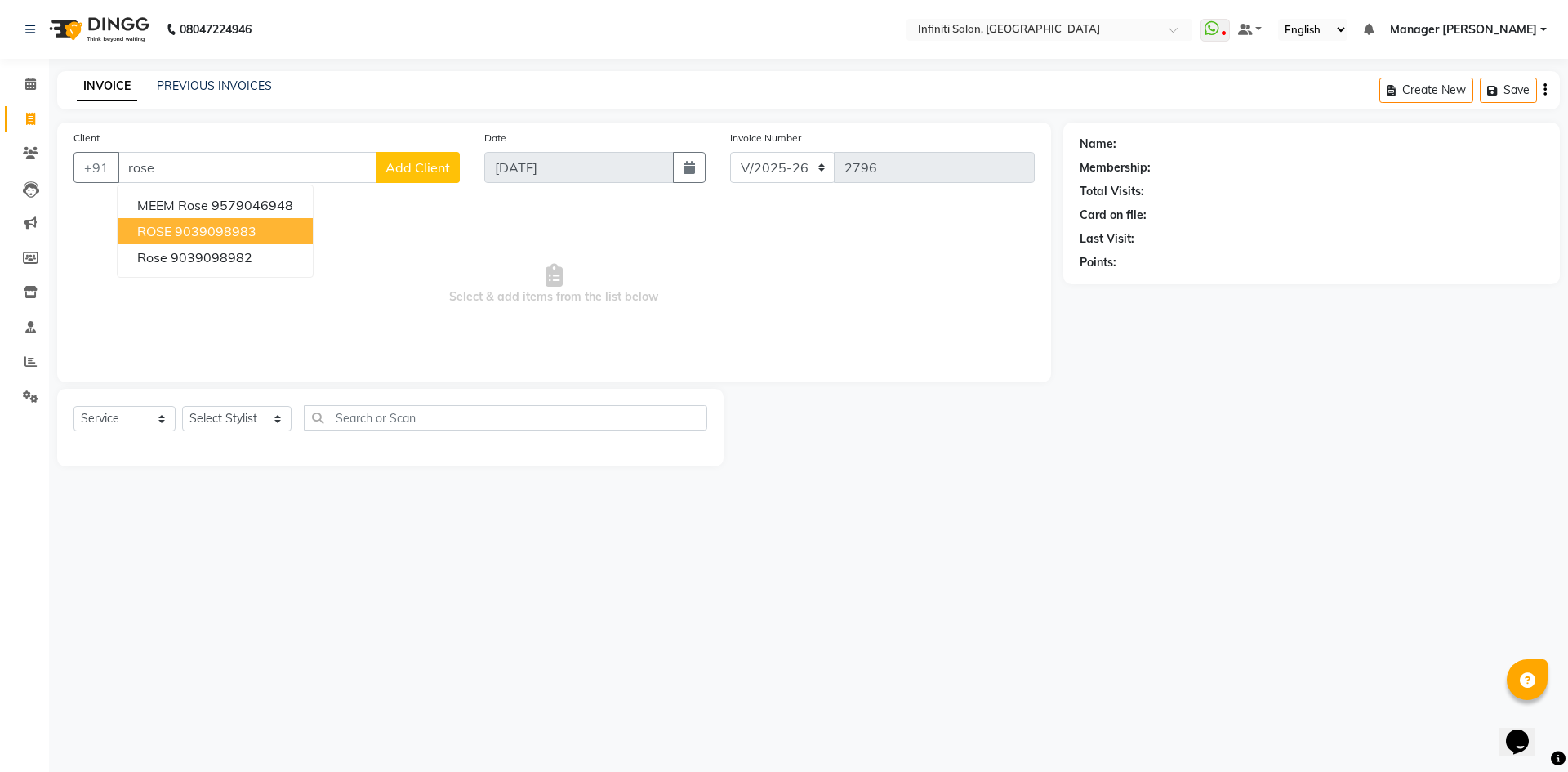
click at [255, 225] on ngb-highlight "9039098983" at bounding box center [215, 231] width 82 height 17
type input "9039098983"
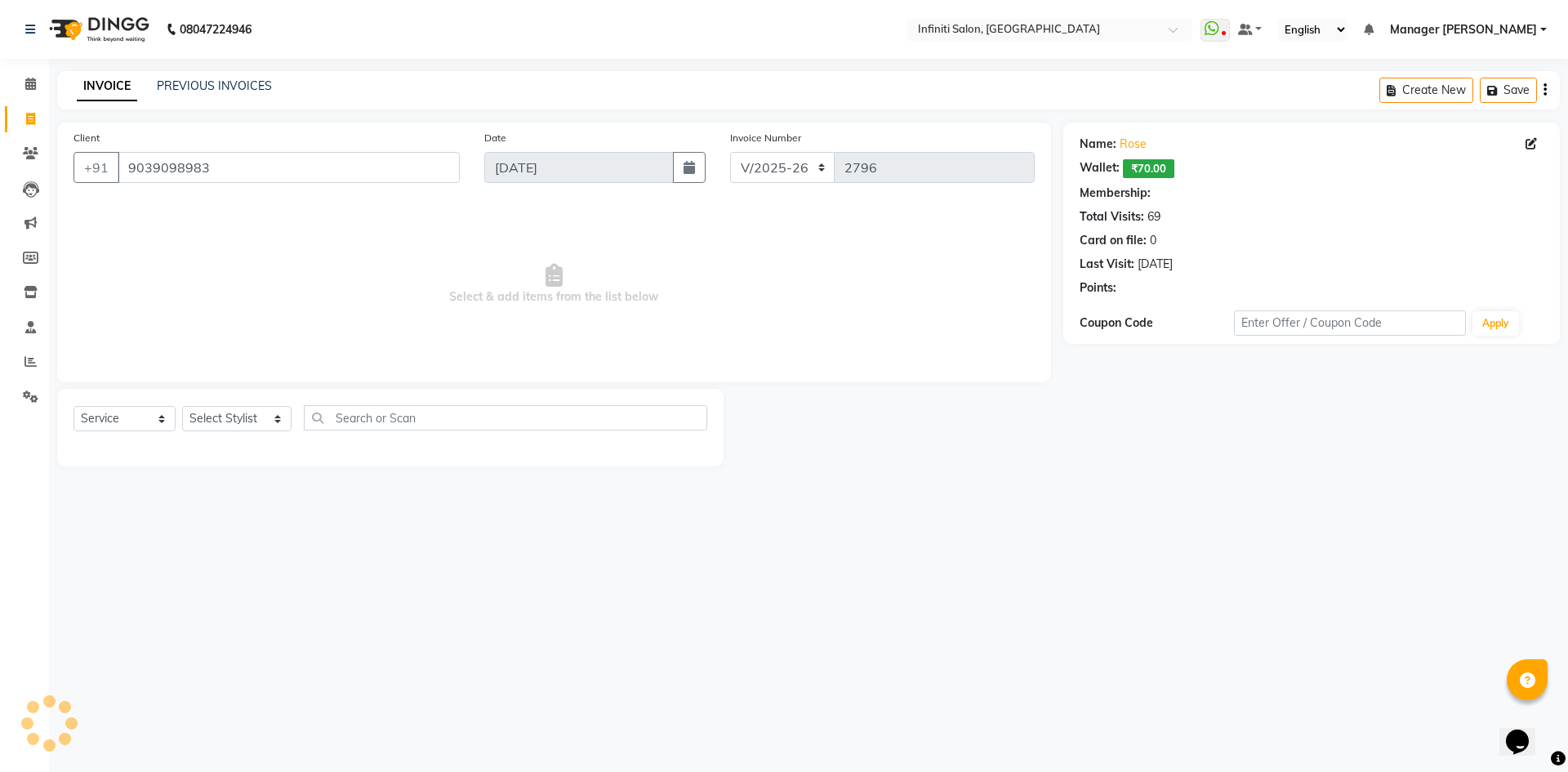
select select "1: Object"
click at [221, 411] on select "Select Stylist [PERSON_NAME] Ahor Armaan [PERSON_NAME] [PERSON_NAME] [PERSON_NA…" at bounding box center [237, 418] width 110 height 25
select select "85646"
click at [182, 405] on select "Select Stylist [PERSON_NAME] Ahor Armaan [PERSON_NAME] [PERSON_NAME] [PERSON_NA…" at bounding box center [237, 418] width 110 height 25
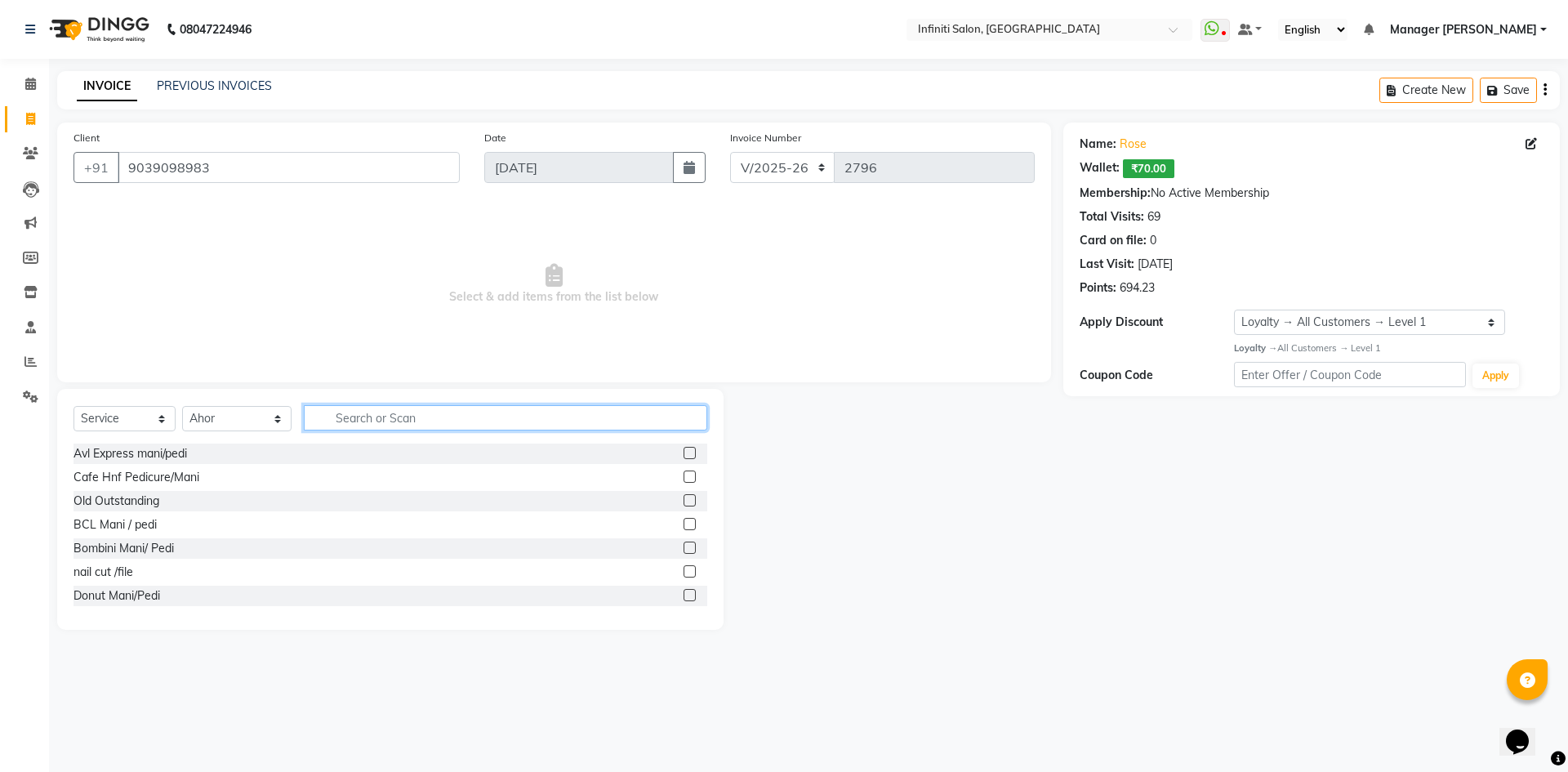
click at [434, 420] on input "text" at bounding box center [505, 417] width 404 height 25
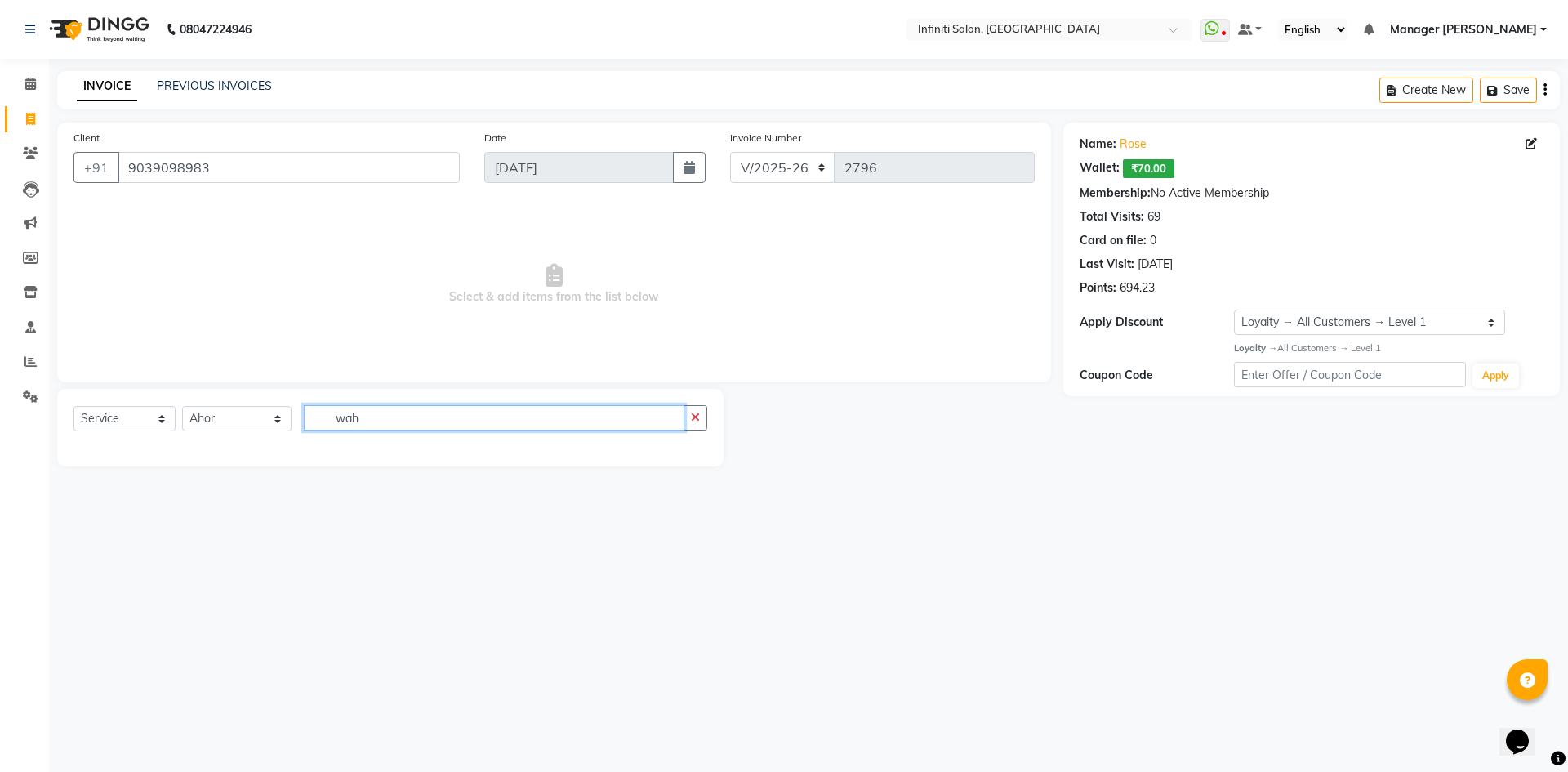
type input "wah"
click at [703, 297] on span "Select & add items from the list below" at bounding box center [554, 284] width 962 height 163
click at [698, 425] on button "button" at bounding box center [695, 417] width 24 height 25
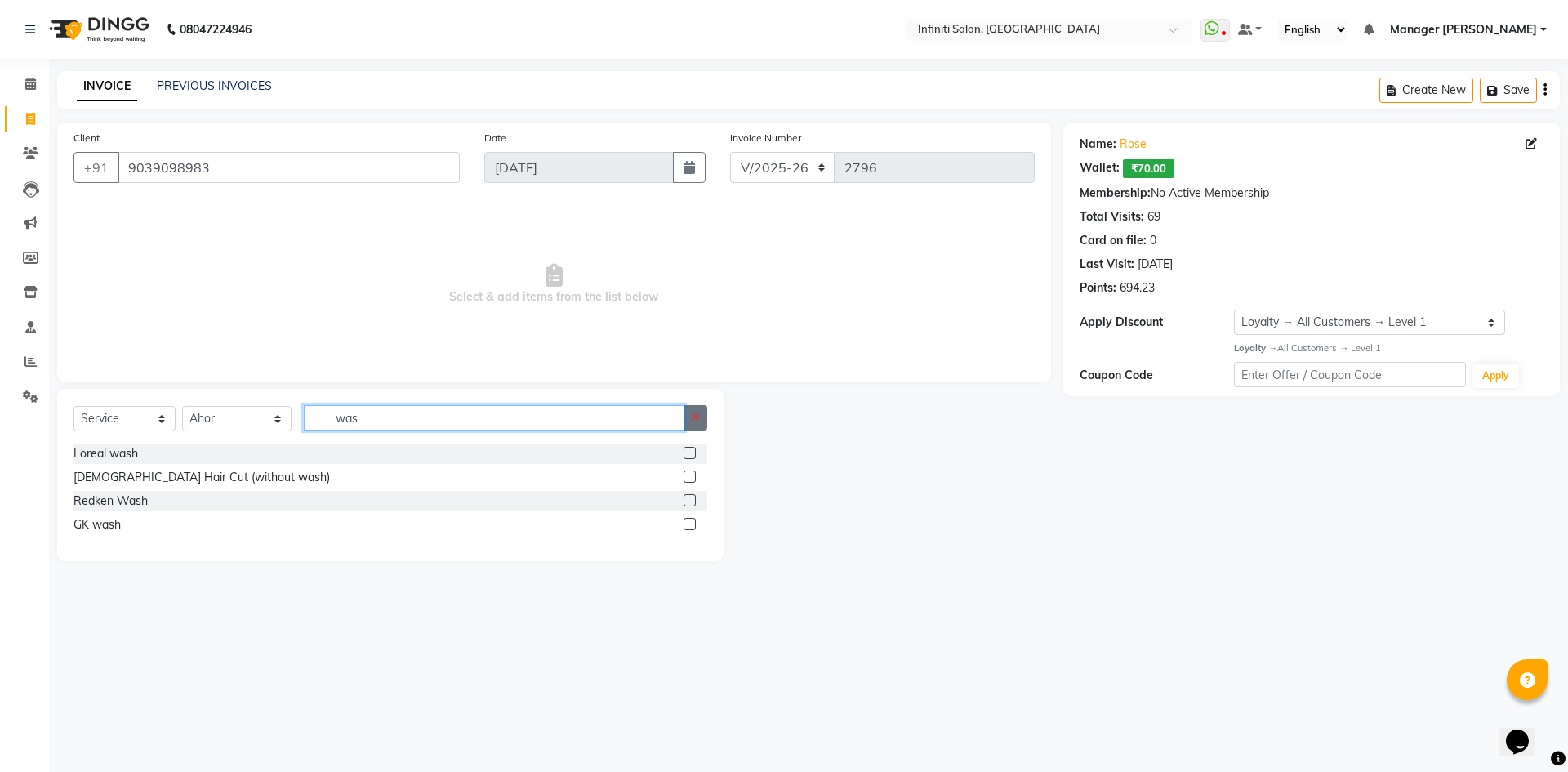
type input "was"
click at [695, 414] on icon "button" at bounding box center [695, 417] width 9 height 11
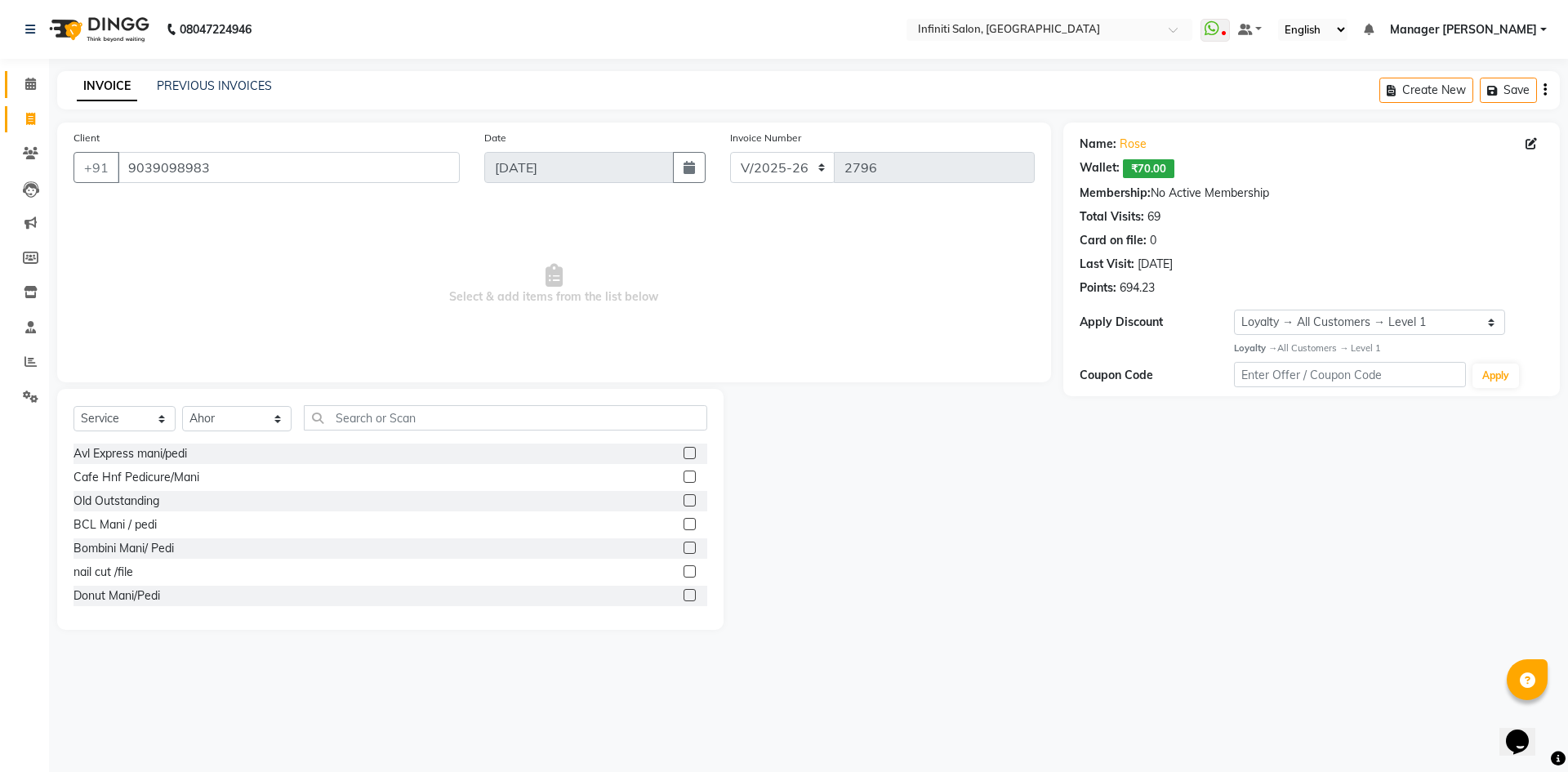
click at [13, 85] on link "Calendar" at bounding box center [24, 84] width 39 height 27
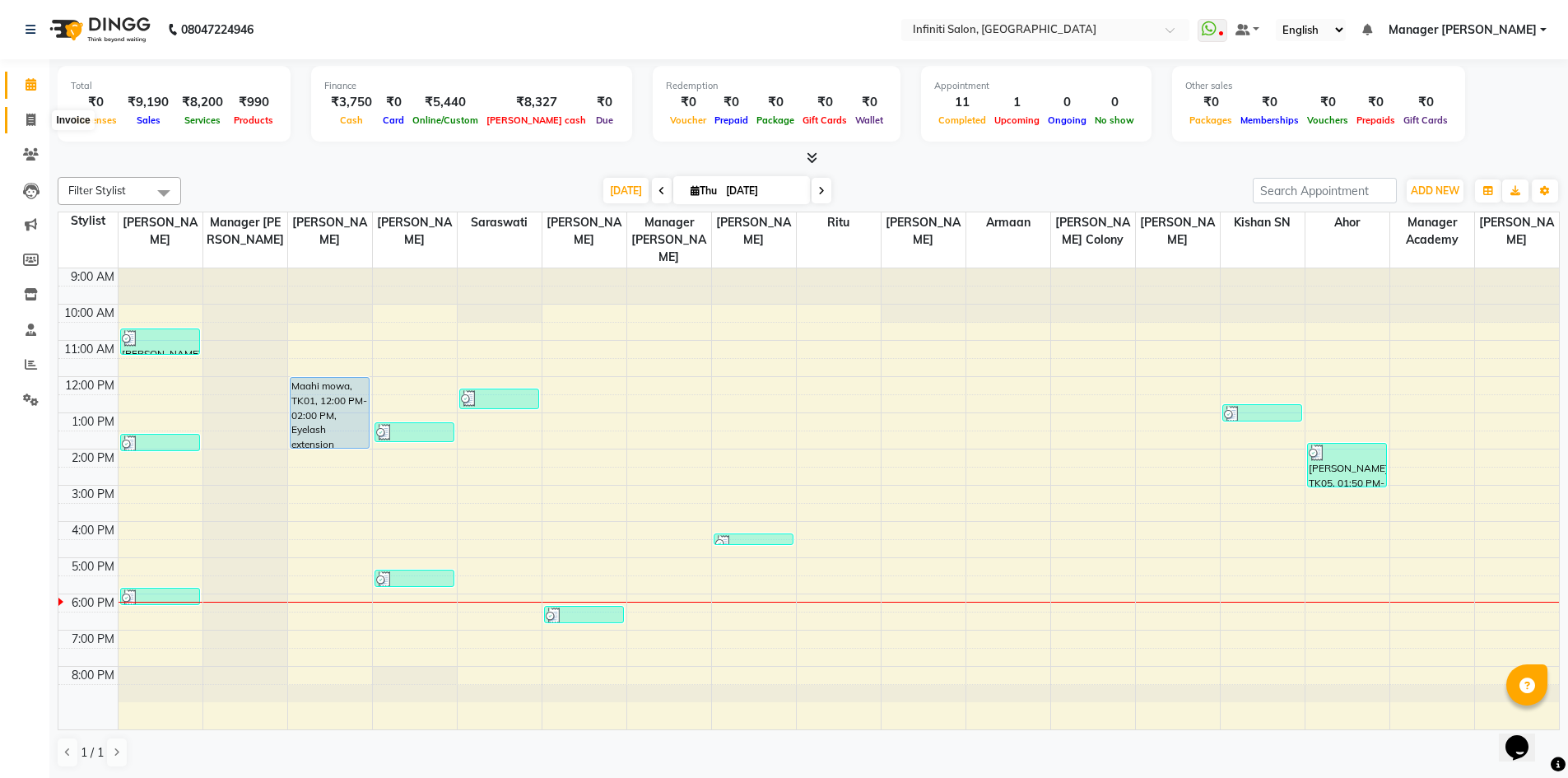
click at [32, 122] on icon at bounding box center [31, 119] width 9 height 12
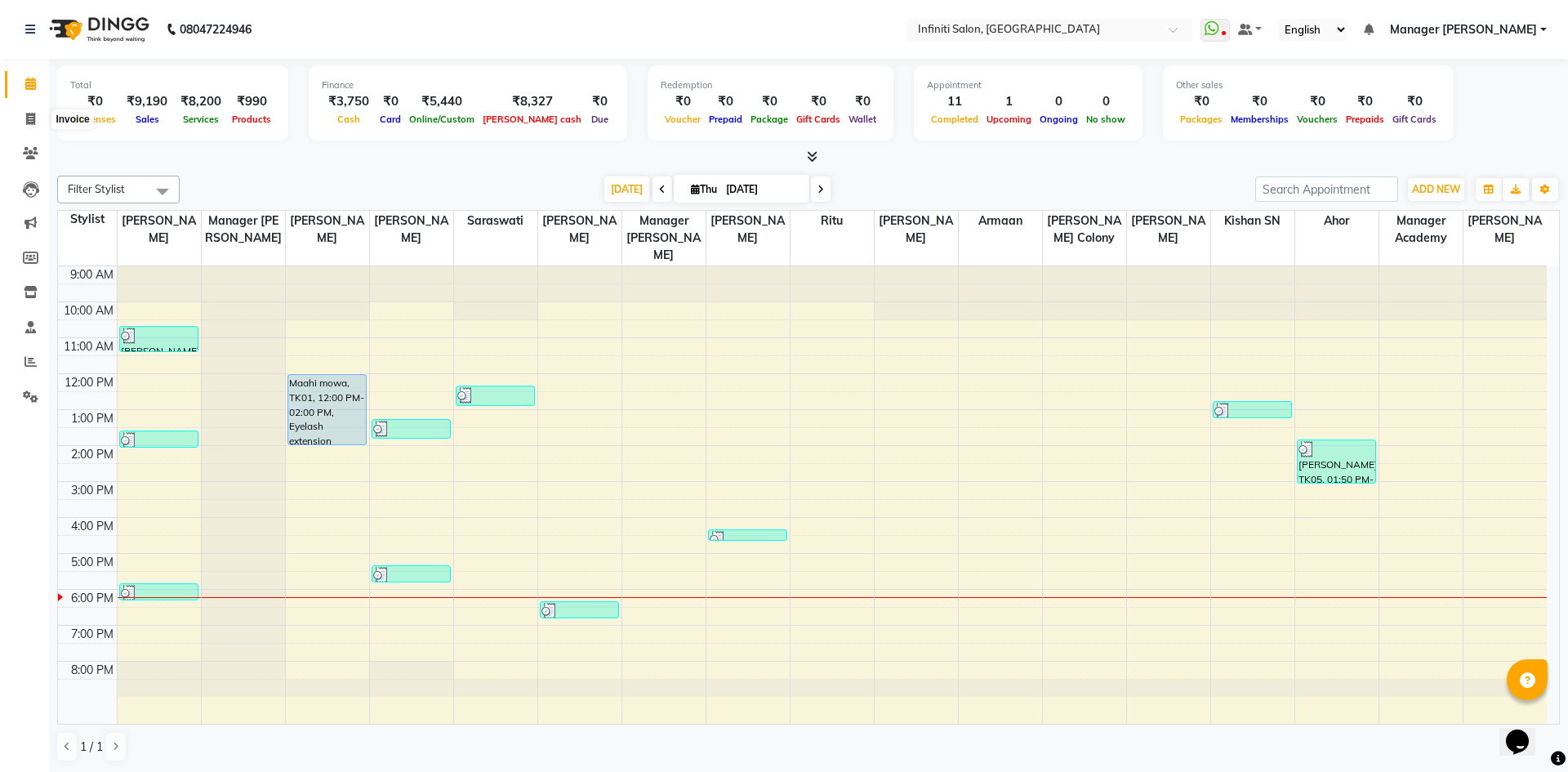
select select "5804"
select select "service"
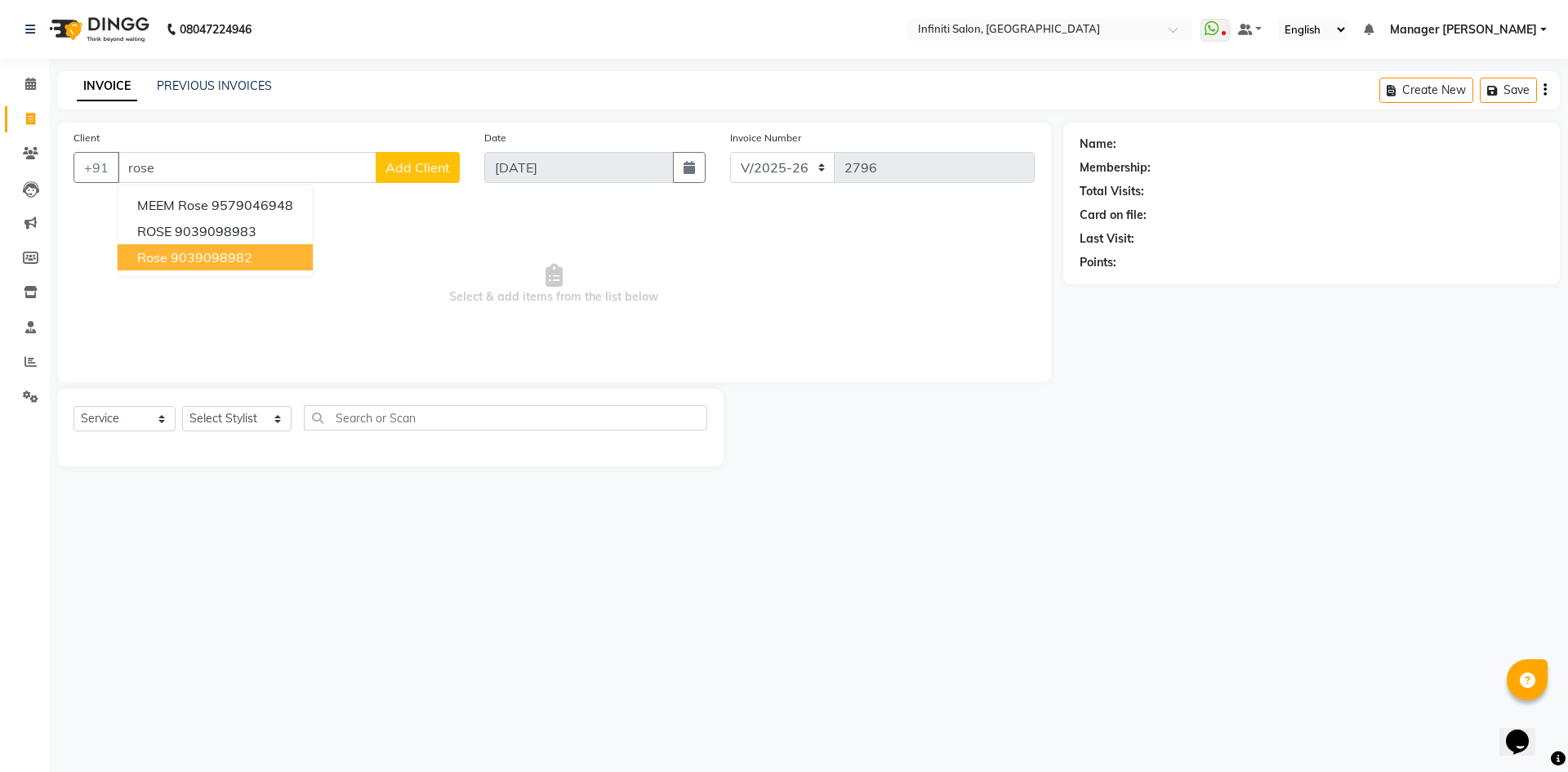
click at [219, 251] on ngb-highlight "9039098982" at bounding box center [212, 257] width 82 height 17
type input "9039098982"
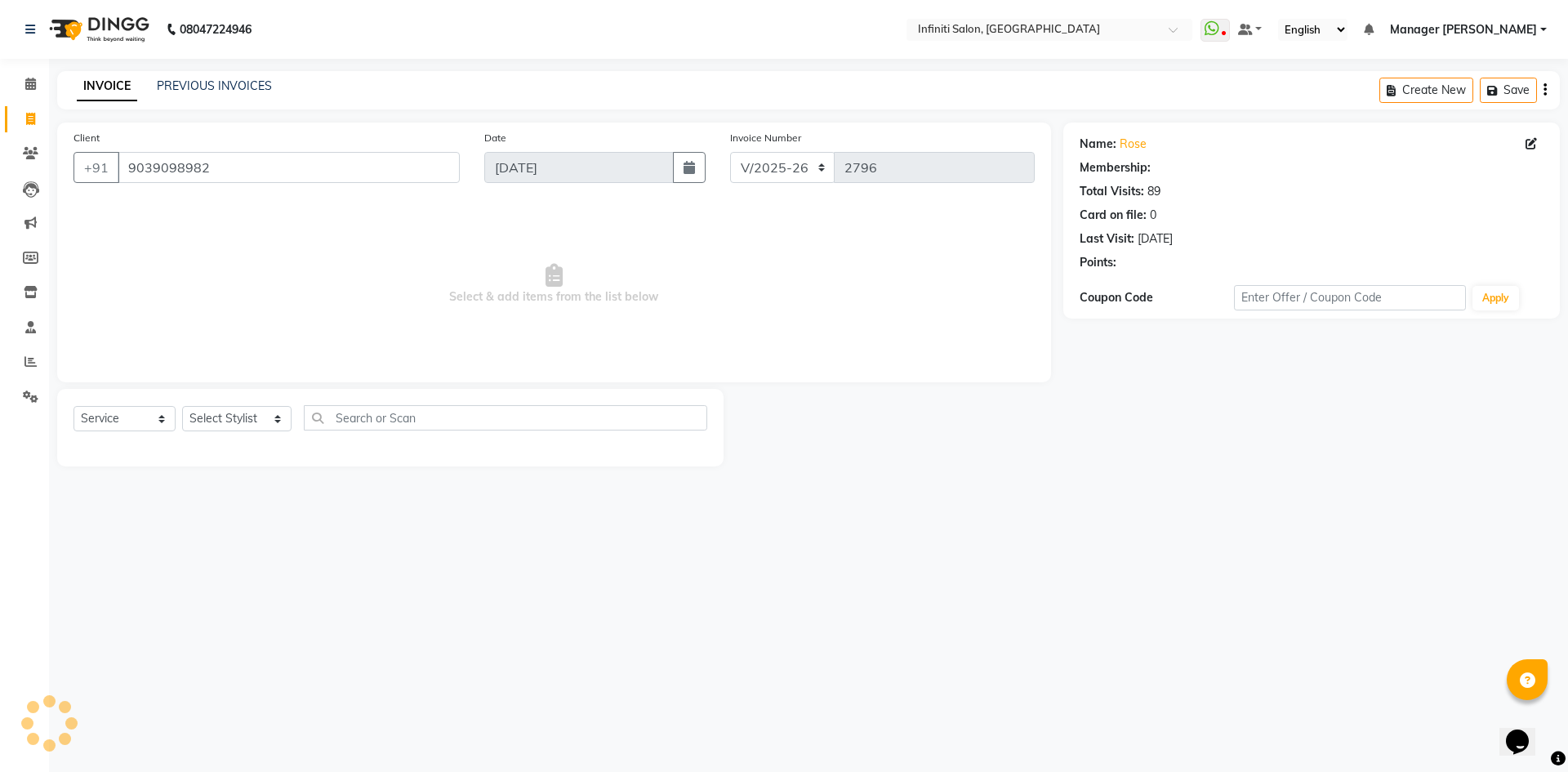
select select "1: Object"
click at [33, 85] on icon at bounding box center [30, 84] width 10 height 12
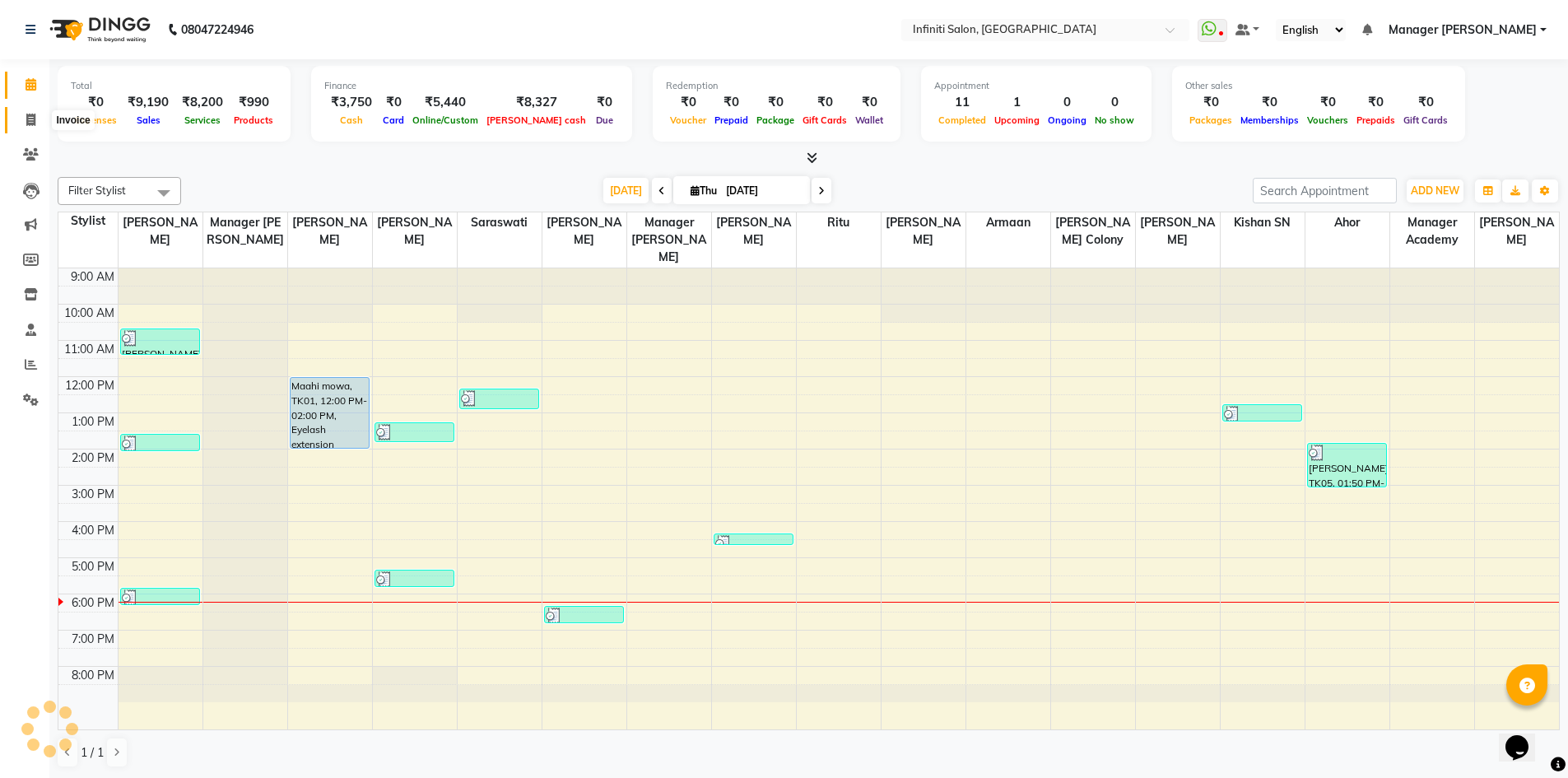
click at [23, 118] on span at bounding box center [31, 121] width 29 height 19
select select "service"
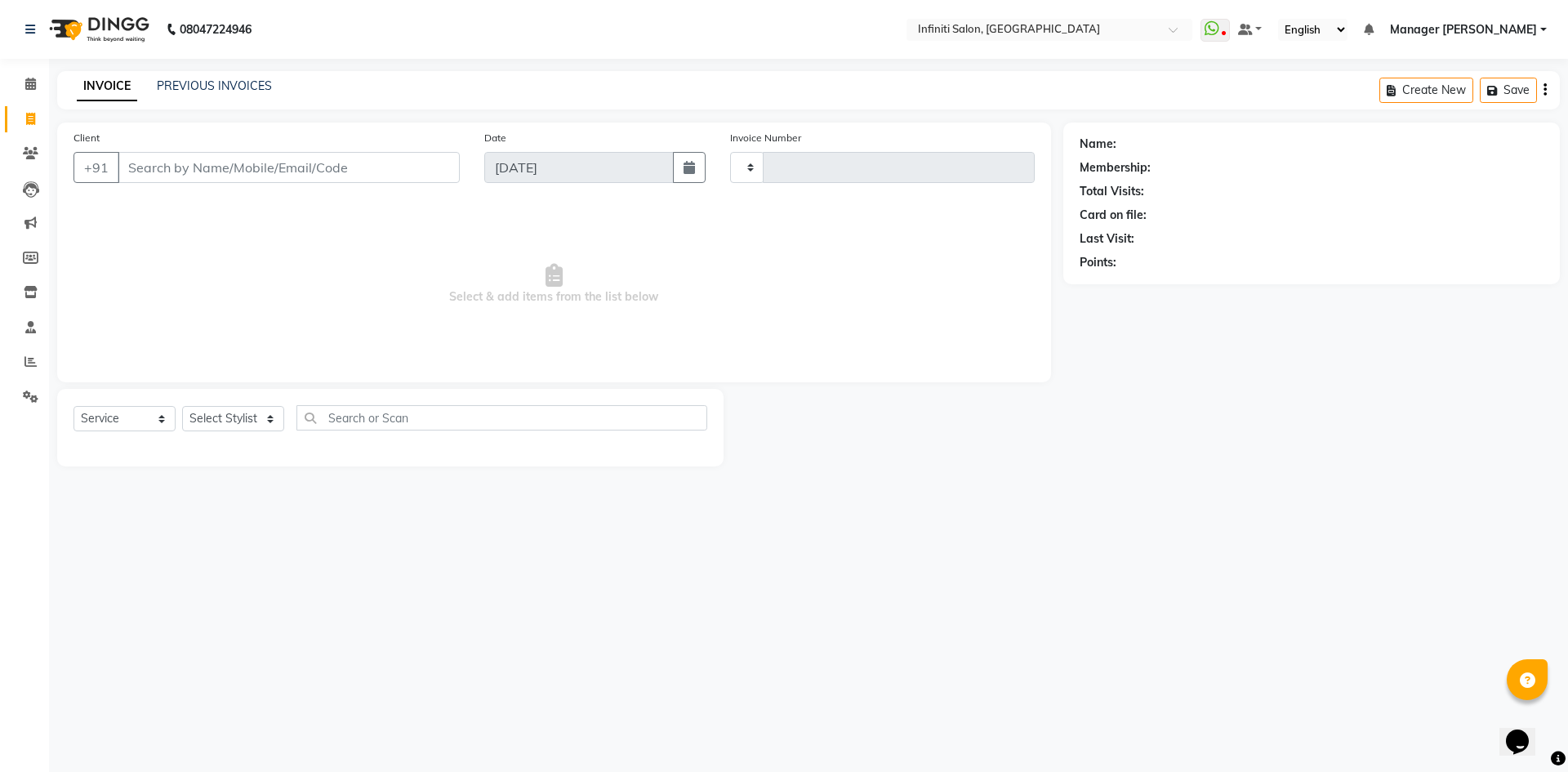
type input "2796"
select select "5804"
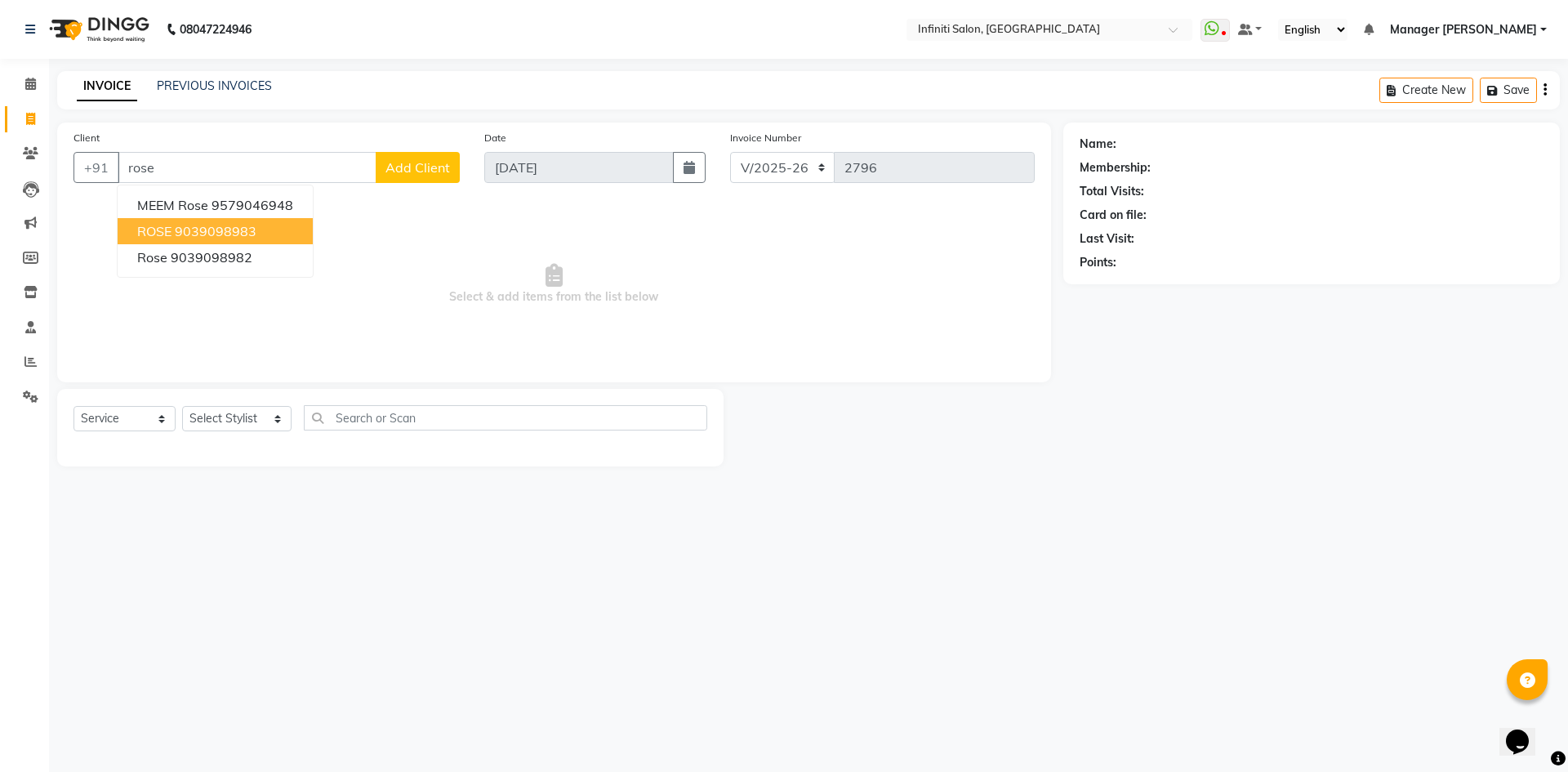
click at [229, 225] on ngb-highlight "9039098983" at bounding box center [215, 231] width 82 height 17
type input "9039098983"
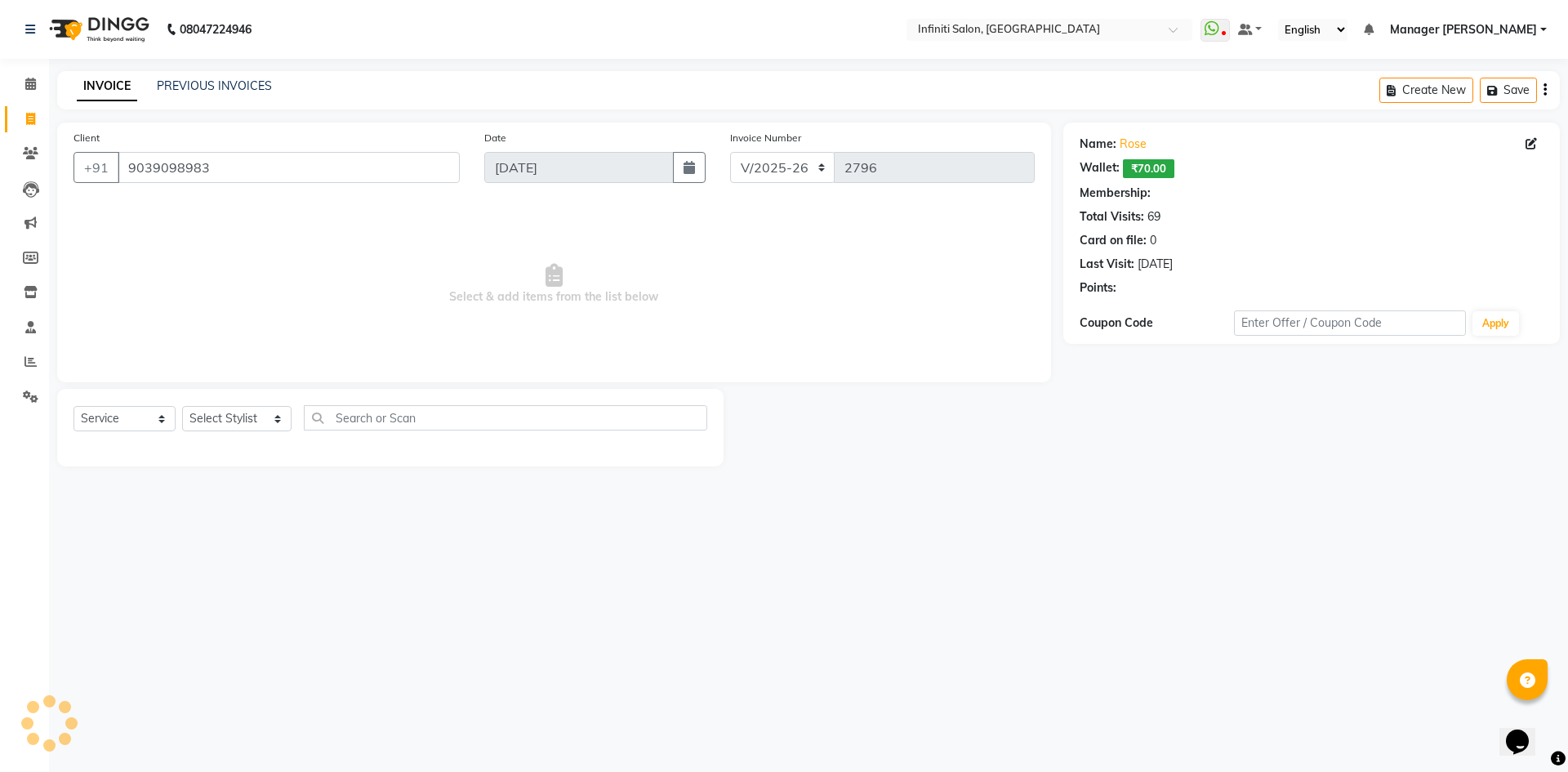
select select "1: Object"
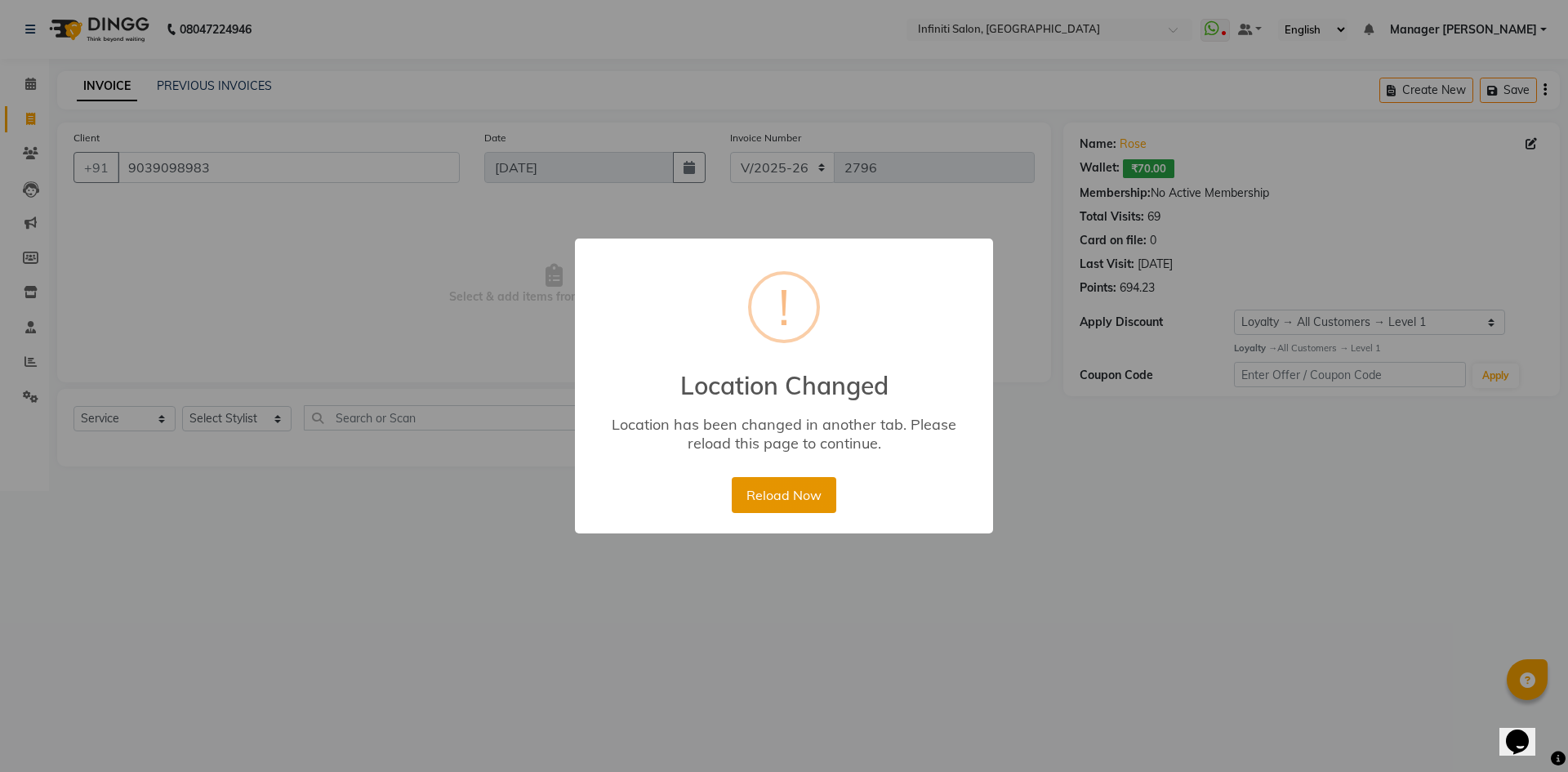
click at [798, 486] on button "Reload Now" at bounding box center [784, 495] width 104 height 36
